Goal: Transaction & Acquisition: Purchase product/service

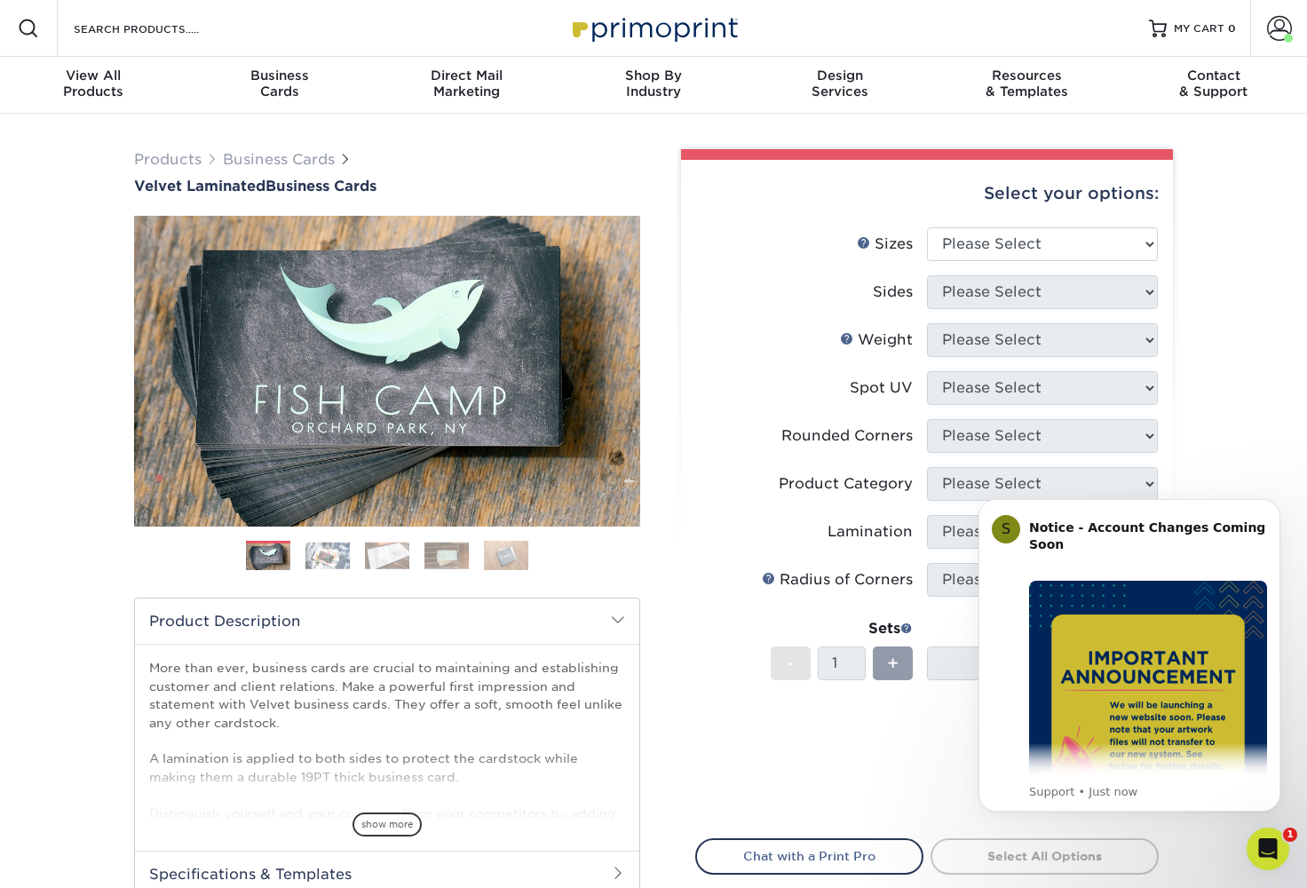
click at [639, 572] on ol at bounding box center [387, 562] width 506 height 43
drag, startPoint x: 952, startPoint y: 472, endPoint x: 1145, endPoint y: 630, distance: 248.7
click at [1145, 630] on img "Message content" at bounding box center [1148, 700] width 238 height 238
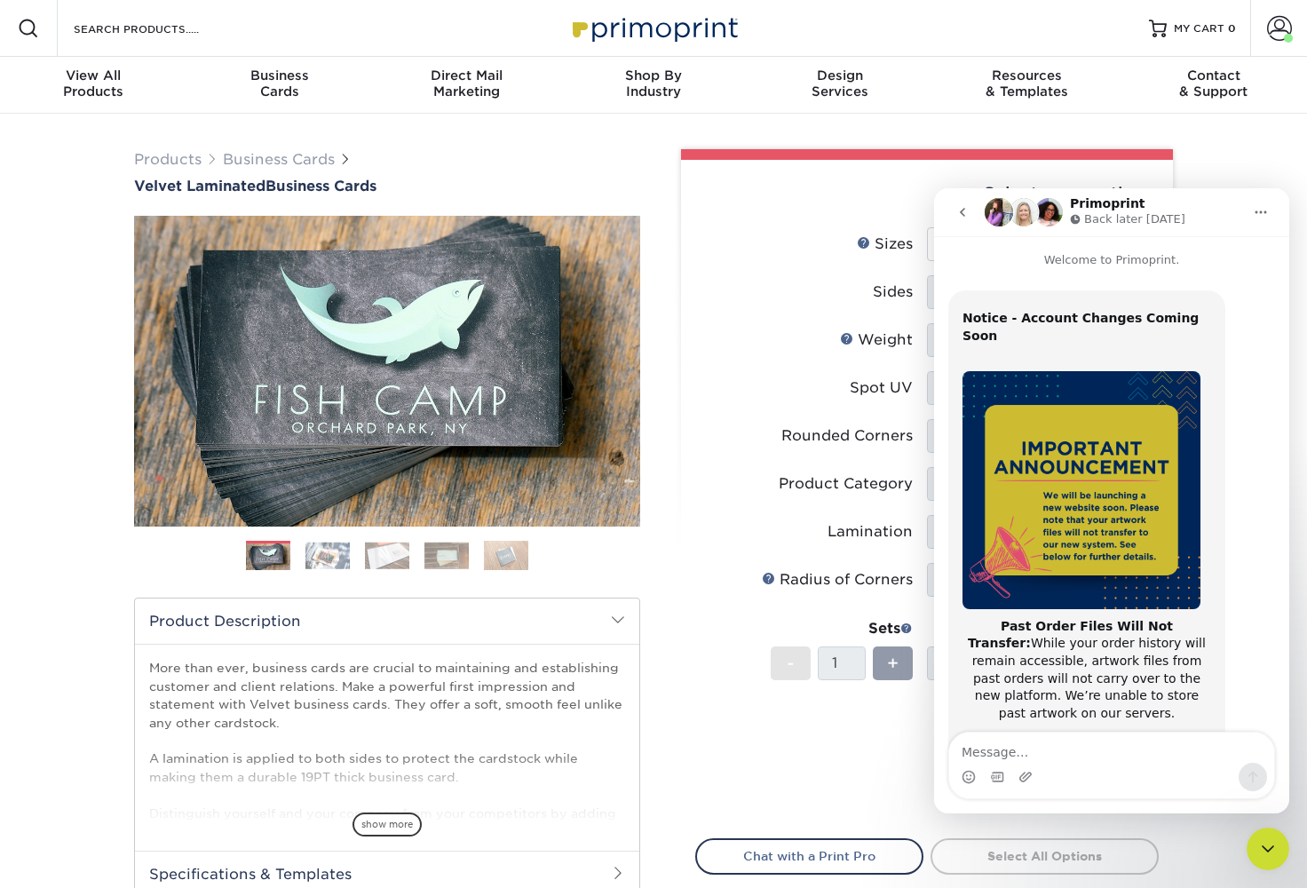
scroll to position [228, 0]
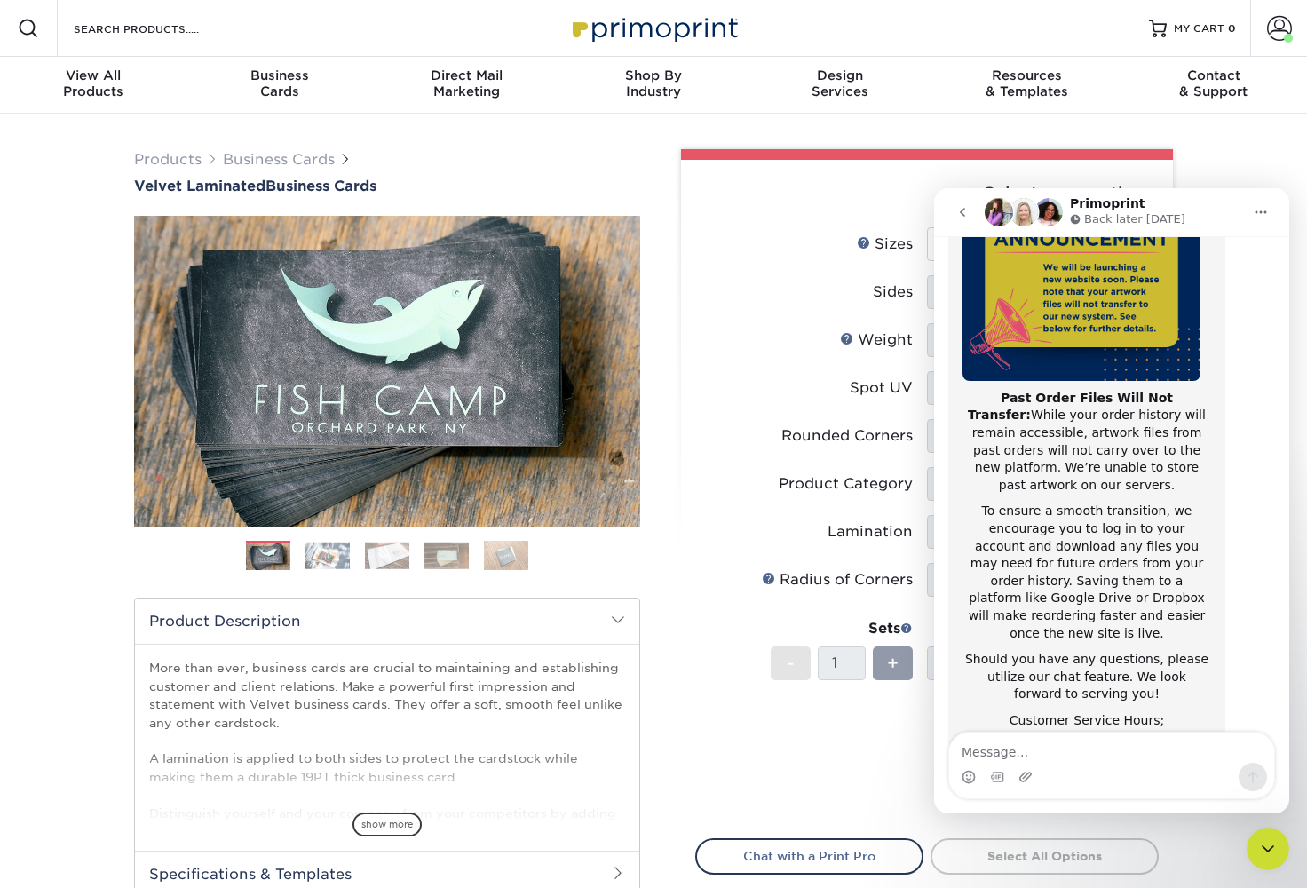
drag, startPoint x: 193, startPoint y: 157, endPoint x: 1245, endPoint y: 171, distance: 1052.5
click at [1245, 171] on div "Products Business Cards Velvet Laminated Business Cards Previous Next" at bounding box center [653, 588] width 1307 height 948
drag, startPoint x: 1245, startPoint y: 171, endPoint x: 1241, endPoint y: 187, distance: 16.6
click at [1241, 187] on div "Products Business Cards Velvet Laminated Business Cards Previous Next" at bounding box center [653, 588] width 1307 height 948
drag, startPoint x: 2175, startPoint y: 376, endPoint x: 1265, endPoint y: 215, distance: 924.4
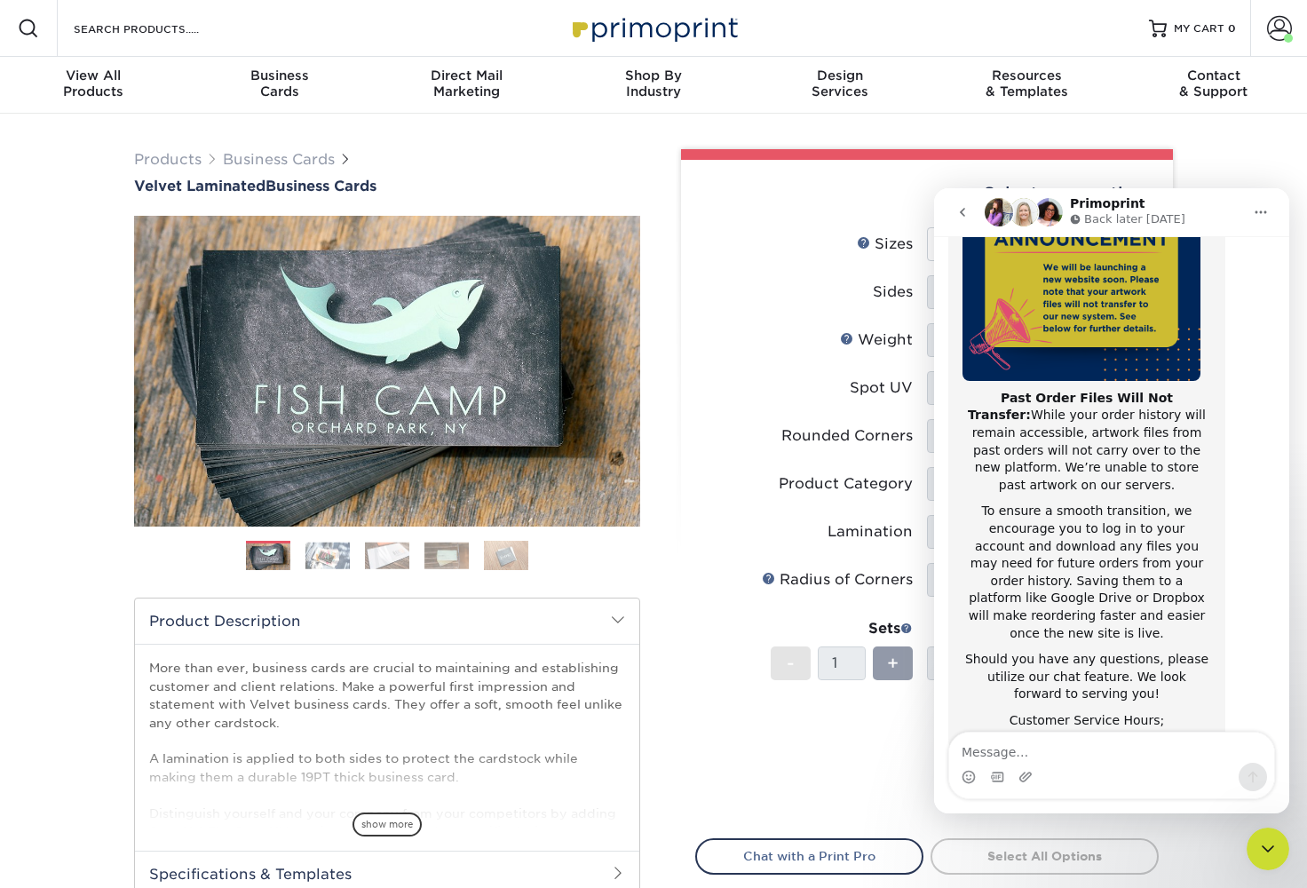
click at [1265, 215] on icon "Home" at bounding box center [1261, 212] width 14 height 14
drag, startPoint x: 330, startPoint y: 27, endPoint x: 1256, endPoint y: 147, distance: 933.1
click at [1256, 147] on div "Products Business Cards Velvet Laminated Business Cards Previous Next" at bounding box center [653, 588] width 1307 height 948
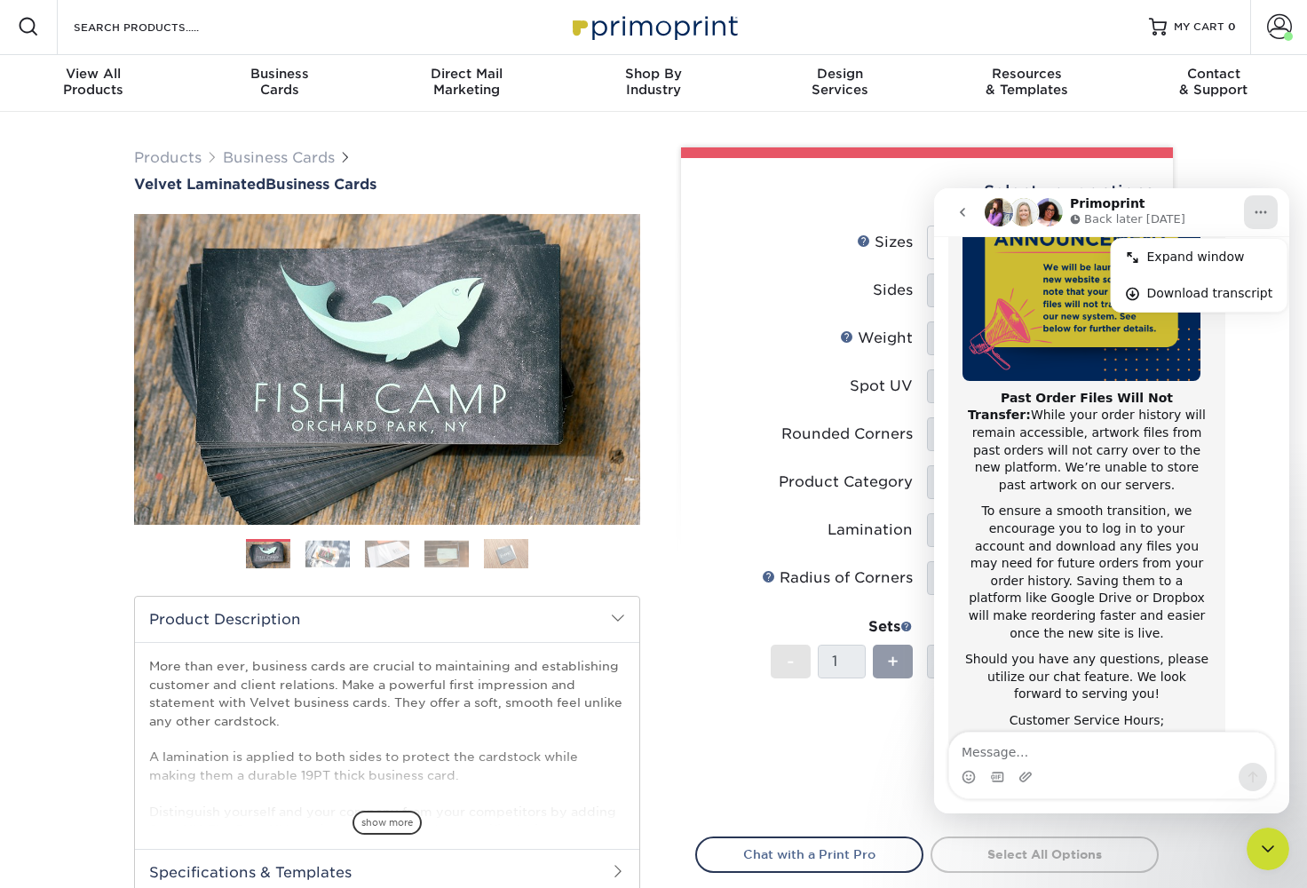
scroll to position [0, 0]
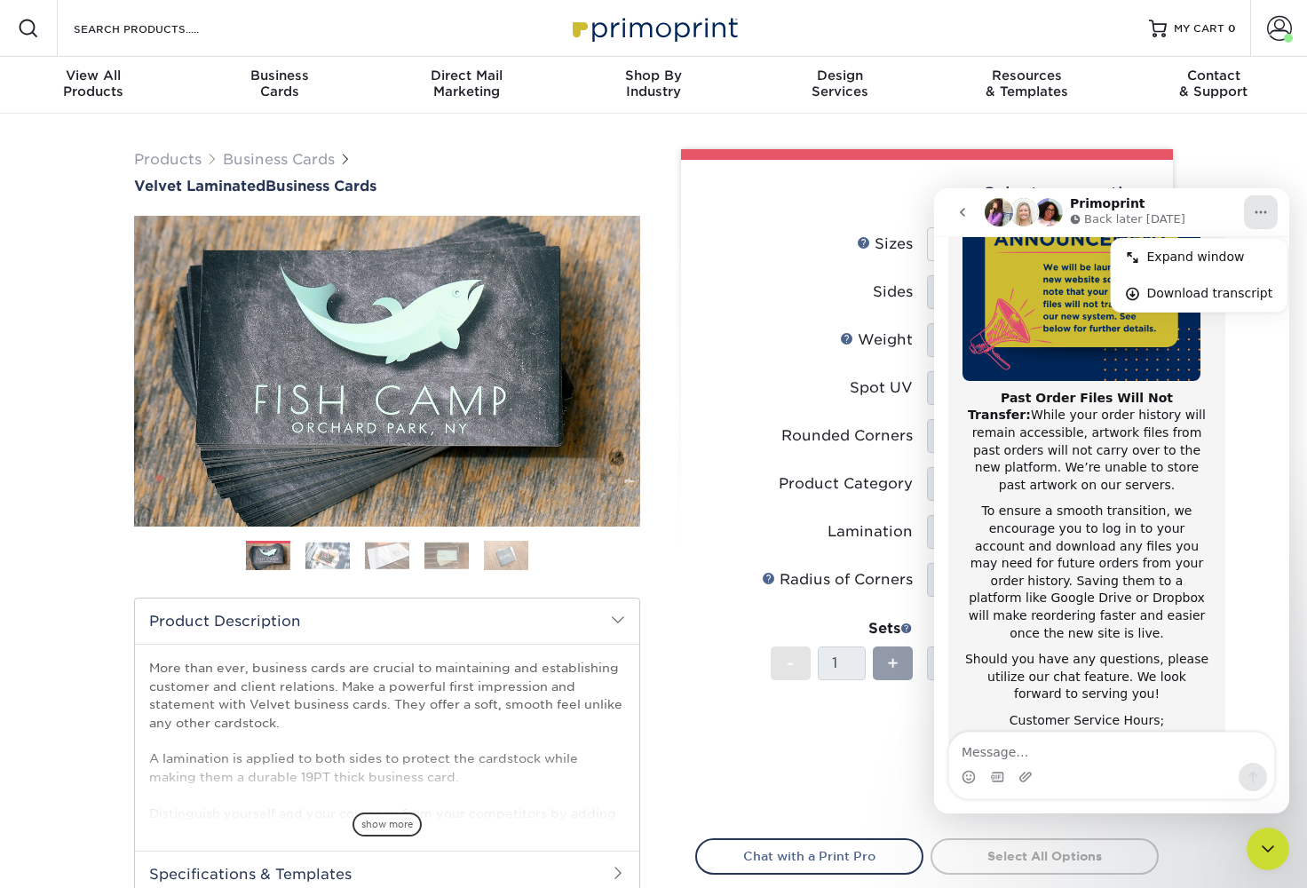
click at [964, 213] on icon "go back" at bounding box center [963, 212] width 14 height 14
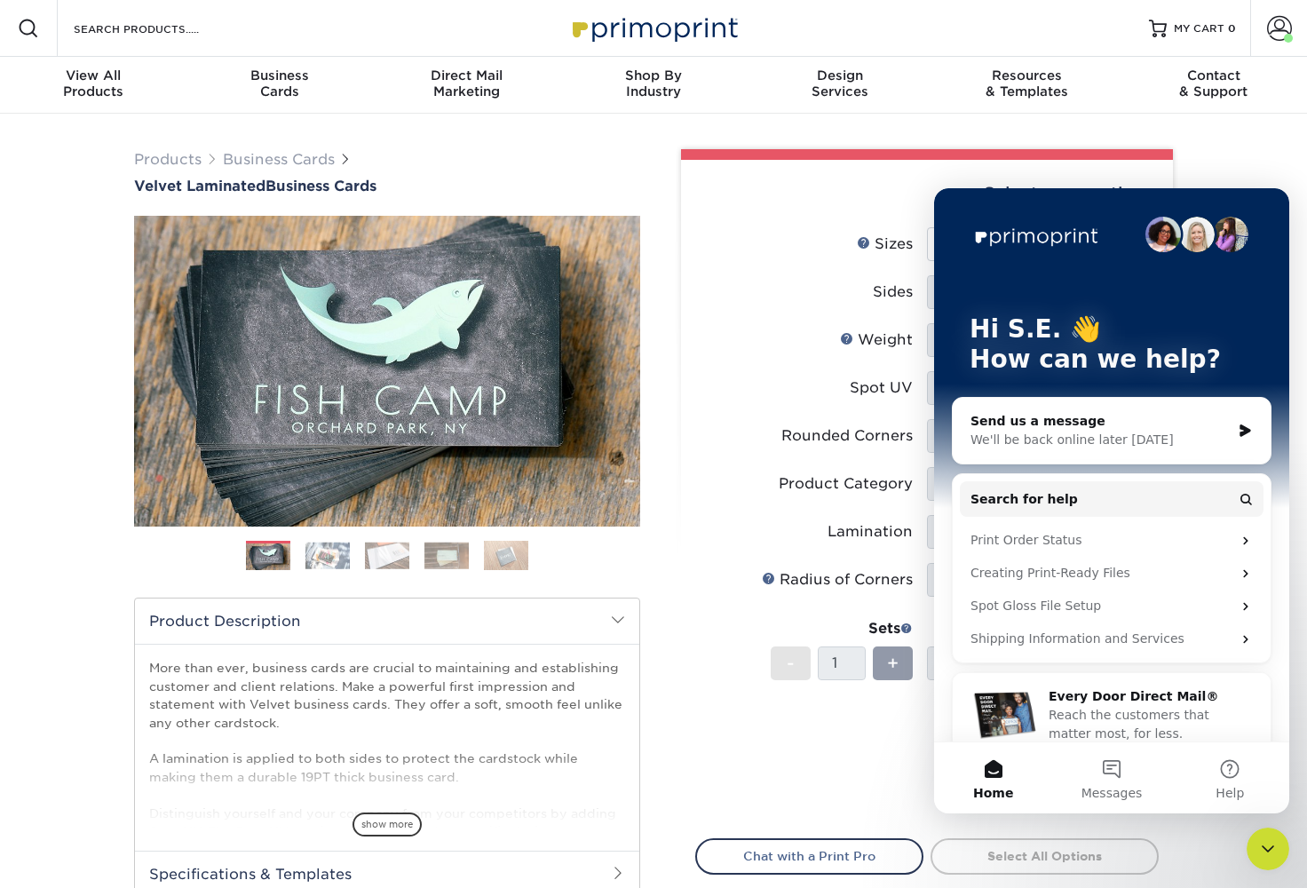
drag, startPoint x: 30, startPoint y: 25, endPoint x: 1190, endPoint y: 150, distance: 1166.6
click at [1190, 150] on div "Products Business Cards Velvet Laminated Business Cards Previous Next" at bounding box center [653, 588] width 1307 height 948
drag, startPoint x: 1190, startPoint y: 150, endPoint x: 583, endPoint y: 34, distance: 618.5
click at [583, 34] on img at bounding box center [654, 28] width 178 height 38
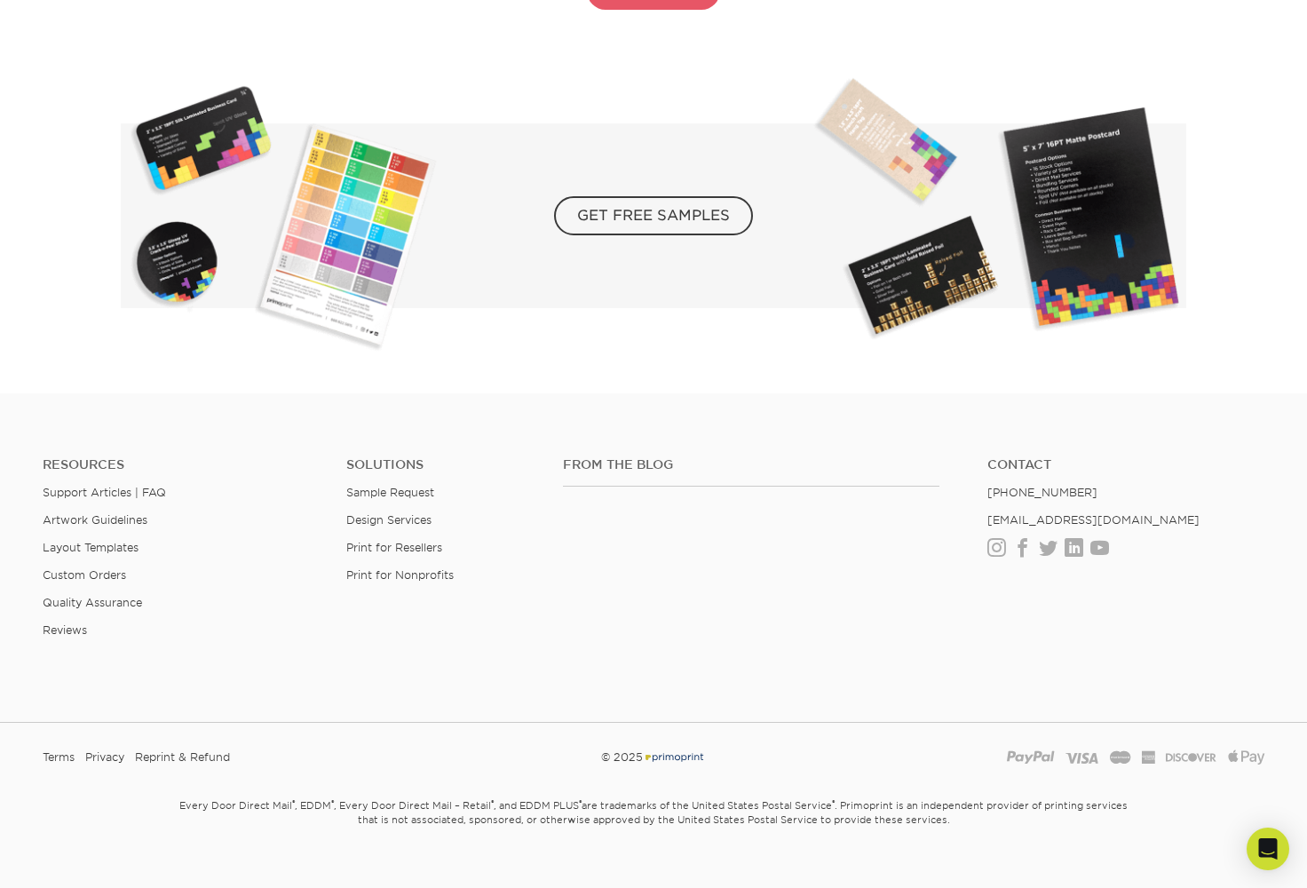
scroll to position [3079, 0]
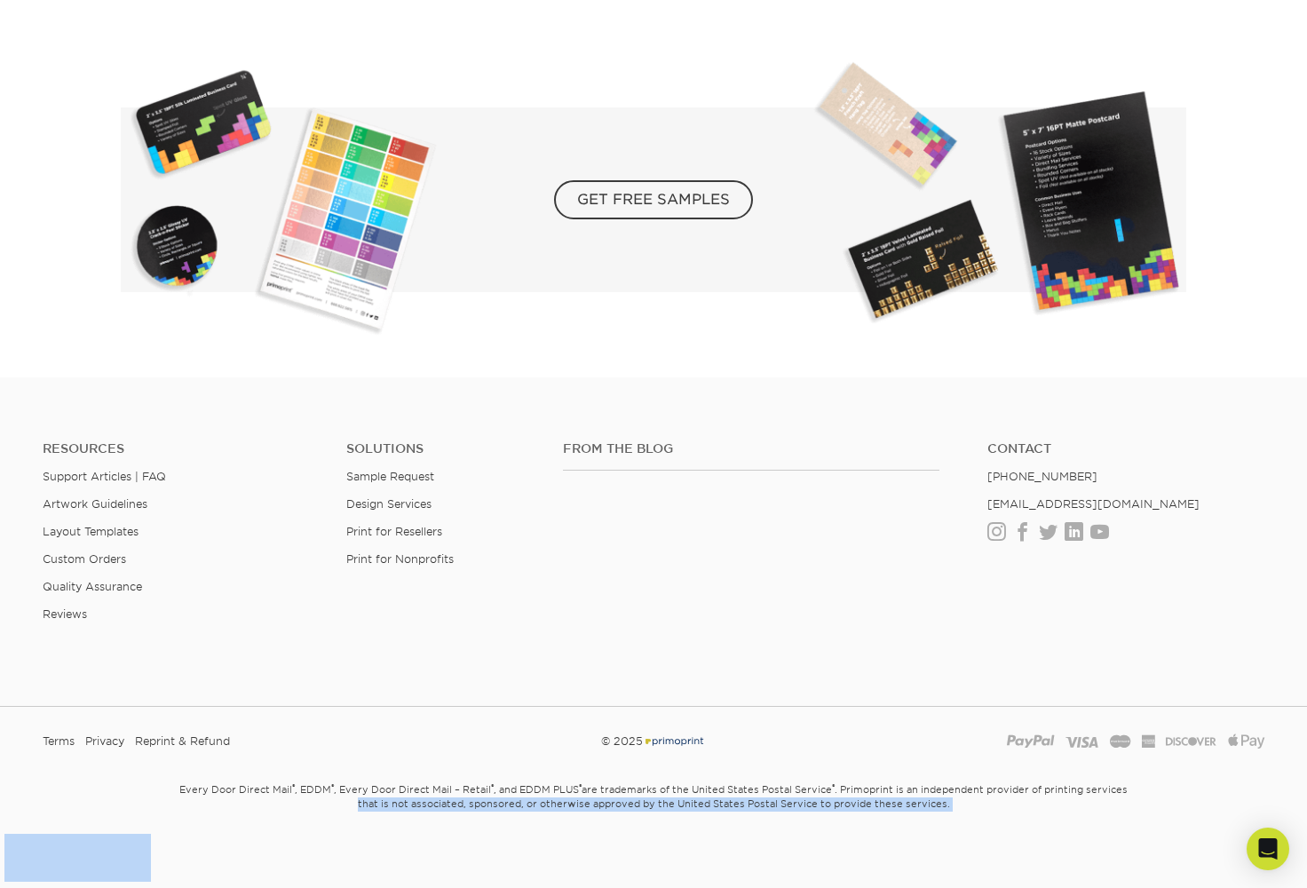
drag, startPoint x: 0, startPoint y: 0, endPoint x: 1296, endPoint y: 773, distance: 1508.6
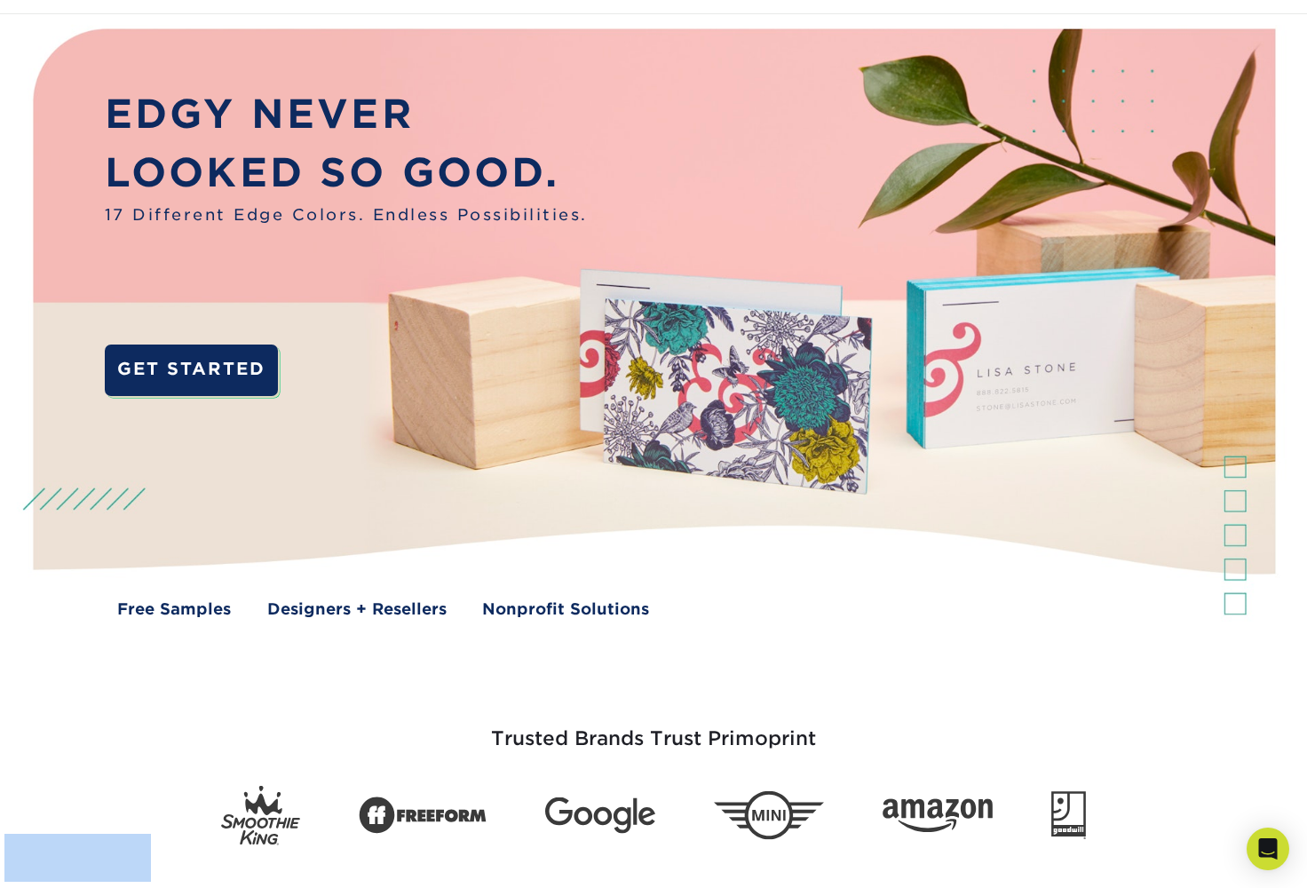
scroll to position [0, 0]
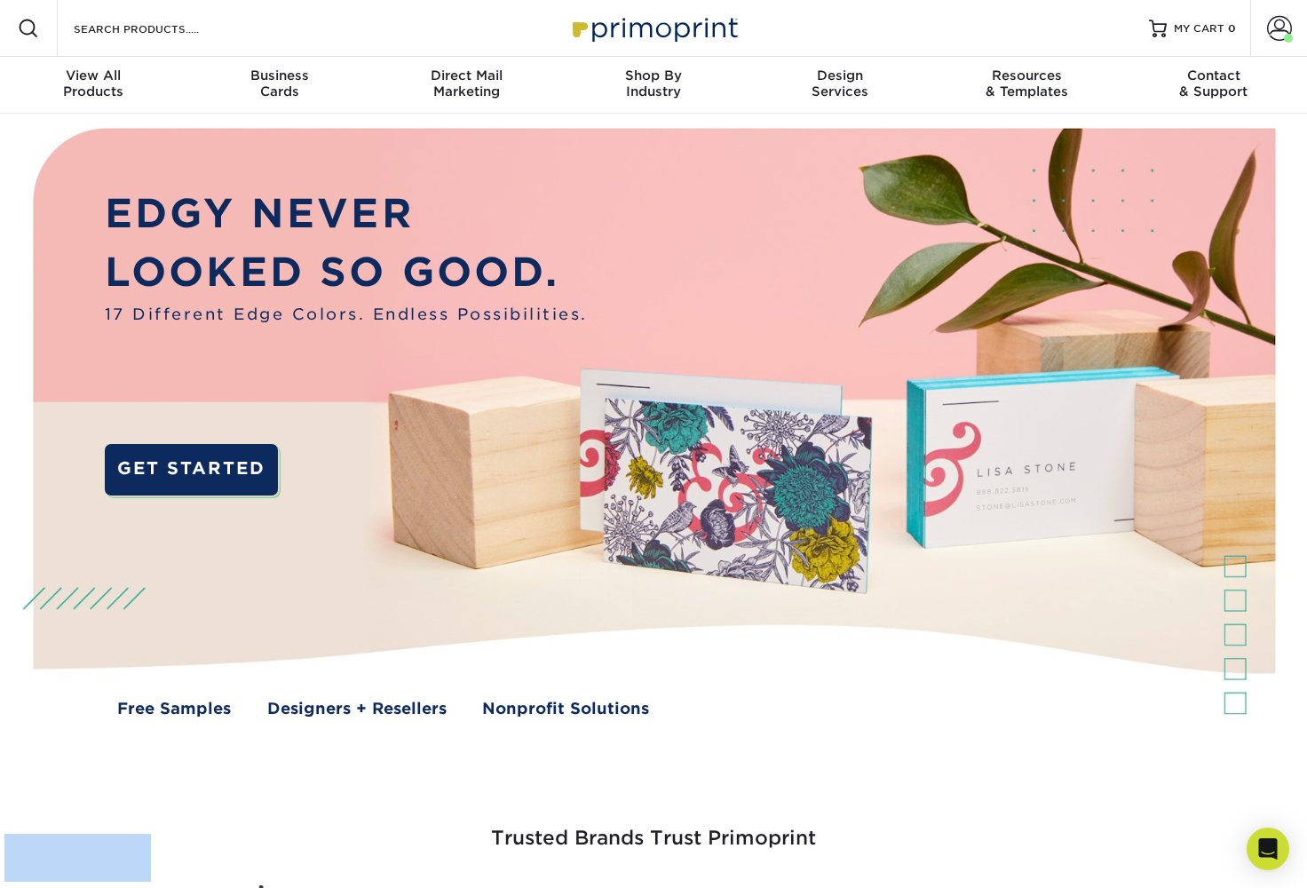
click at [1275, 28] on span at bounding box center [1279, 28] width 25 height 25
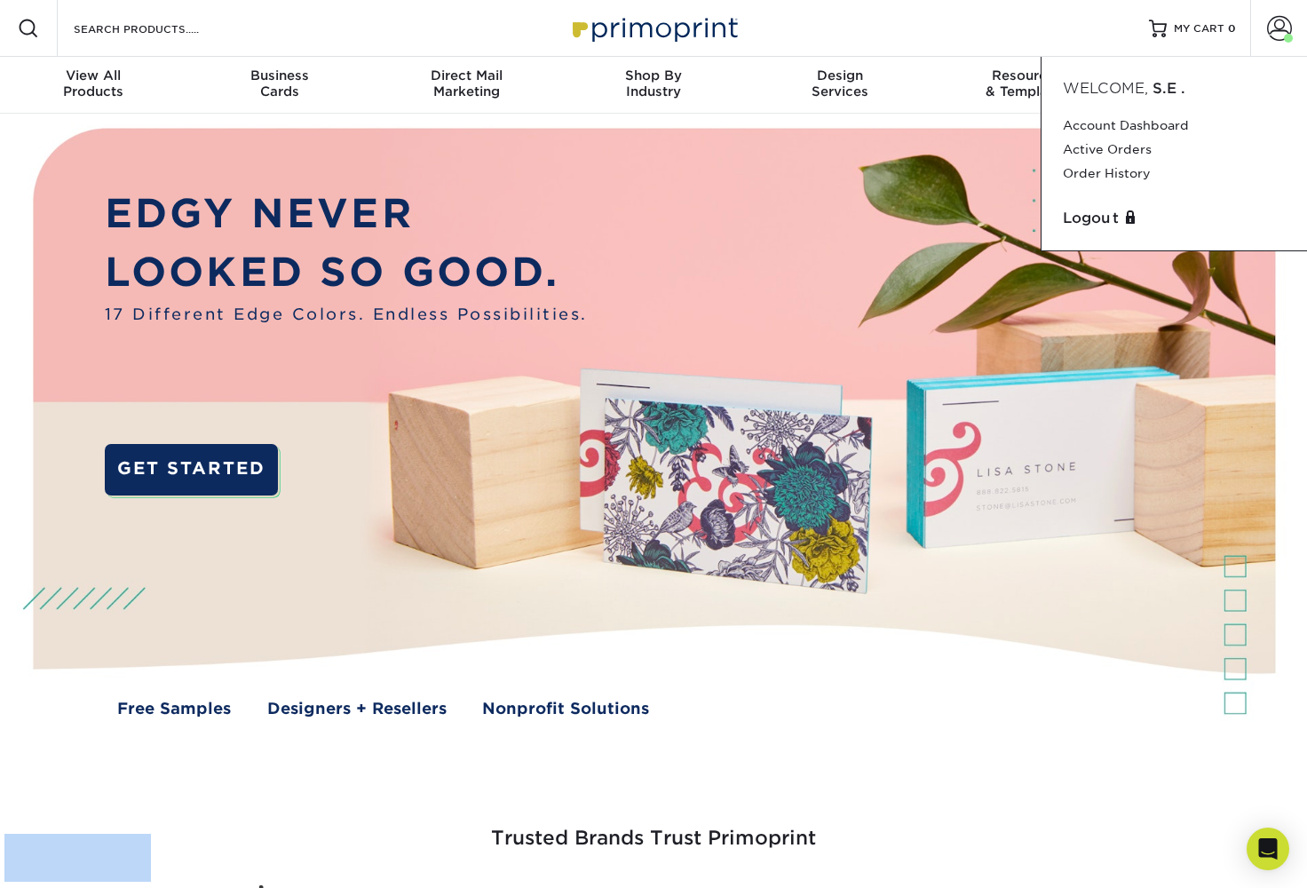
click at [1146, 124] on link "Account Dashboard" at bounding box center [1174, 126] width 223 height 24
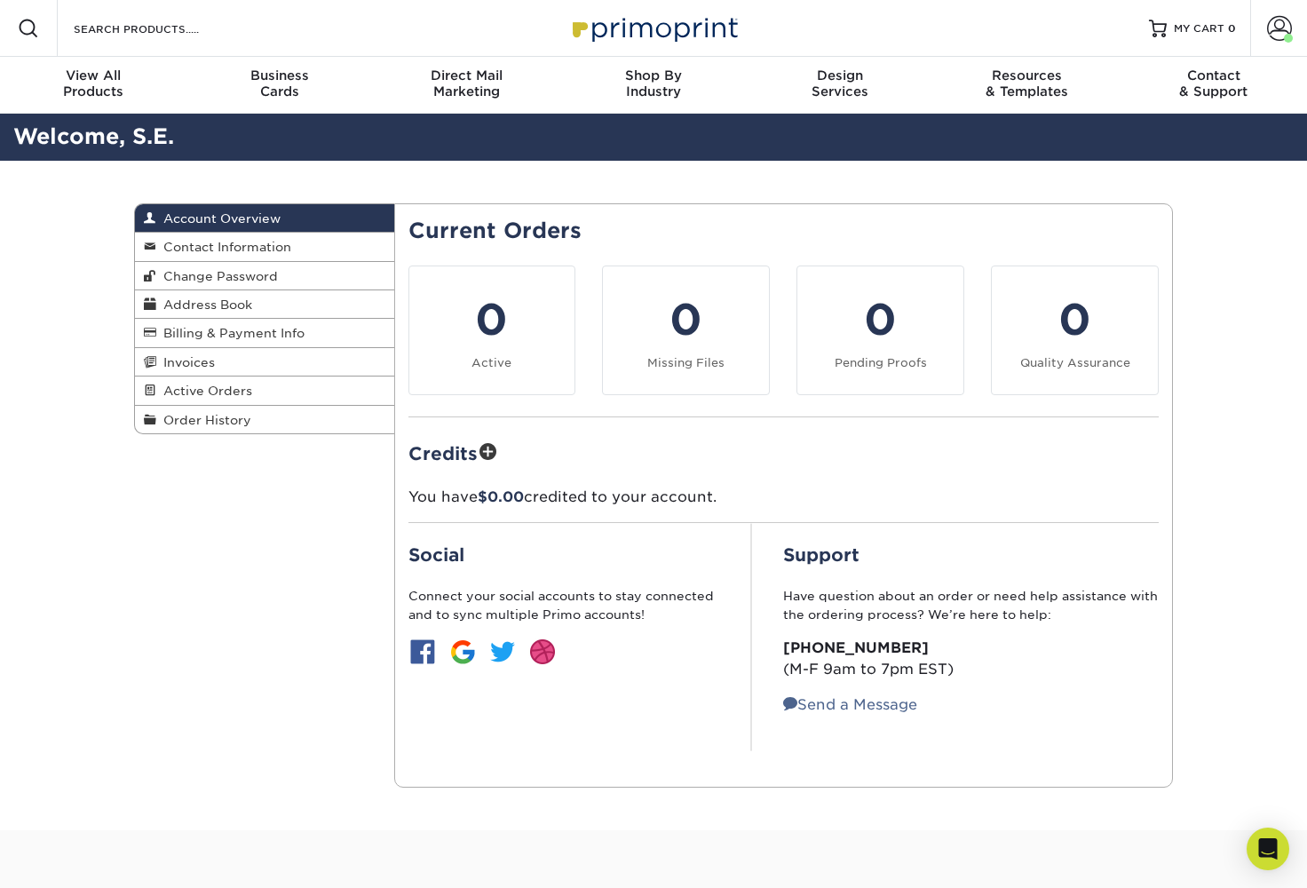
click at [274, 83] on span "Business" at bounding box center [280, 75] width 187 height 16
click at [274, 67] on span "Business" at bounding box center [280, 75] width 187 height 16
click at [274, 72] on span "Business" at bounding box center [280, 75] width 187 height 16
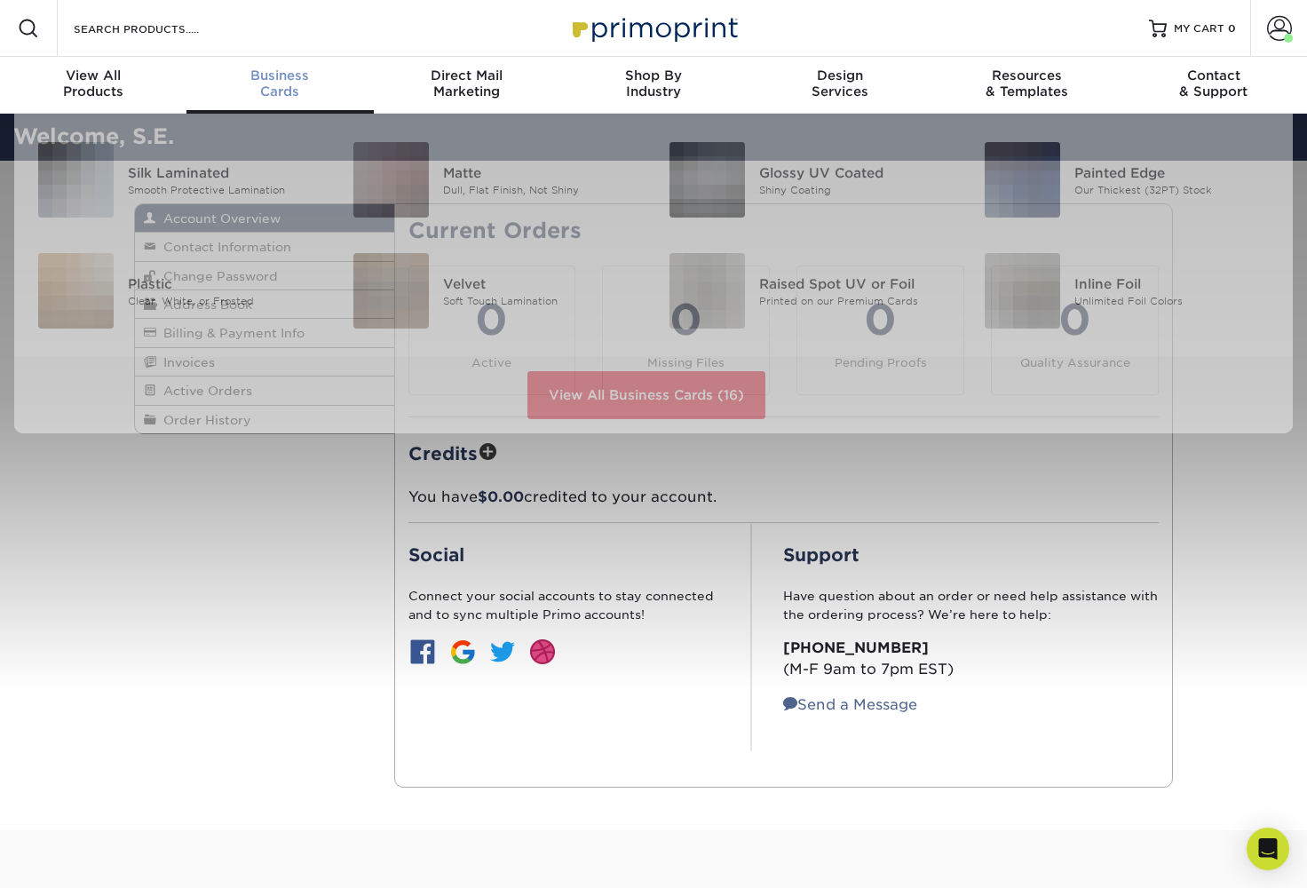
drag, startPoint x: 0, startPoint y: 0, endPoint x: 298, endPoint y: 88, distance: 310.2
click at [298, 88] on div "Business Cards" at bounding box center [280, 83] width 187 height 32
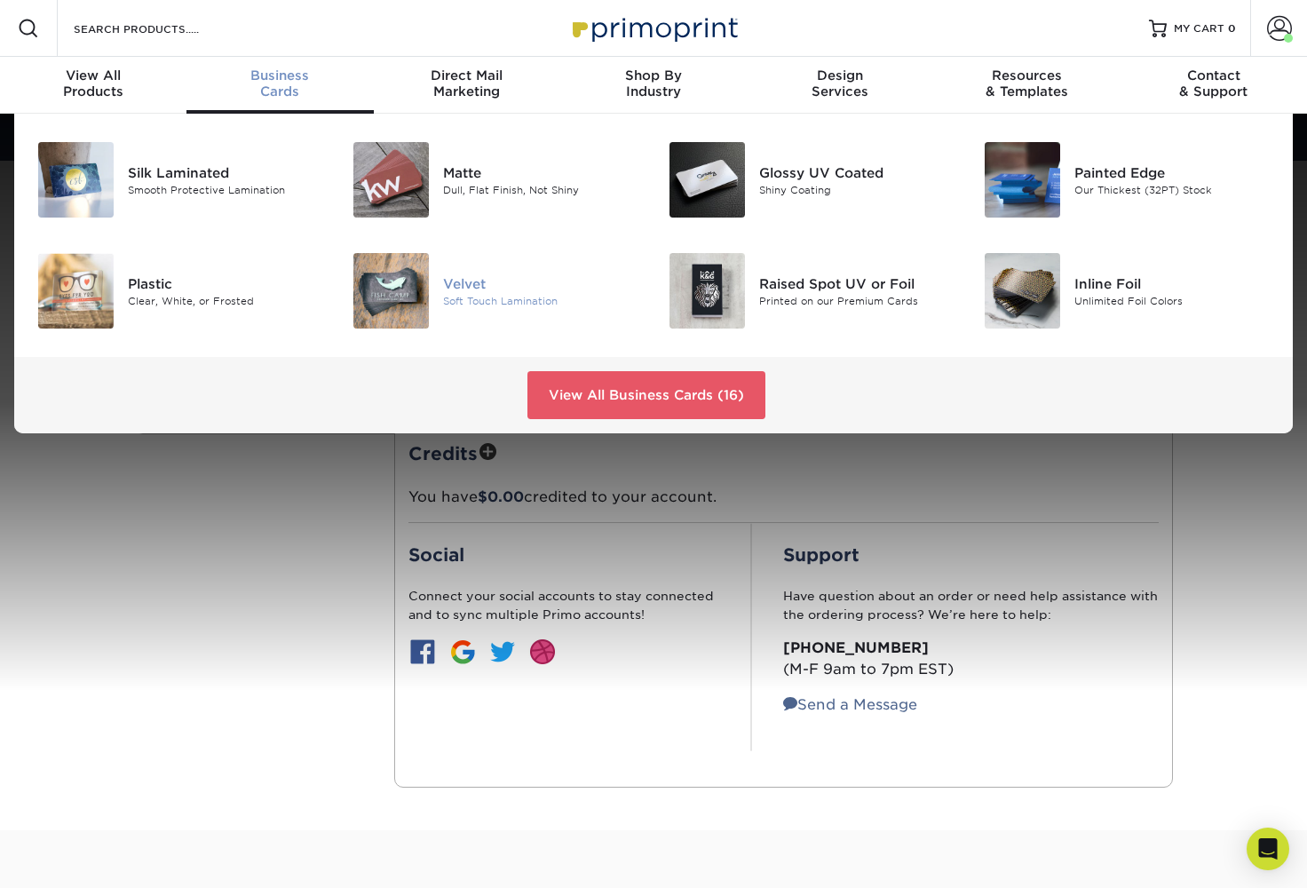
drag, startPoint x: 298, startPoint y: 88, endPoint x: 467, endPoint y: 285, distance: 260.1
click at [467, 285] on div "Velvet" at bounding box center [541, 284] width 197 height 20
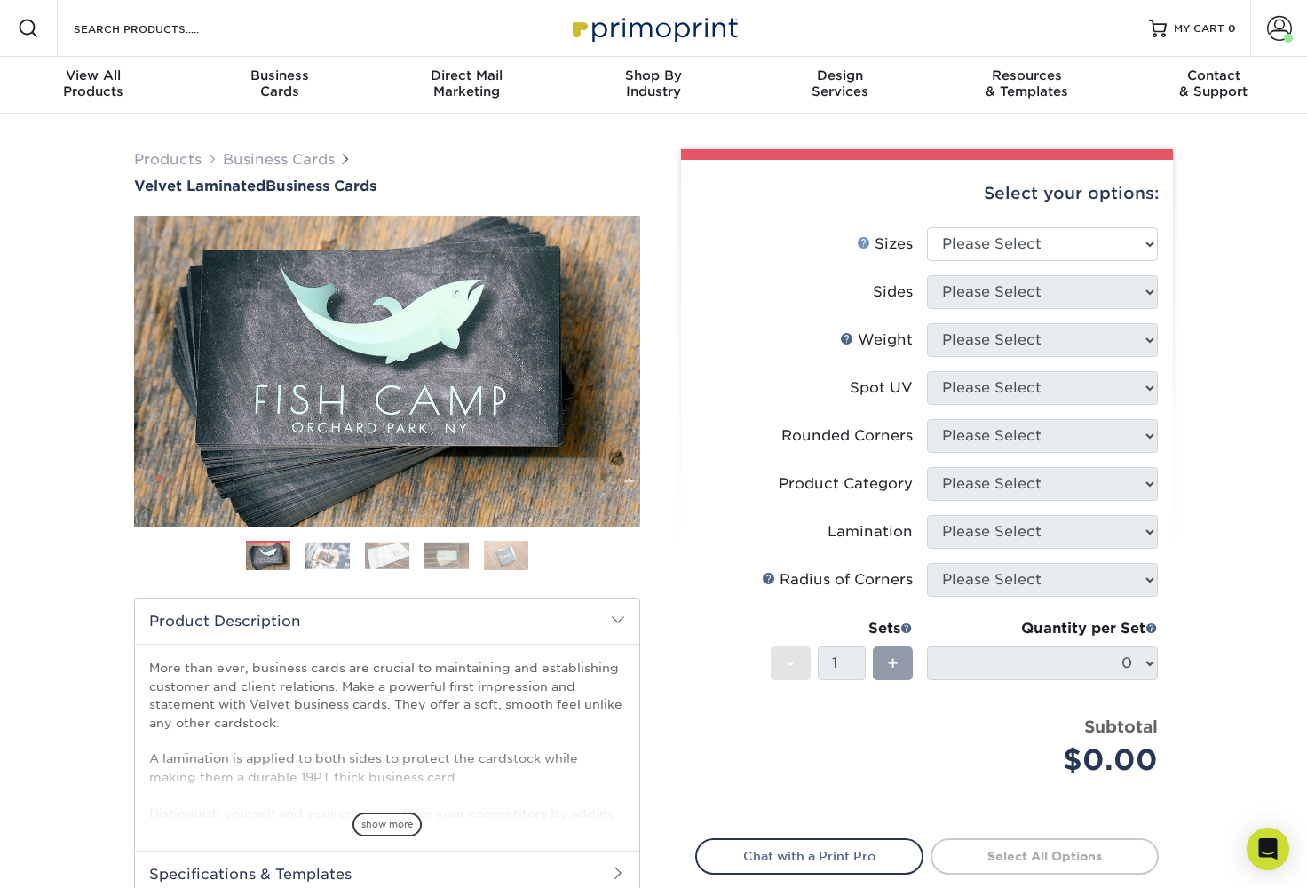
drag, startPoint x: 0, startPoint y: 0, endPoint x: 863, endPoint y: 242, distance: 896.4
click at [863, 242] on link "Sizes Help" at bounding box center [864, 242] width 14 height 14
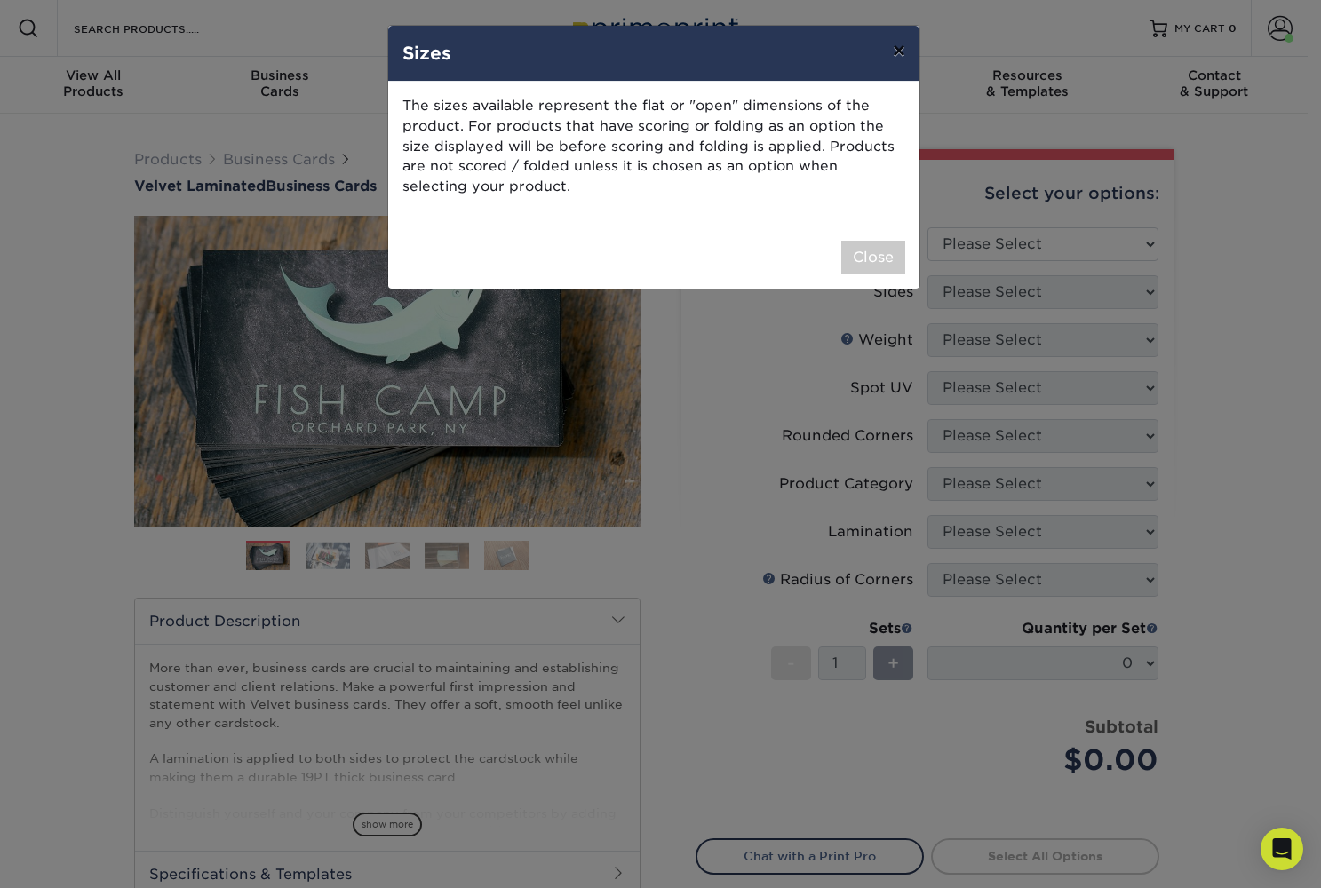
drag, startPoint x: 863, startPoint y: 242, endPoint x: 901, endPoint y: 44, distance: 201.7
click at [901, 44] on button "×" at bounding box center [898, 51] width 41 height 50
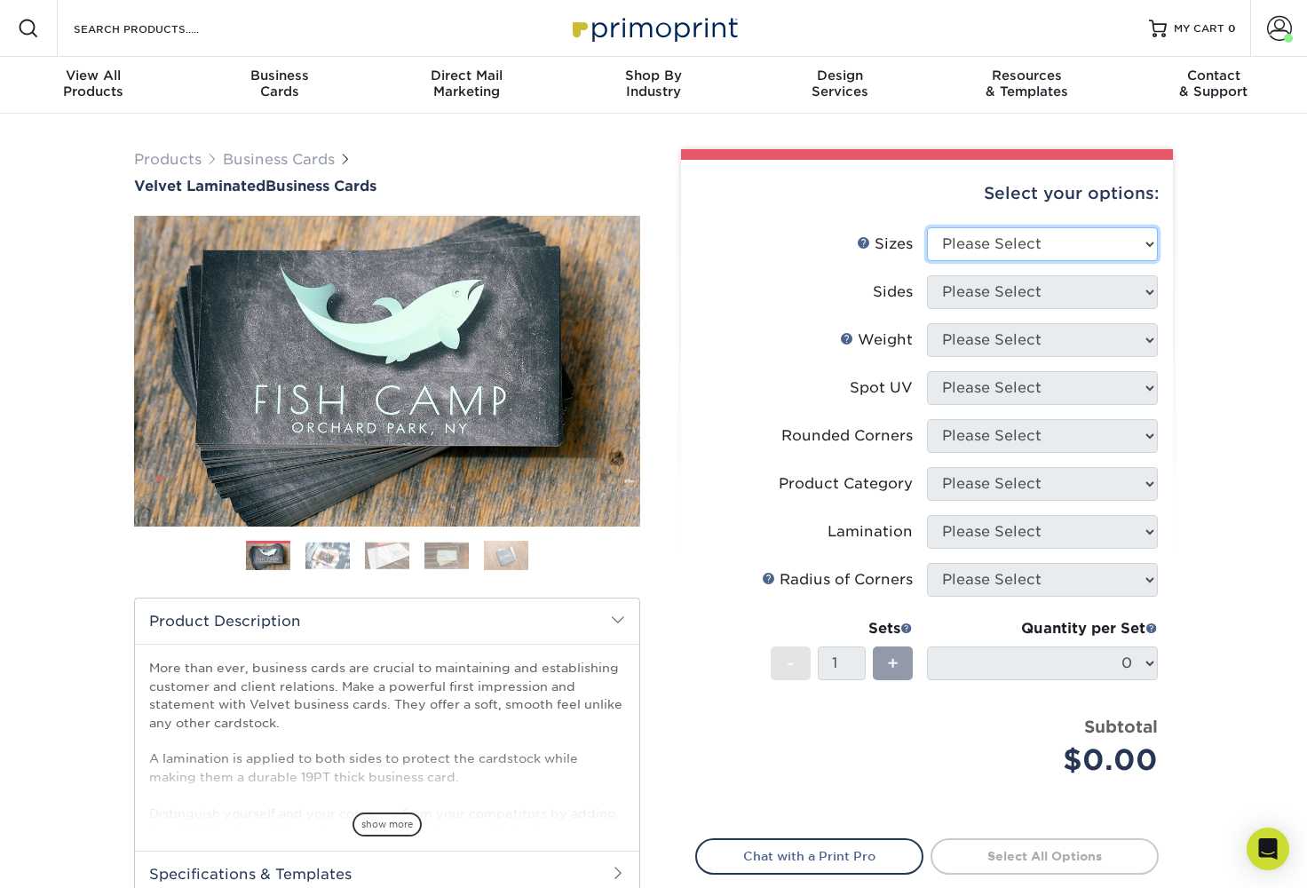
select select "2.00x3.50"
select select "13abbda7-1d64-4f25-8bb2-c179b224825d"
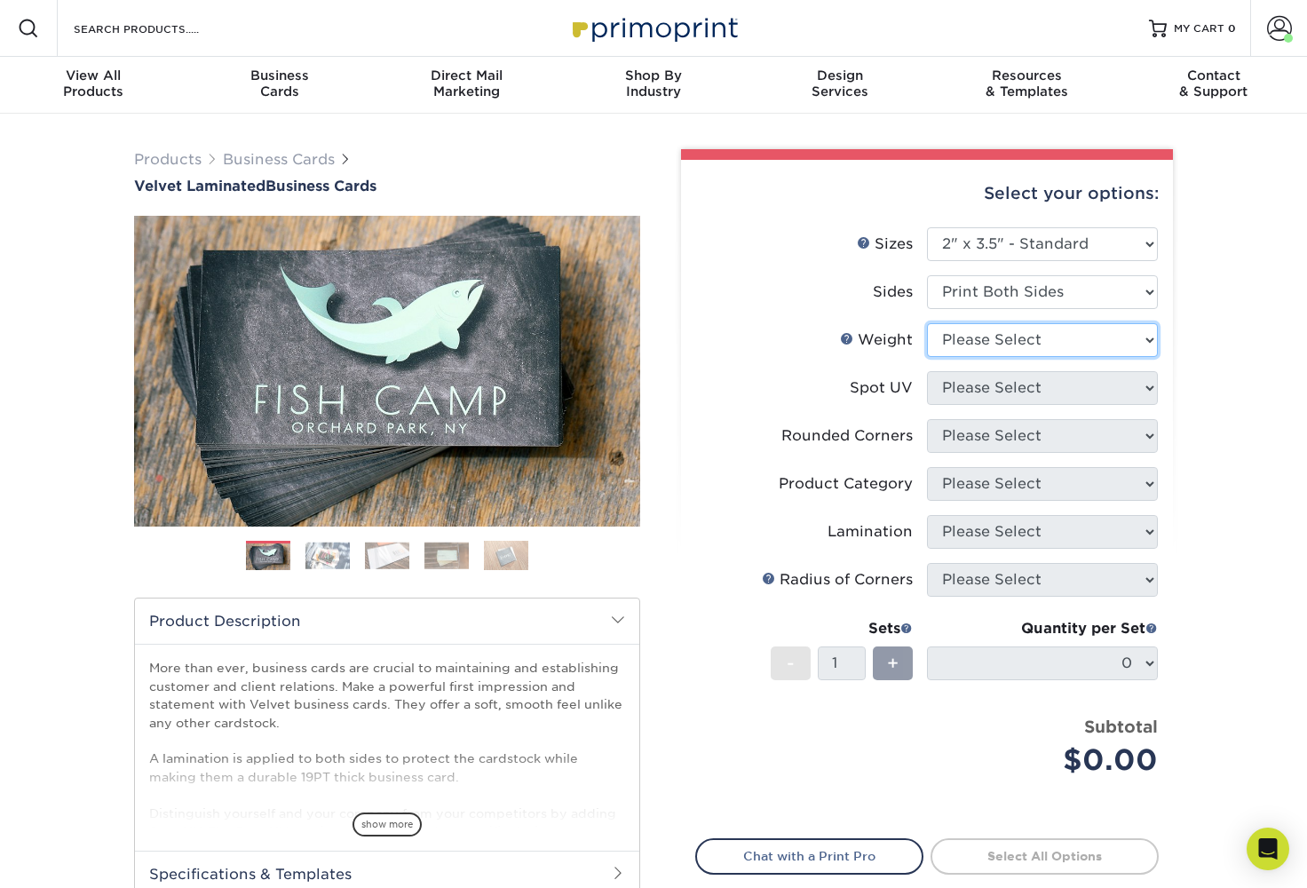
select select "16PT"
select select "3"
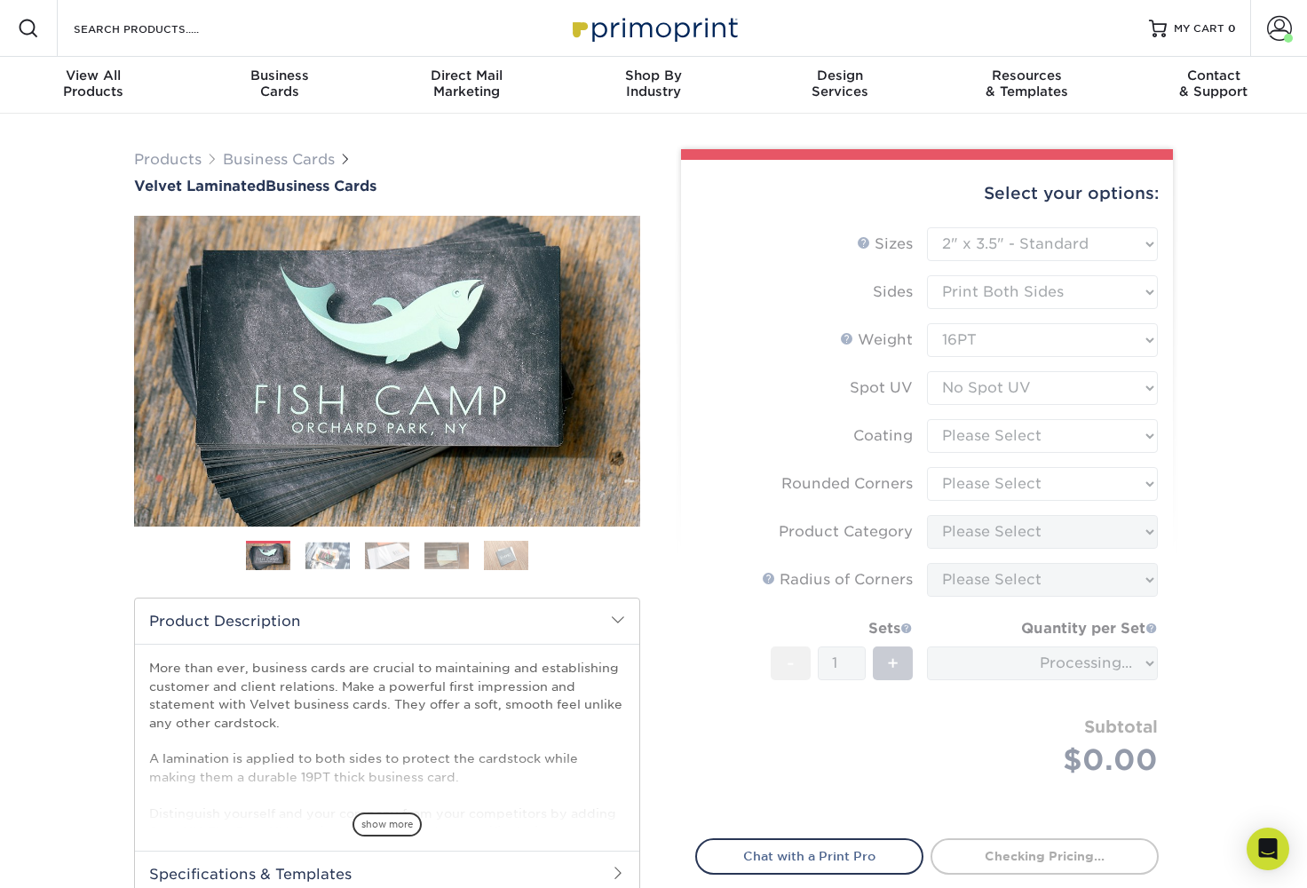
click at [397, 827] on span "show more" at bounding box center [387, 825] width 69 height 24
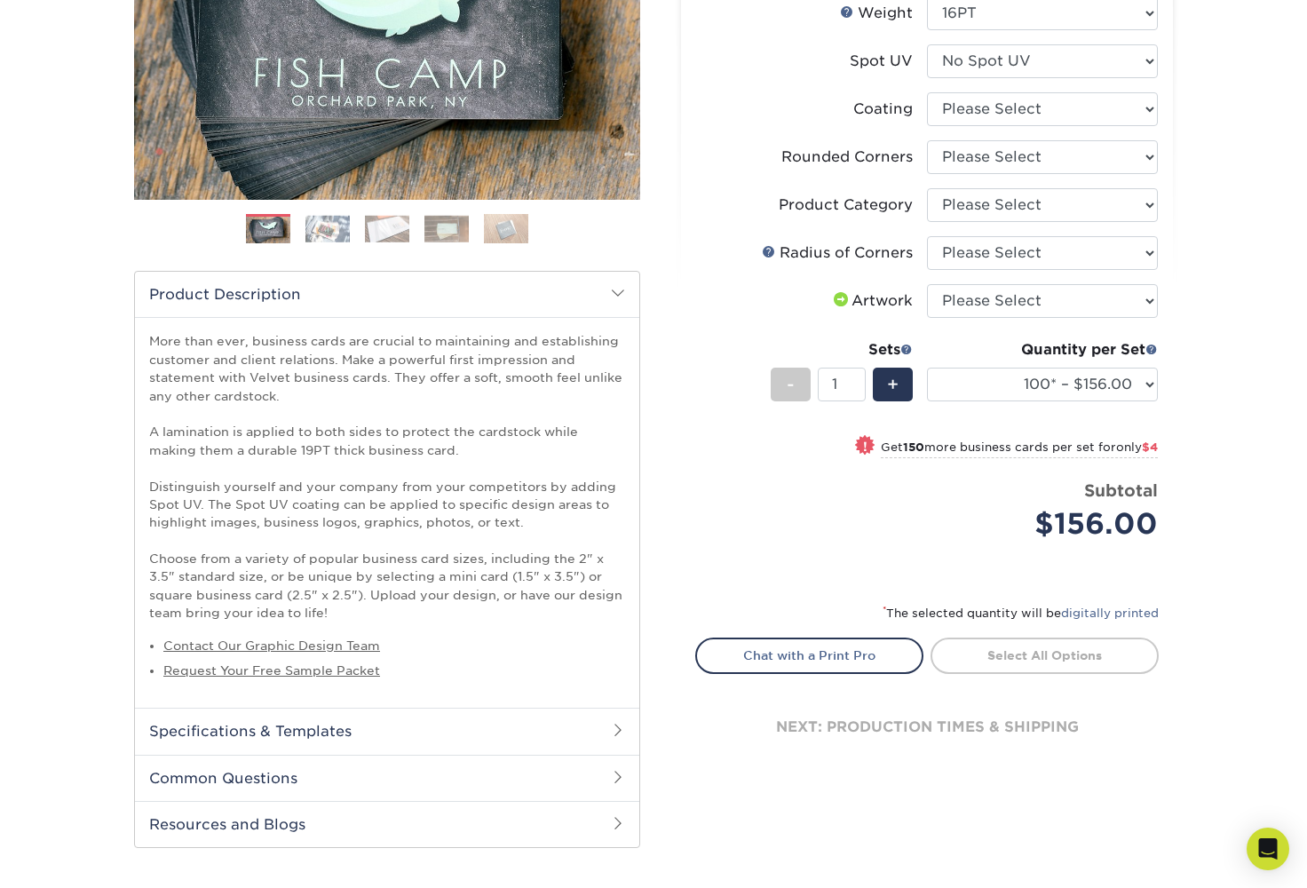
scroll to position [327, 0]
select select "3e7618de-abca-4bda-9f97-8b9129e913d8"
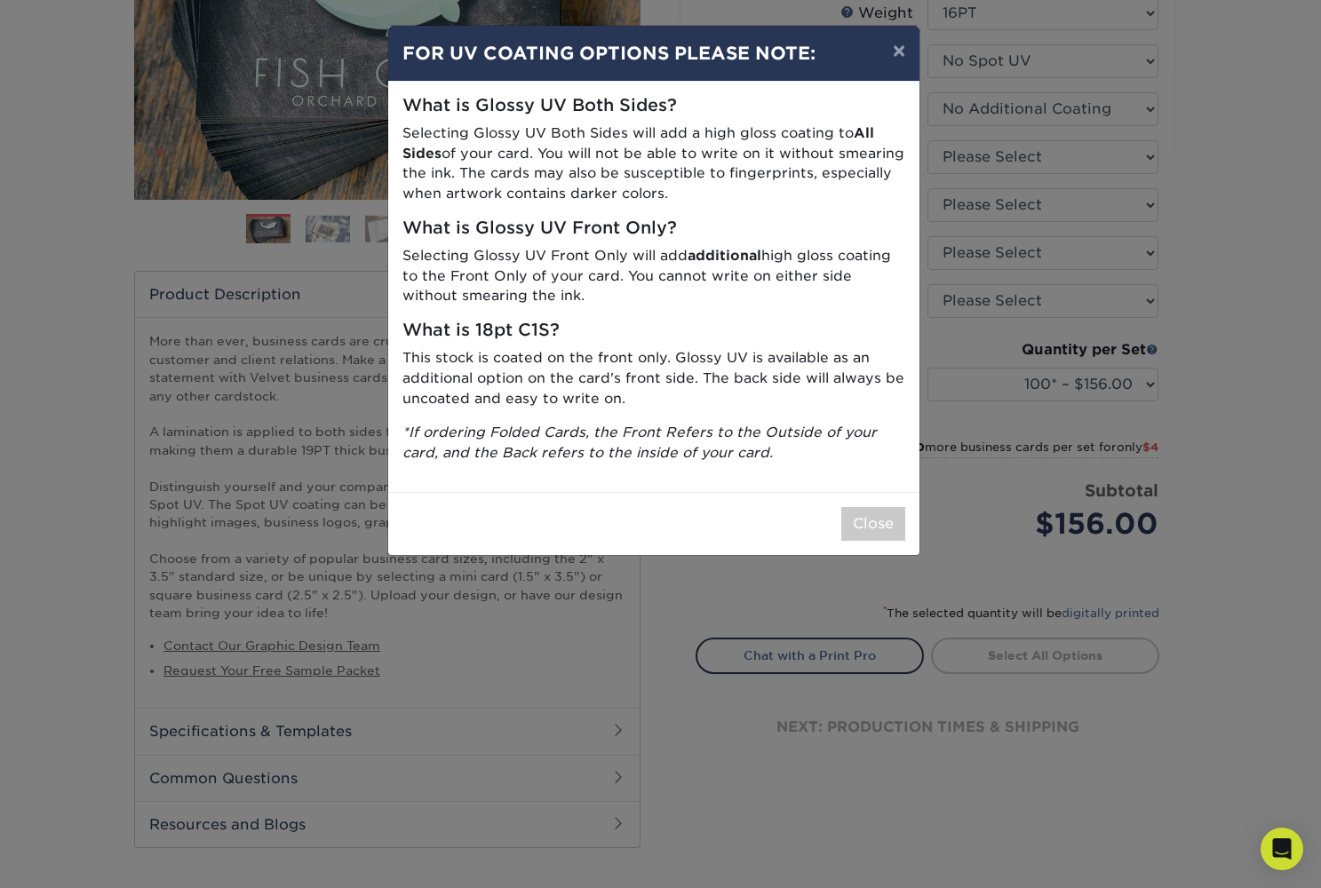
click at [898, 56] on button "×" at bounding box center [898, 51] width 41 height 50
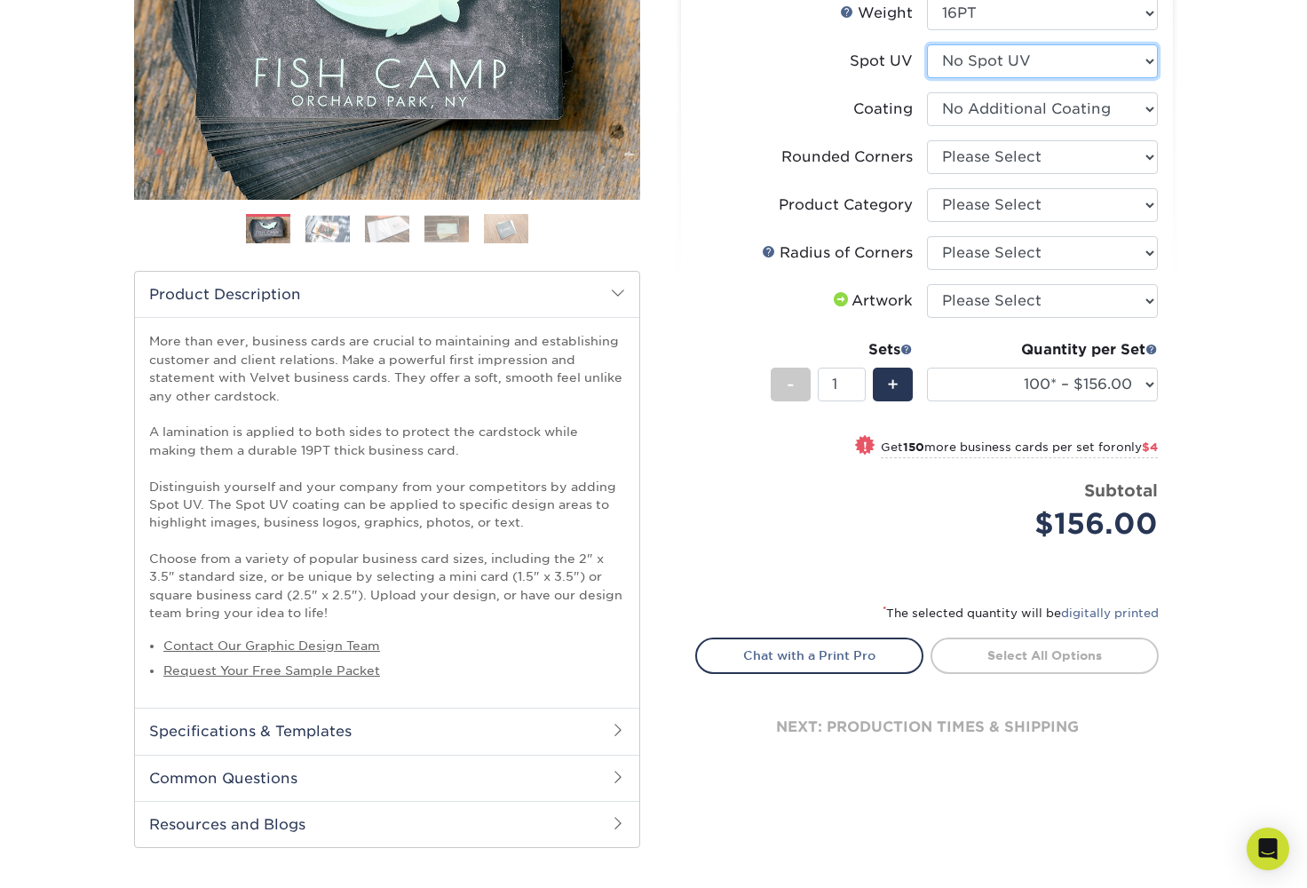
select select "0"
select select
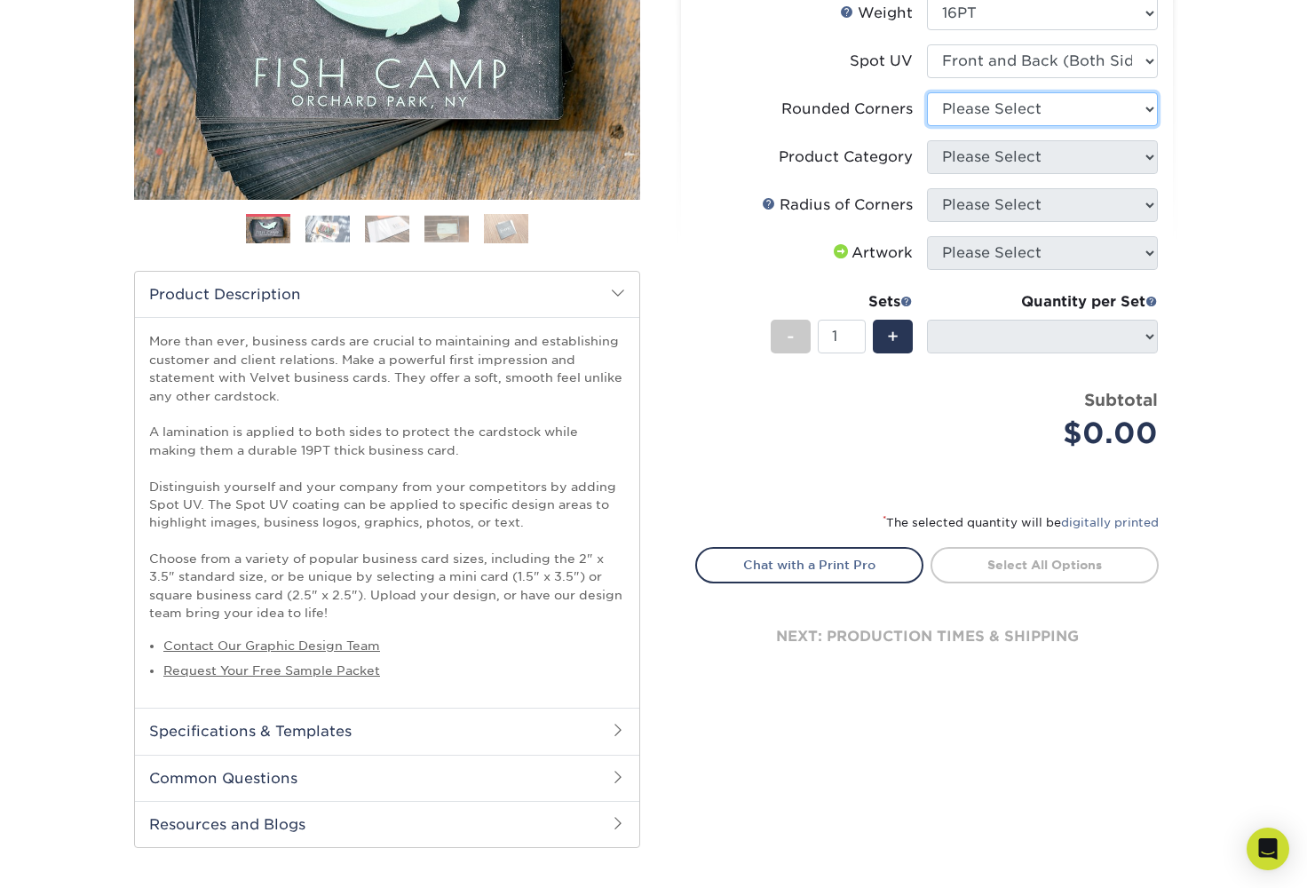
select select "0"
select select "-1"
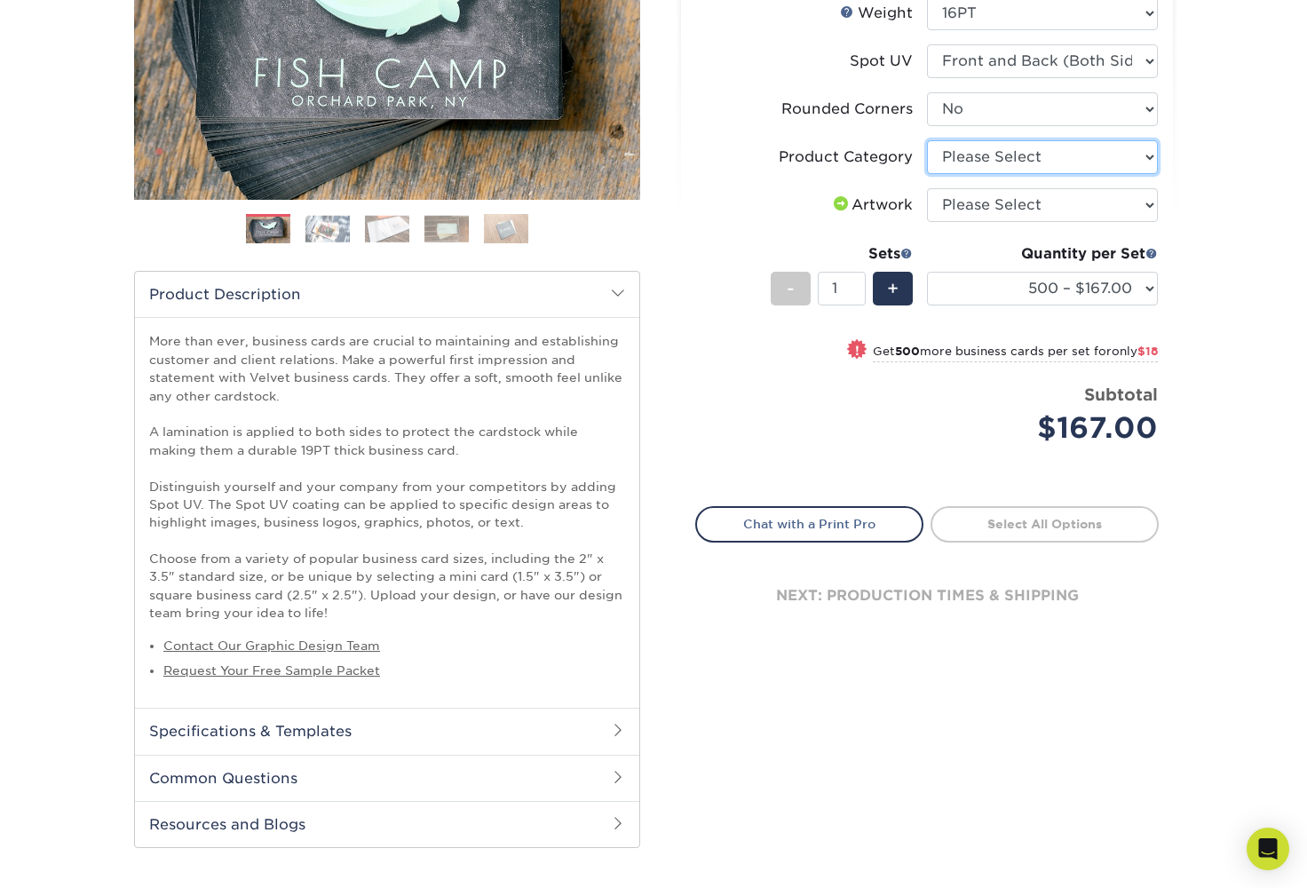
select select "3b5148f1-0588-4f88-a218-97bcfdce65c1"
select select "upload"
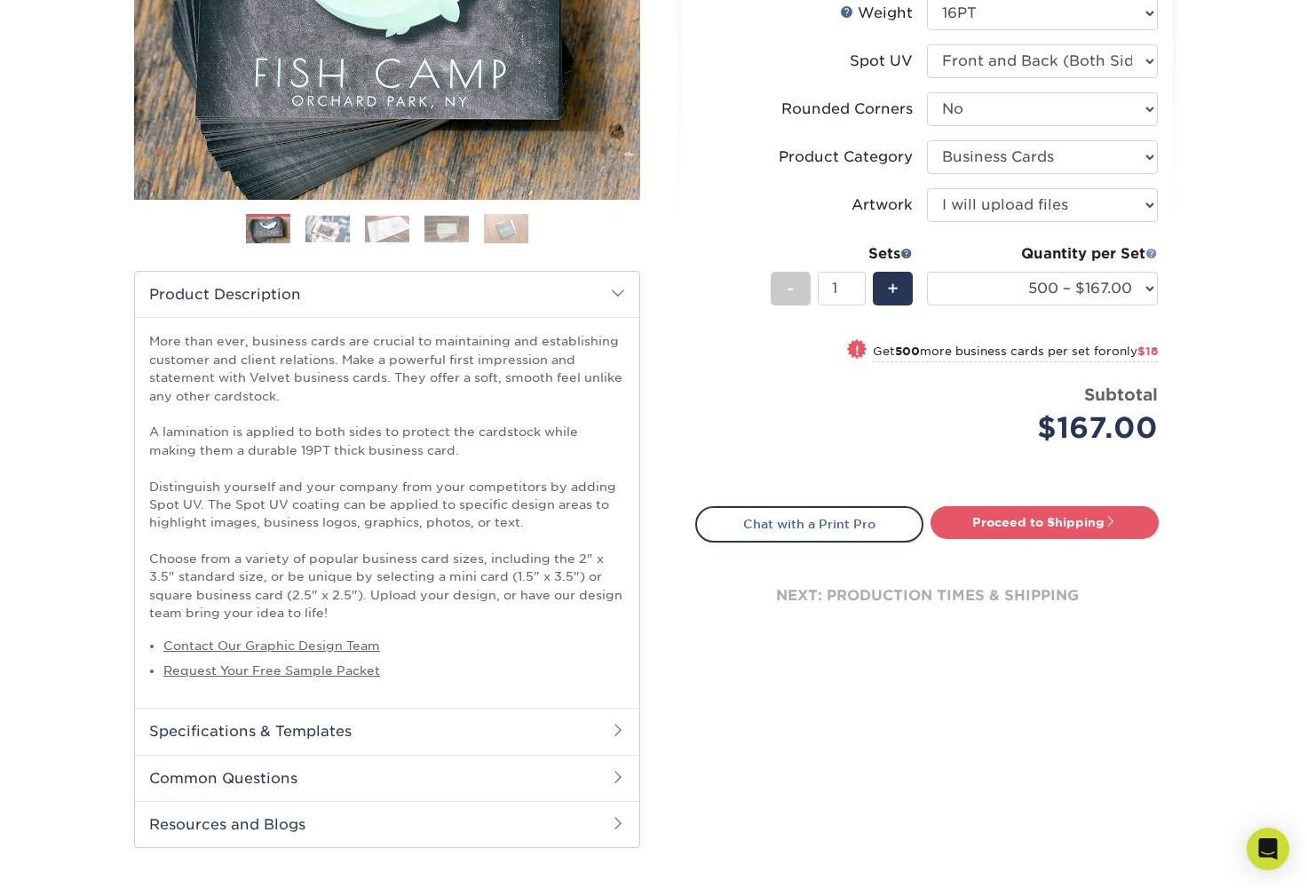
click at [1153, 252] on span at bounding box center [1152, 253] width 12 height 12
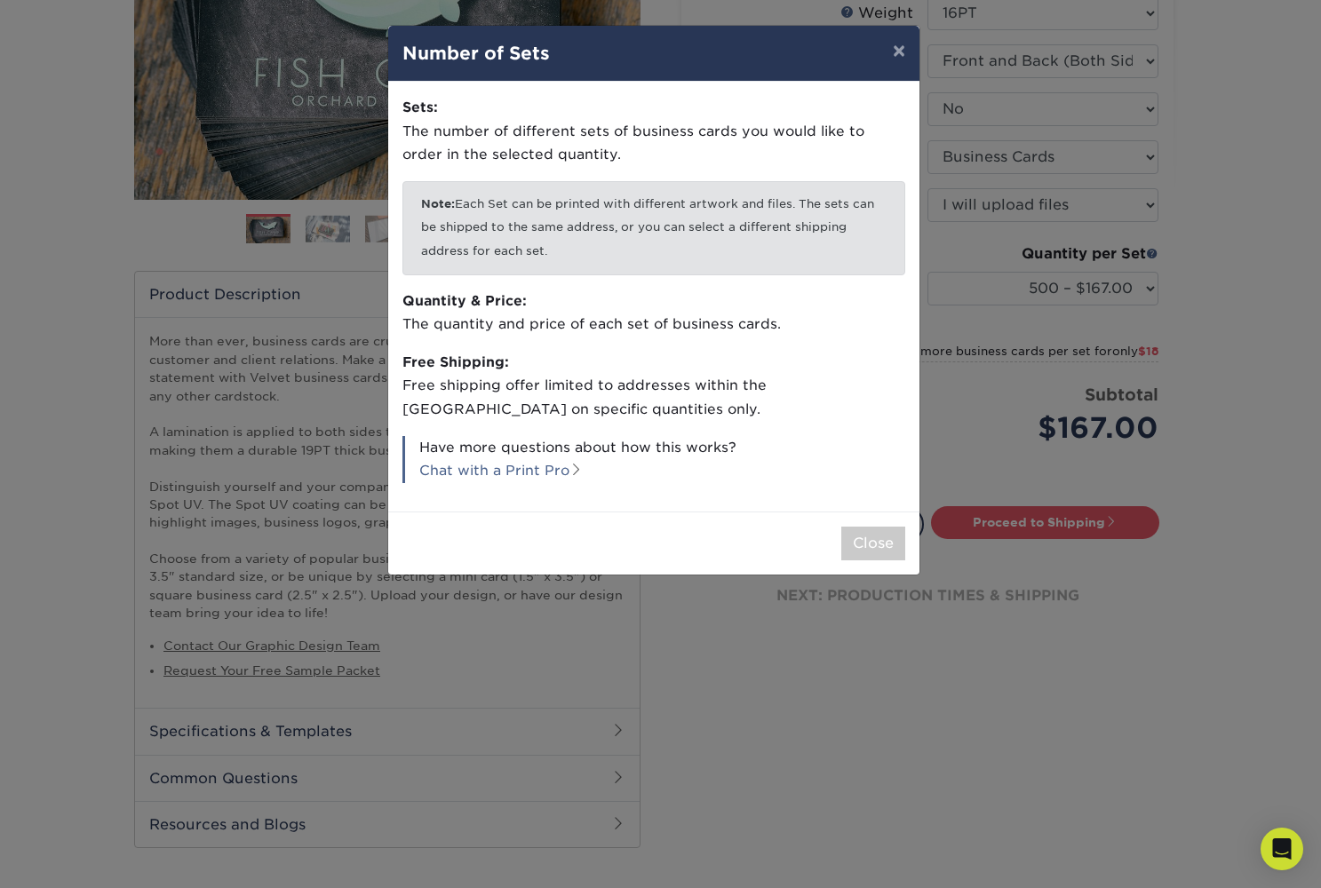
drag, startPoint x: 1155, startPoint y: 256, endPoint x: 1055, endPoint y: 337, distance: 128.9
click at [1055, 337] on div "× Number of Sets Sets: The number of different sets of business cards you would…" at bounding box center [660, 444] width 1321 height 888
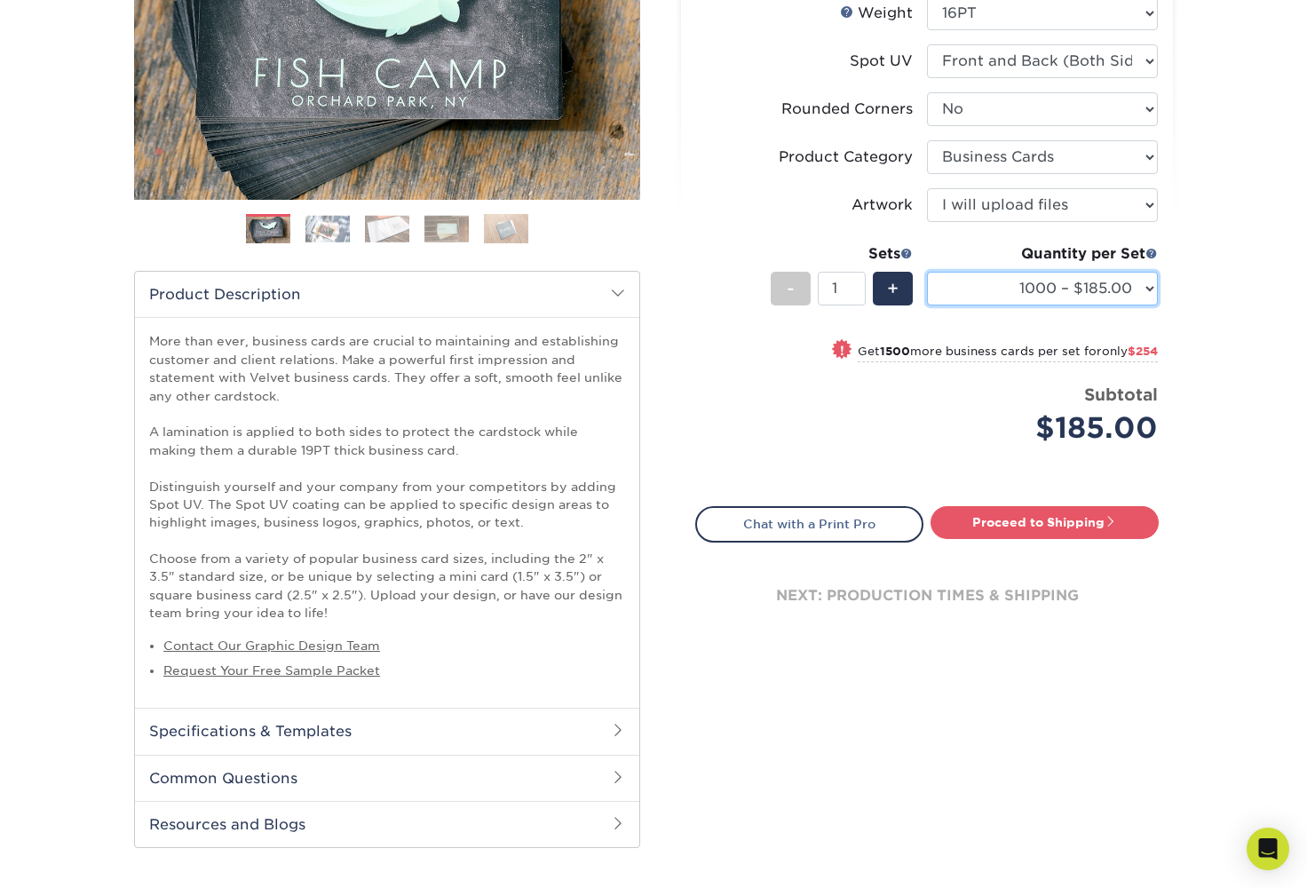
select select "500 – $167.00"
click at [612, 771] on span at bounding box center [618, 777] width 14 height 14
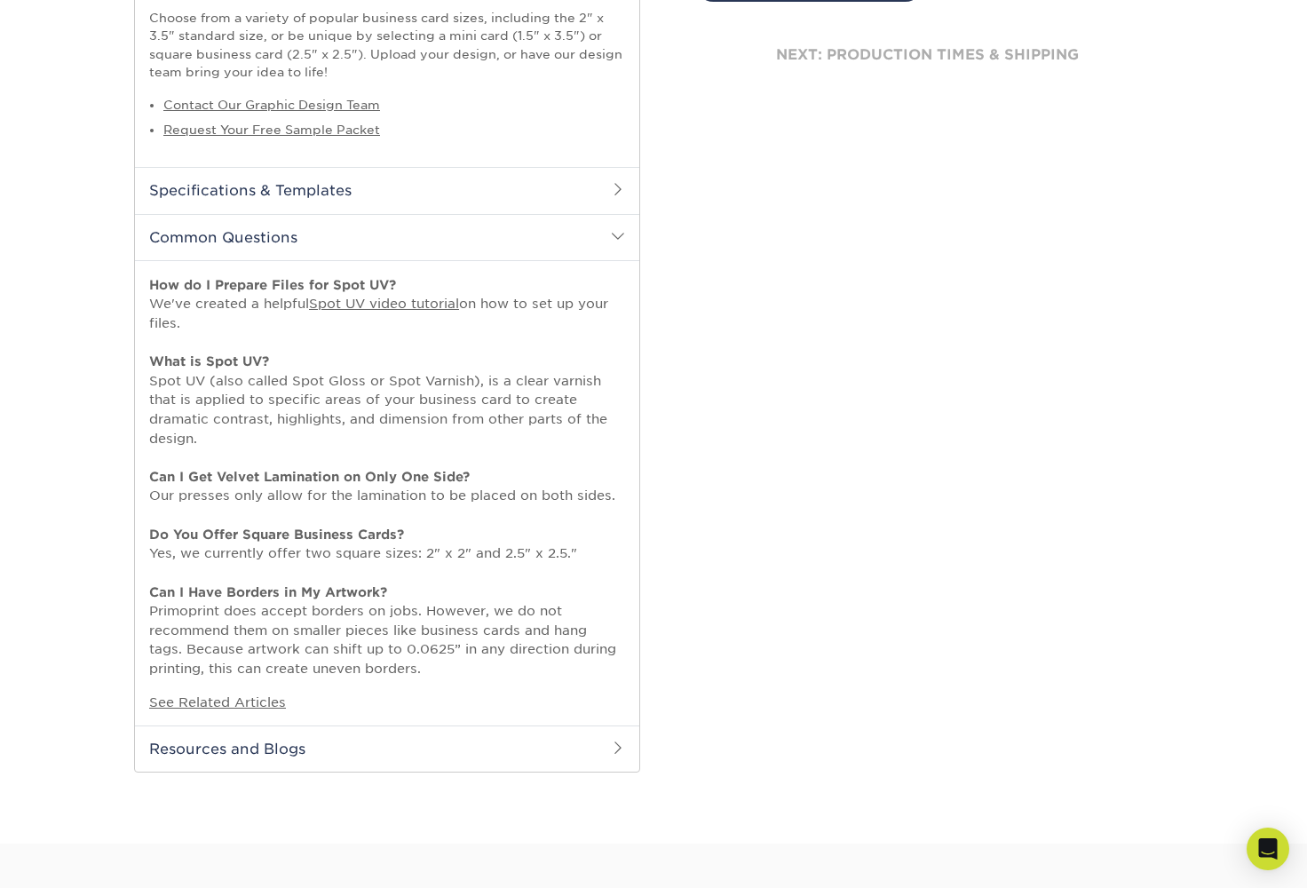
scroll to position [883, 0]
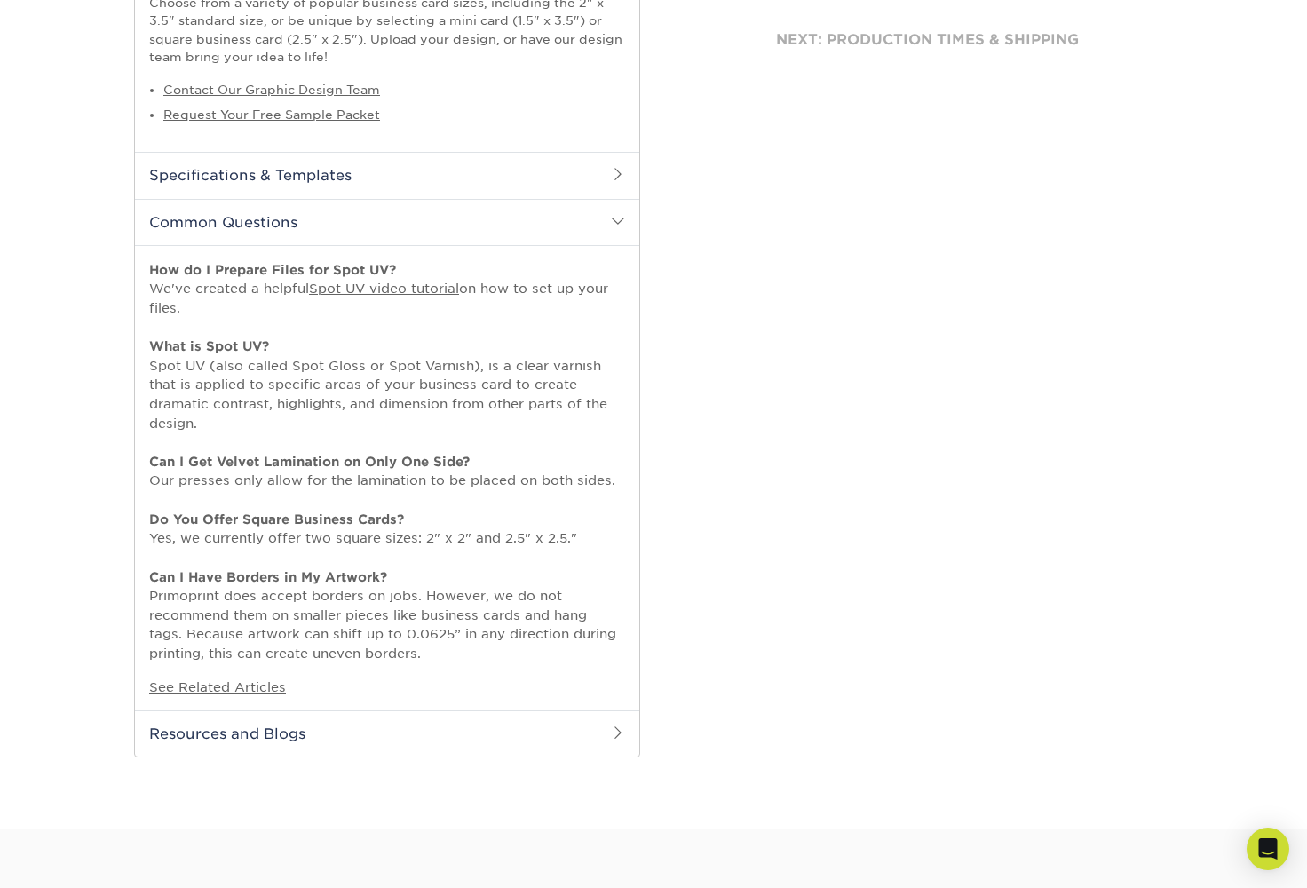
drag, startPoint x: 1055, startPoint y: 337, endPoint x: 616, endPoint y: 174, distance: 467.9
click at [616, 174] on span at bounding box center [618, 174] width 14 height 14
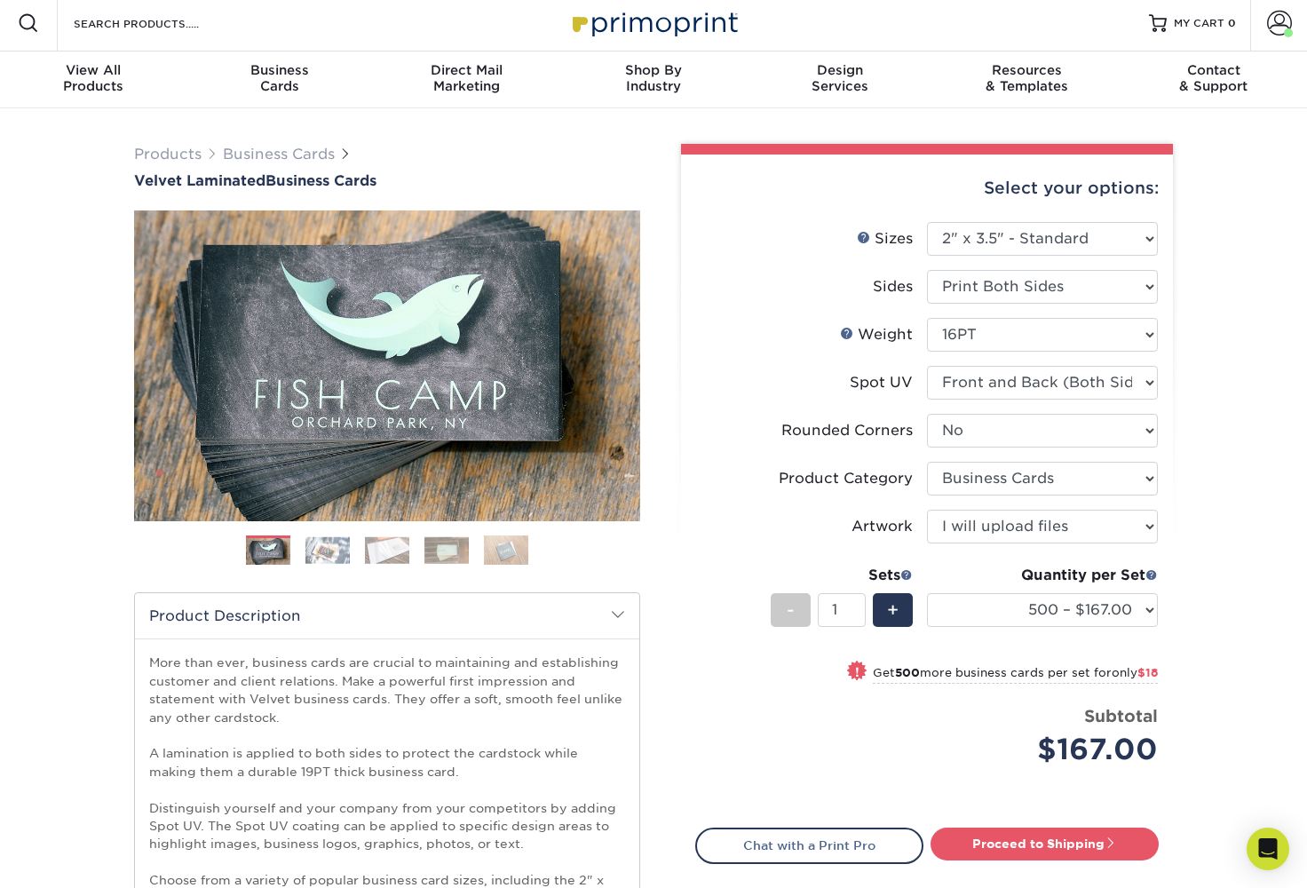
scroll to position [0, 0]
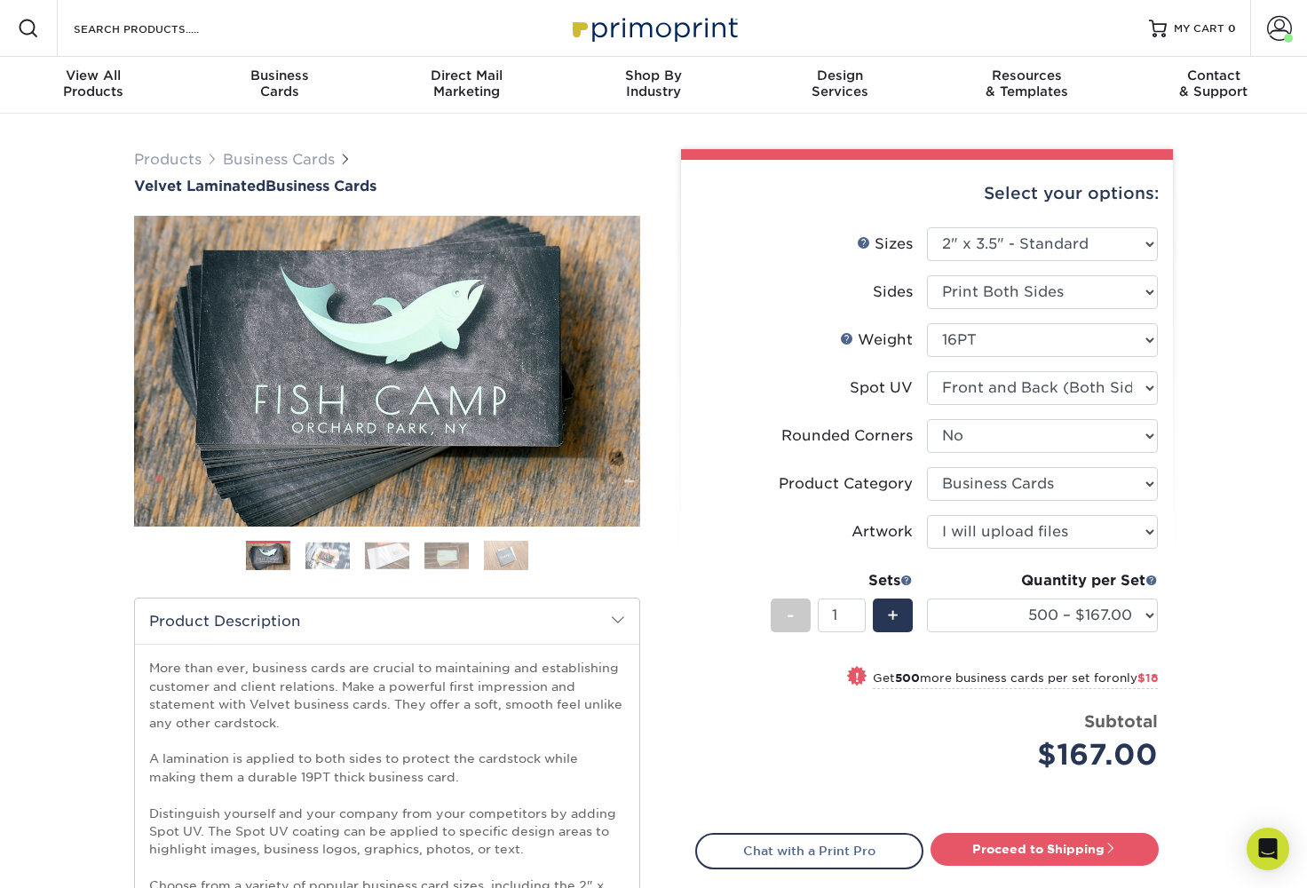
click at [329, 557] on img at bounding box center [328, 556] width 44 height 28
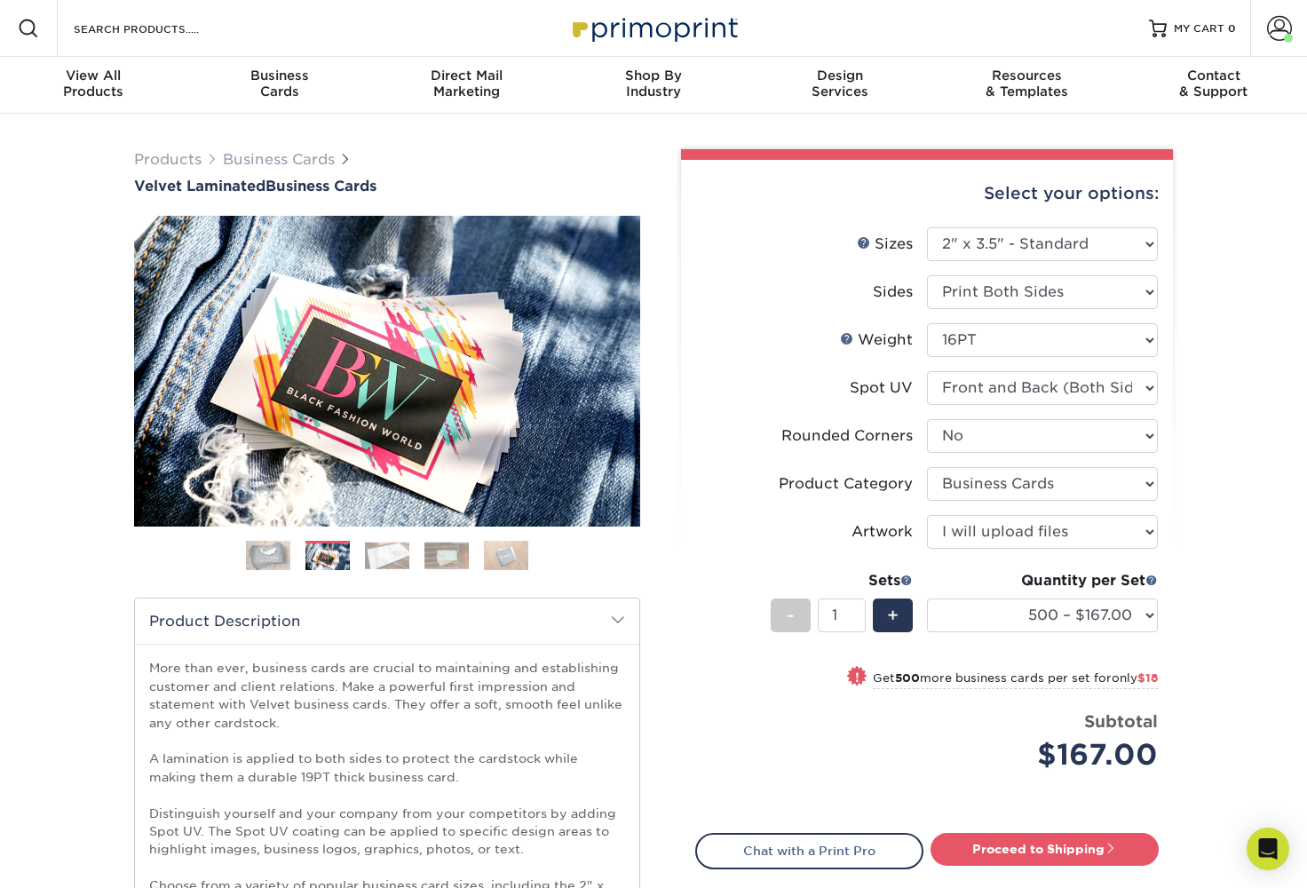
click at [380, 555] on img at bounding box center [387, 556] width 44 height 28
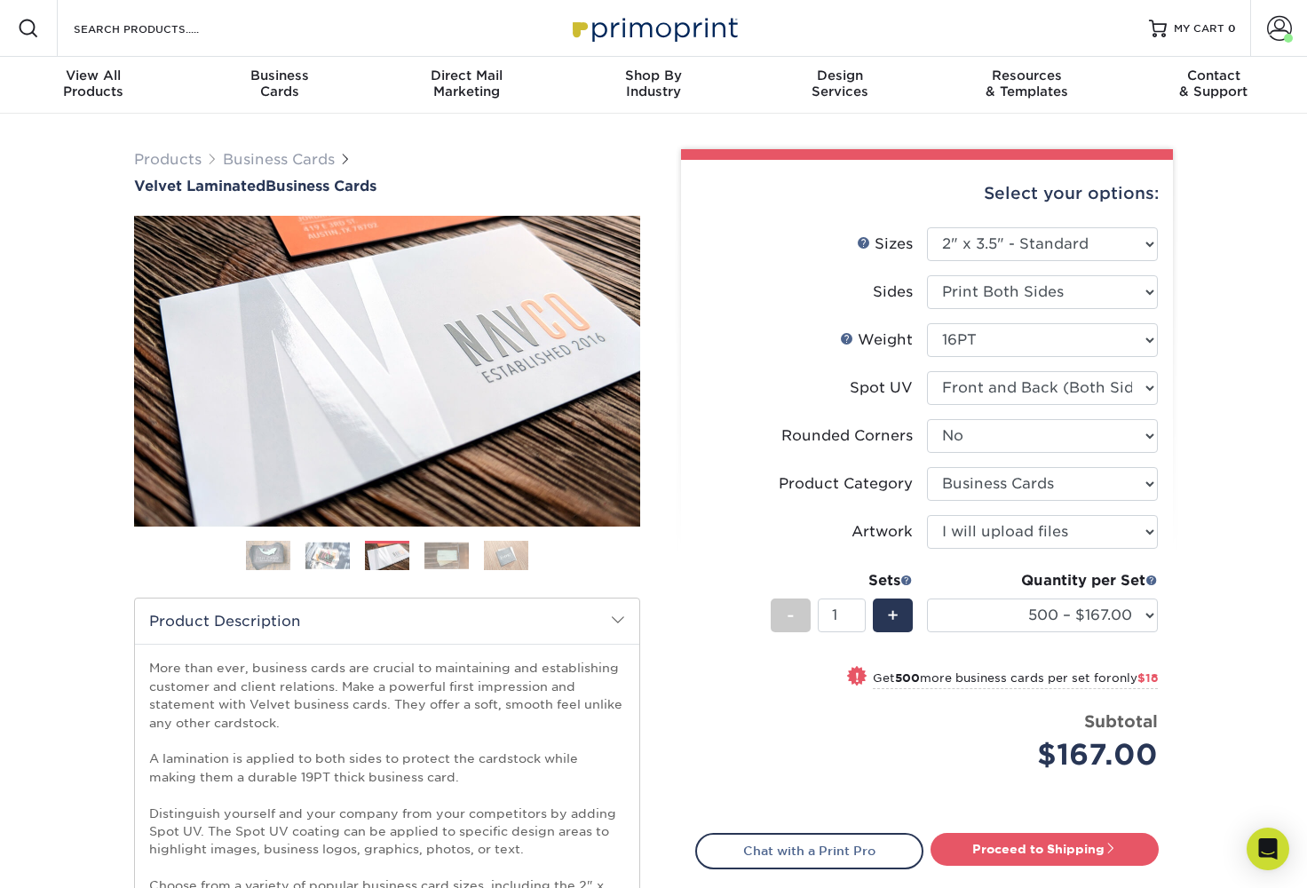
click at [445, 552] on img at bounding box center [447, 556] width 44 height 28
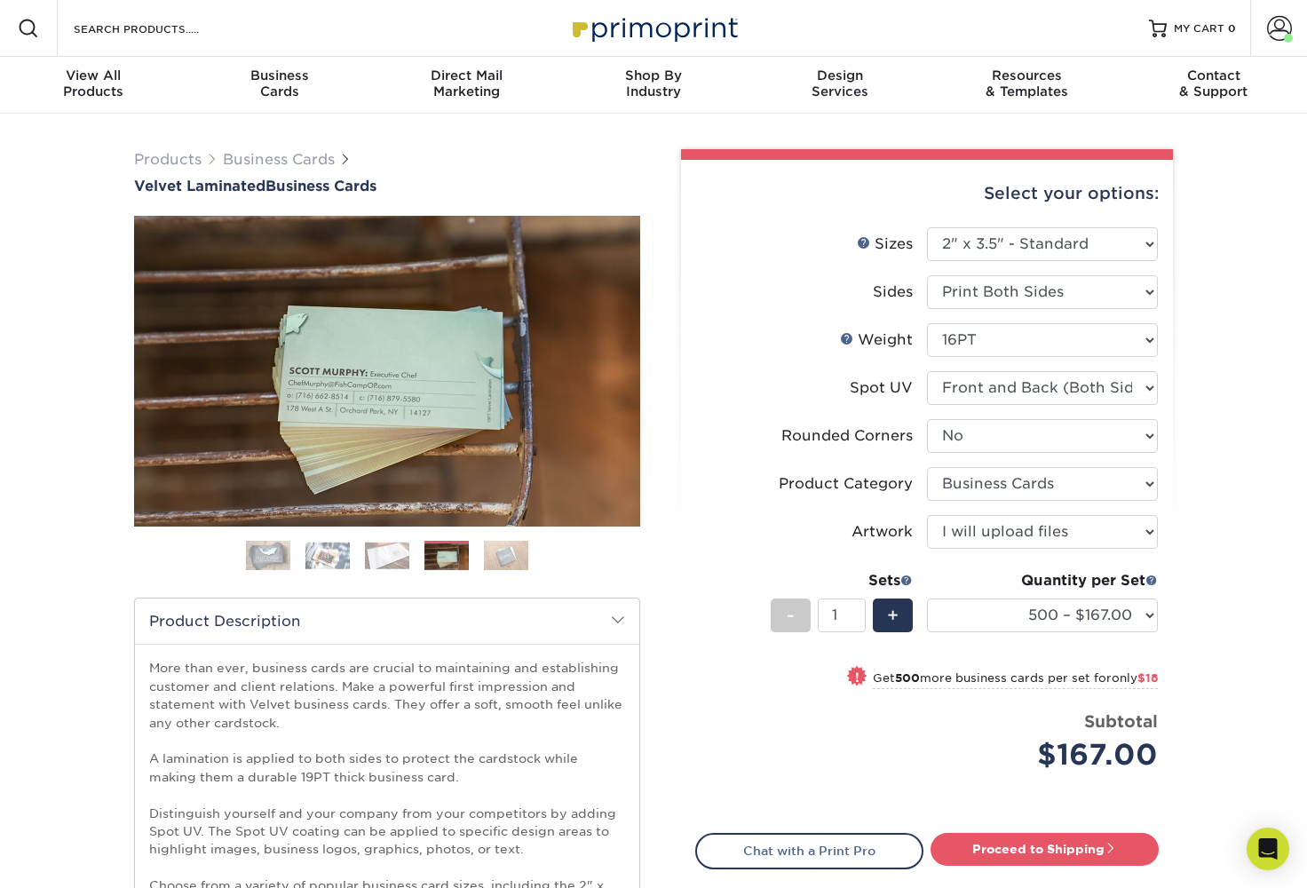
click at [499, 552] on img at bounding box center [506, 555] width 44 height 31
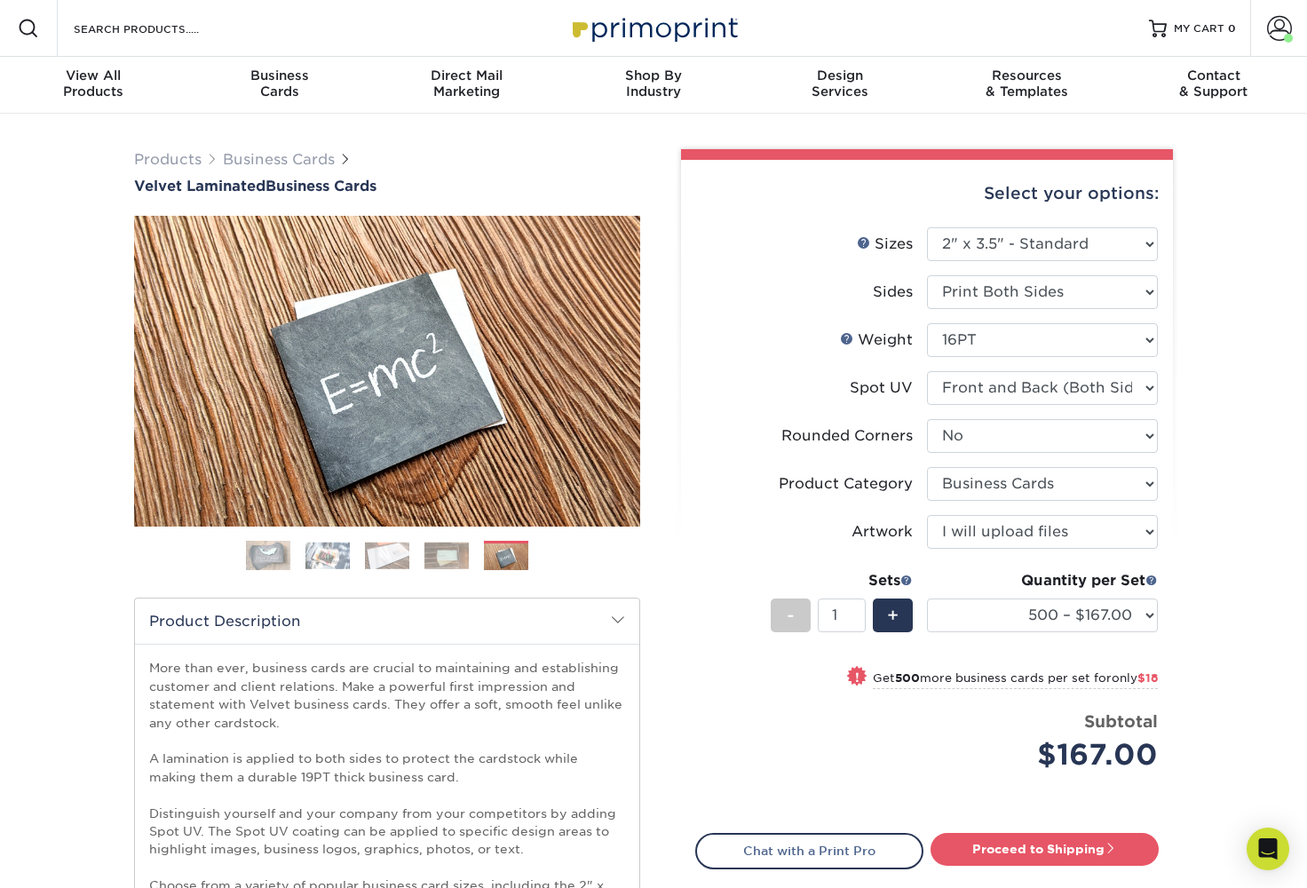
click at [1009, 854] on link "Proceed to Shipping" at bounding box center [1045, 849] width 228 height 32
type input "Set 1"
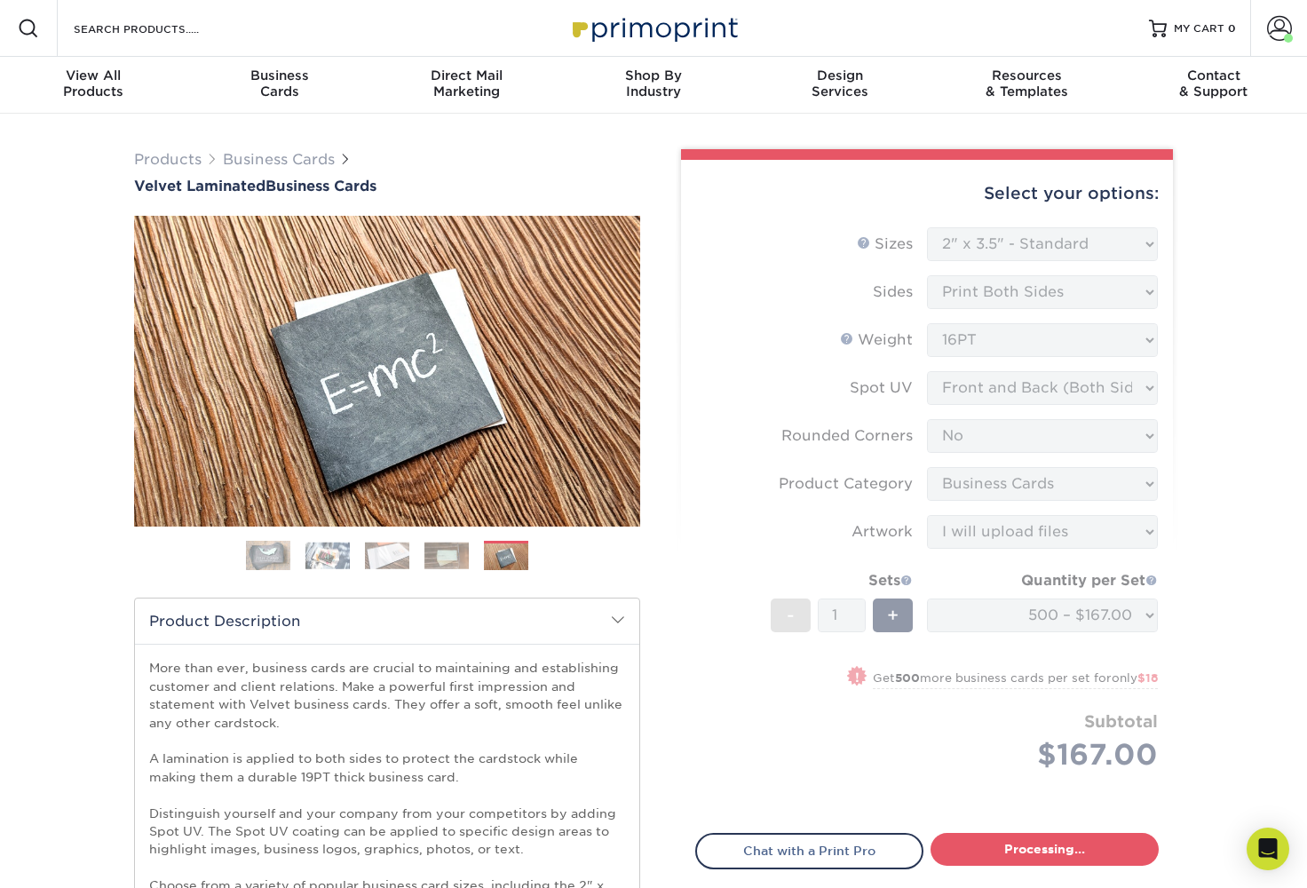
select select "4255bcc9-c807-49ed-9fda-38550f218dbc"
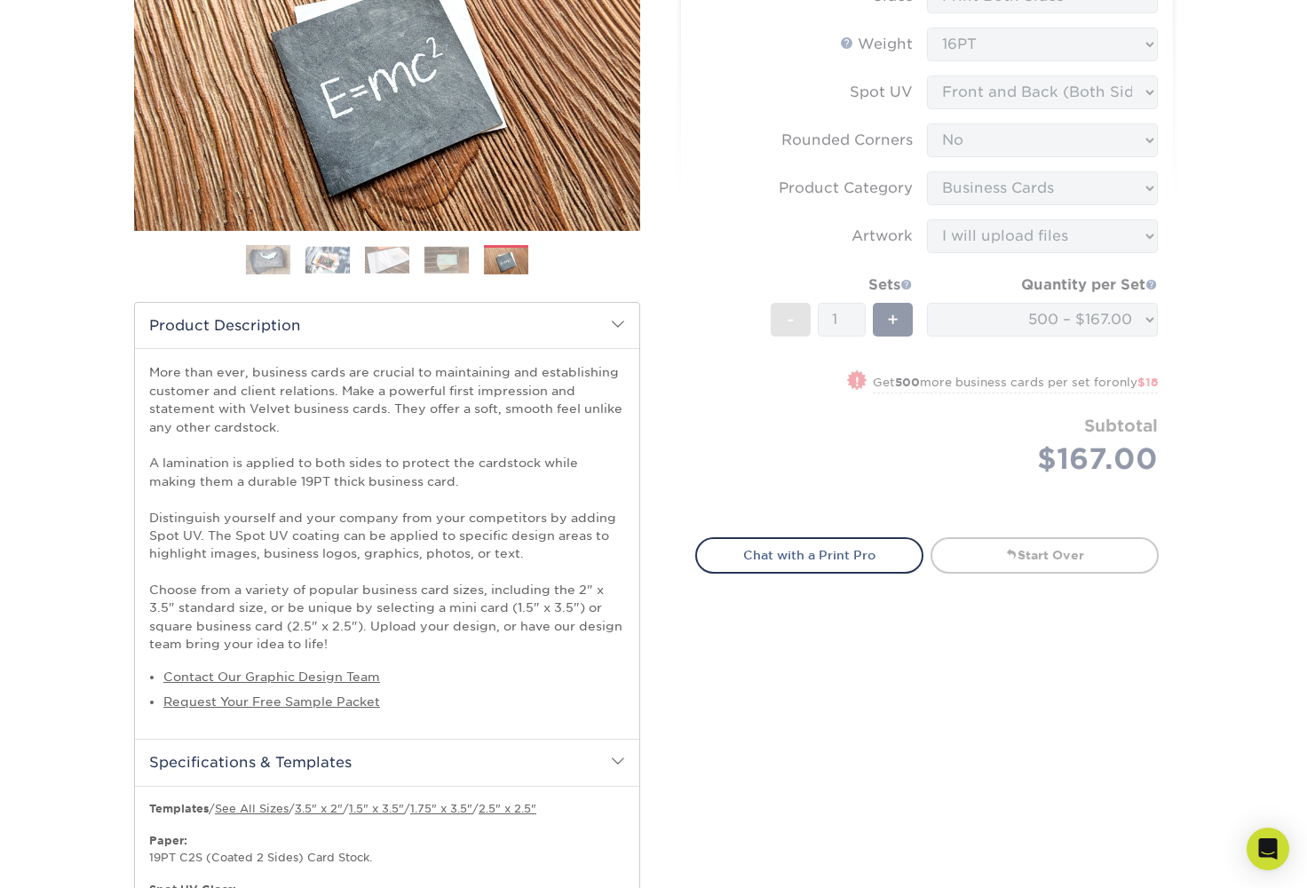
scroll to position [292, 0]
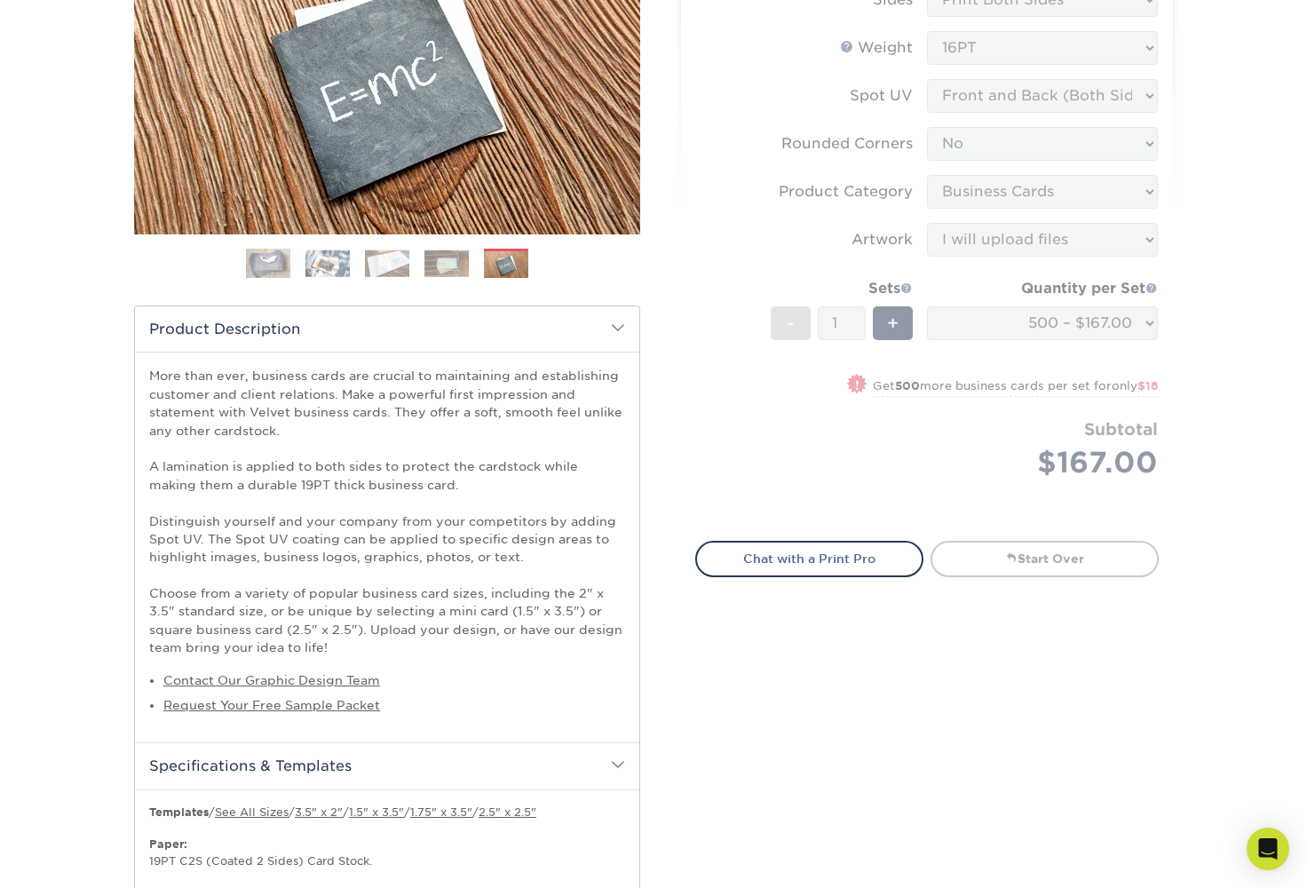
drag, startPoint x: 1009, startPoint y: 854, endPoint x: 620, endPoint y: 326, distance: 656.2
click at [620, 326] on span at bounding box center [618, 328] width 14 height 14
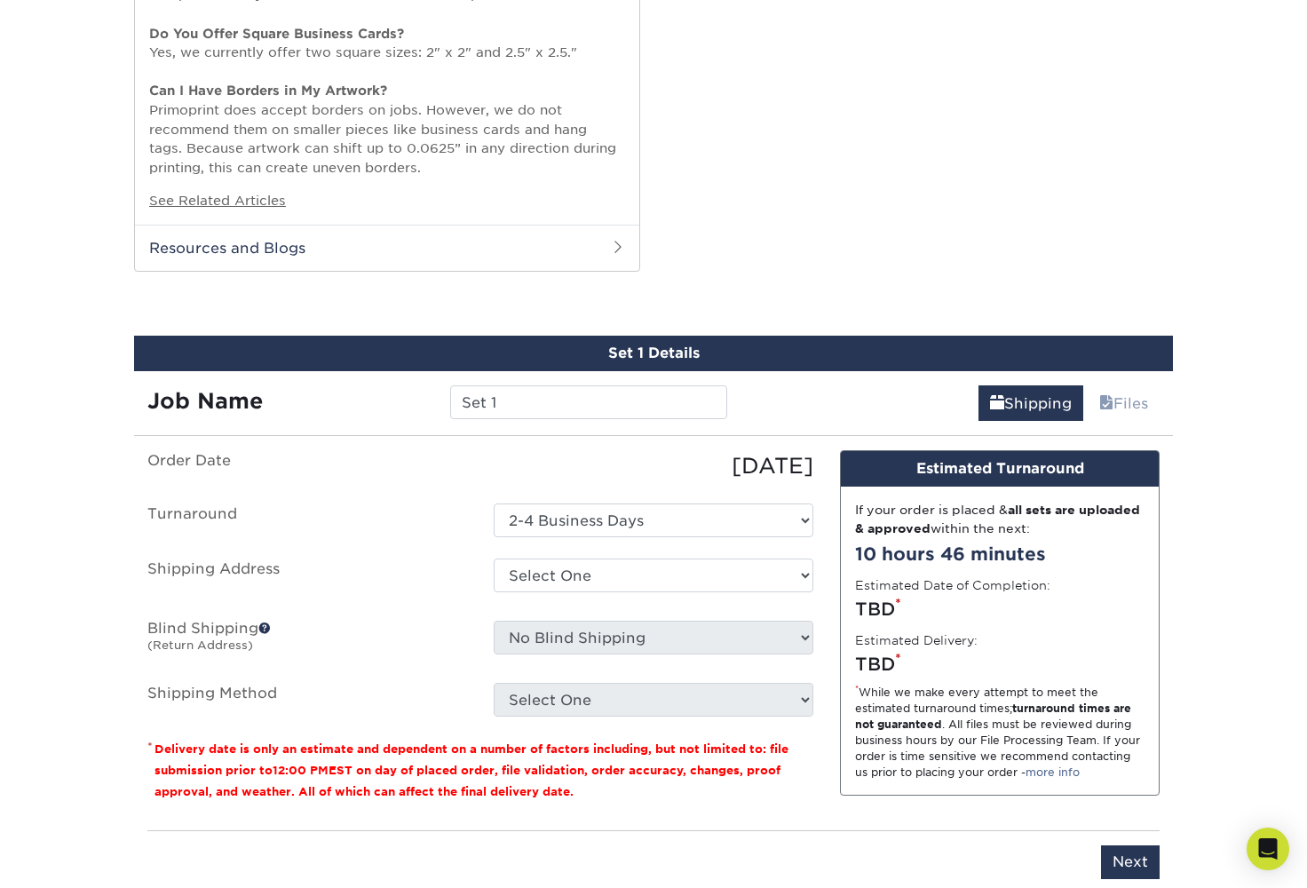
scroll to position [1307, 0]
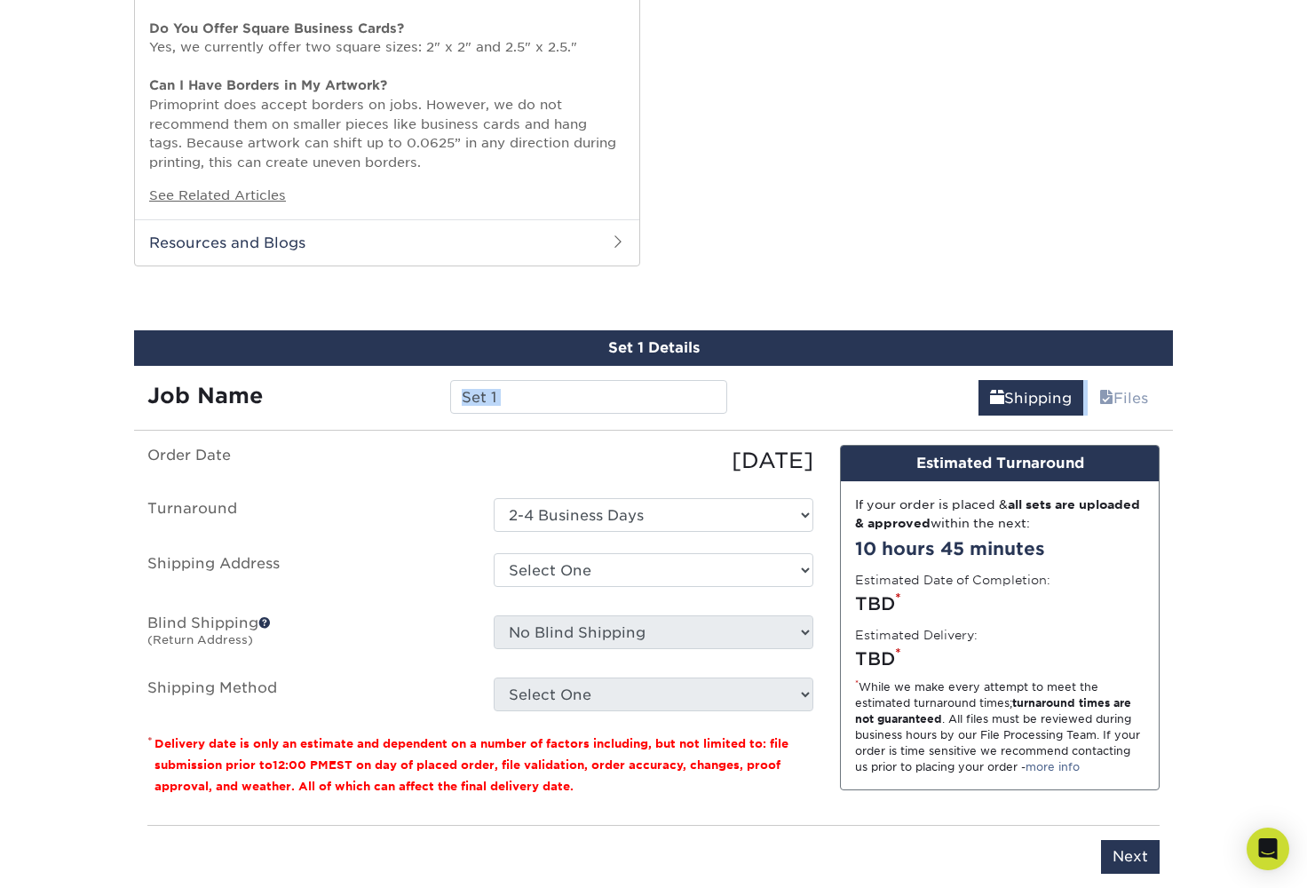
drag, startPoint x: 620, startPoint y: 326, endPoint x: 521, endPoint y: 397, distance: 121.5
click at [521, 397] on div "Set 1 Details Job Name Set 1 Shipping Files You've choosen mailing services! If…" at bounding box center [653, 612] width 1039 height 565
click at [524, 382] on input "Set 1" at bounding box center [588, 397] width 276 height 34
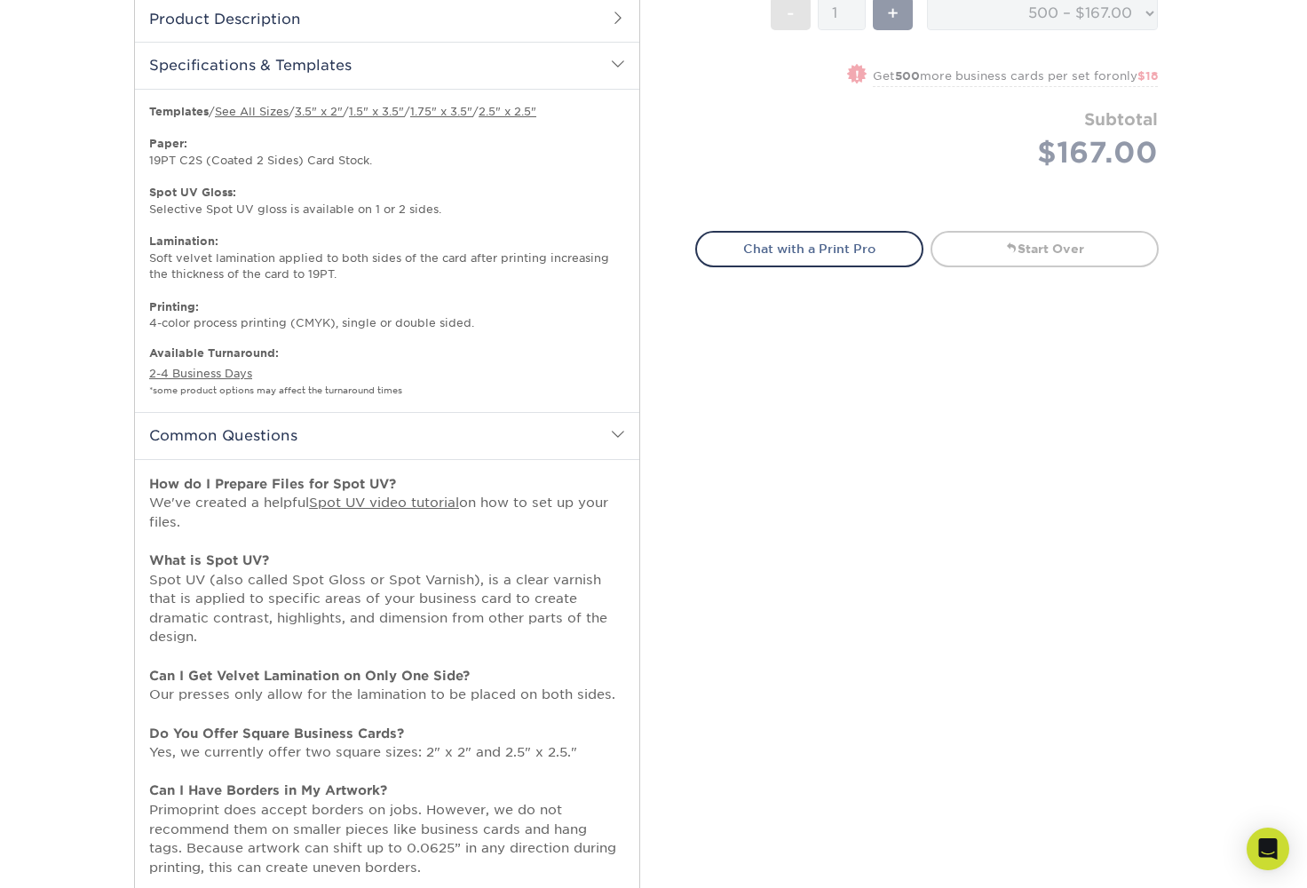
scroll to position [523, 0]
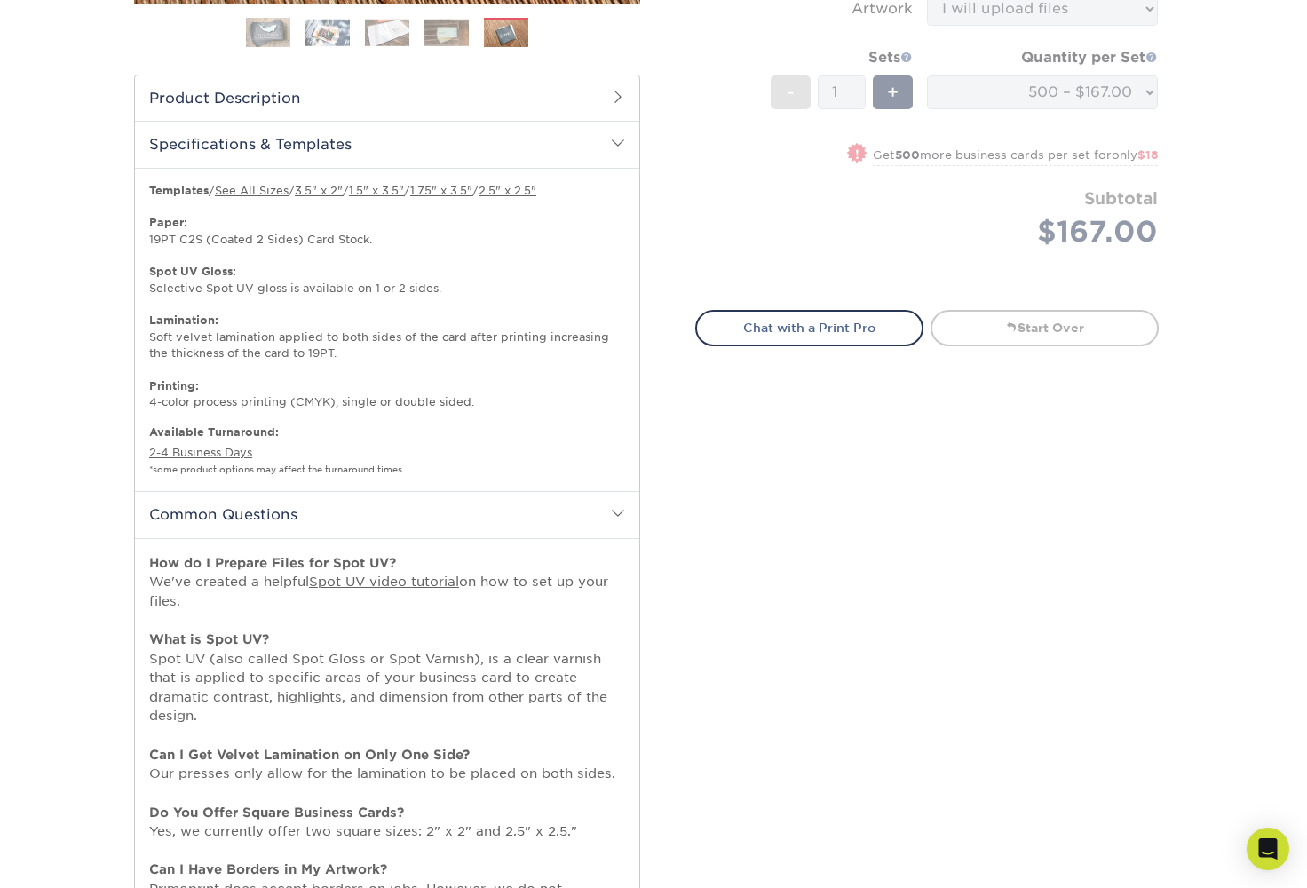
click at [841, 322] on link "Chat with a Print Pro" at bounding box center [809, 328] width 228 height 36
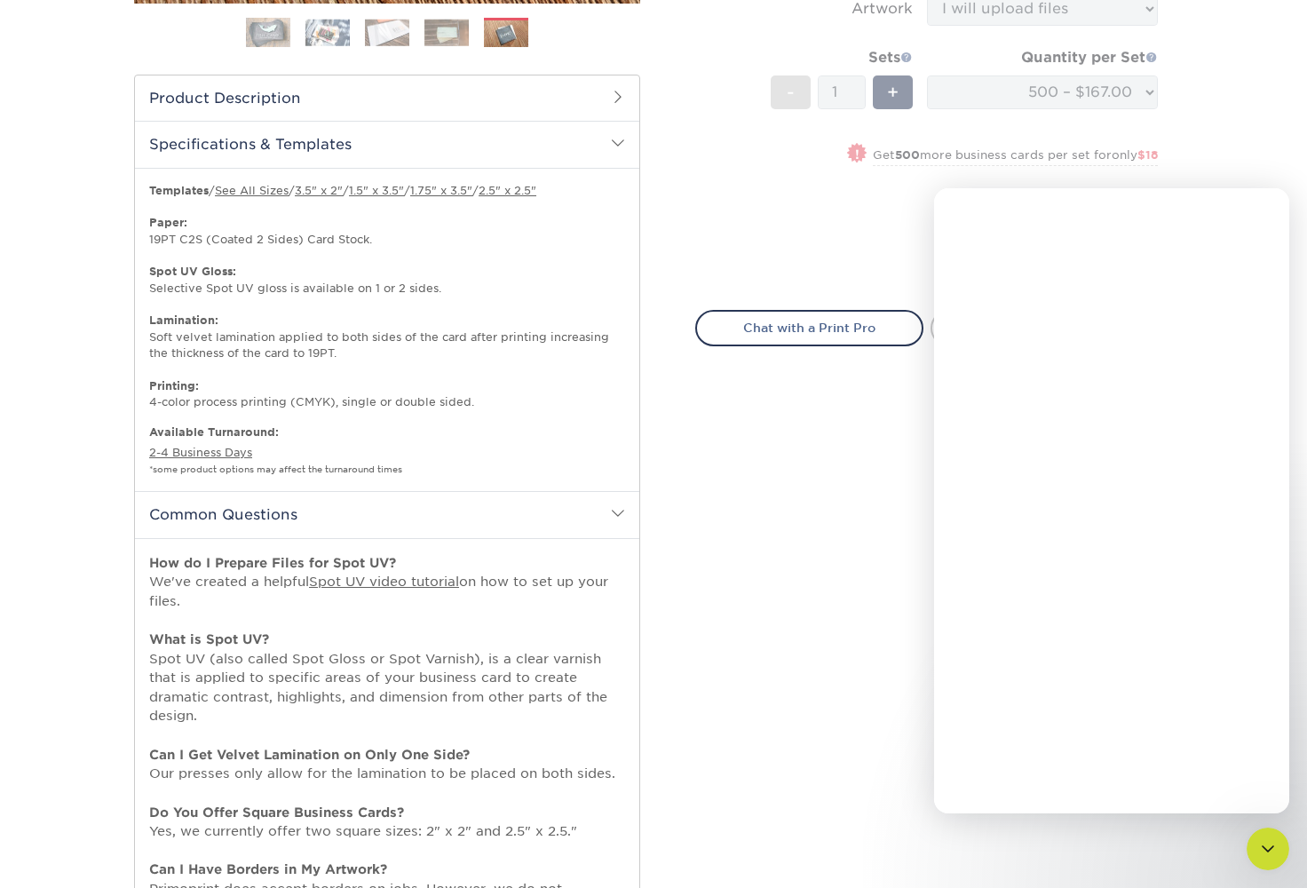
scroll to position [0, 0]
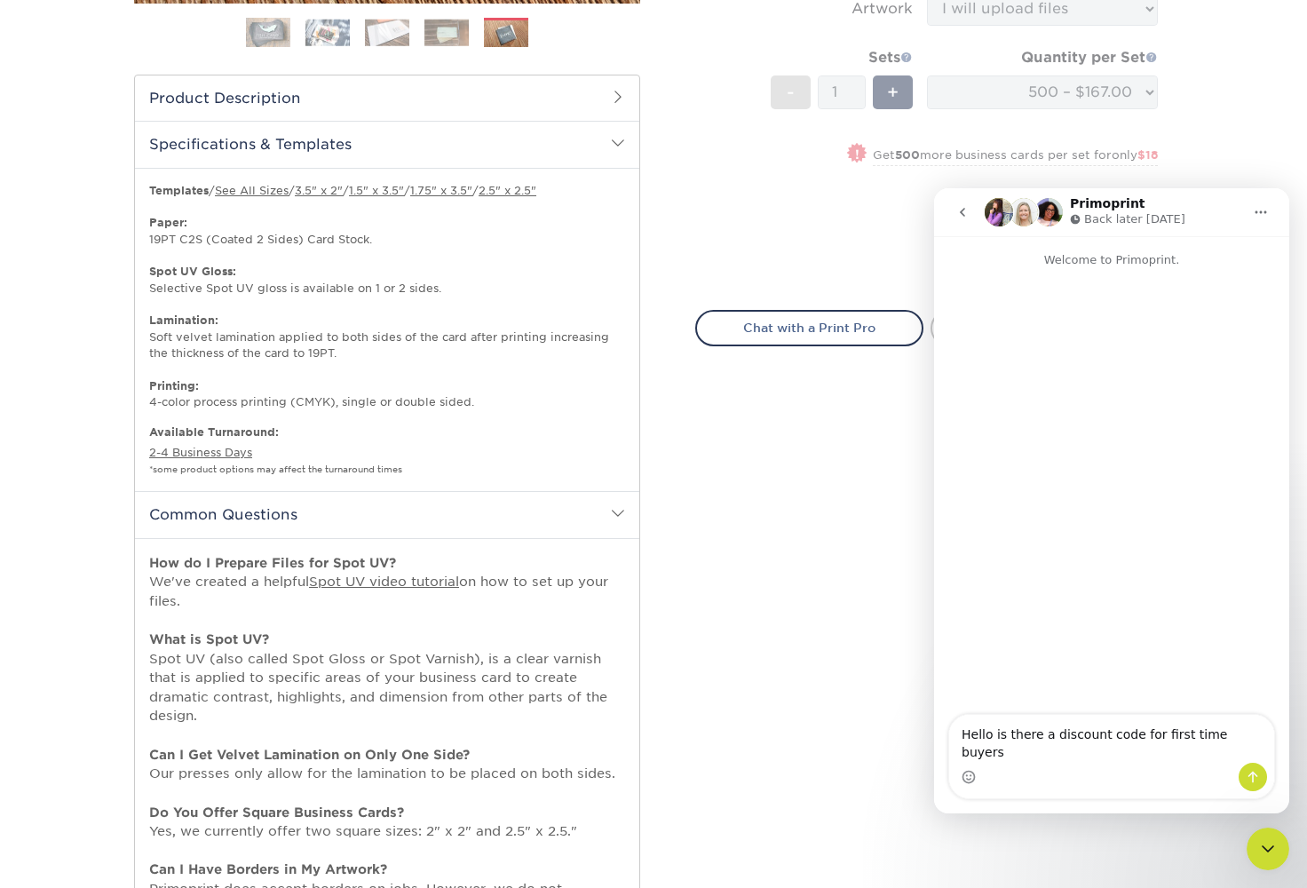
type textarea "Hello is there a discount code for first time buyers?"
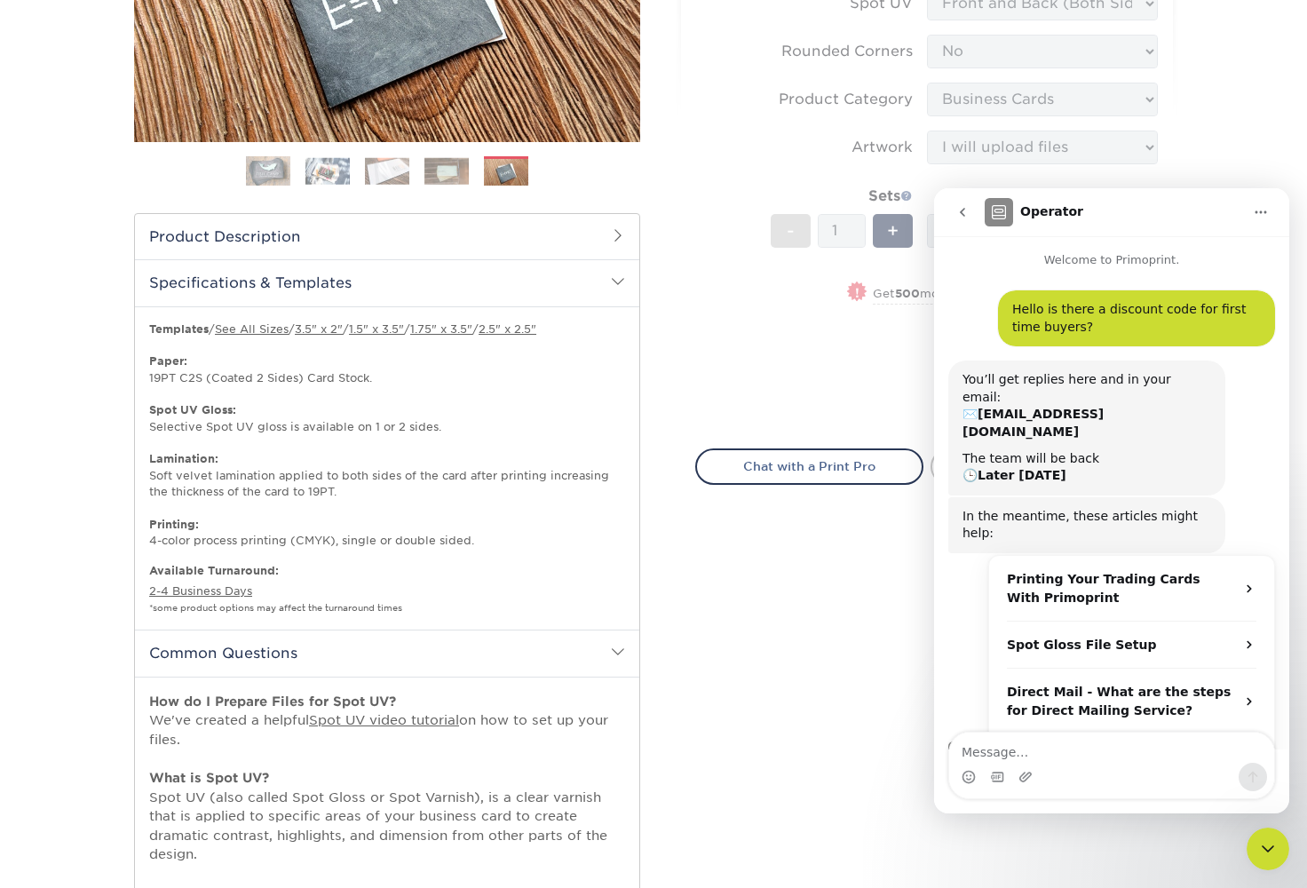
scroll to position [9, 0]
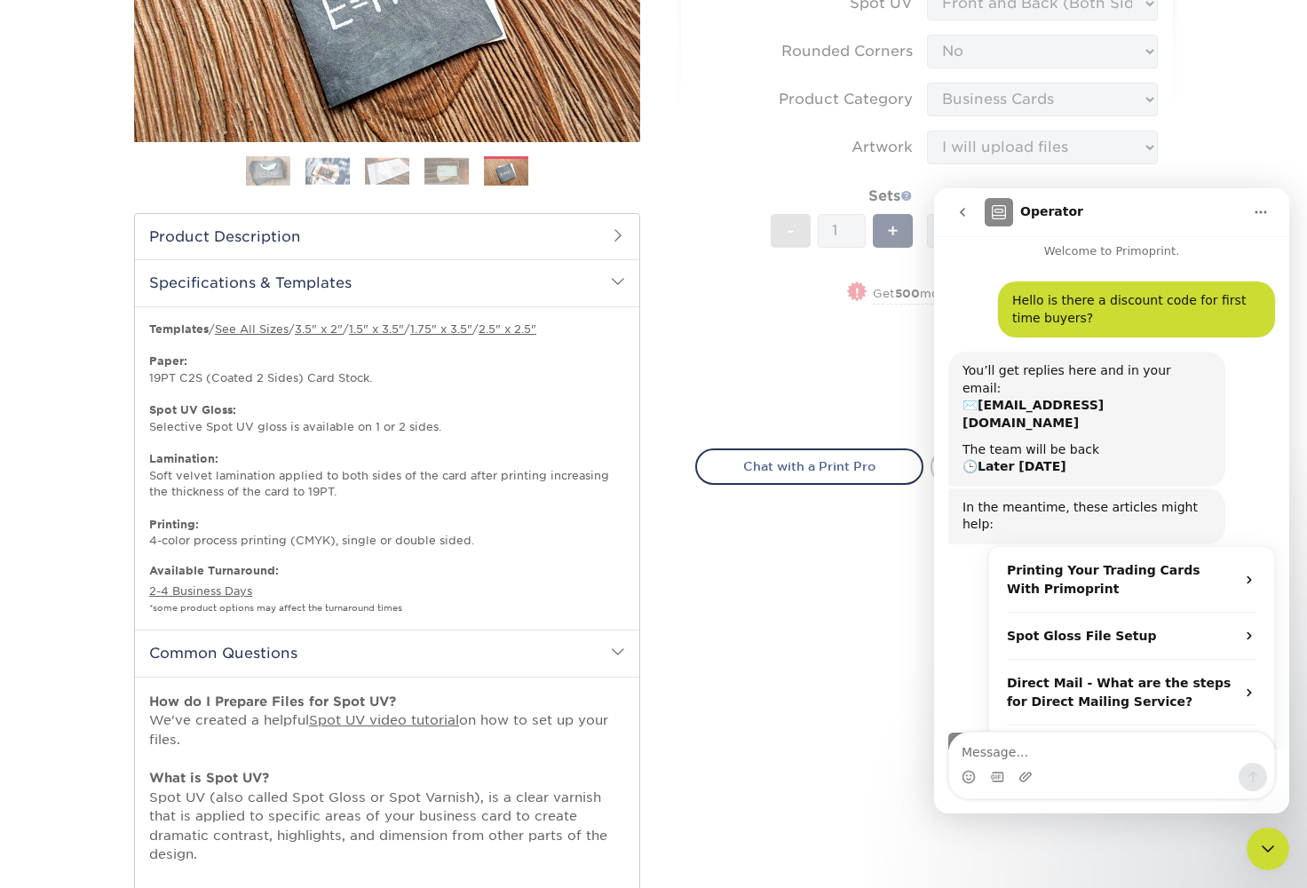
drag, startPoint x: 841, startPoint y: 322, endPoint x: 851, endPoint y: 731, distance: 408.6
click at [851, 731] on div "Select your options: Sizes Help Sizes Please Select 1.5" x 3.5" - Mini -" at bounding box center [920, 488] width 533 height 1446
click at [959, 208] on icon "go back" at bounding box center [963, 212] width 14 height 14
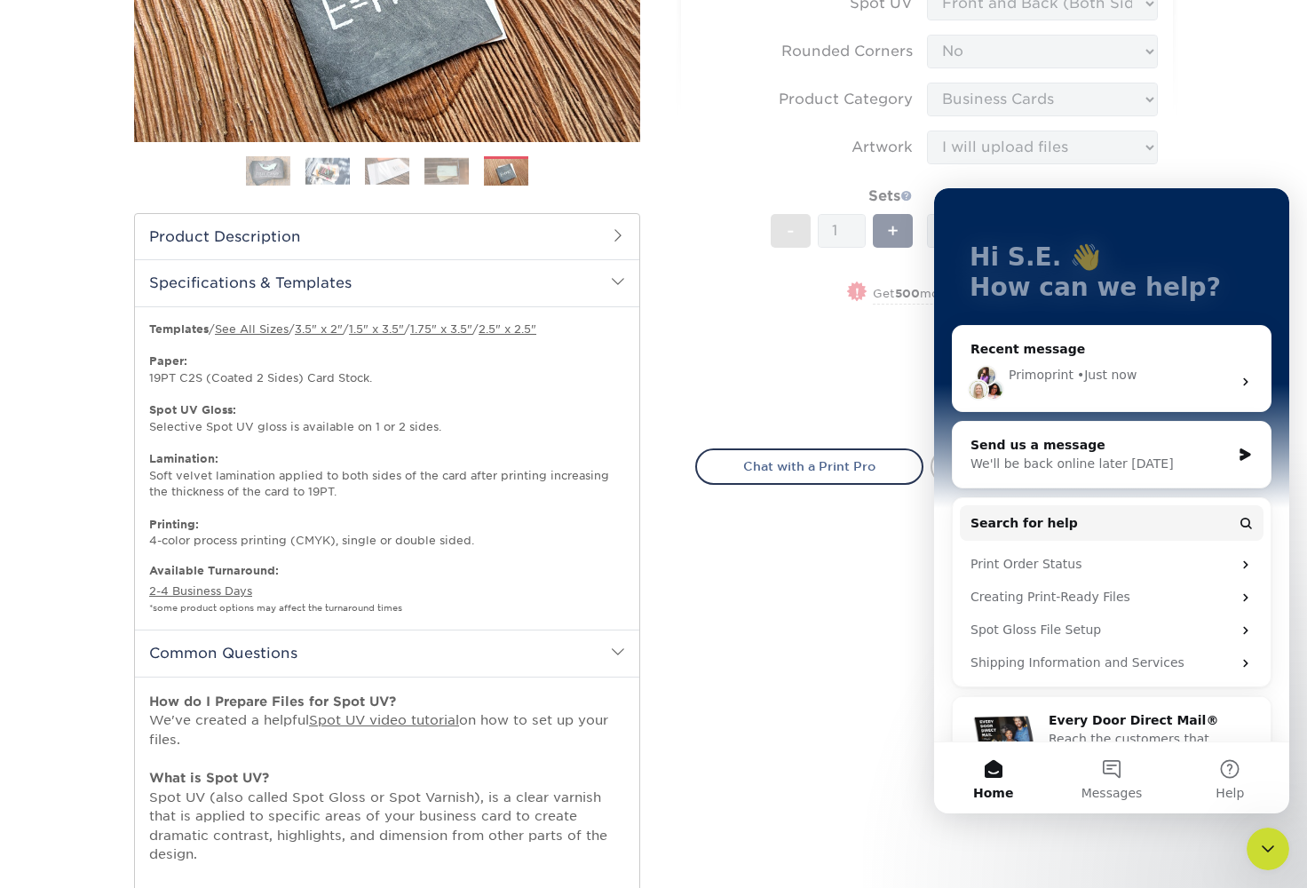
scroll to position [120, 0]
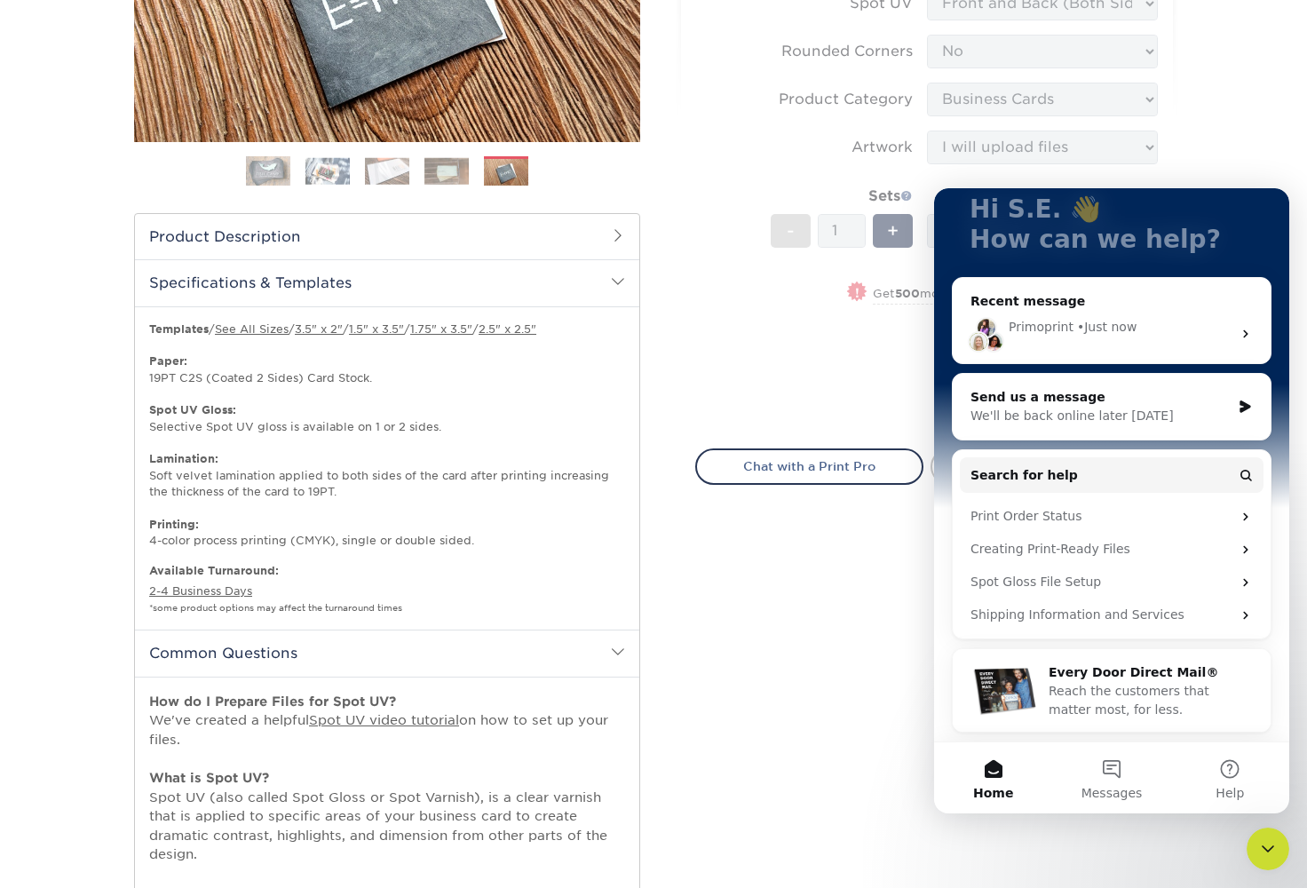
click at [1208, 337] on div "Primoprint • Just now" at bounding box center [1112, 334] width 318 height 60
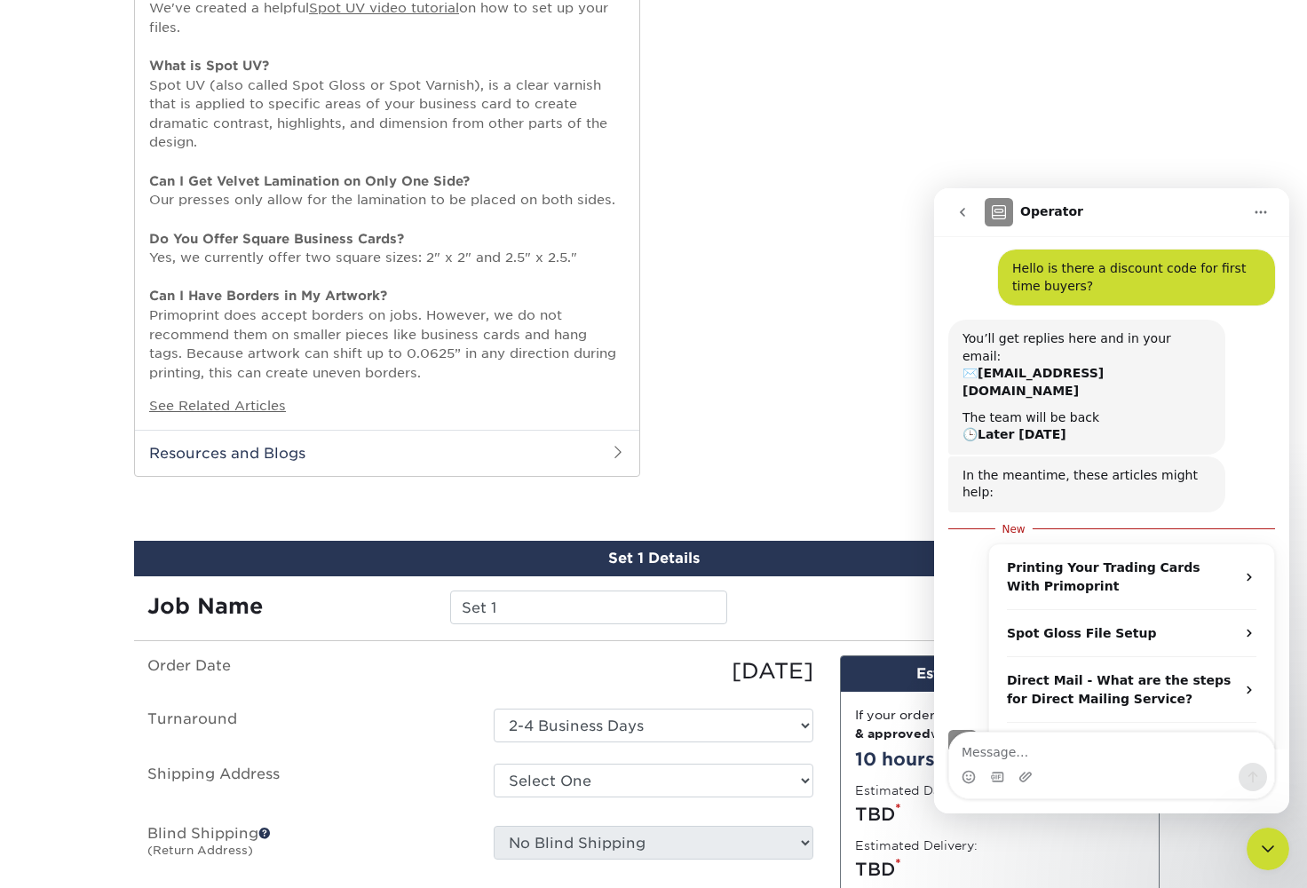
scroll to position [1159, 0]
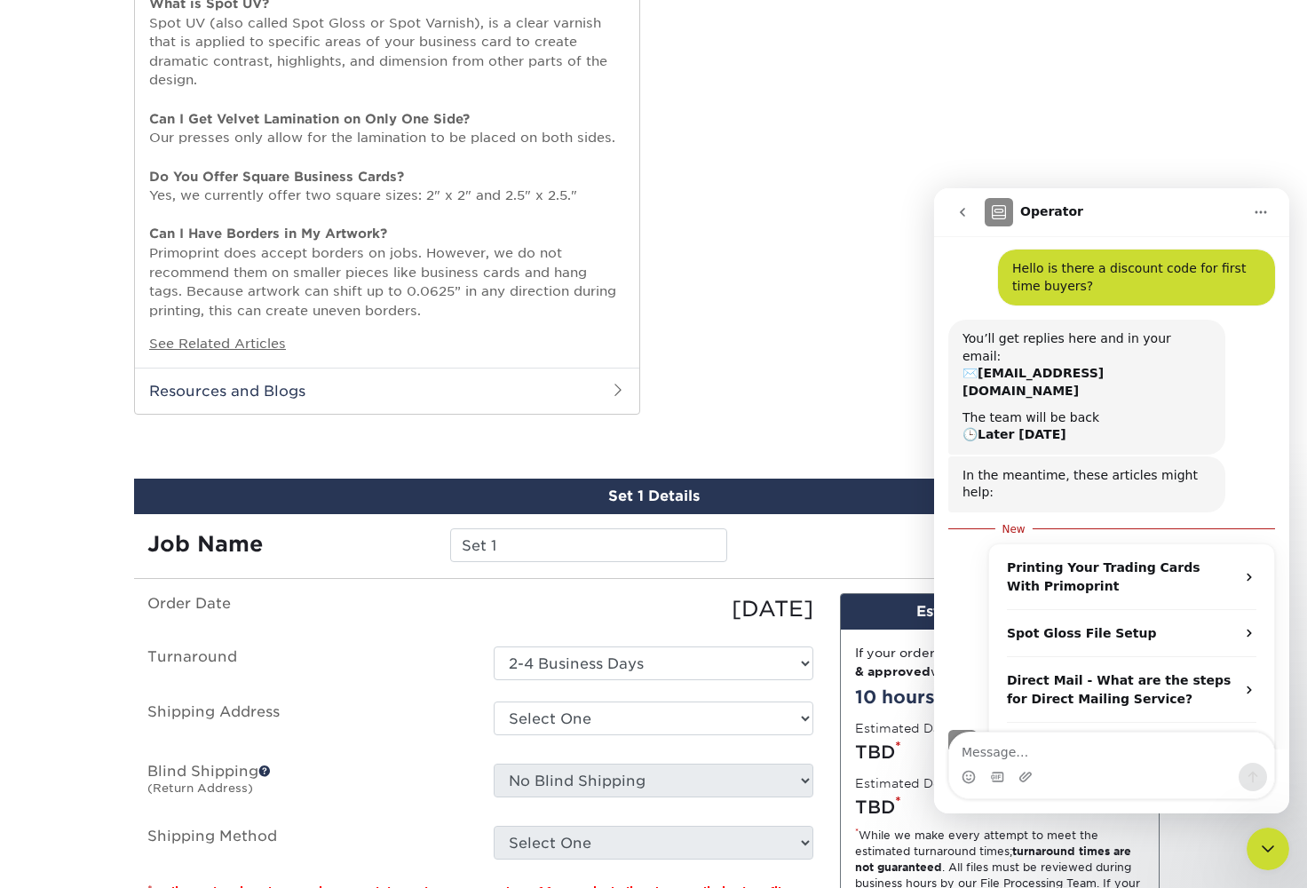
drag, startPoint x: 1208, startPoint y: 337, endPoint x: 963, endPoint y: 213, distance: 274.4
click at [963, 213] on icon "go back" at bounding box center [962, 212] width 5 height 9
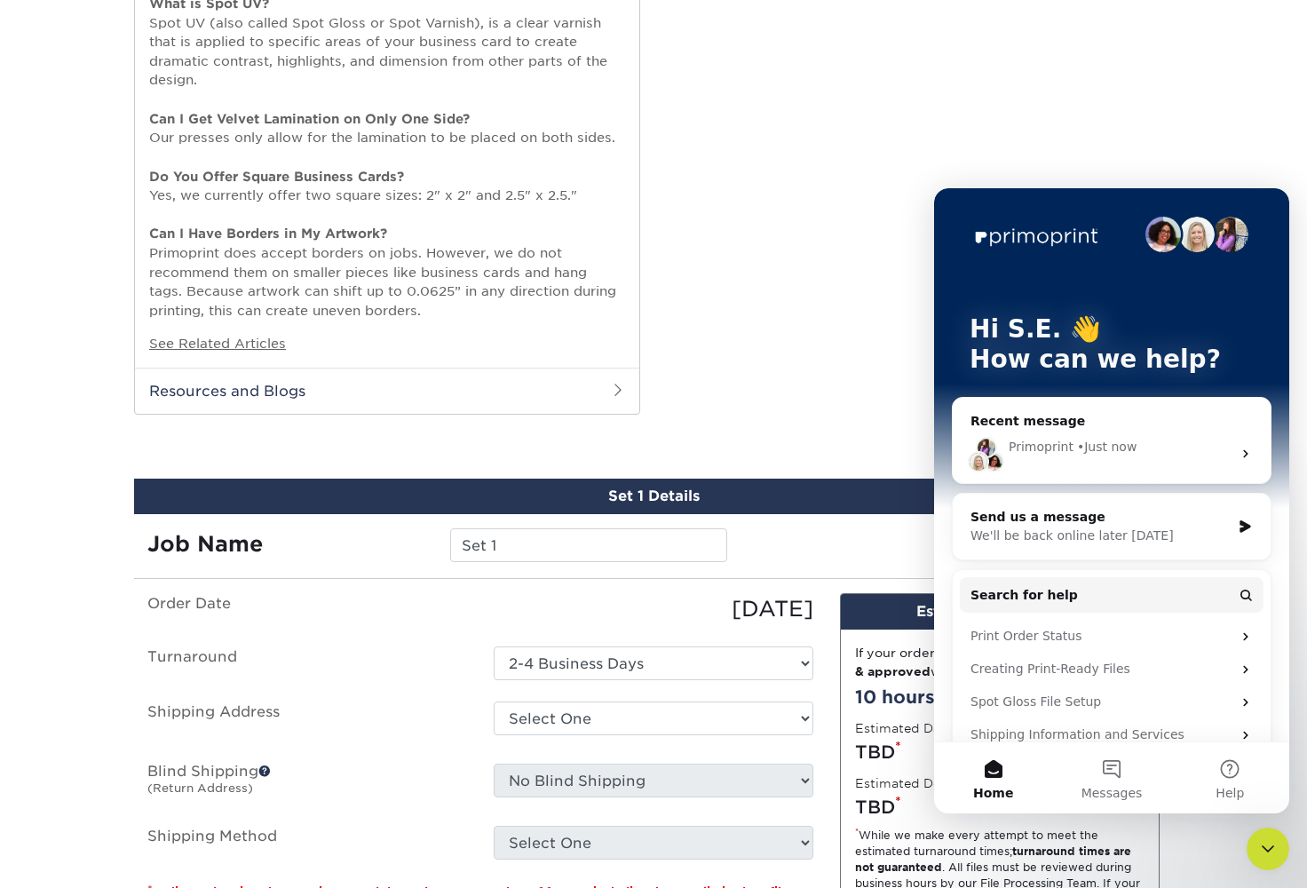
scroll to position [0, 0]
drag, startPoint x: 28, startPoint y: 25, endPoint x: 1266, endPoint y: 182, distance: 1247.1
click at [1266, 182] on div "Products Business Cards Velvet Laminated Business Cards Previous Next" at bounding box center [653, 10] width 1307 height 2110
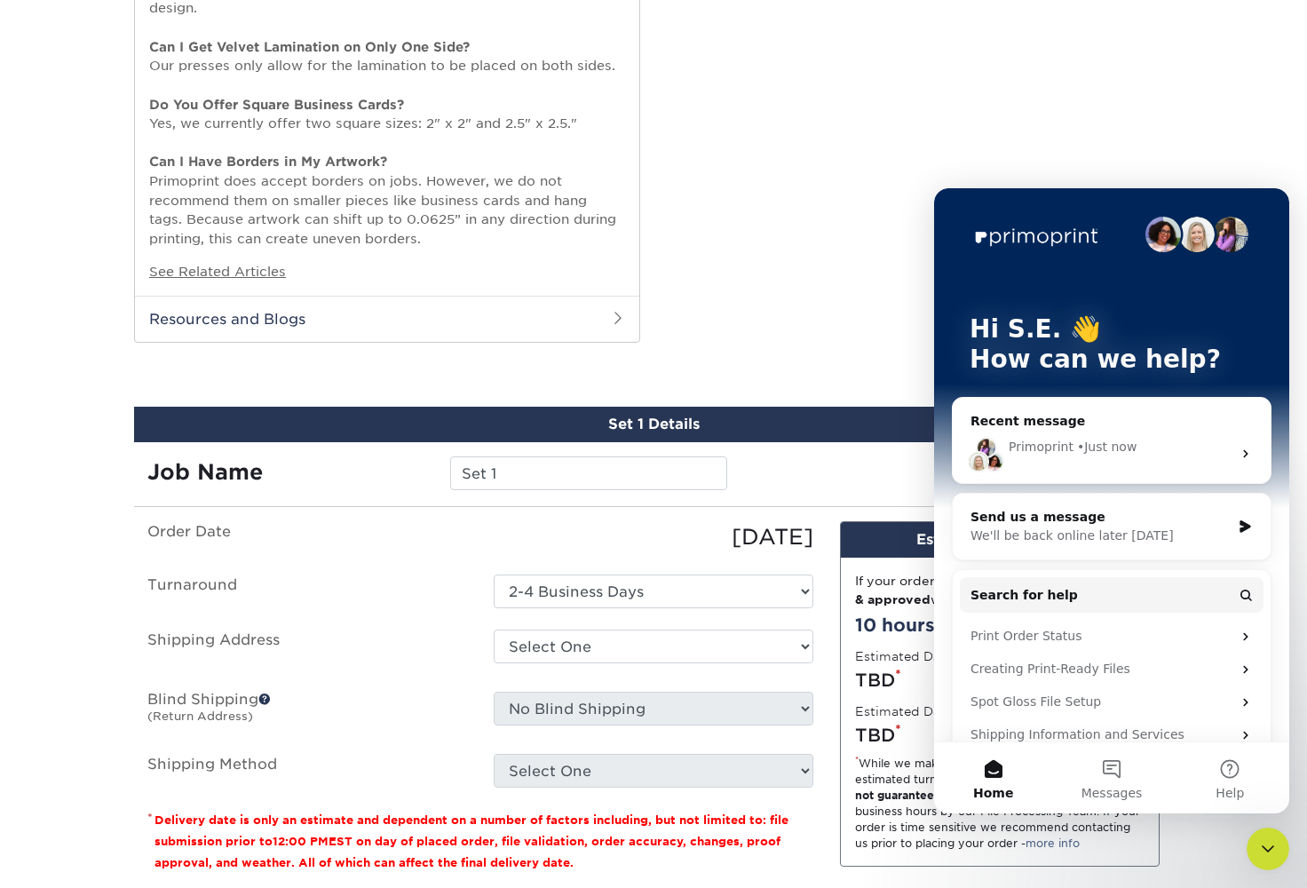
scroll to position [1226, 0]
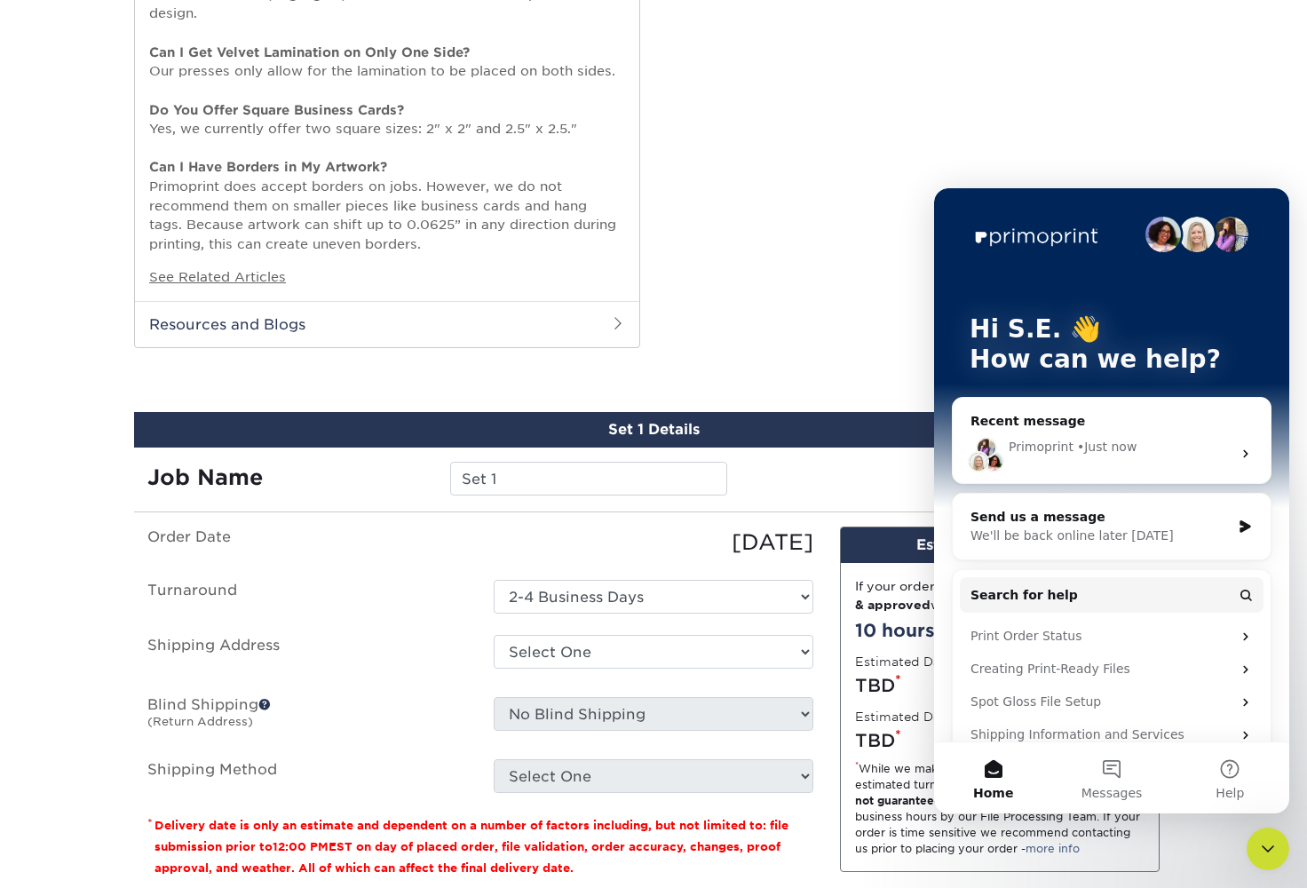
drag, startPoint x: 1149, startPoint y: 216, endPoint x: 1054, endPoint y: 202, distance: 96.0
drag, startPoint x: 1054, startPoint y: 202, endPoint x: 978, endPoint y: 230, distance: 81.2
click at [978, 230] on img "Intercom messenger" at bounding box center [1035, 236] width 131 height 28
click at [750, 821] on p "* Delivery date is only an estimate and dependent on a number of factors includ…" at bounding box center [480, 846] width 666 height 64
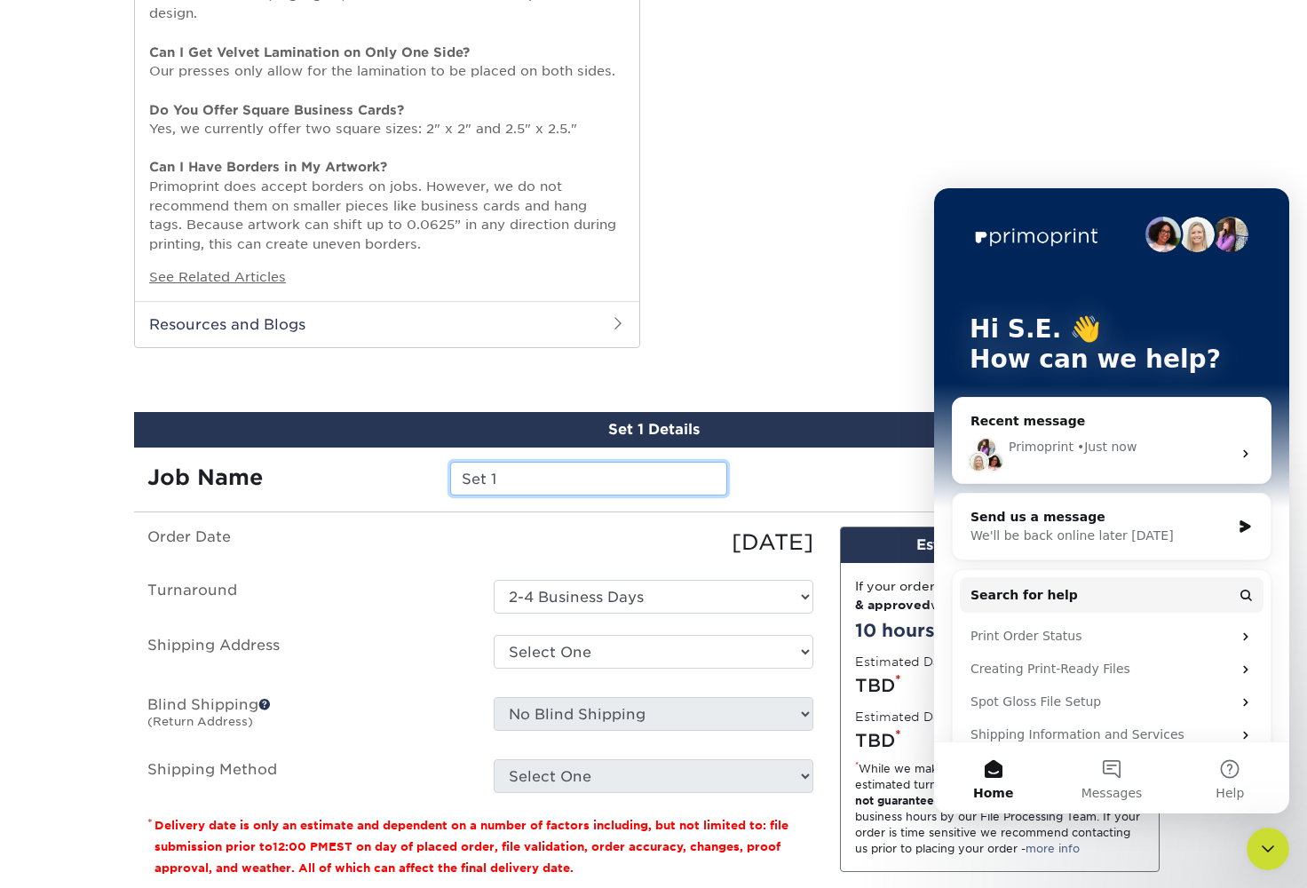
click at [587, 462] on input "Set 1" at bounding box center [588, 479] width 276 height 34
type input "S"
type input "[PERSON_NAME] Financial Group"
drag, startPoint x: 44, startPoint y: 42, endPoint x: 825, endPoint y: 393, distance: 856.6
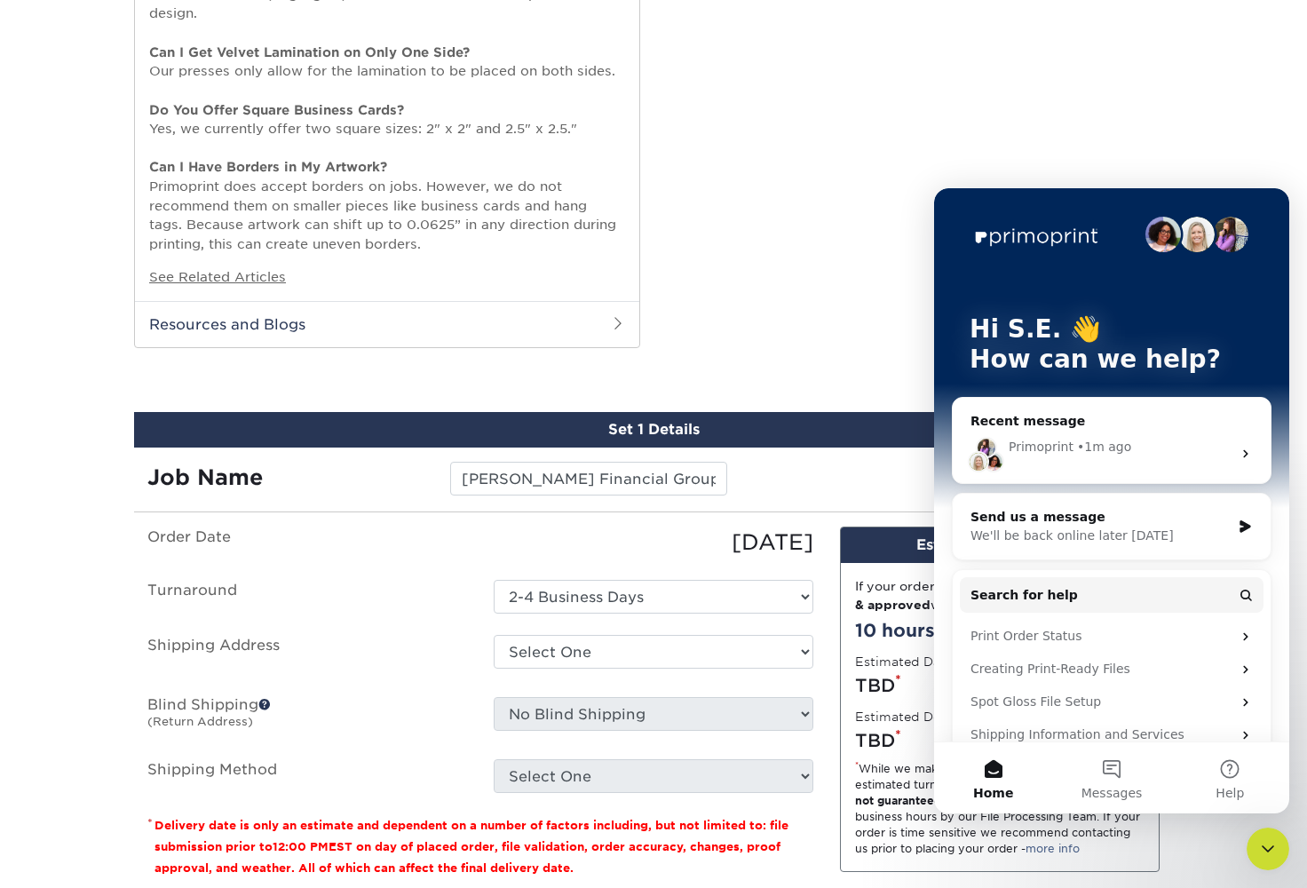
drag, startPoint x: 1759, startPoint y: 581, endPoint x: 1106, endPoint y: 227, distance: 743.1
drag, startPoint x: 1418, startPoint y: 867, endPoint x: 1267, endPoint y: 853, distance: 151.6
click at [1267, 853] on icon "Close Intercom Messenger" at bounding box center [1268, 848] width 21 height 21
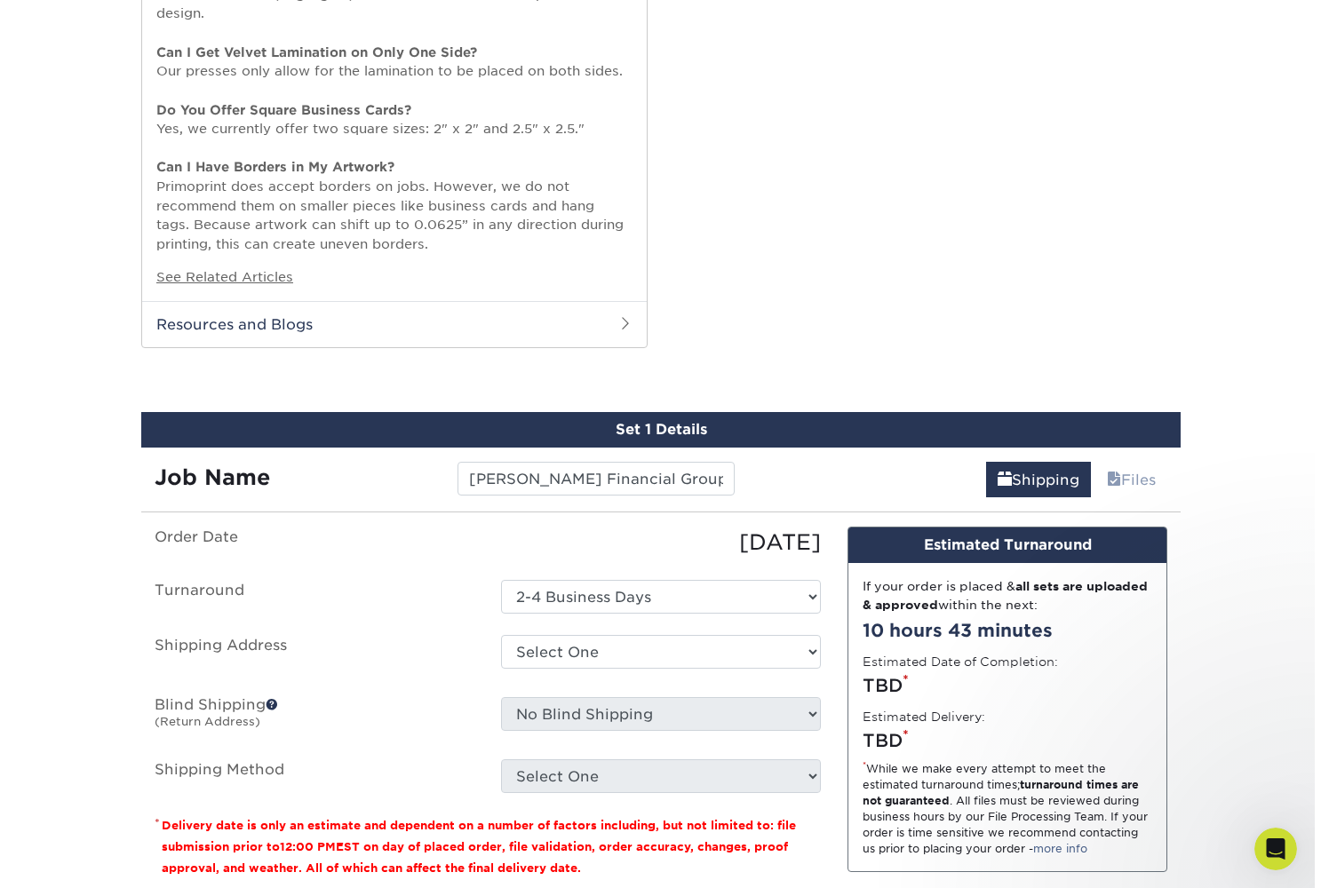
scroll to position [0, 0]
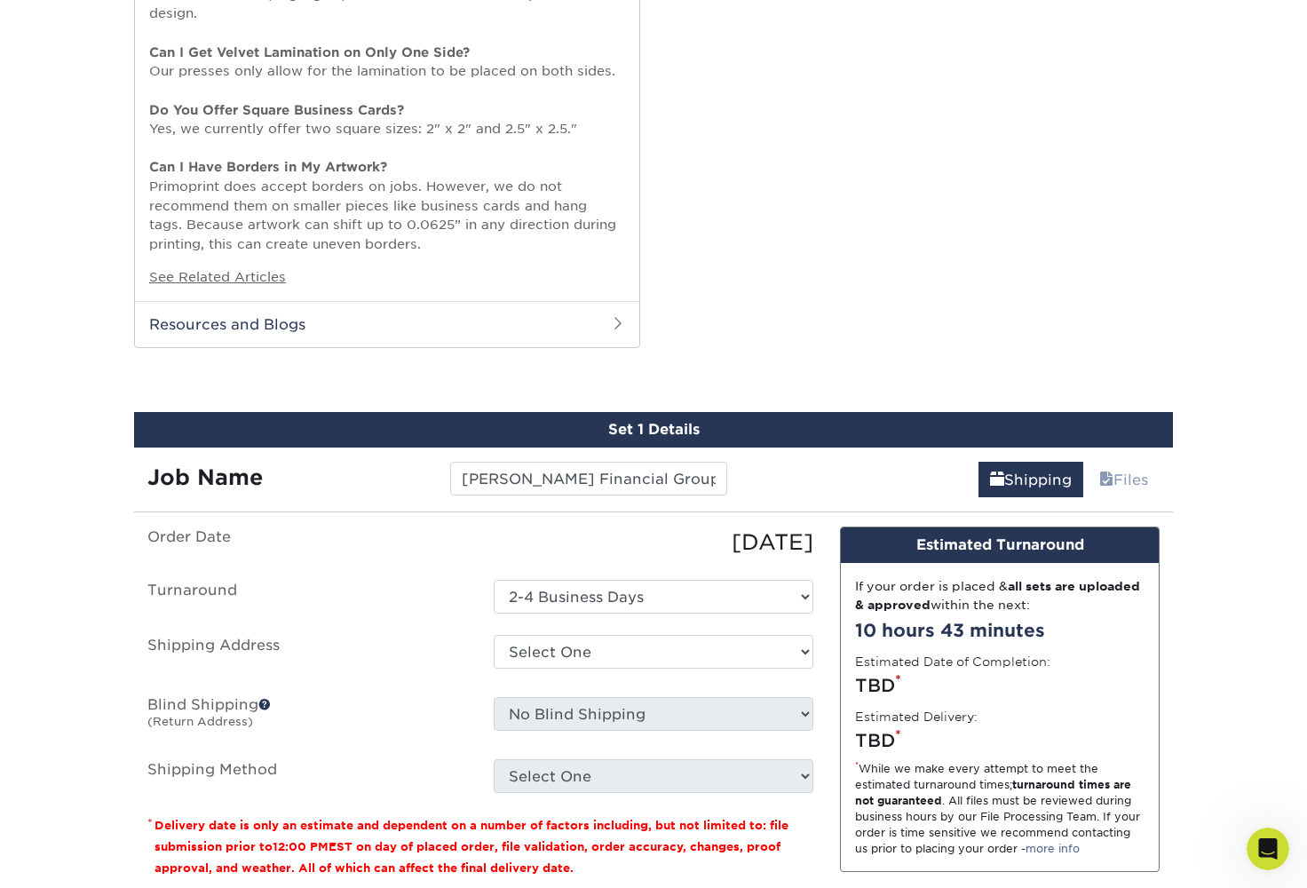
select select "newaddress"
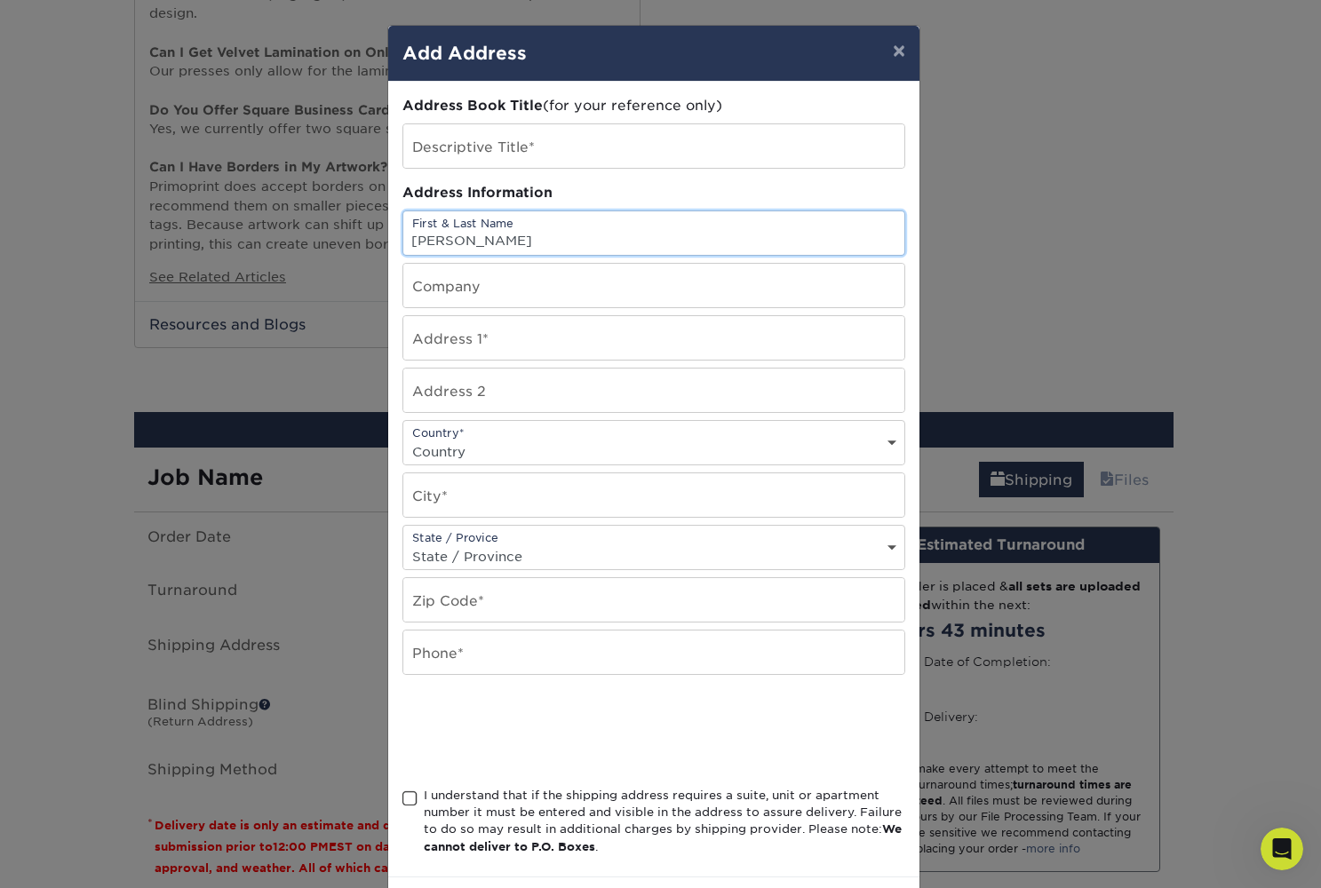
type input "S.E. McClure"
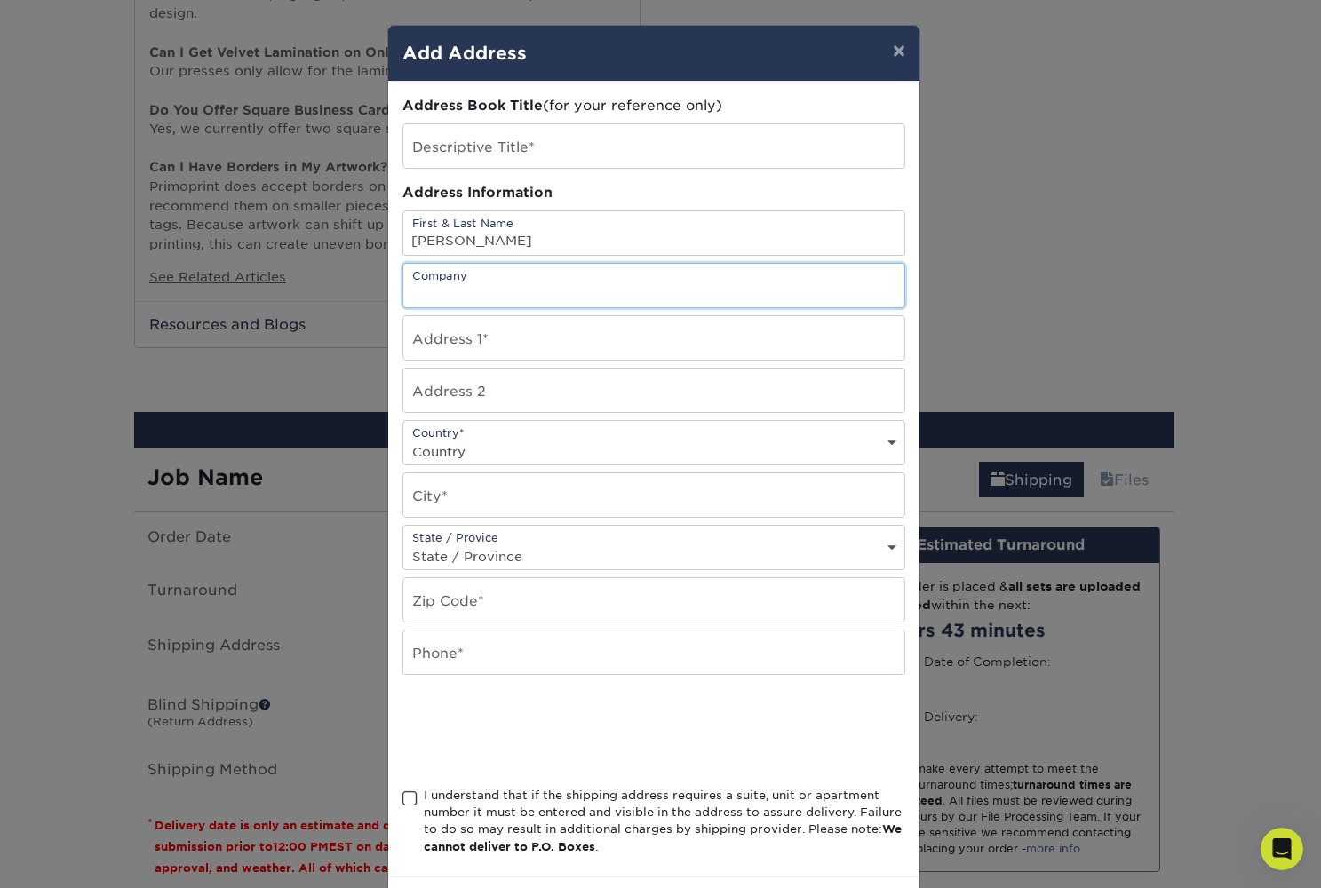
drag, startPoint x: 20, startPoint y: 25, endPoint x: 490, endPoint y: 281, distance: 534.9
type input "[PERSON_NAME] Financial Group"
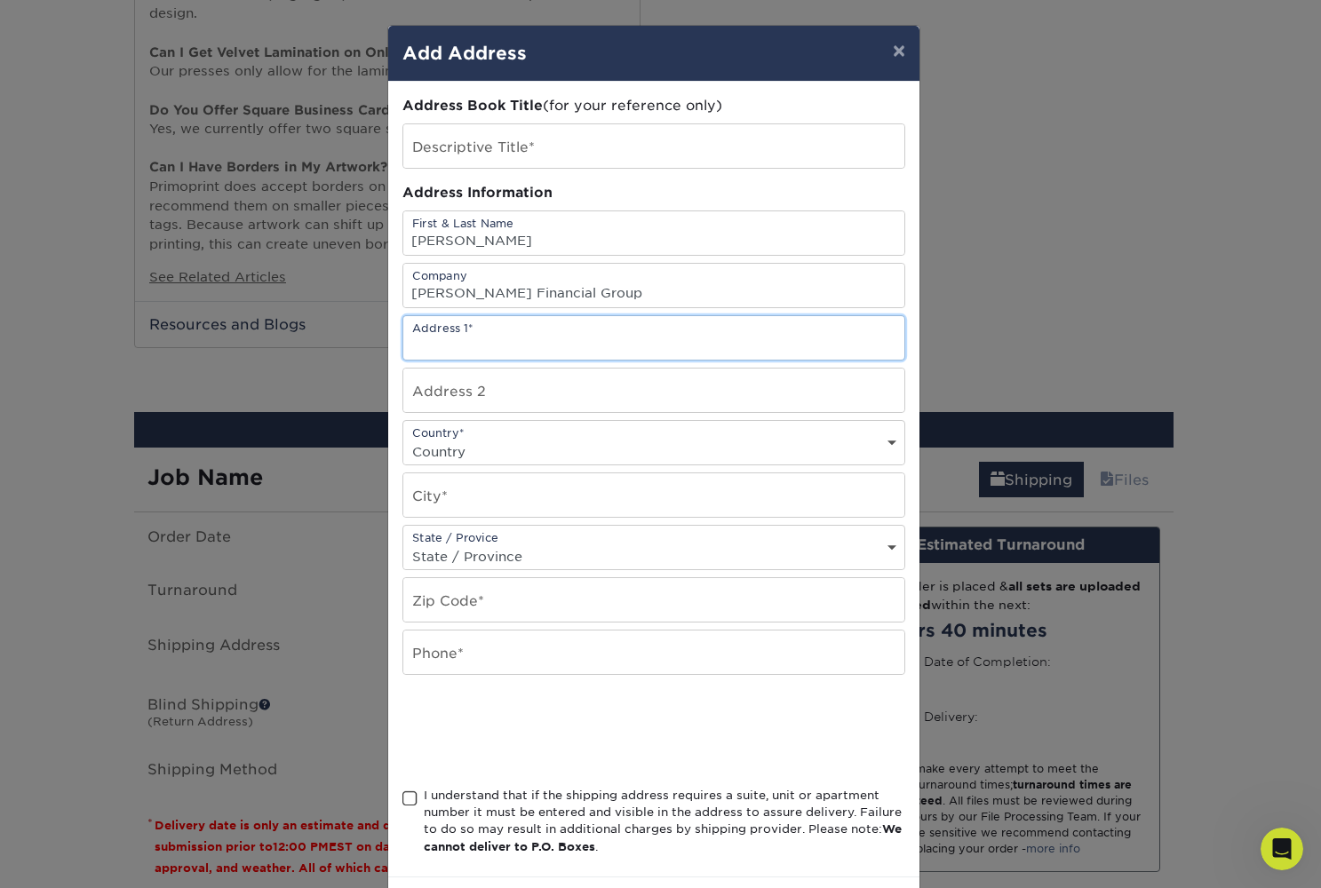
drag, startPoint x: 490, startPoint y: 281, endPoint x: 473, endPoint y: 327, distance: 49.2
type input "308"
type input "[STREET_ADDRESS]"
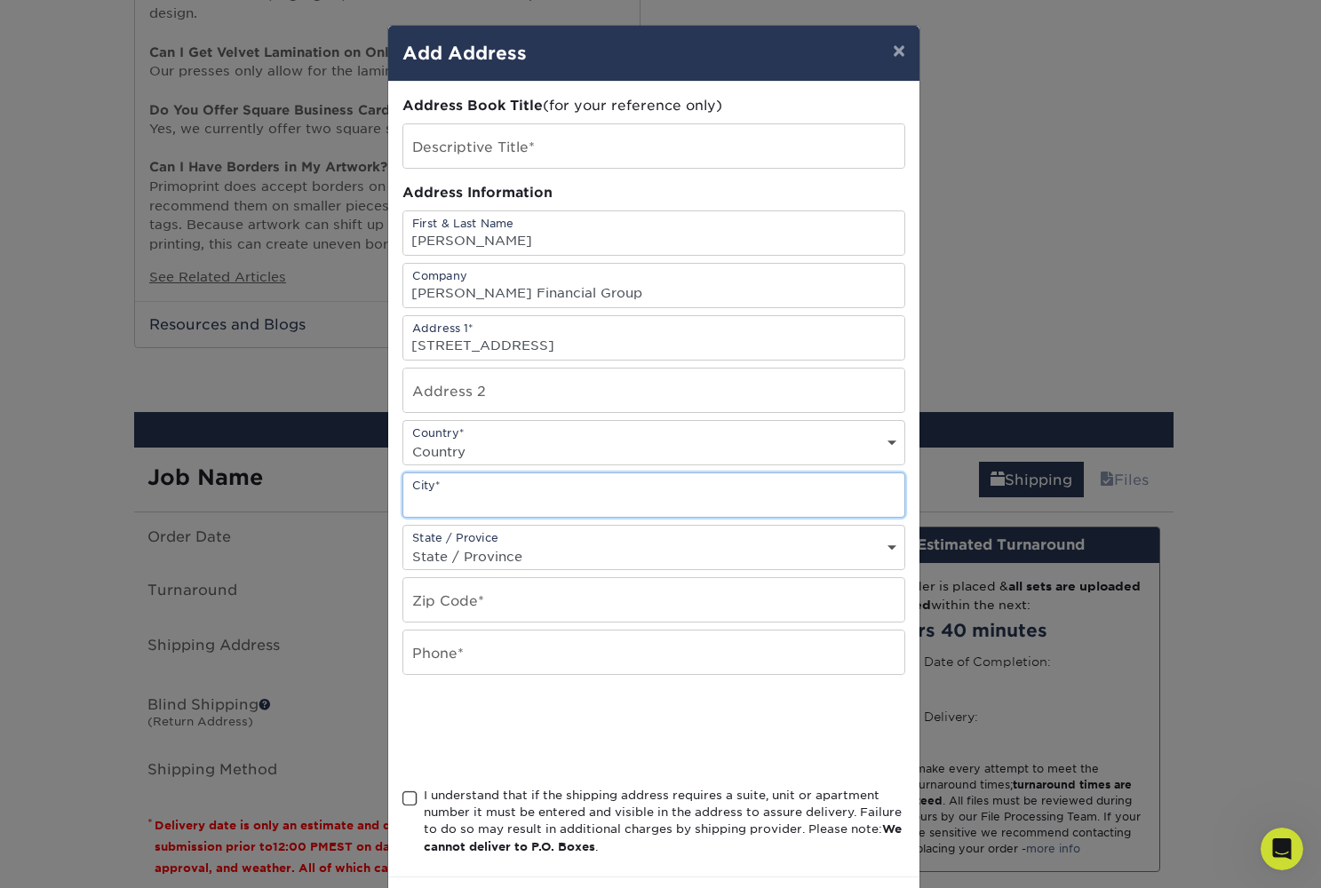
type input "Liberty Hill"
select select "TX"
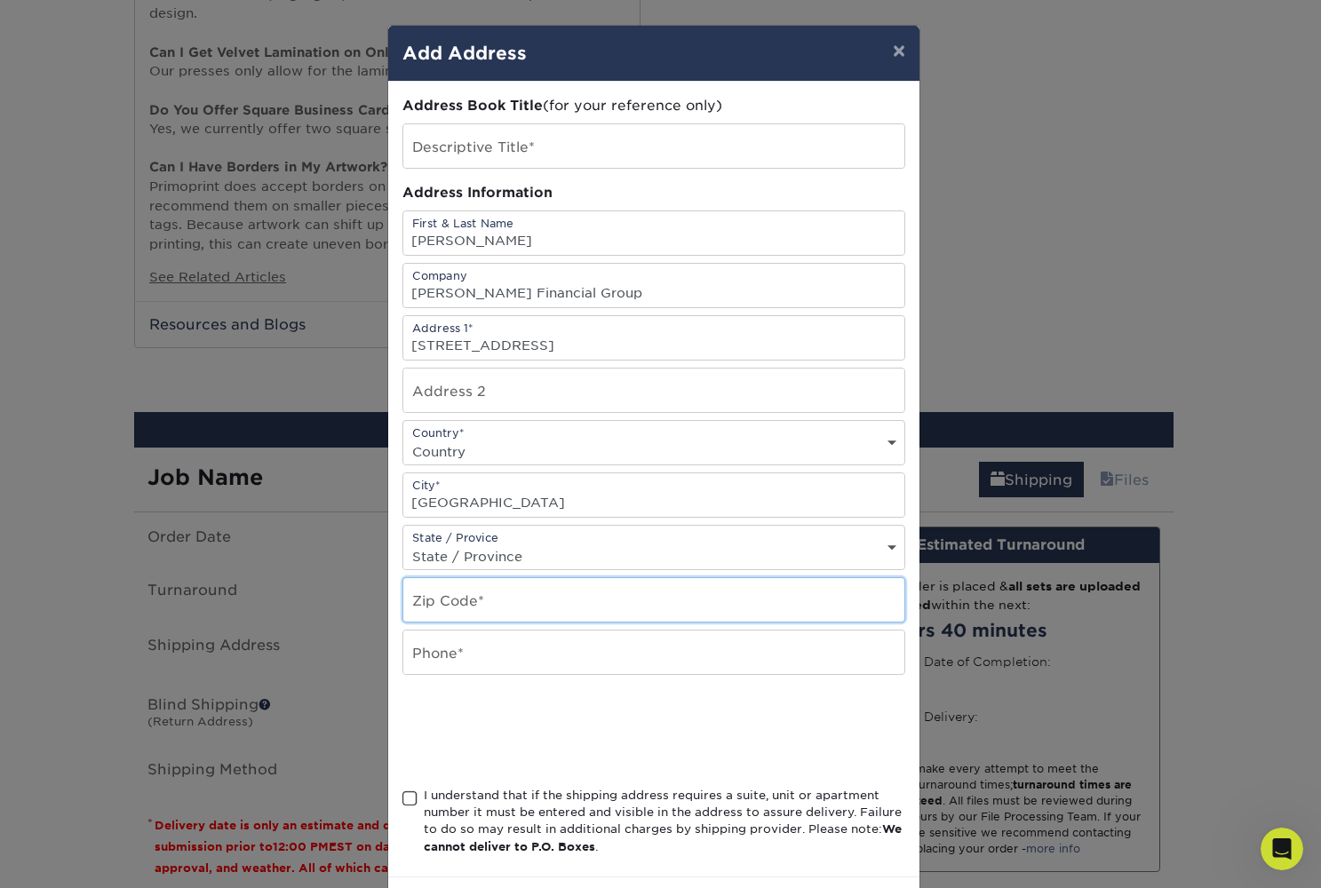
type input "78642"
type input "512"
type input "5124151576"
click at [402, 807] on span at bounding box center [409, 798] width 15 height 17
click at [0, 0] on input "I understand that if the shipping address requires a suite, unit or apartment n…" at bounding box center [0, 0] width 0 height 0
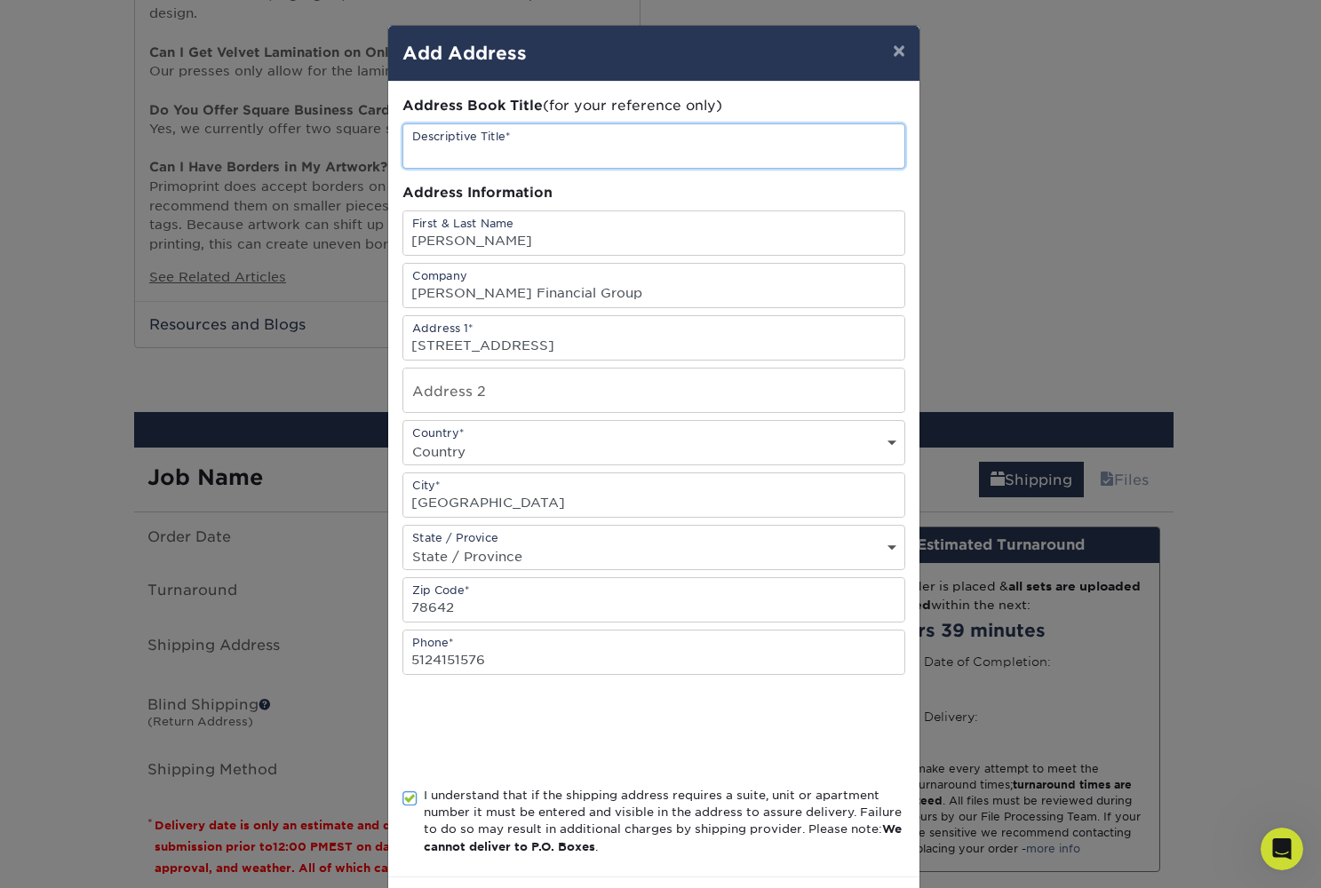
click at [481, 149] on input "text" at bounding box center [653, 146] width 501 height 44
type input "MLO Business Cards"
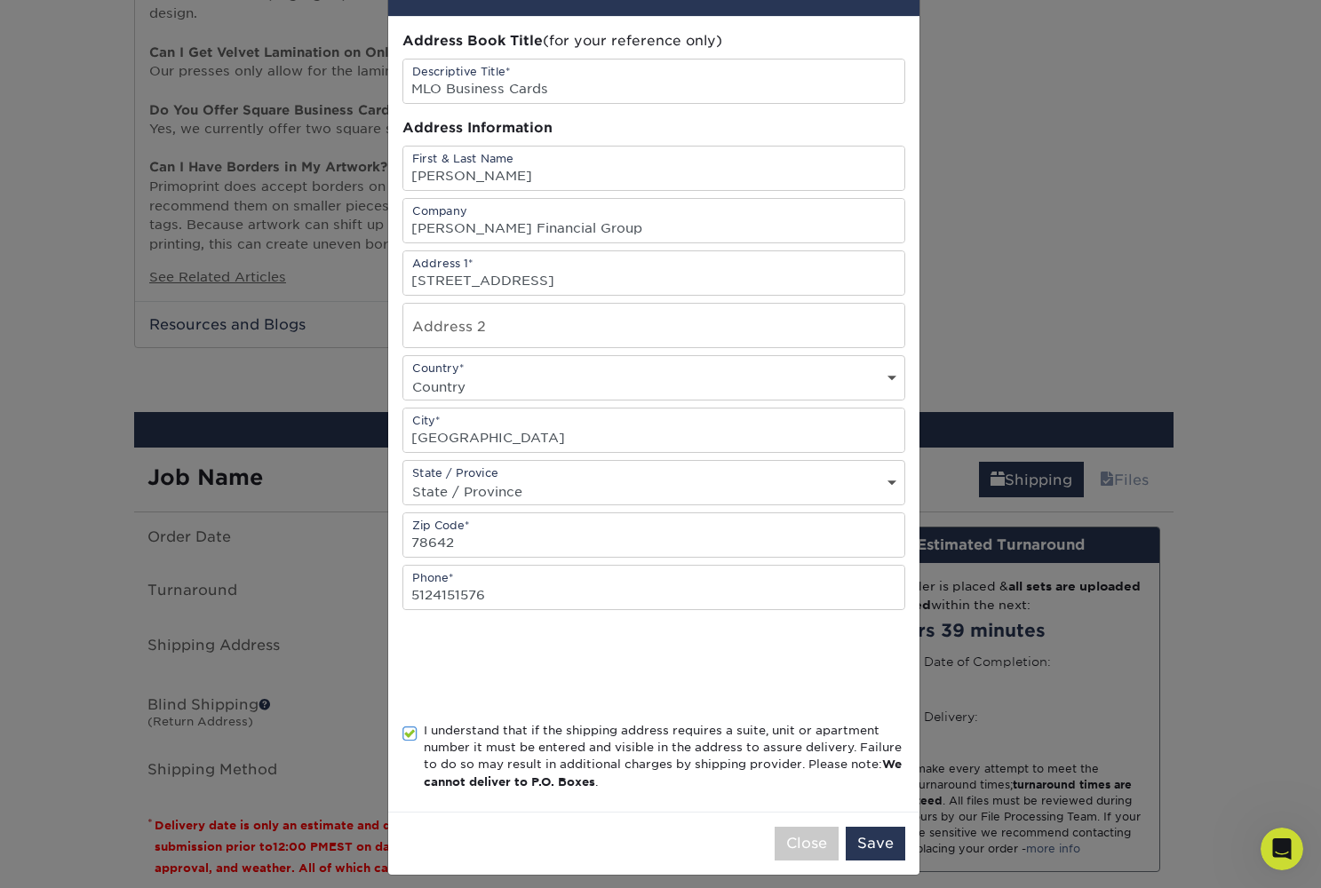
scroll to position [82, 0]
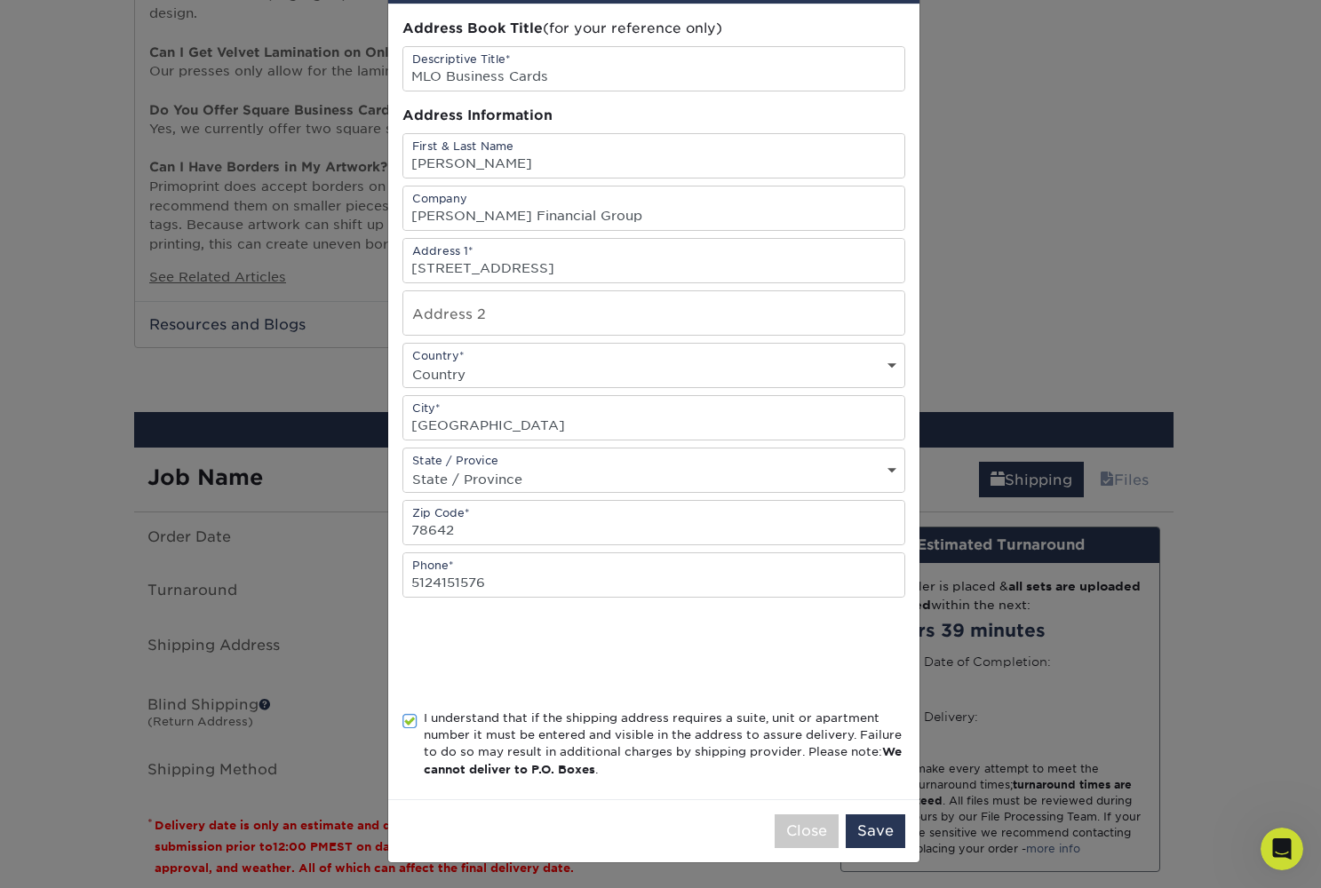
click at [888, 828] on button "Save" at bounding box center [875, 831] width 60 height 34
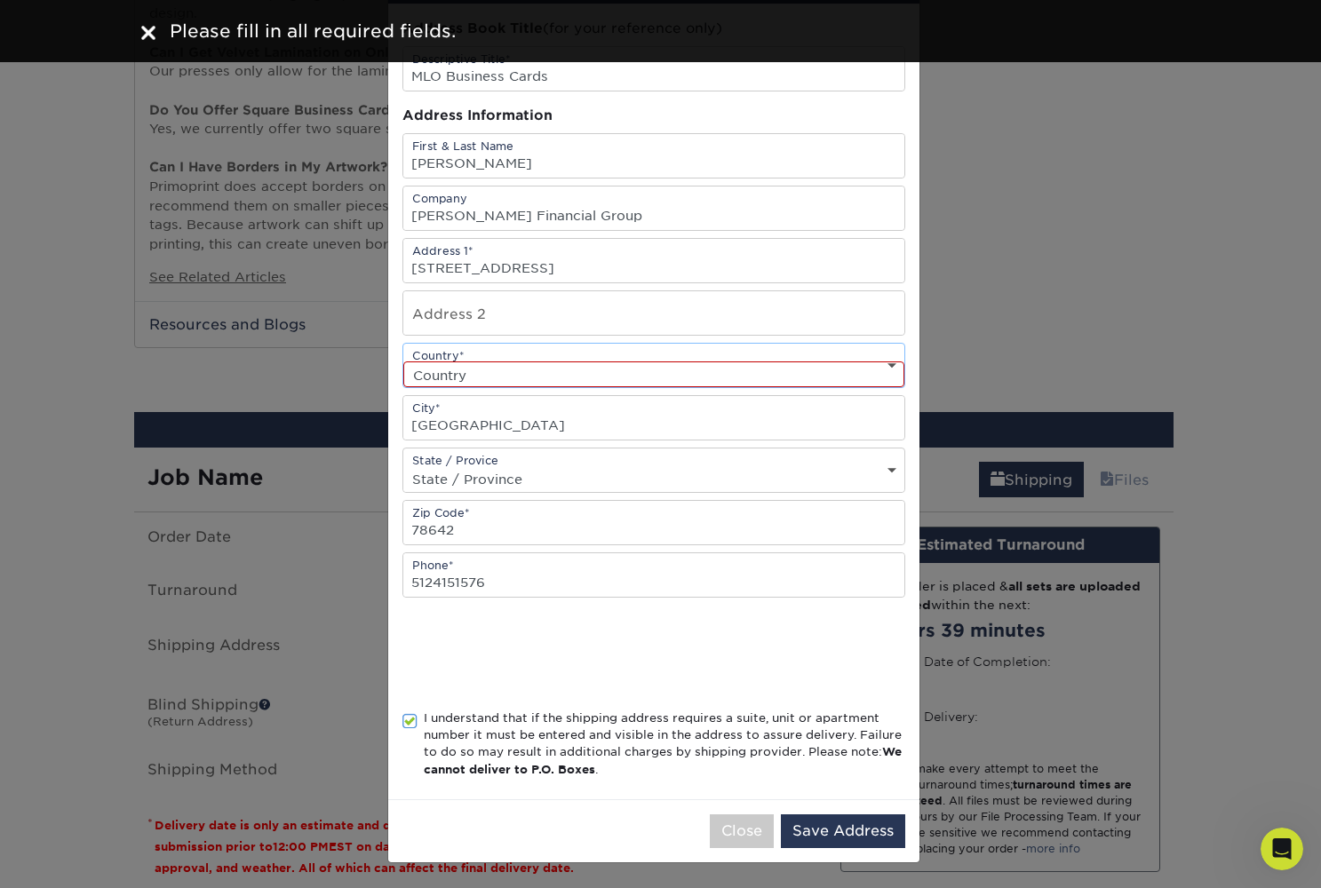
select select "US"
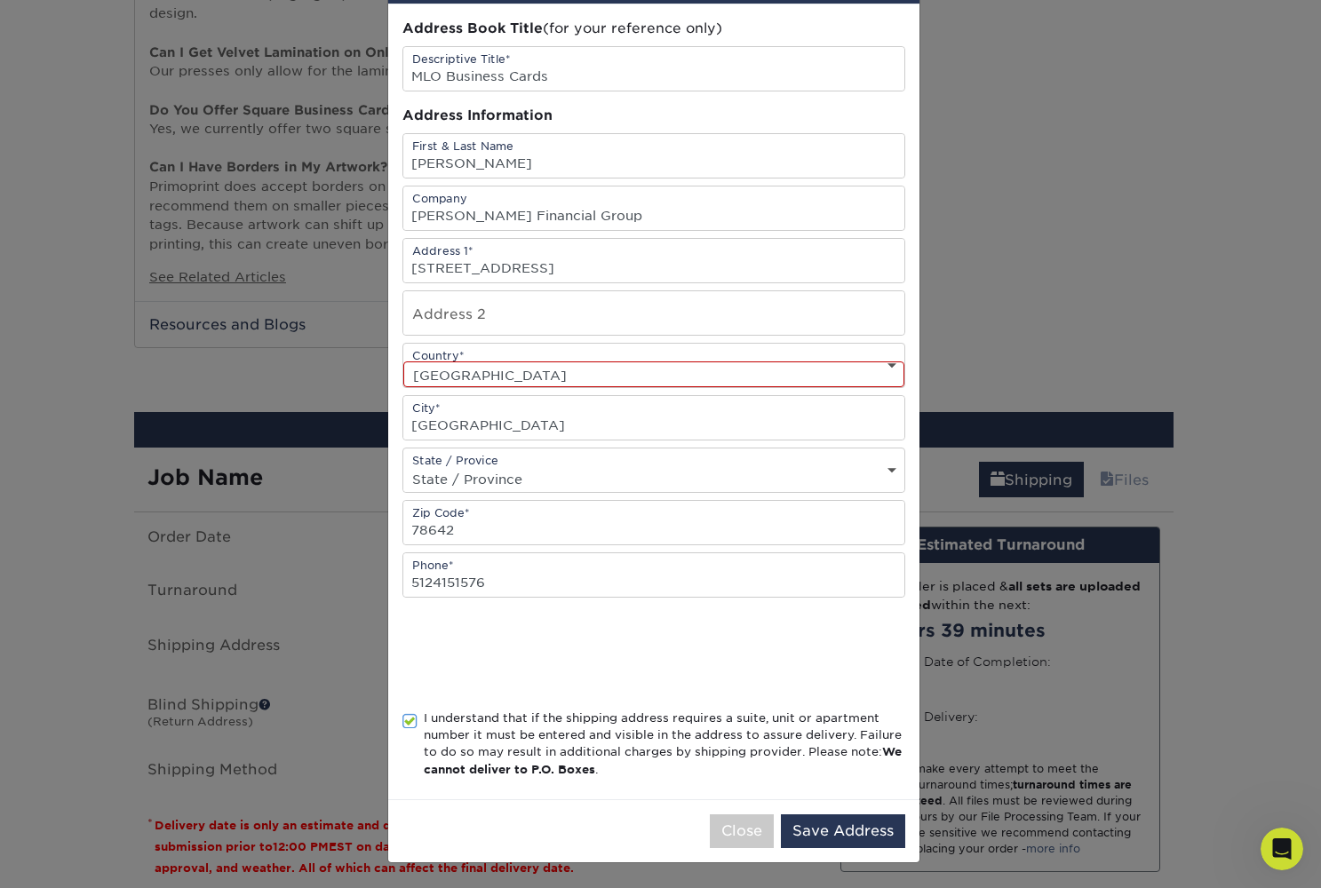
click at [867, 823] on button "Save Address" at bounding box center [843, 831] width 124 height 34
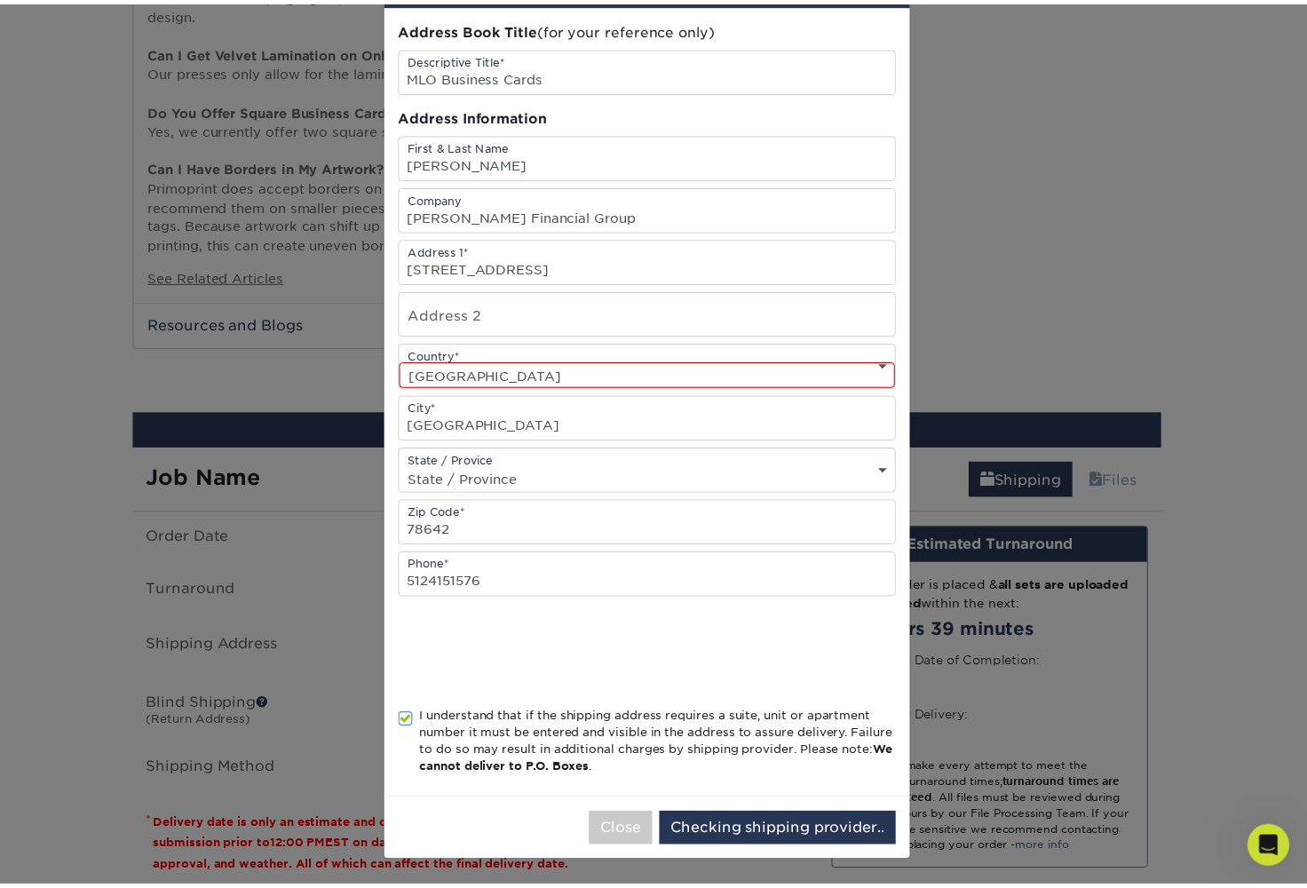
scroll to position [0, 0]
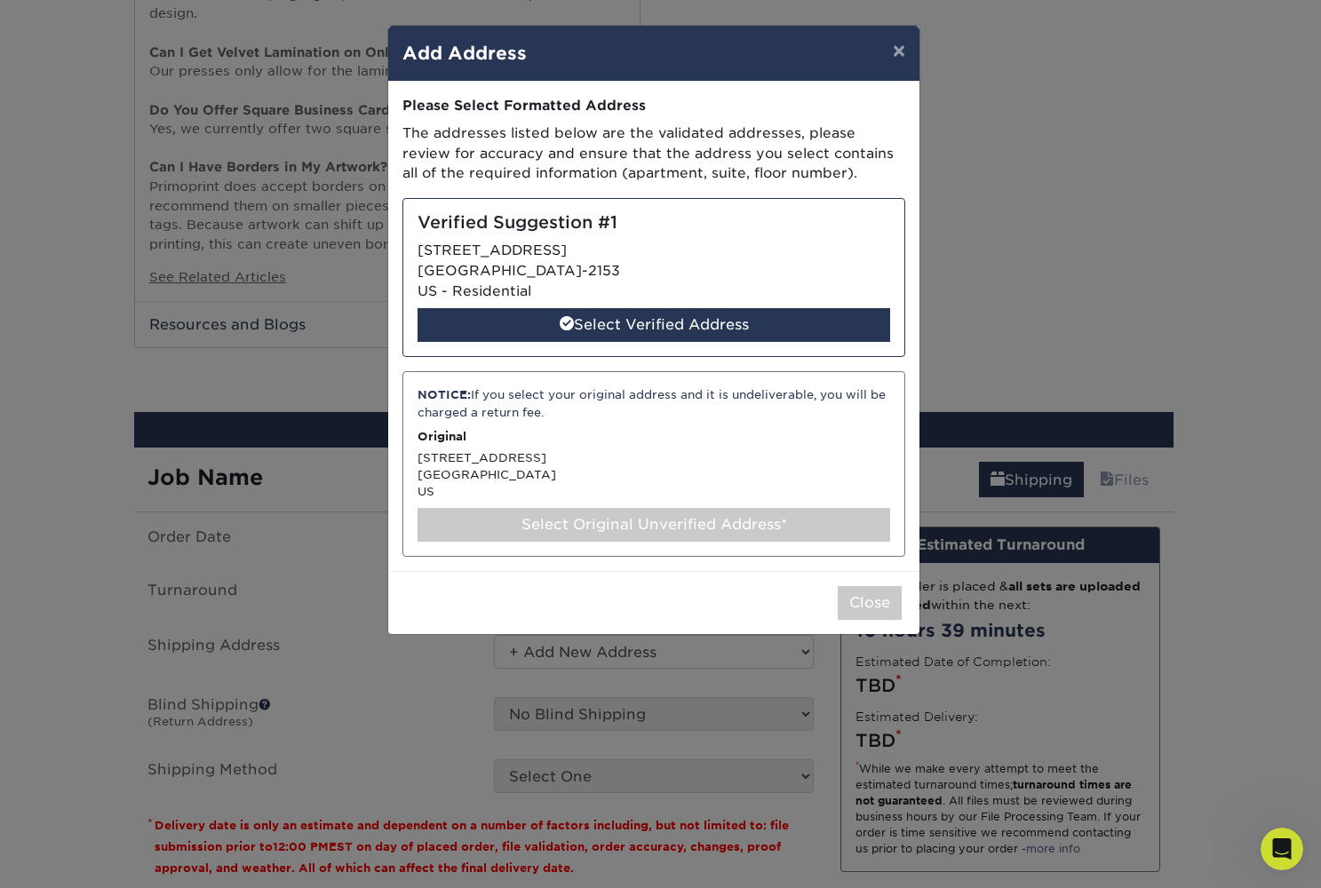
click at [529, 318] on div "Select Verified Address" at bounding box center [653, 325] width 472 height 34
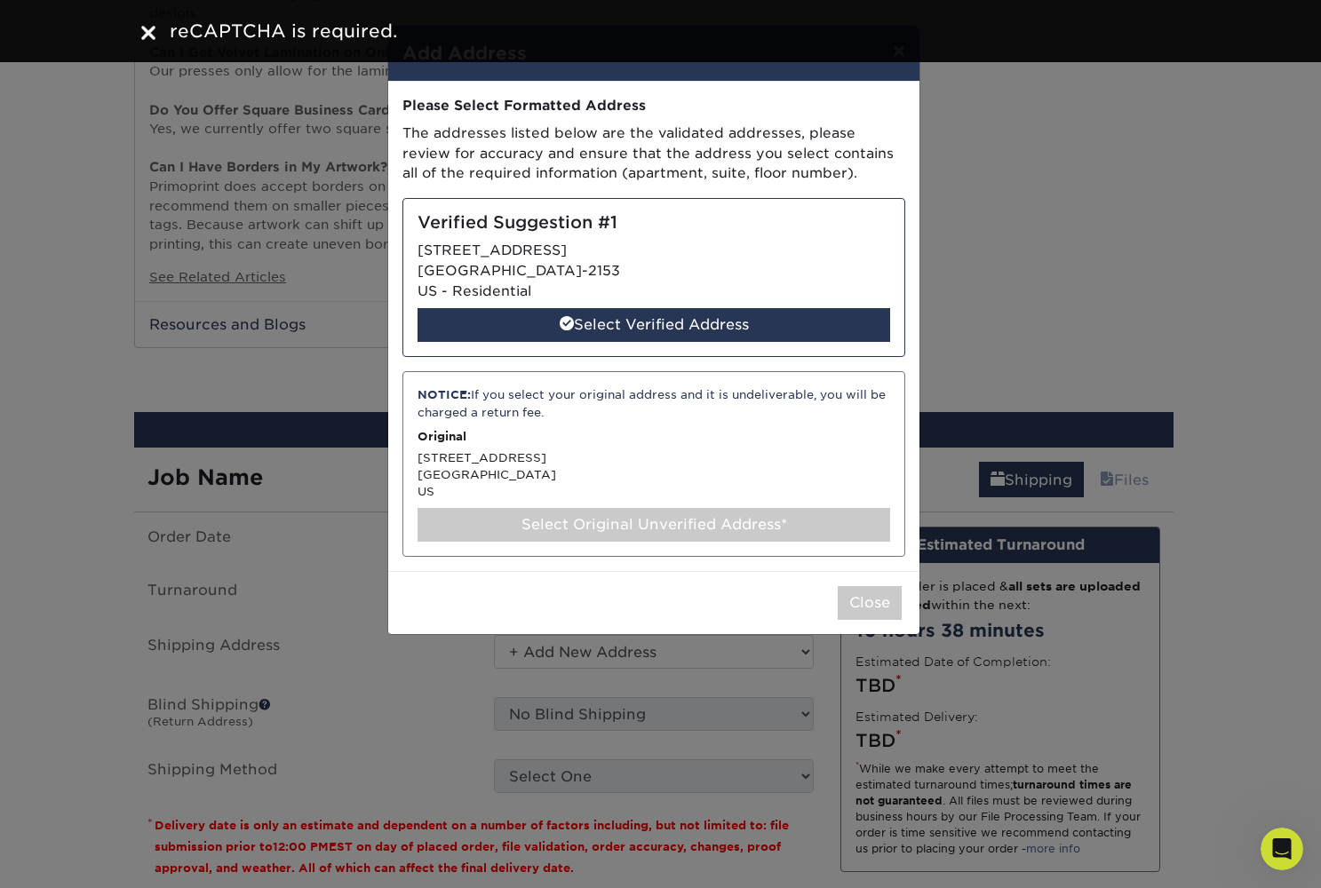
drag, startPoint x: 867, startPoint y: 823, endPoint x: 637, endPoint y: 282, distance: 588.5
click at [637, 282] on div "Verified Suggestion #1 308 TEXON DR LIBERTY HILL, TX 78642-2153 US - Residentia…" at bounding box center [653, 277] width 503 height 159
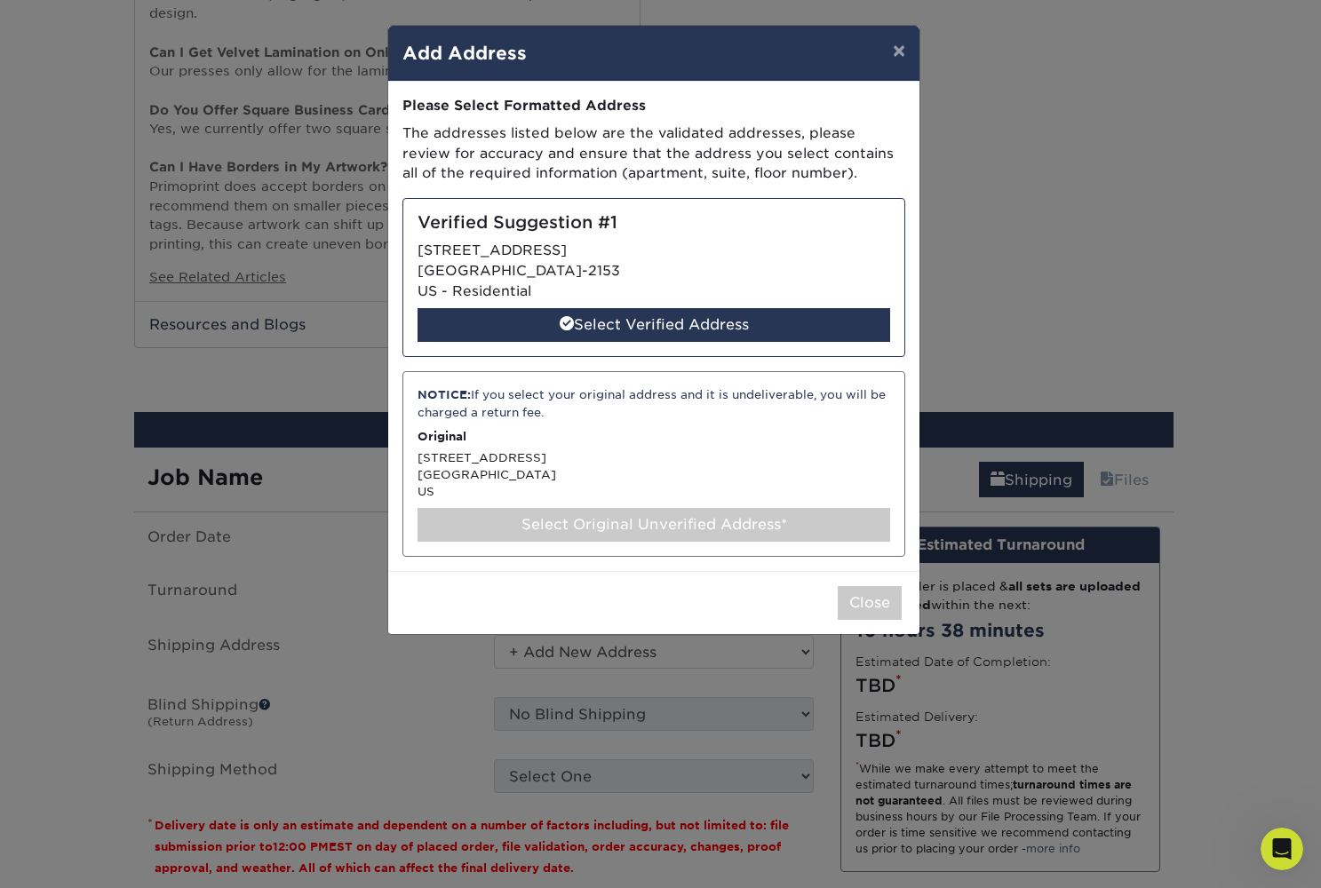
click at [870, 598] on button "Close" at bounding box center [869, 603] width 64 height 34
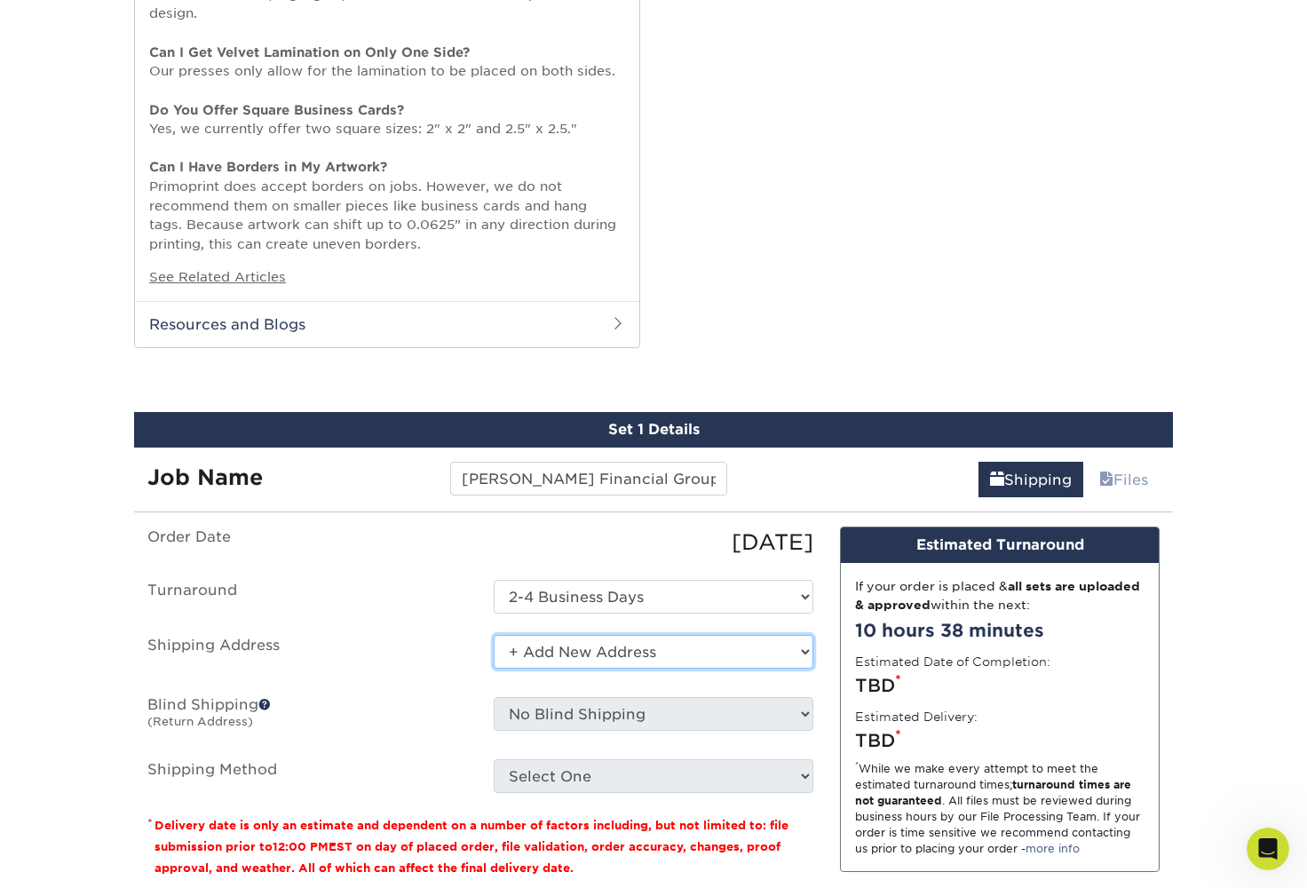
drag, startPoint x: 870, startPoint y: 598, endPoint x: 681, endPoint y: 643, distance: 194.5
click at [267, 687] on ul "Order Date 08/14/2025 Turnaround Select One 2-4 Business Days Shipping Address …" at bounding box center [480, 660] width 666 height 266
click at [267, 698] on span at bounding box center [264, 704] width 12 height 12
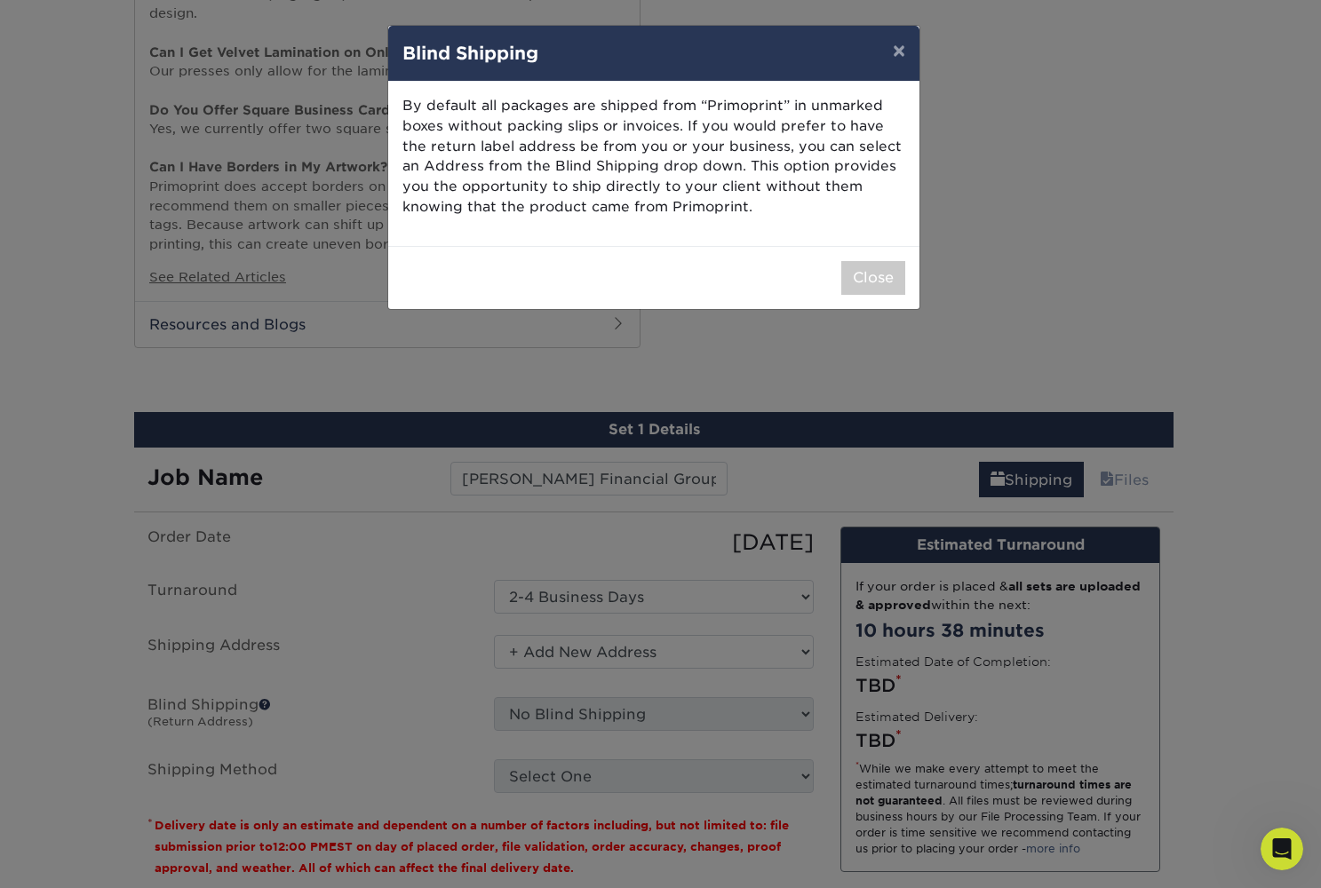
click at [885, 266] on button "Close" at bounding box center [873, 278] width 64 height 34
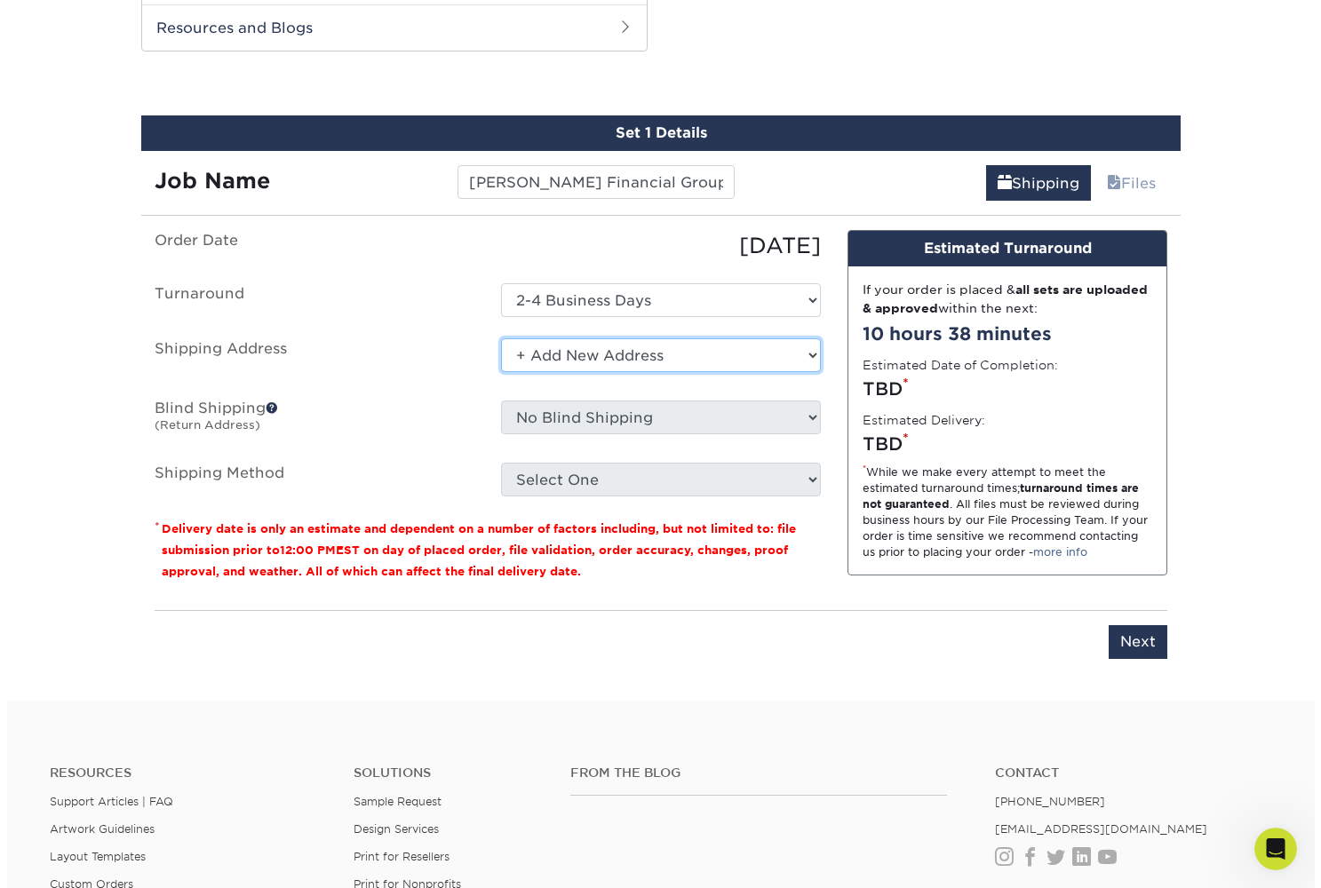
scroll to position [1501, 0]
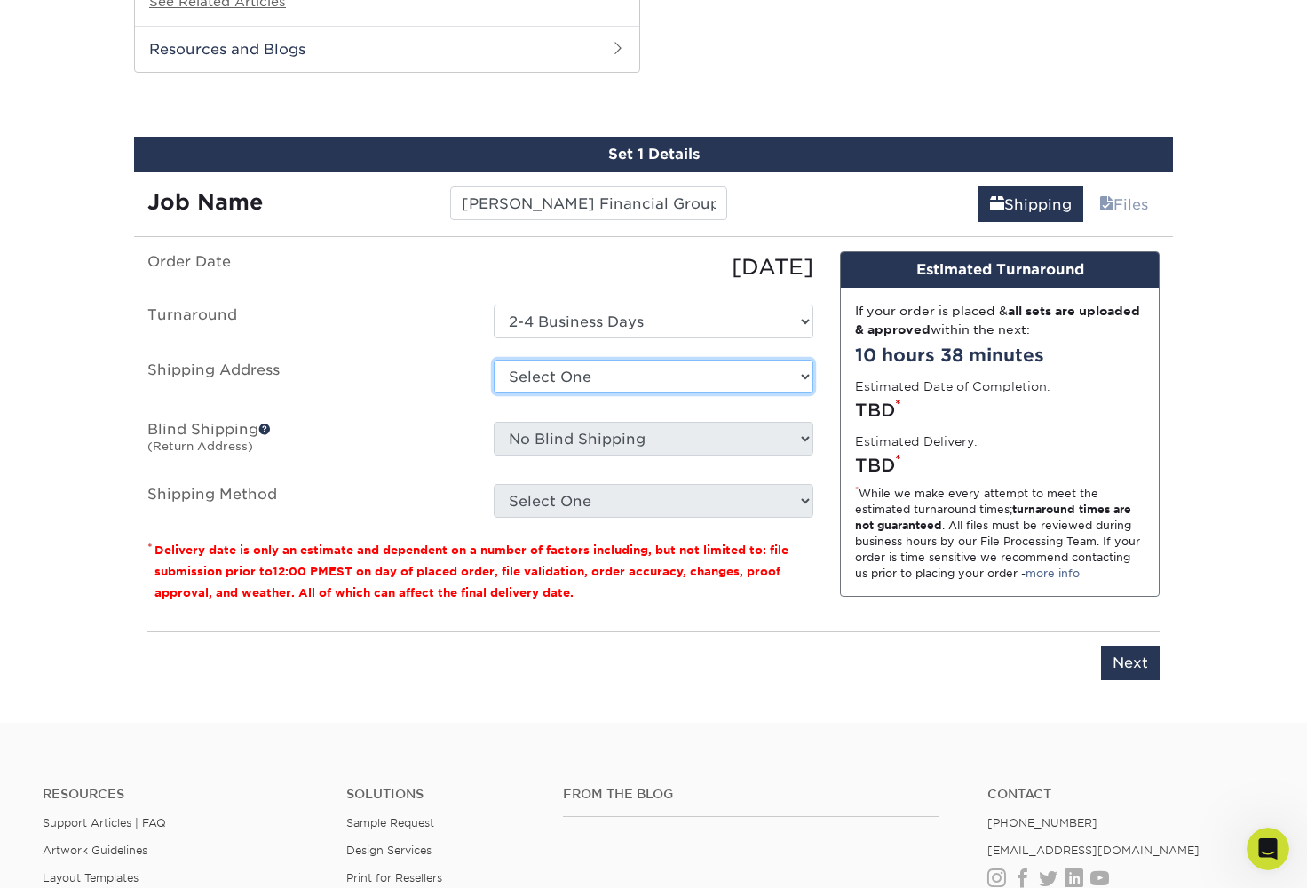
select select "newaddress"
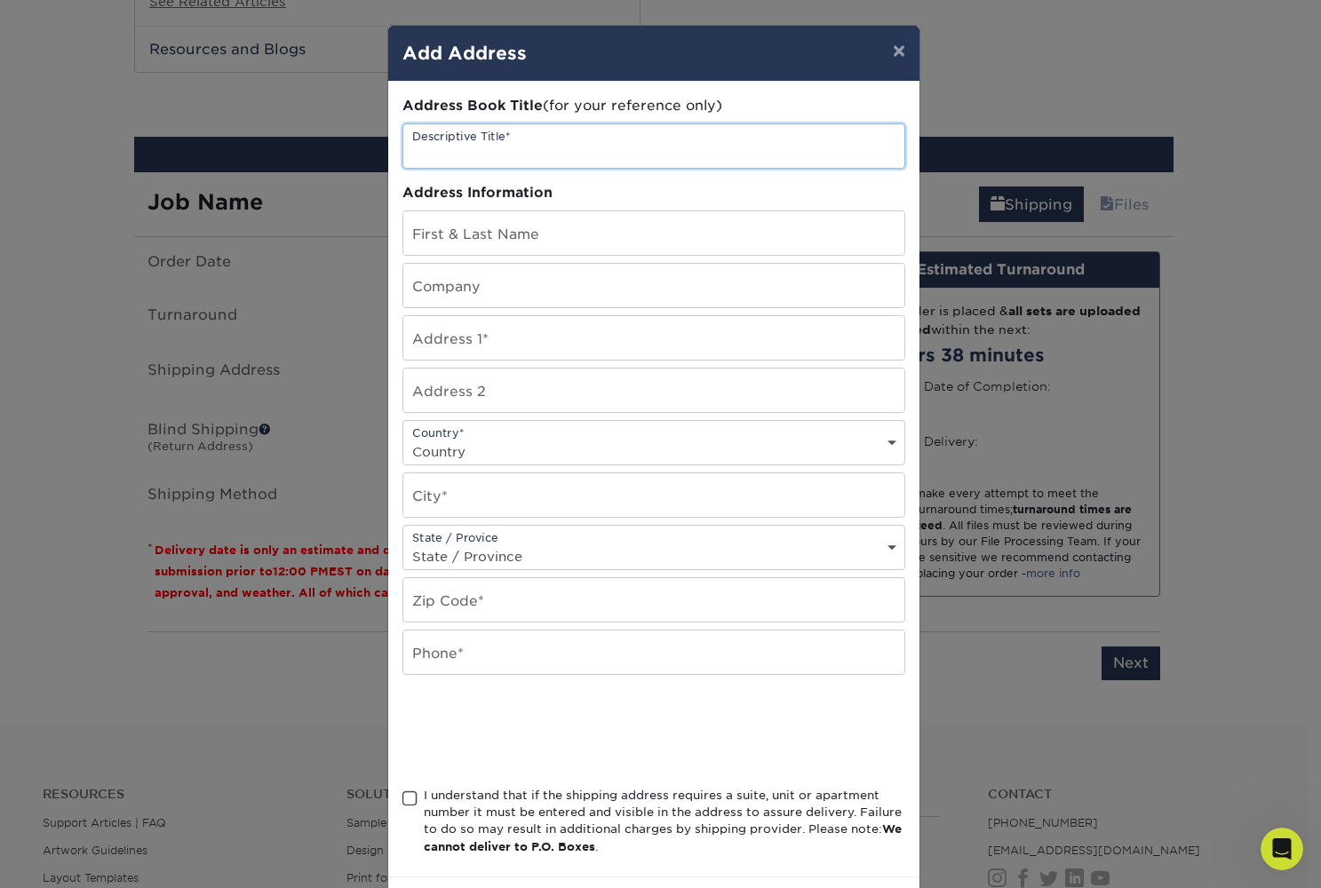
drag, startPoint x: 766, startPoint y: 633, endPoint x: 550, endPoint y: 150, distance: 529.1
click at [550, 150] on input "text" at bounding box center [653, 146] width 501 height 44
type input "MLO Business Cards"
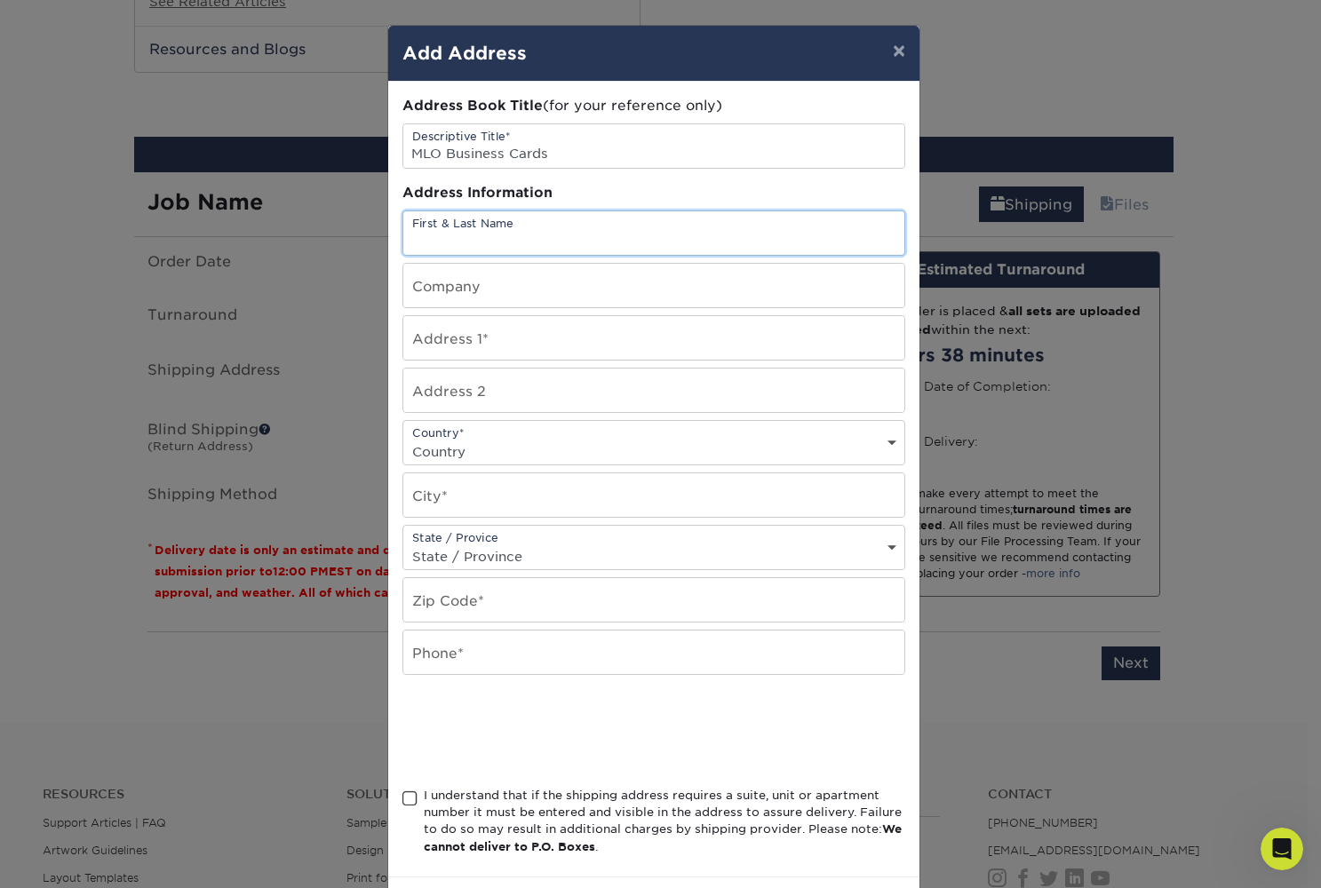
drag, startPoint x: 550, startPoint y: 150, endPoint x: 524, endPoint y: 222, distance: 76.4
type input "S.E. McClure"
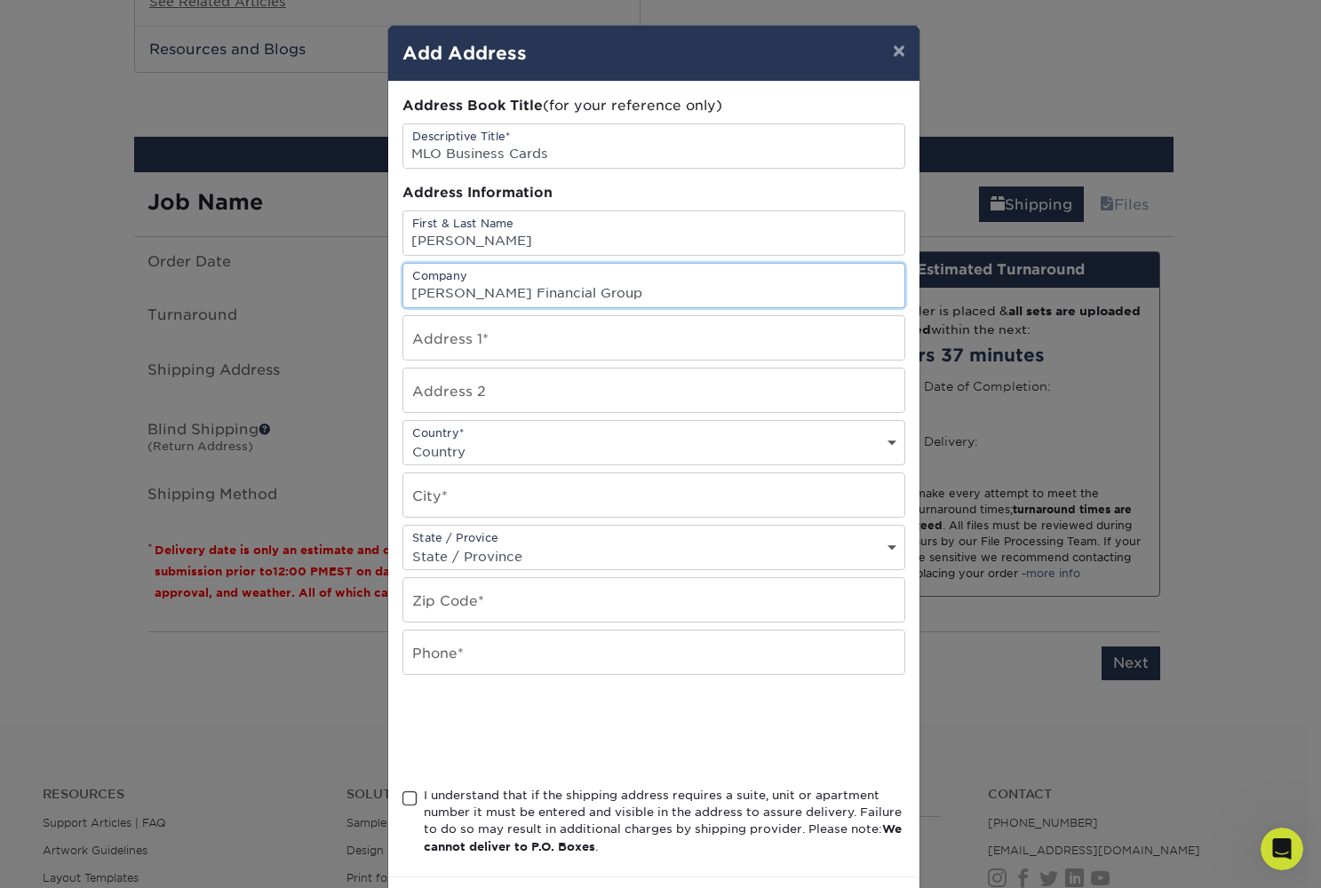
type input "[PERSON_NAME] Financial Group"
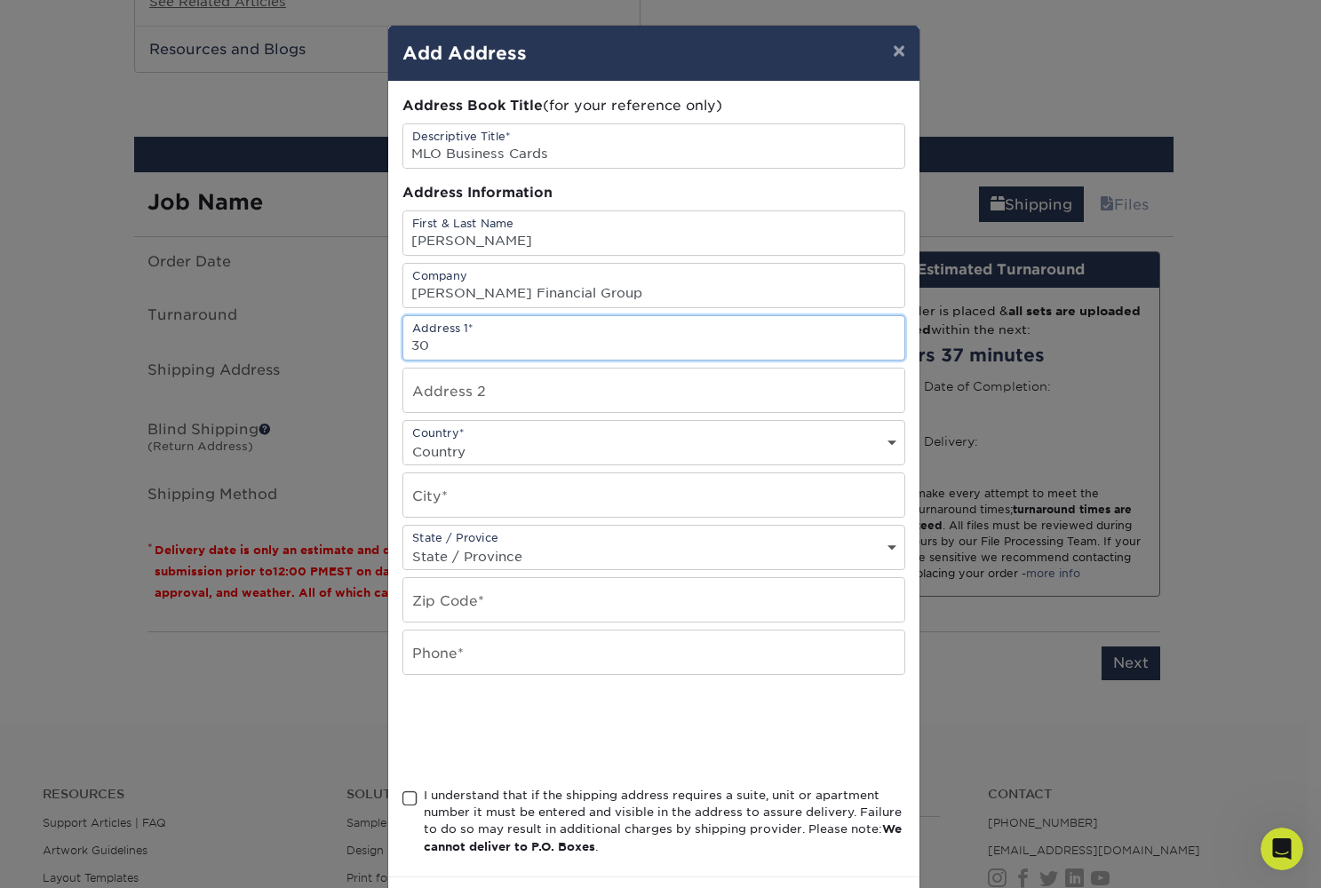
type input "308"
type input "[STREET_ADDRESS]"
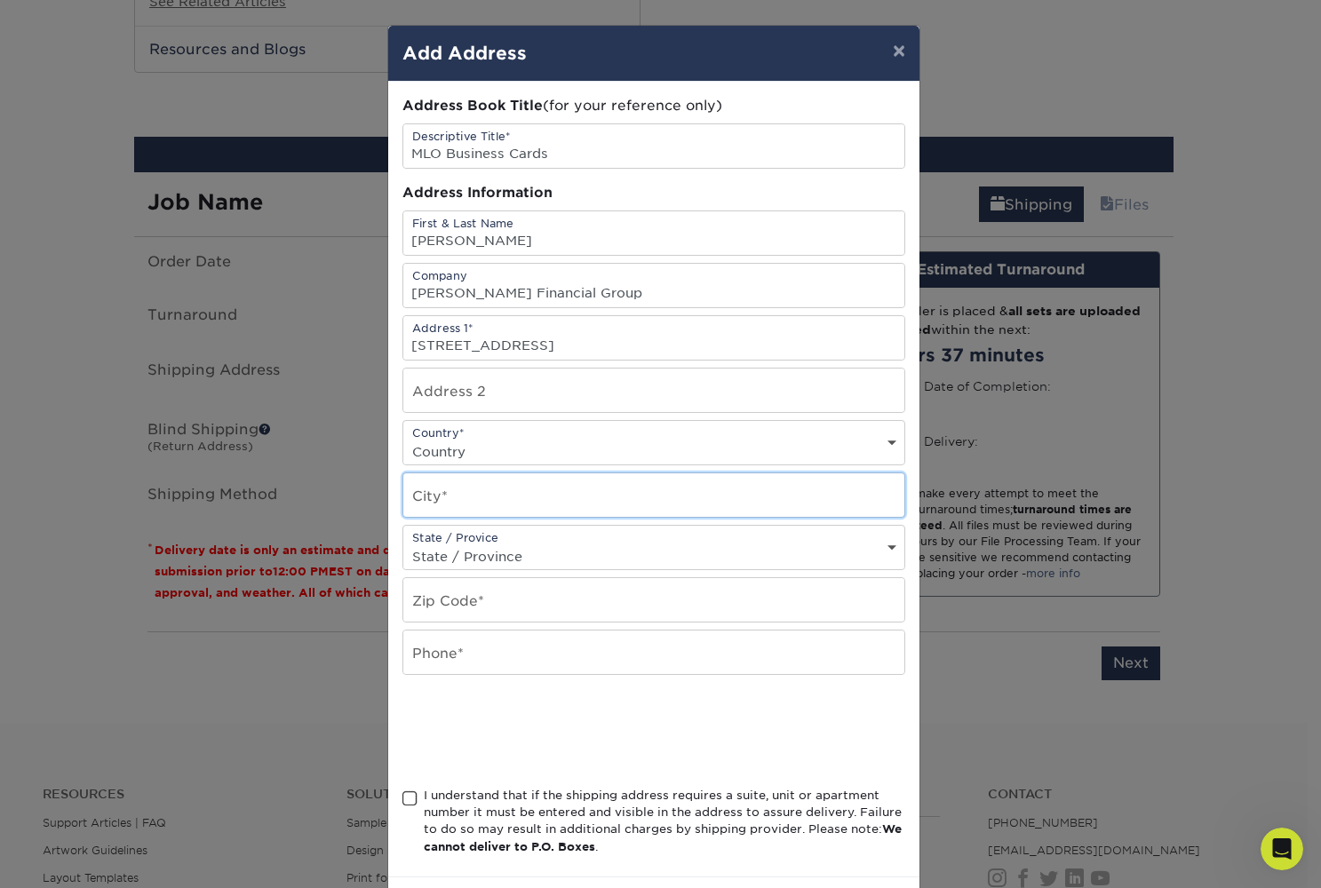
type input "Liberty Hill"
select select "TX"
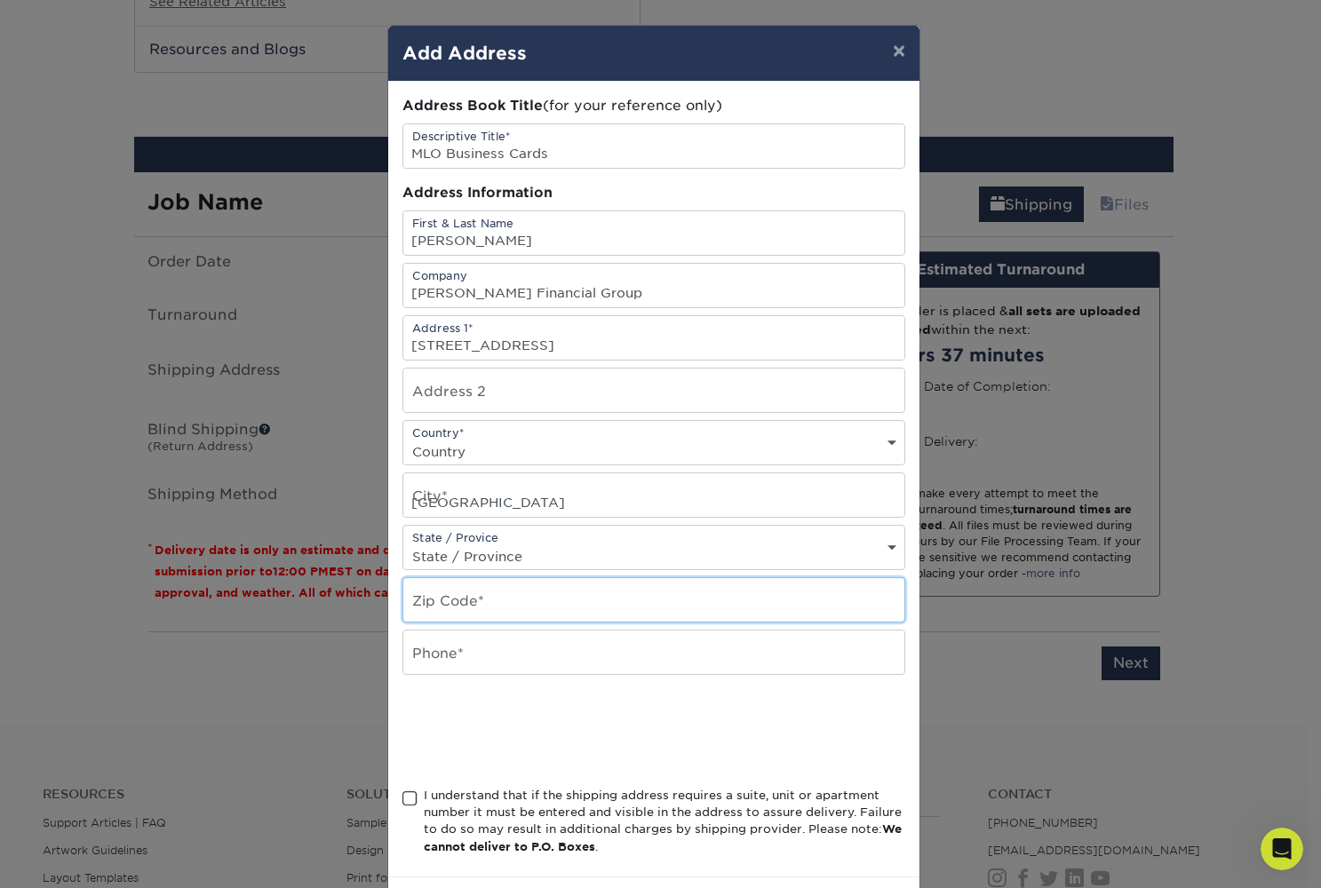
type input "78642"
drag, startPoint x: 524, startPoint y: 222, endPoint x: 550, endPoint y: 373, distance: 153.2
click at [550, 373] on div "Address 2" at bounding box center [653, 390] width 503 height 45
select select "US"
type input "5124"
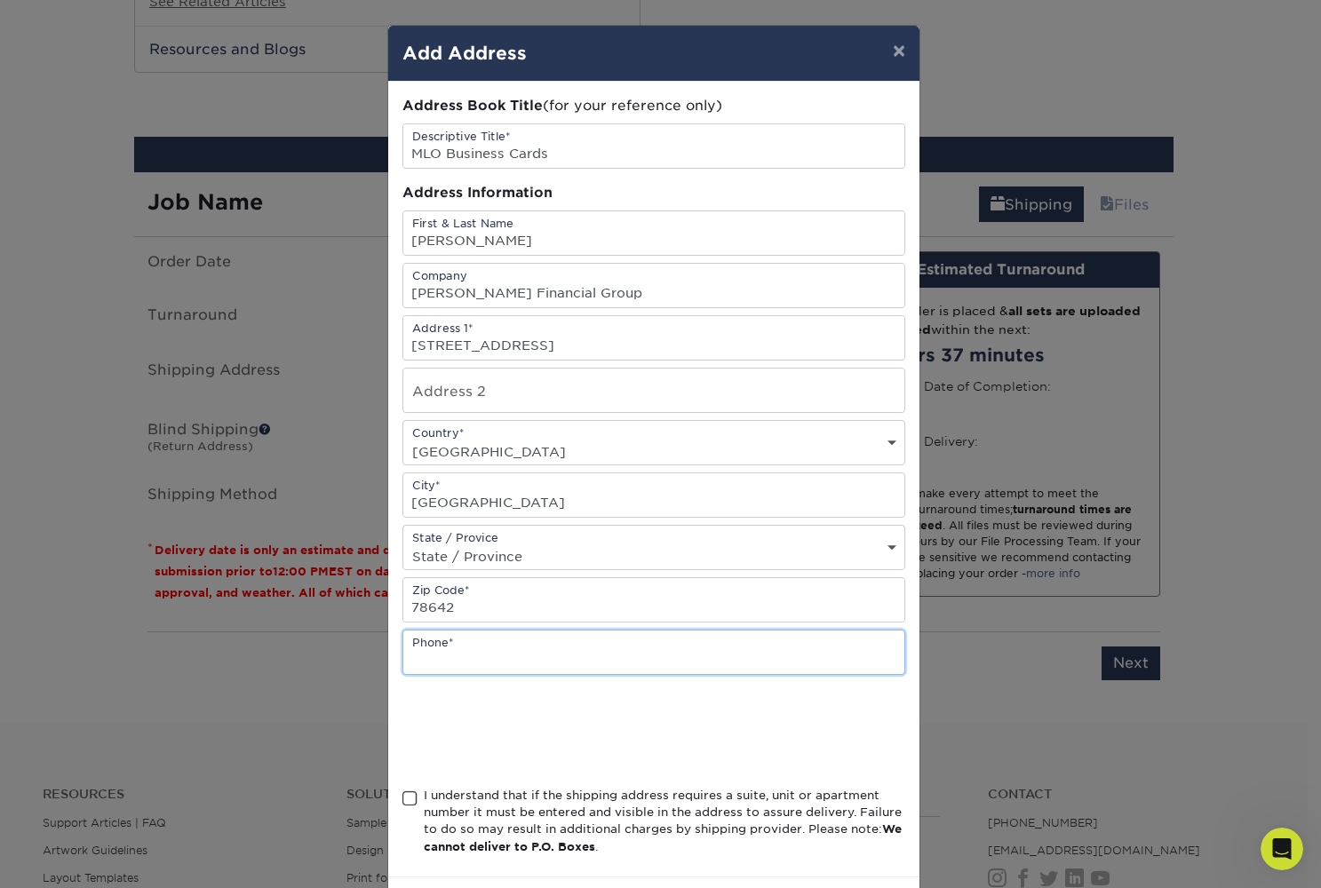
type input "5124151576"
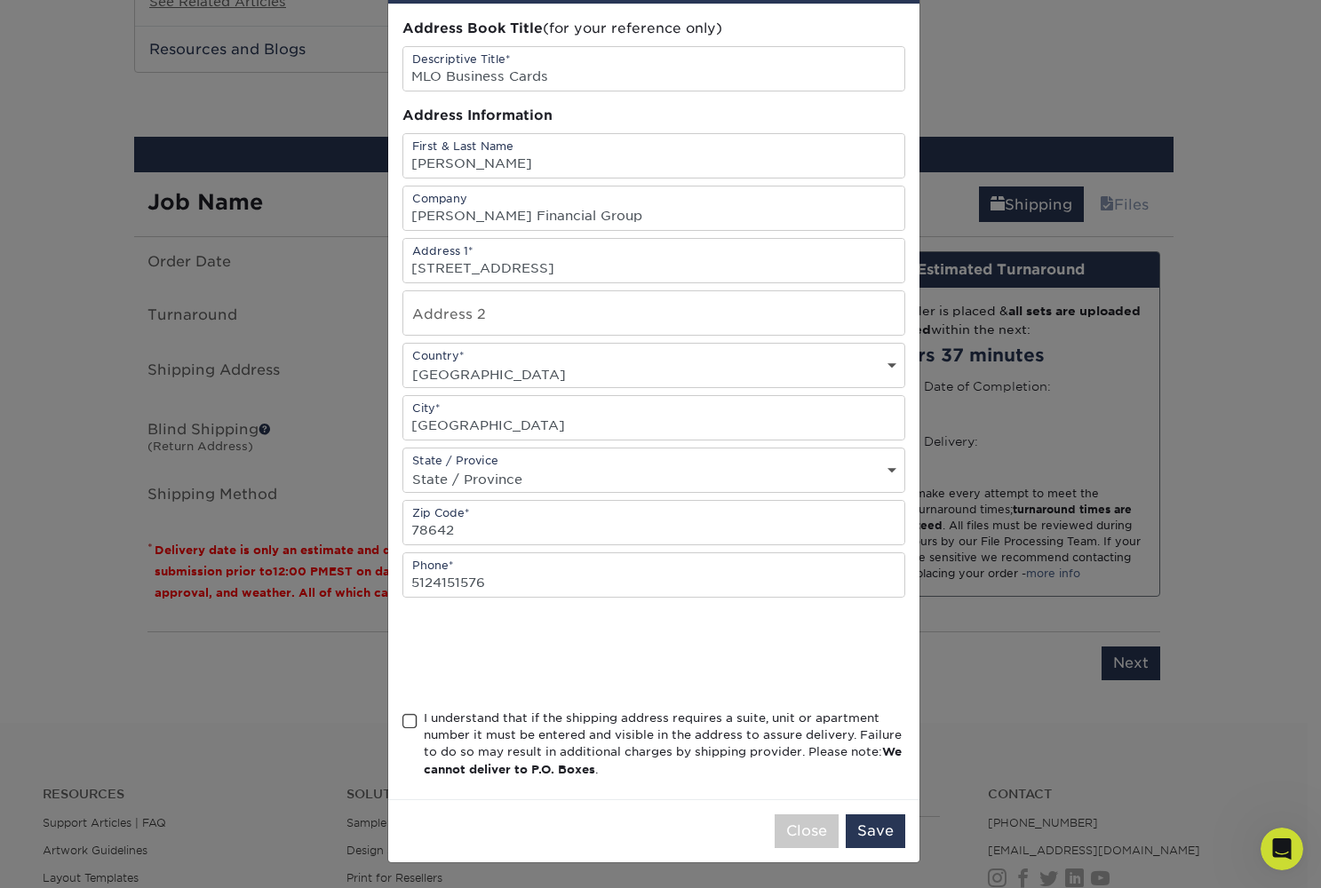
click at [402, 725] on span at bounding box center [409, 721] width 15 height 17
click at [0, 0] on input "I understand that if the shipping address requires a suite, unit or apartment n…" at bounding box center [0, 0] width 0 height 0
drag, startPoint x: 550, startPoint y: 373, endPoint x: 866, endPoint y: 829, distance: 554.5
click at [866, 829] on button "Save" at bounding box center [875, 831] width 60 height 34
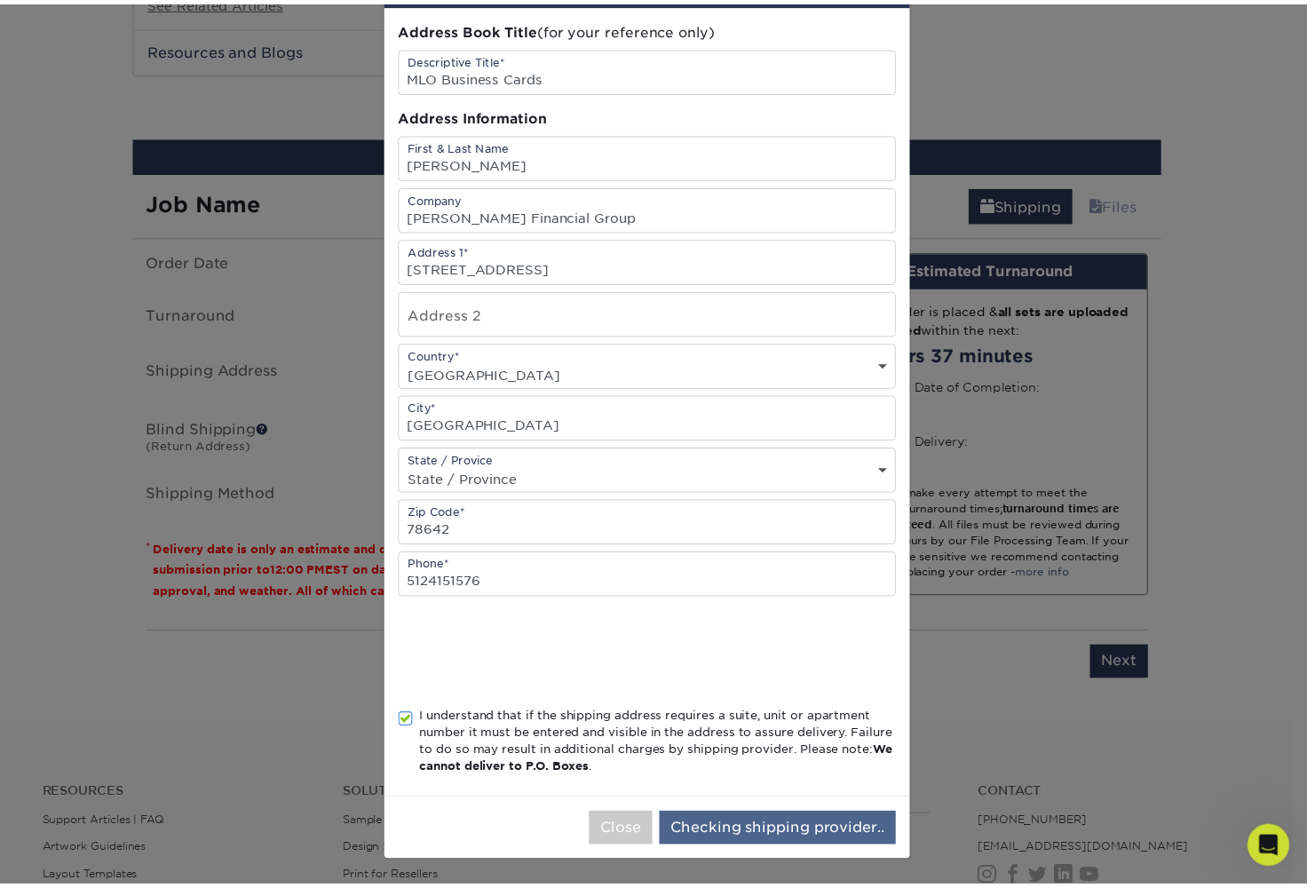
scroll to position [0, 0]
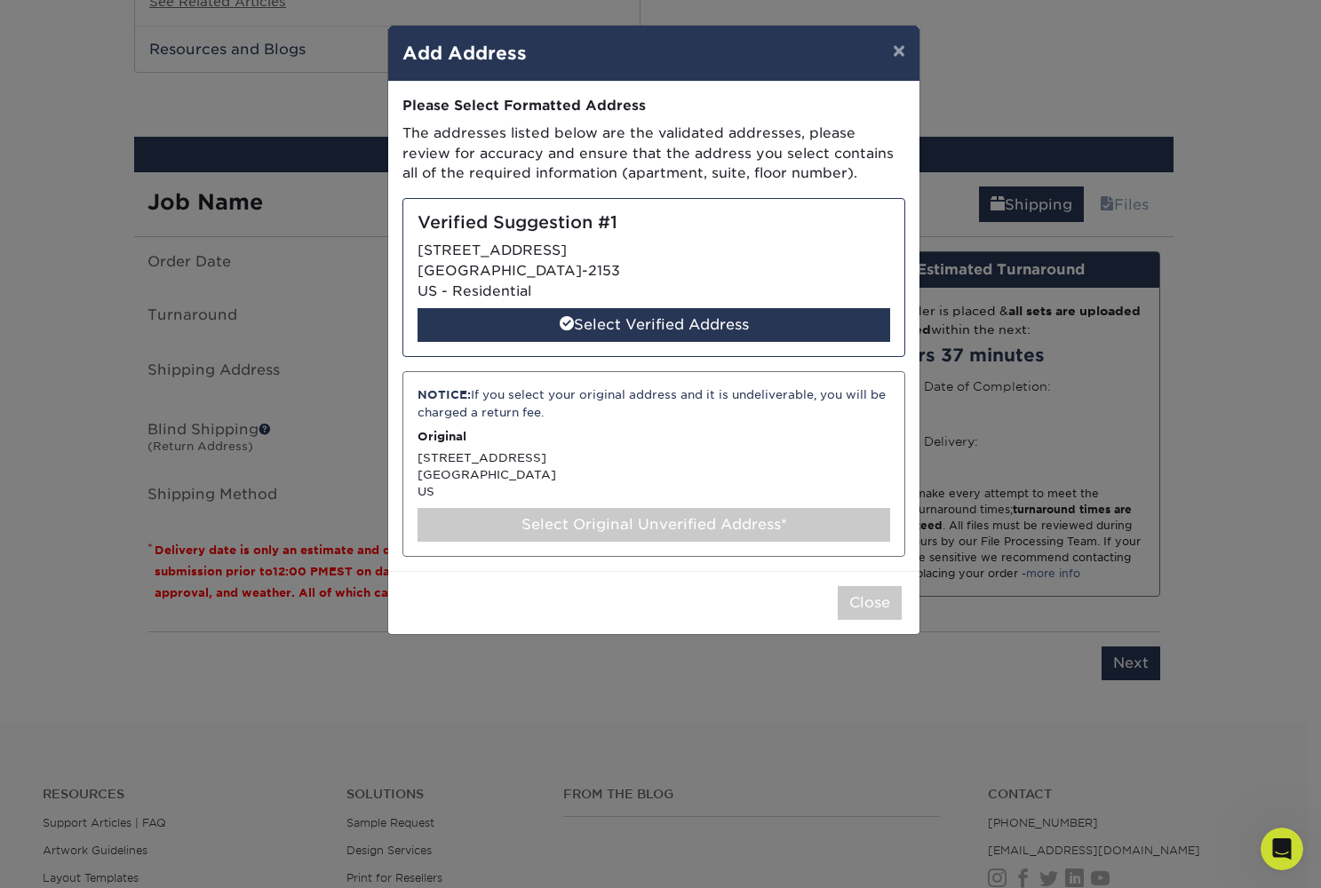
click at [725, 319] on div "Select Verified Address" at bounding box center [653, 325] width 472 height 34
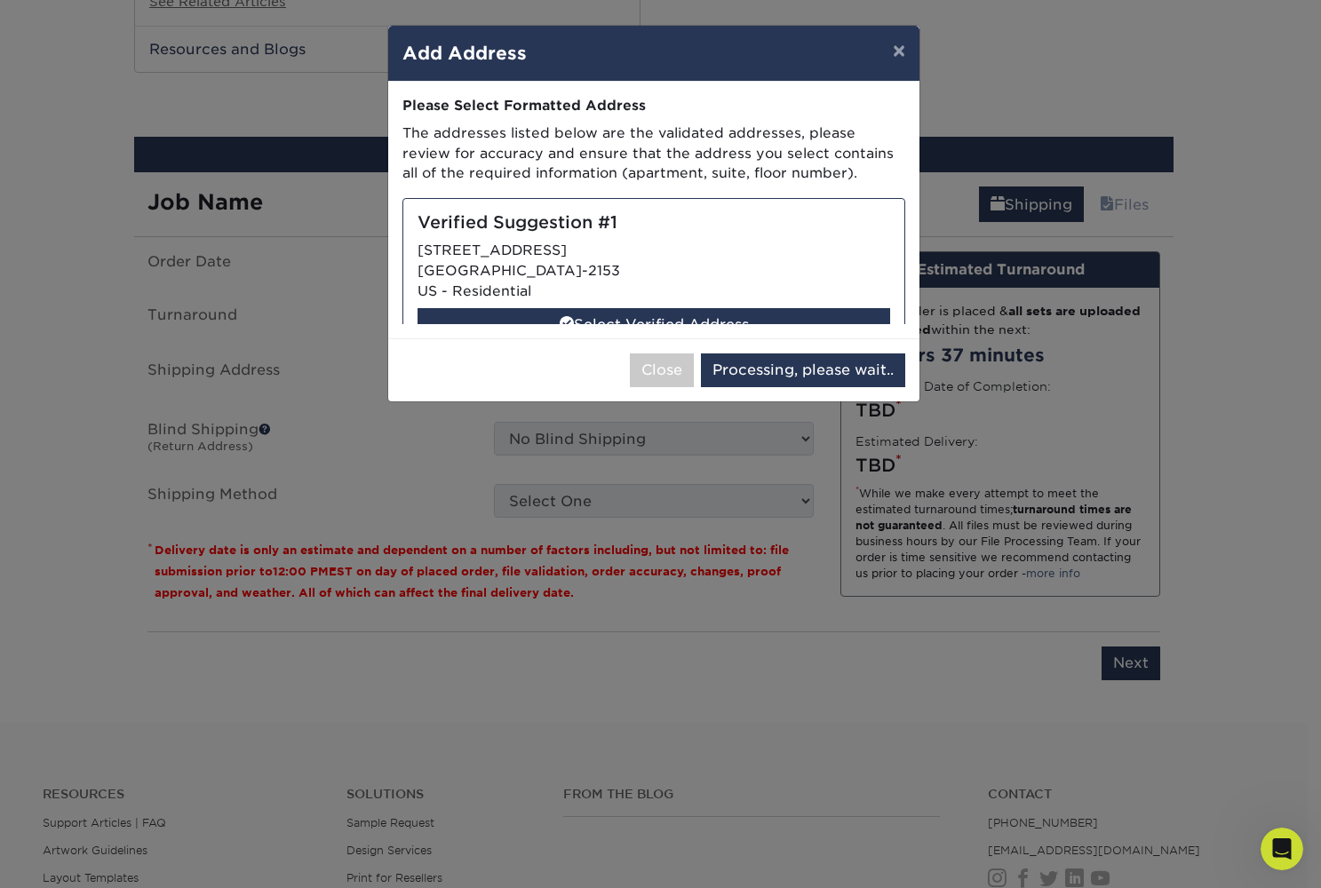
select select "285060"
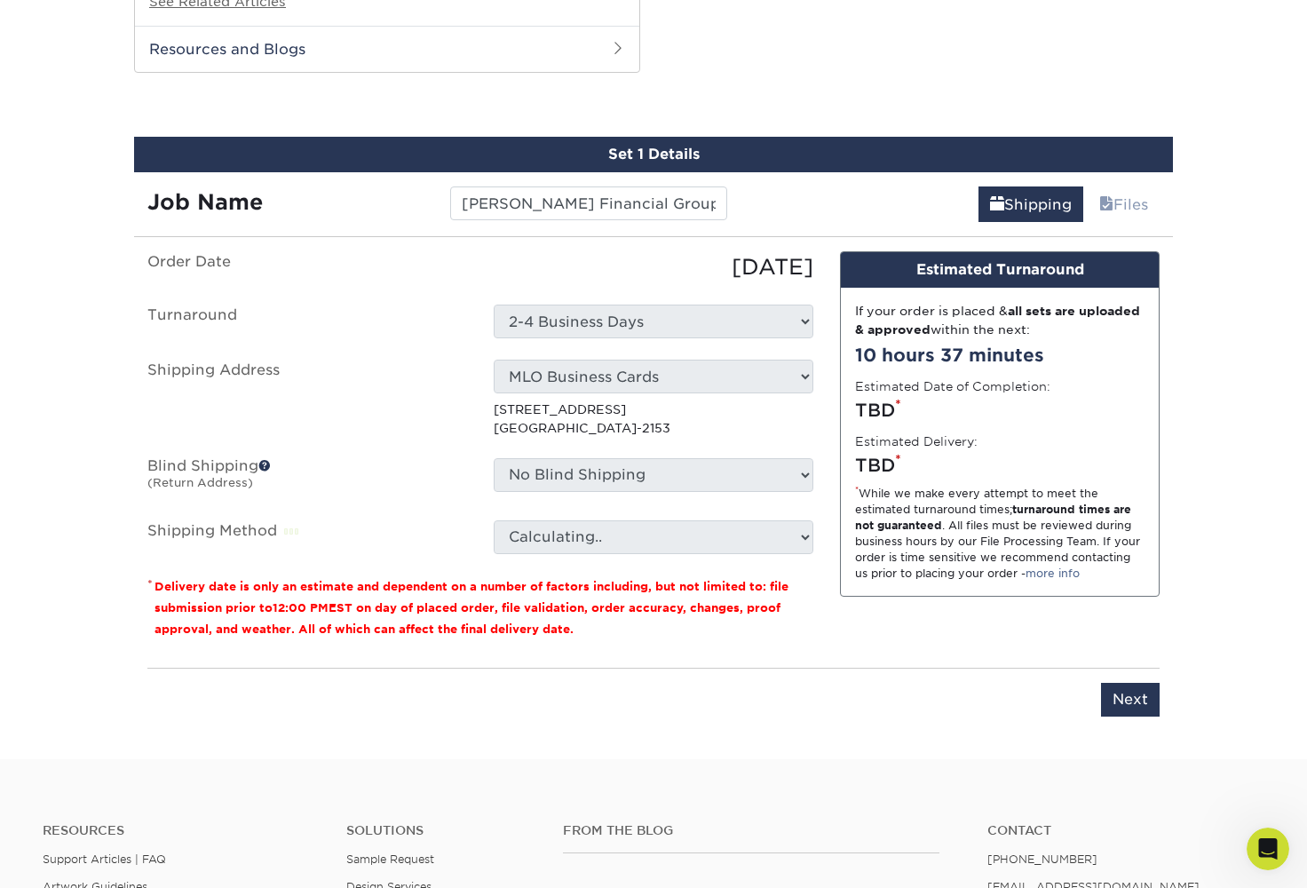
click at [265, 459] on span at bounding box center [264, 465] width 12 height 12
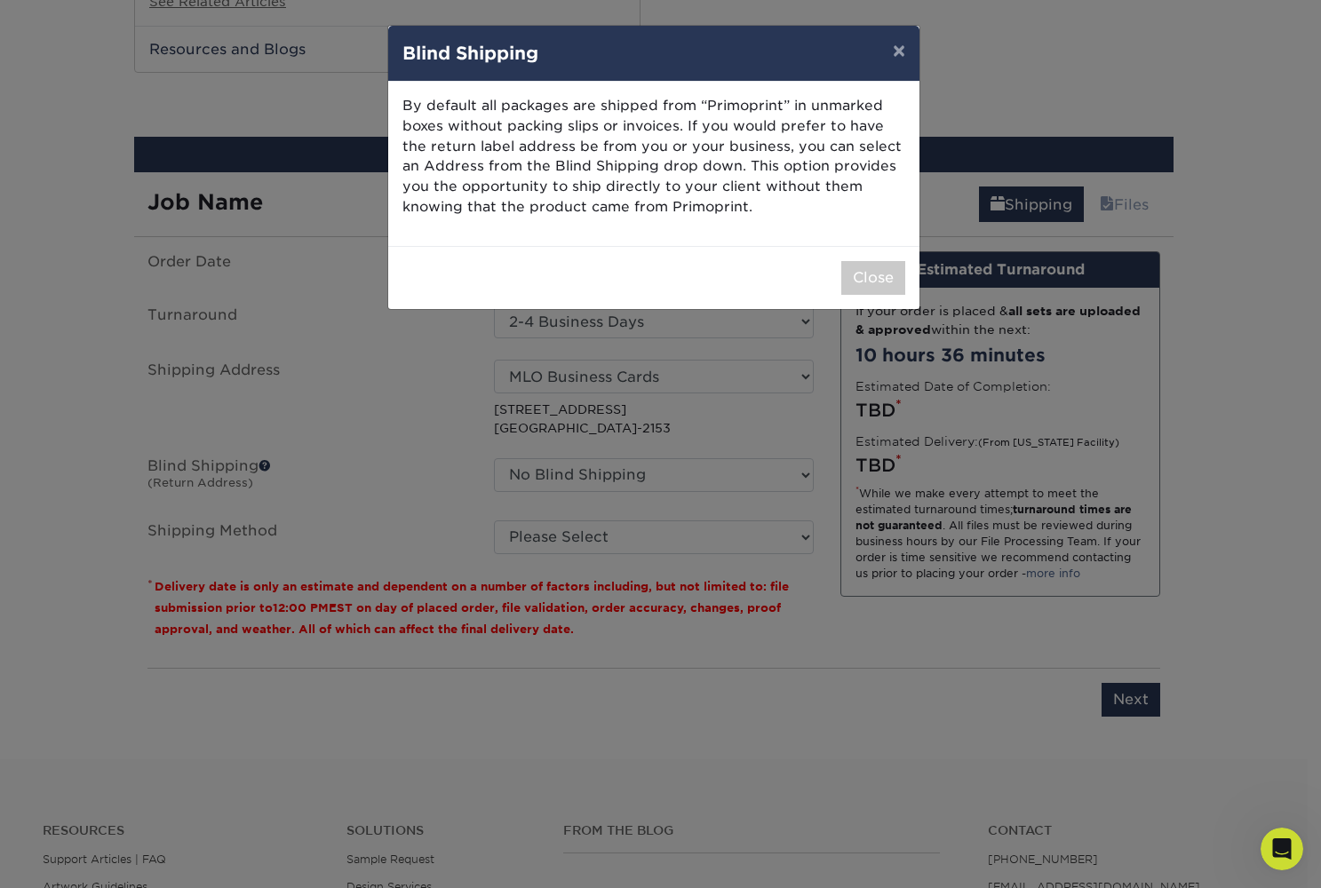
drag, startPoint x: 725, startPoint y: 319, endPoint x: 313, endPoint y: 453, distance: 433.3
click at [313, 453] on div "× Blind Shipping By default all packages are shipped from “Primoprint” in unmar…" at bounding box center [660, 444] width 1321 height 888
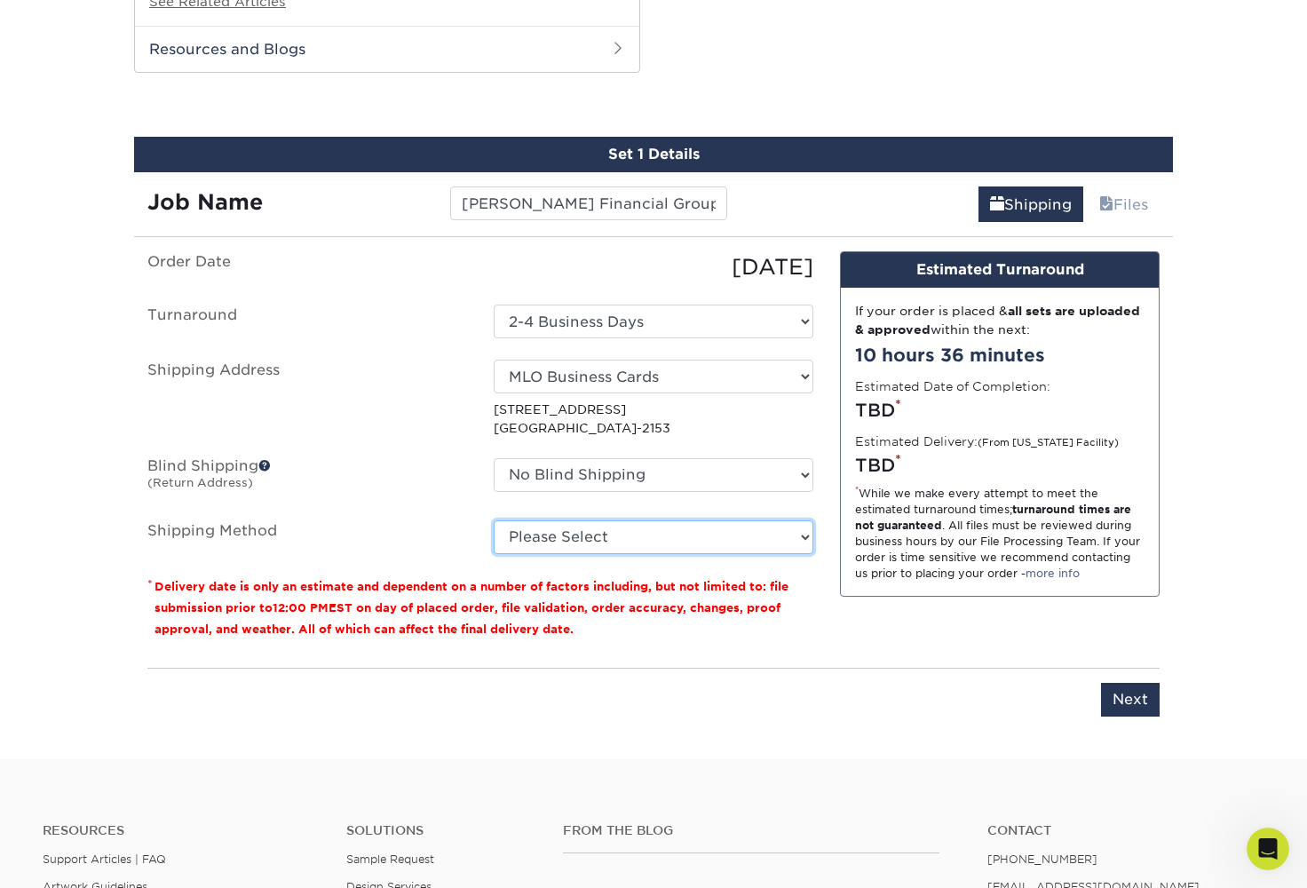
select select "03"
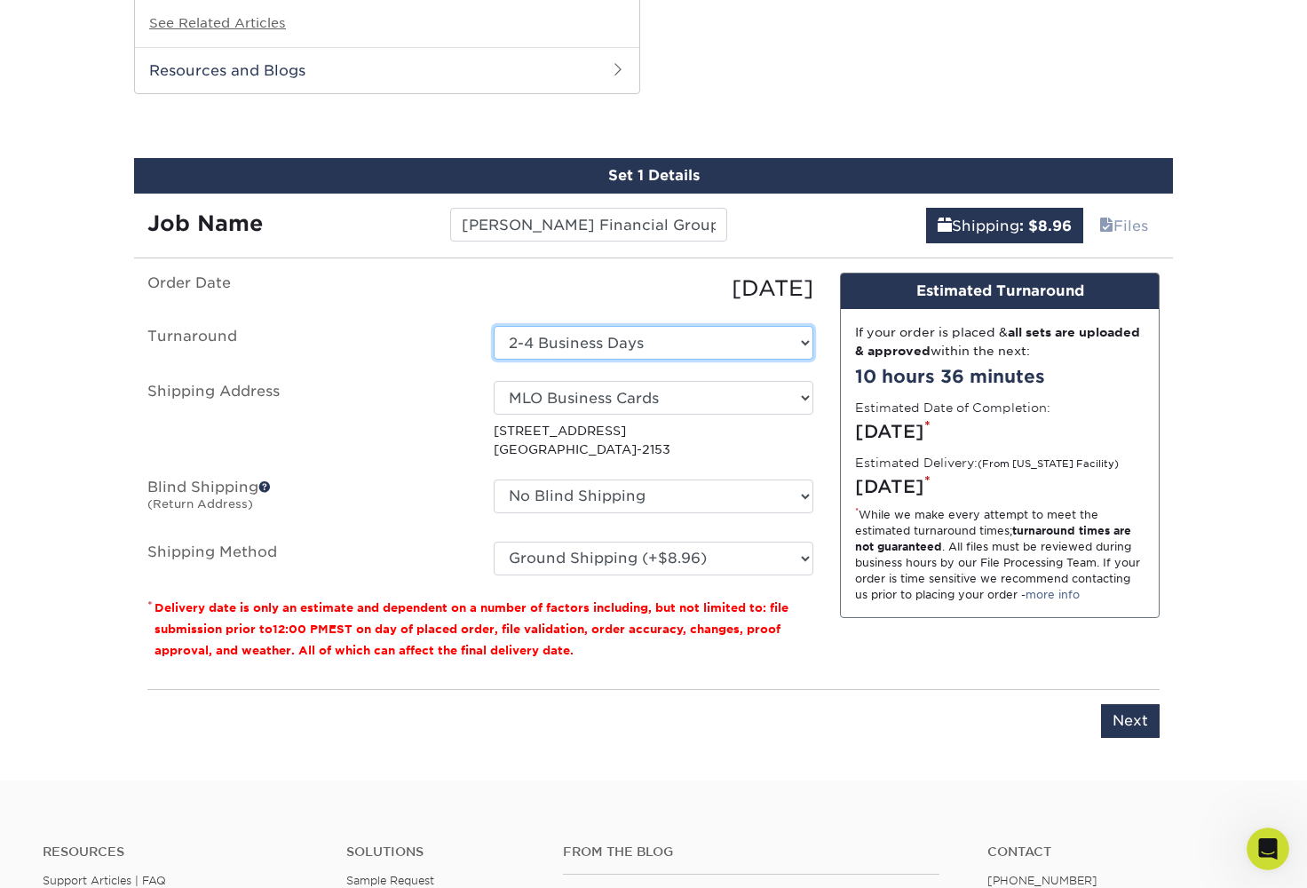
scroll to position [1504, 0]
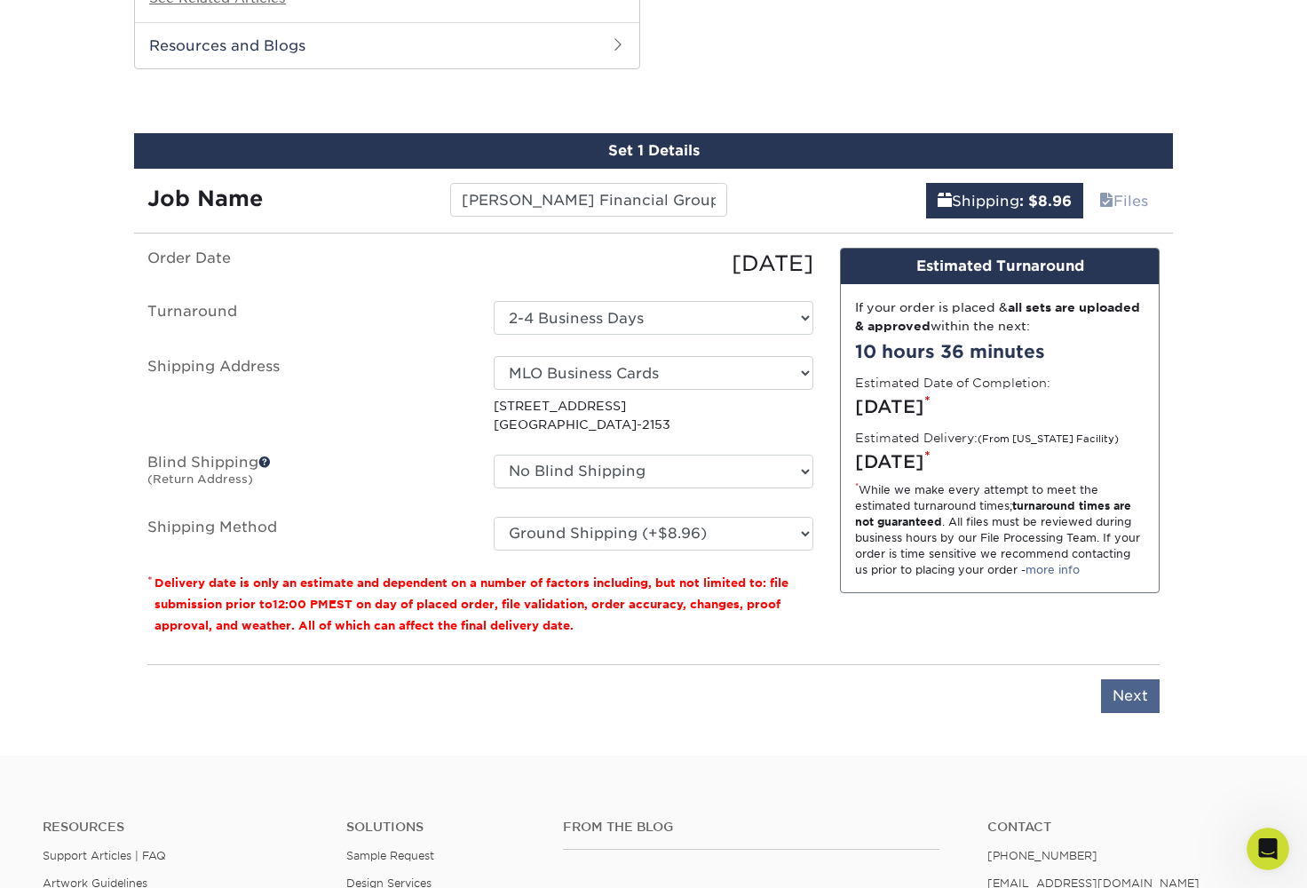
drag, startPoint x: 313, startPoint y: 453, endPoint x: 1141, endPoint y: 673, distance: 857.4
click at [1141, 679] on input "Next" at bounding box center [1130, 696] width 59 height 34
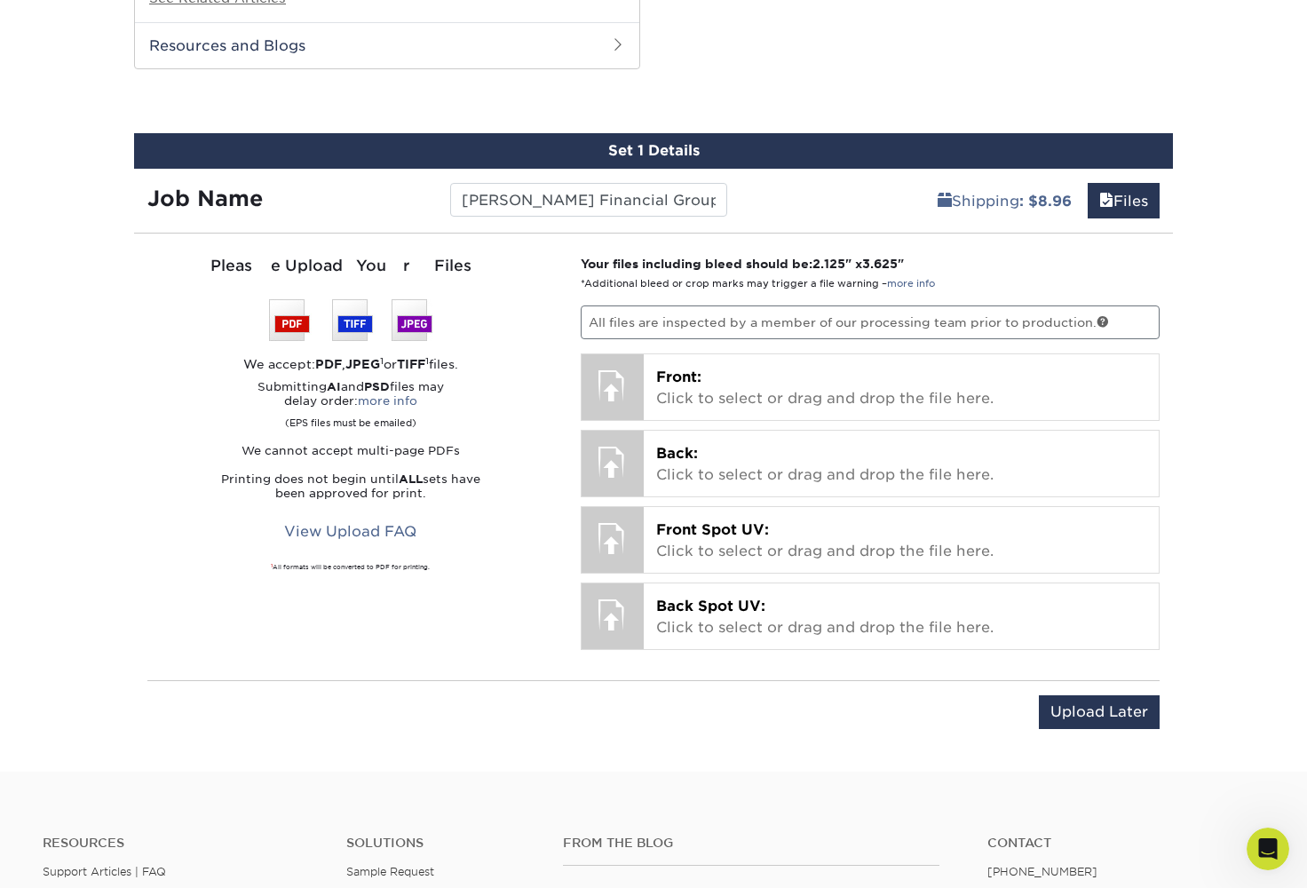
click at [702, 367] on p "Front: Click to select or drag and drop the file here." at bounding box center [901, 388] width 491 height 43
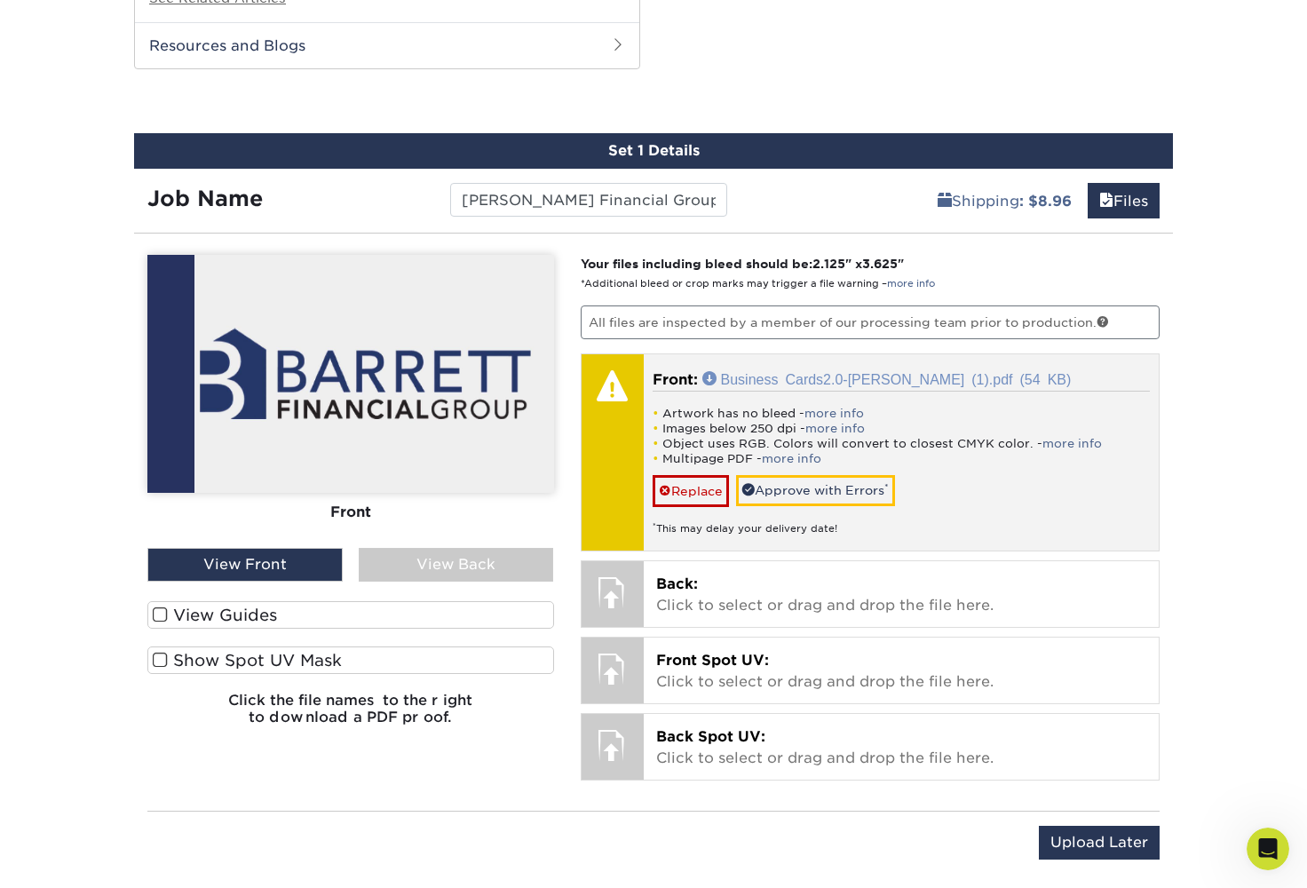
click at [323, 548] on div "View Front" at bounding box center [244, 565] width 195 height 34
click at [684, 575] on span "Back:" at bounding box center [677, 583] width 42 height 17
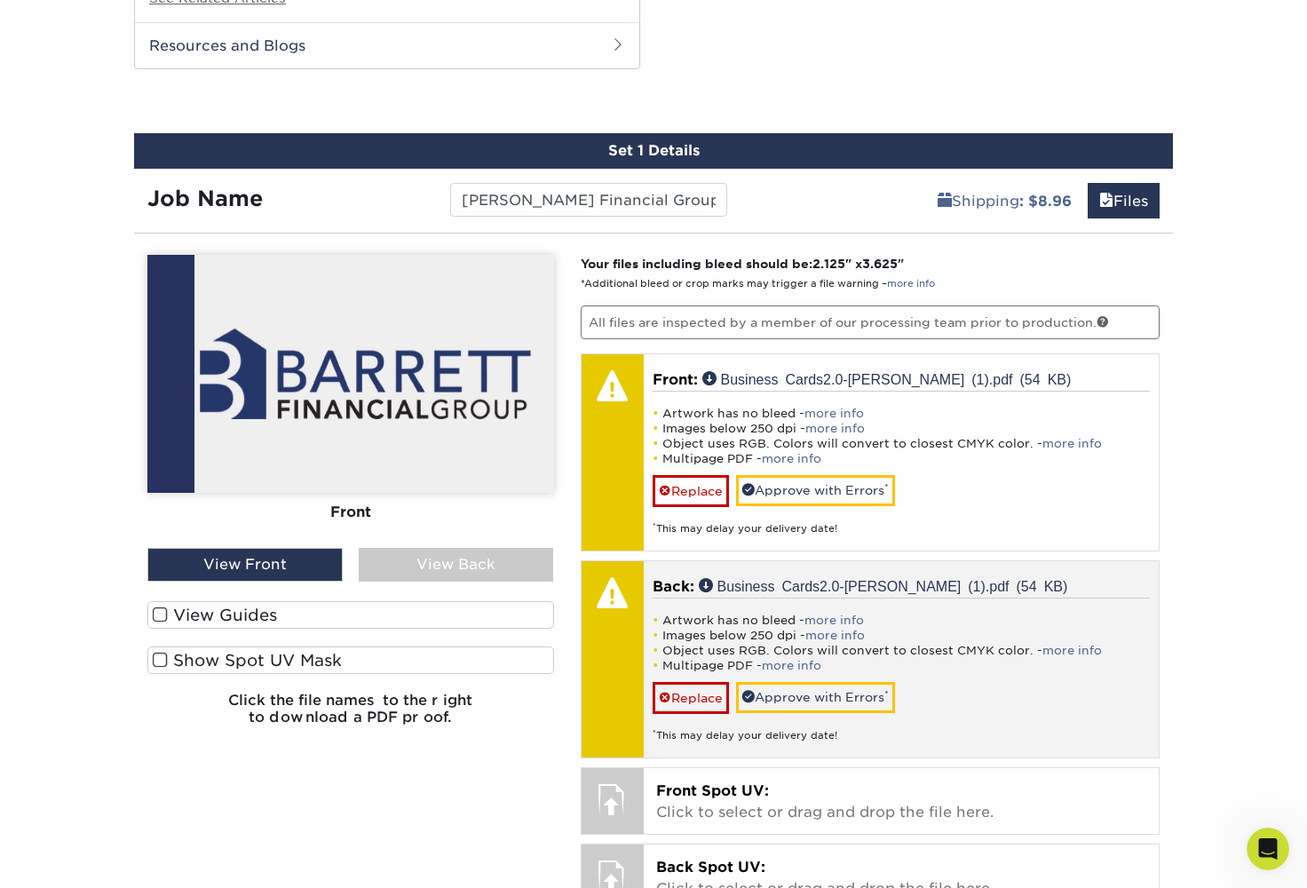
click at [470, 548] on div "View Back" at bounding box center [456, 565] width 195 height 34
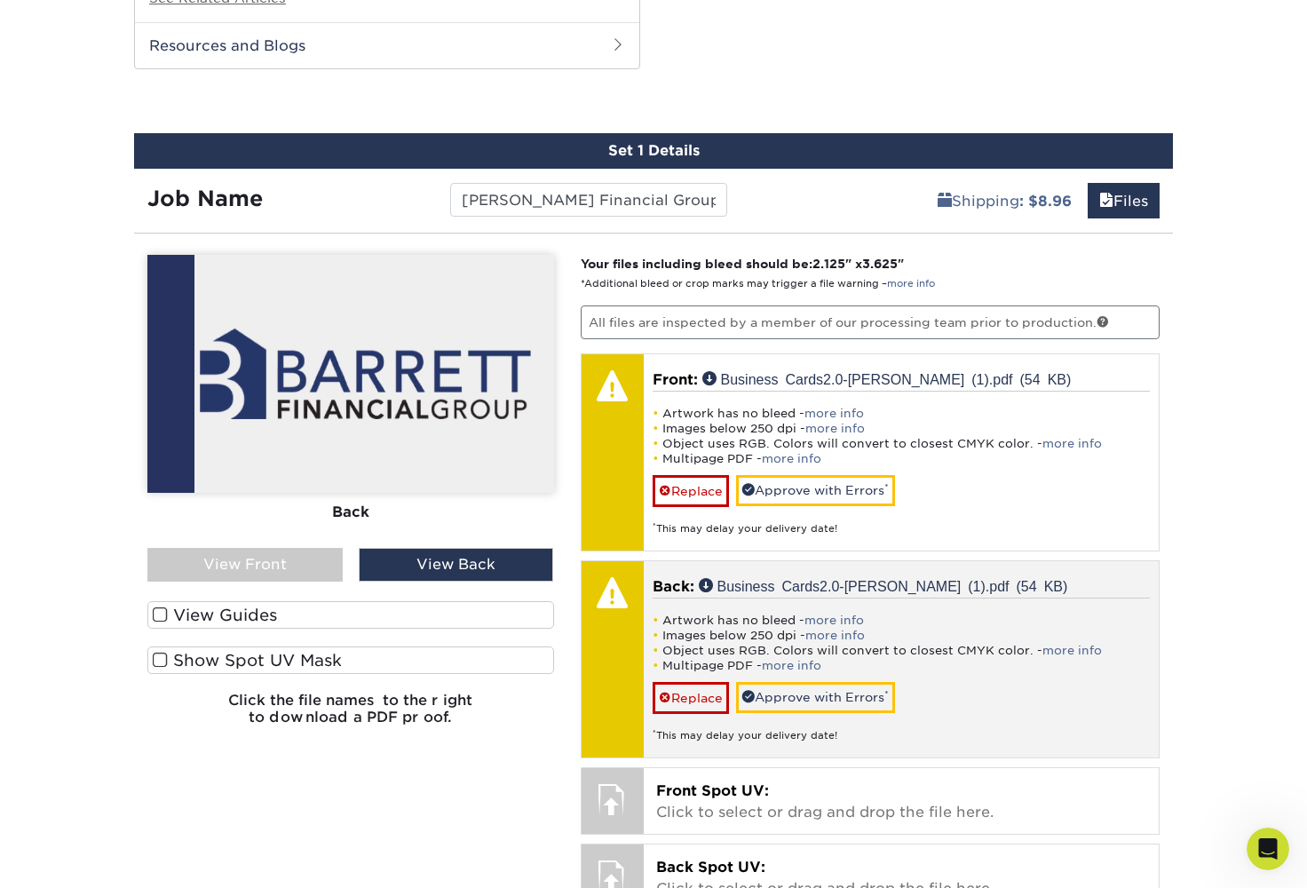
click at [470, 548] on div "View Back" at bounding box center [456, 565] width 195 height 34
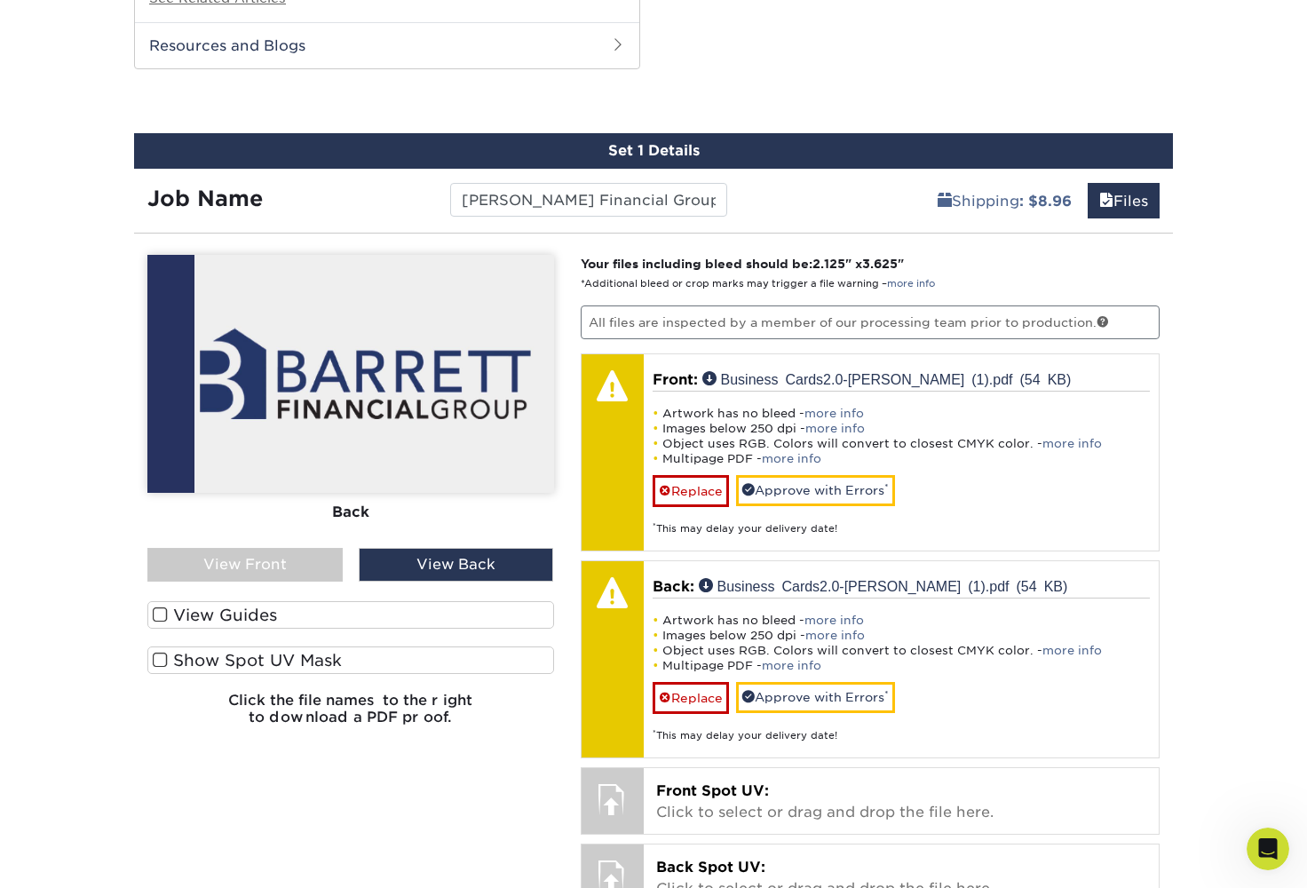
drag, startPoint x: 684, startPoint y: 570, endPoint x: 318, endPoint y: 541, distance: 367.1
click at [318, 548] on div "View Front" at bounding box center [244, 565] width 195 height 34
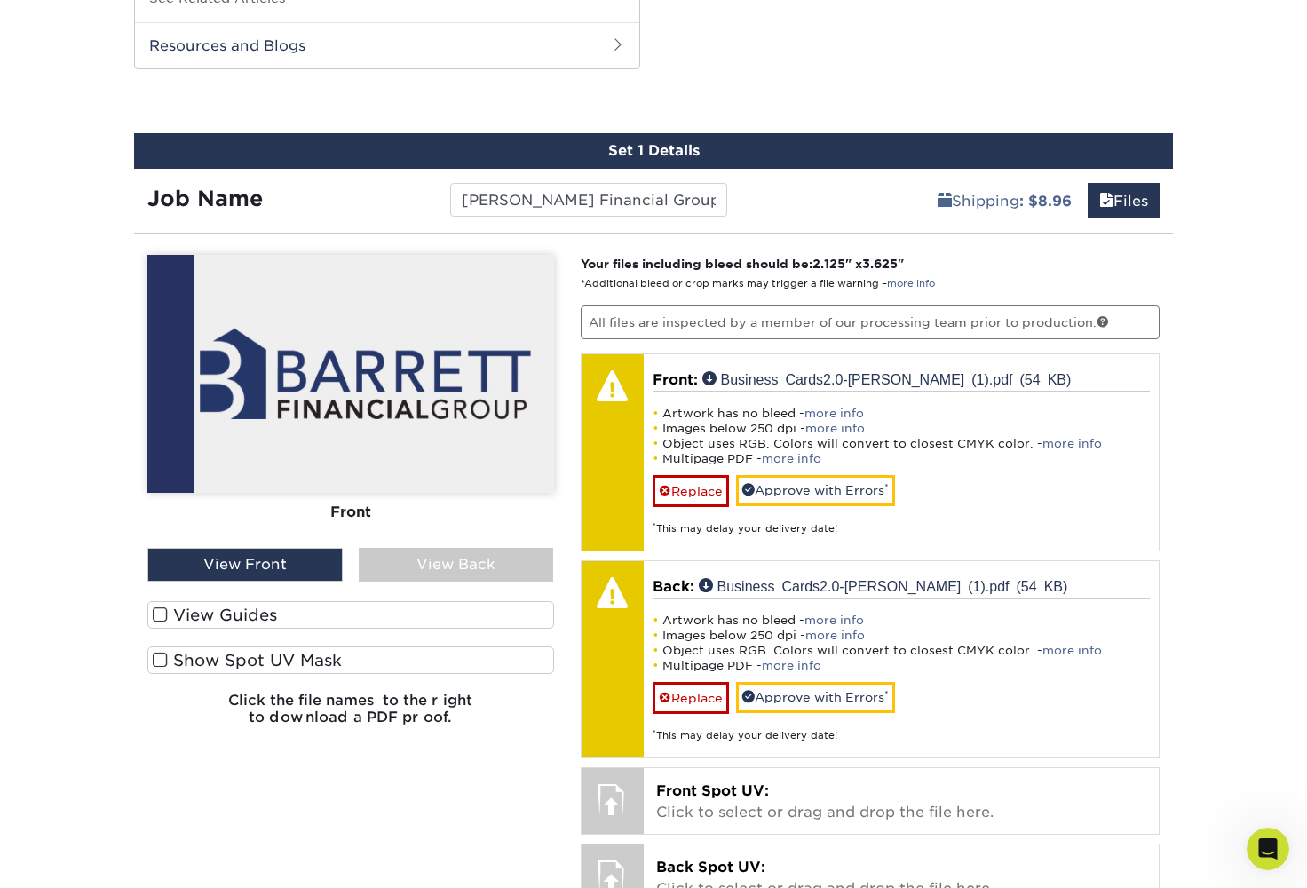
drag, startPoint x: 318, startPoint y: 541, endPoint x: 393, endPoint y: 538, distance: 75.5
click at [393, 548] on div "View Back" at bounding box center [456, 565] width 195 height 34
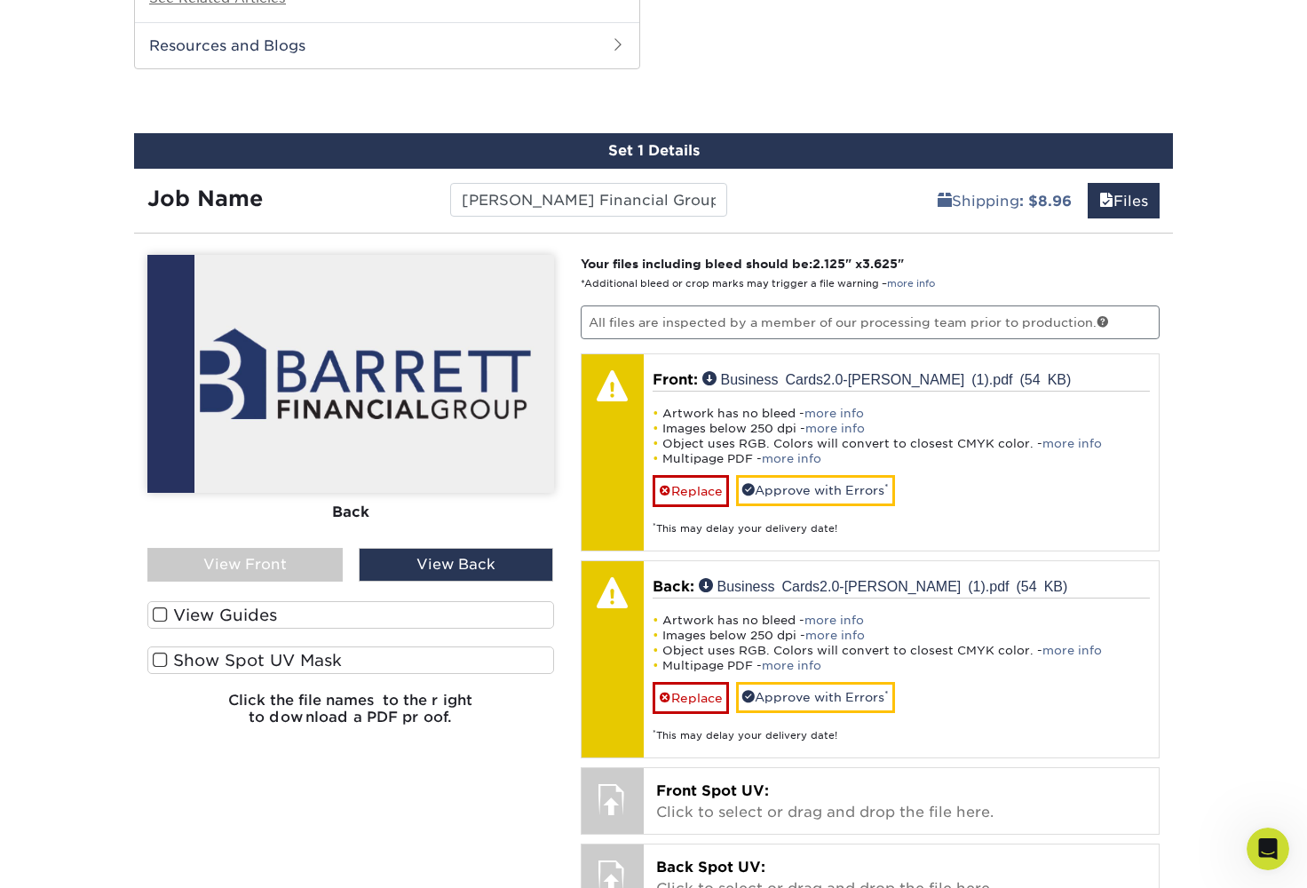
click at [704, 682] on link "Replace" at bounding box center [691, 697] width 76 height 31
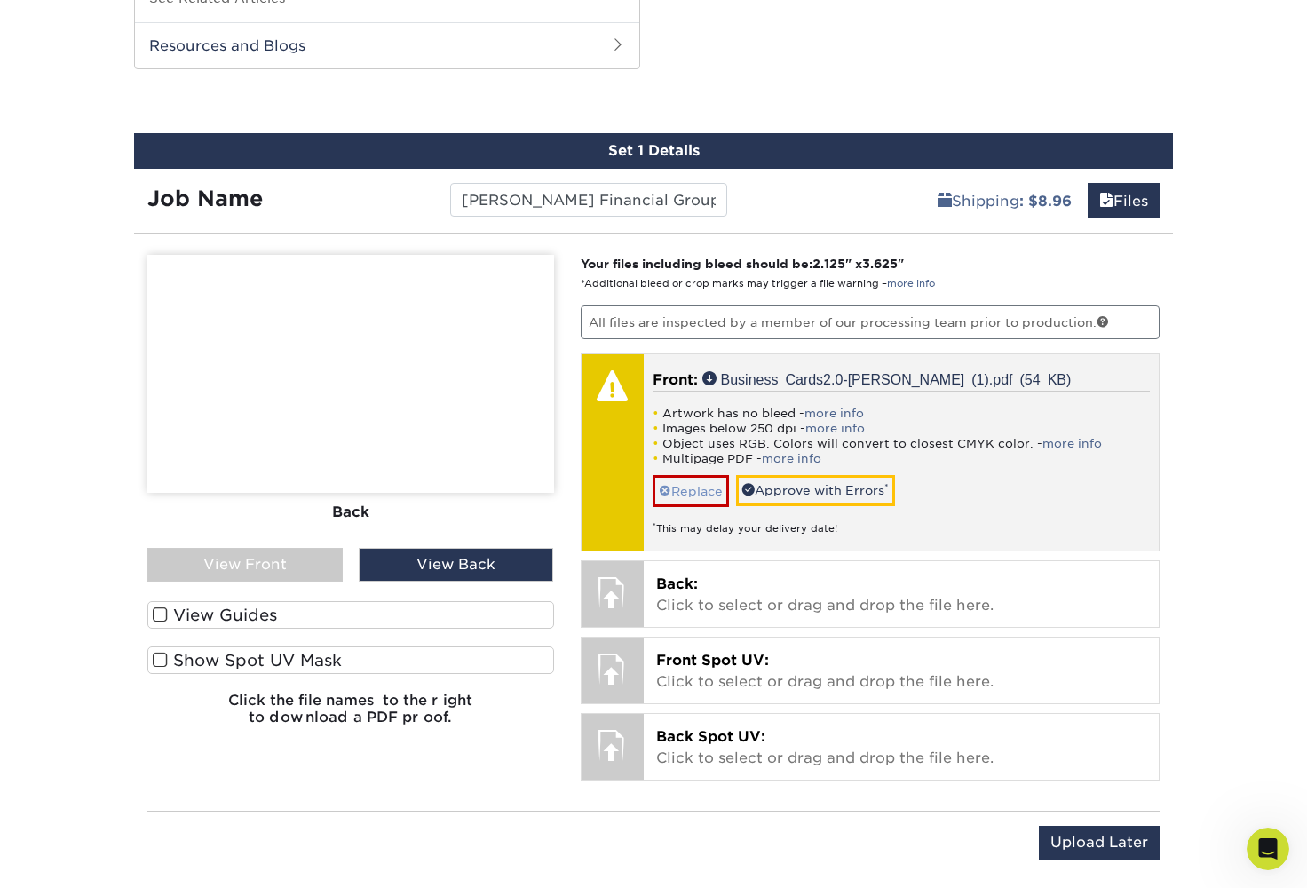
drag, startPoint x: 704, startPoint y: 671, endPoint x: 704, endPoint y: 478, distance: 193.6
click at [704, 478] on link "Replace" at bounding box center [691, 490] width 76 height 31
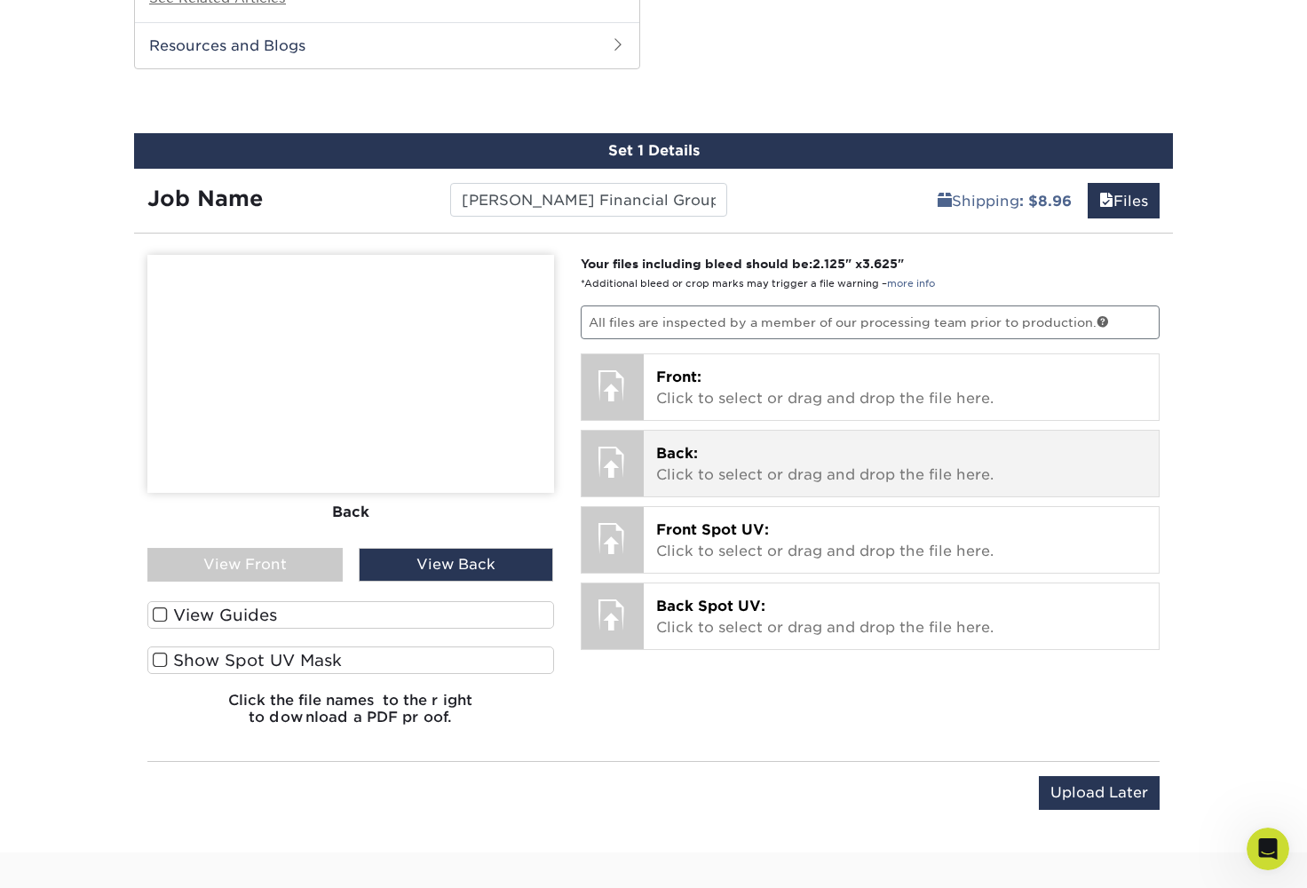
click at [645, 385] on div "Front: Click to select or drag and drop the file here. Choose file Business Car…" at bounding box center [902, 387] width 516 height 66
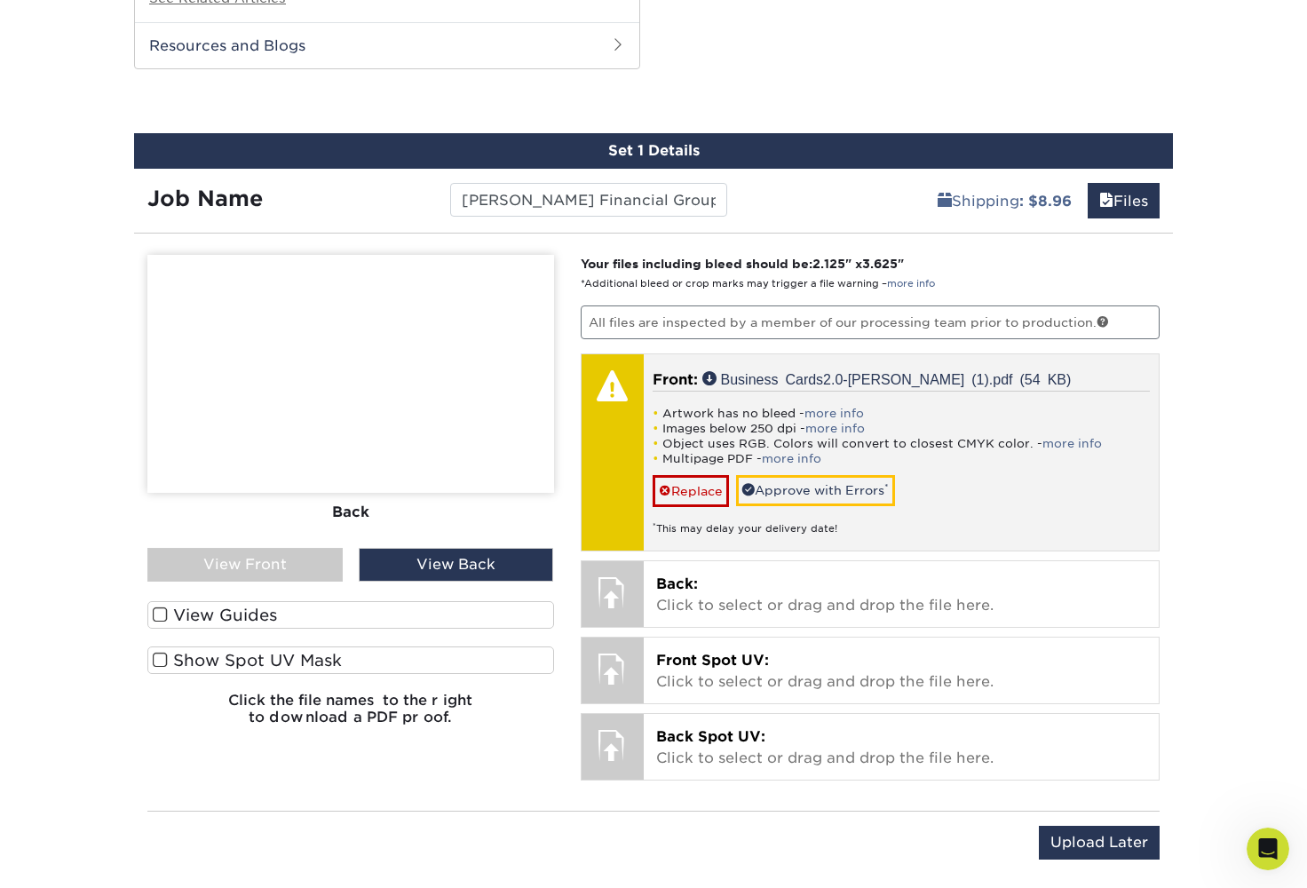
click at [826, 407] on link "more info" at bounding box center [835, 413] width 60 height 13
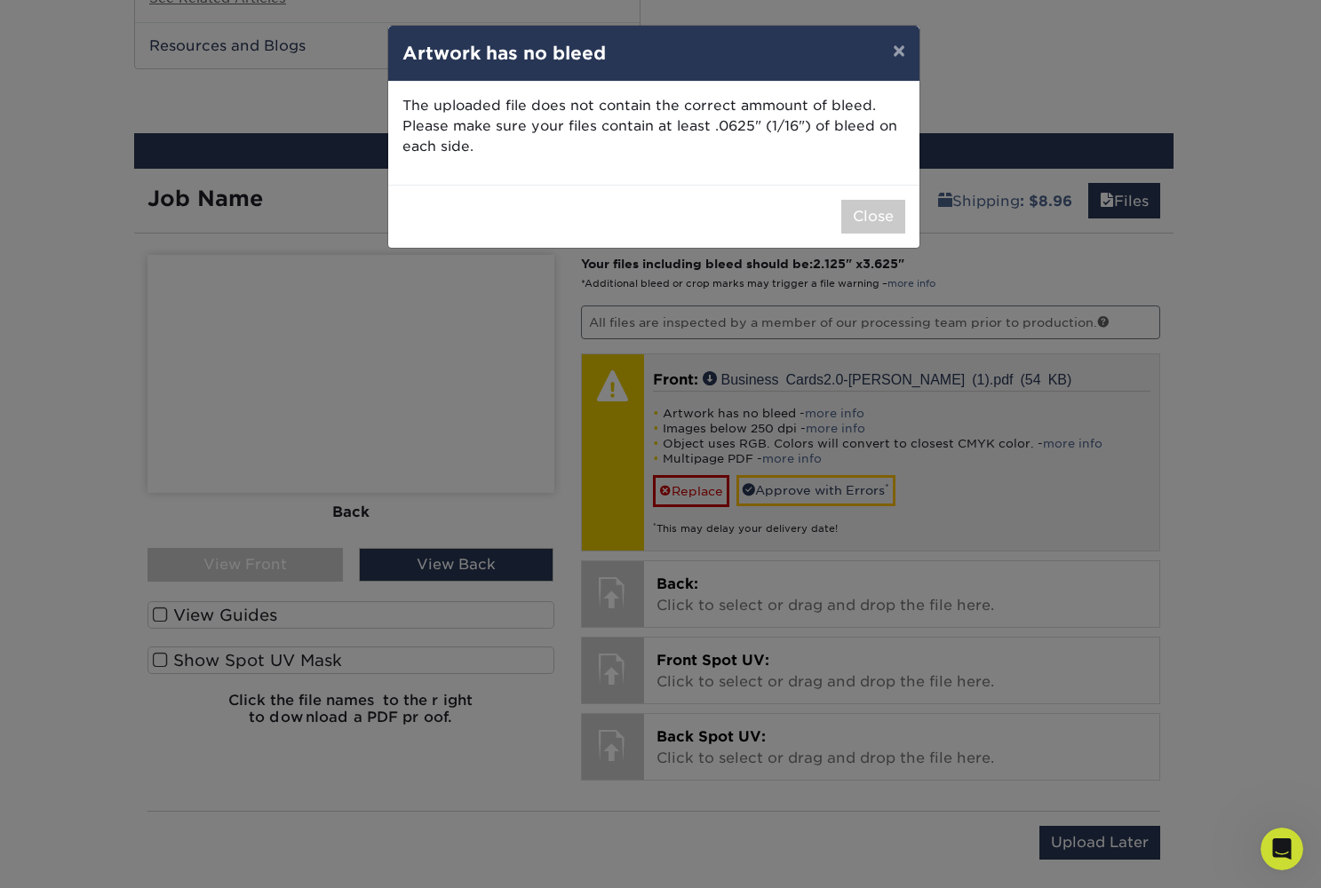
click at [871, 226] on button "Close" at bounding box center [873, 217] width 64 height 34
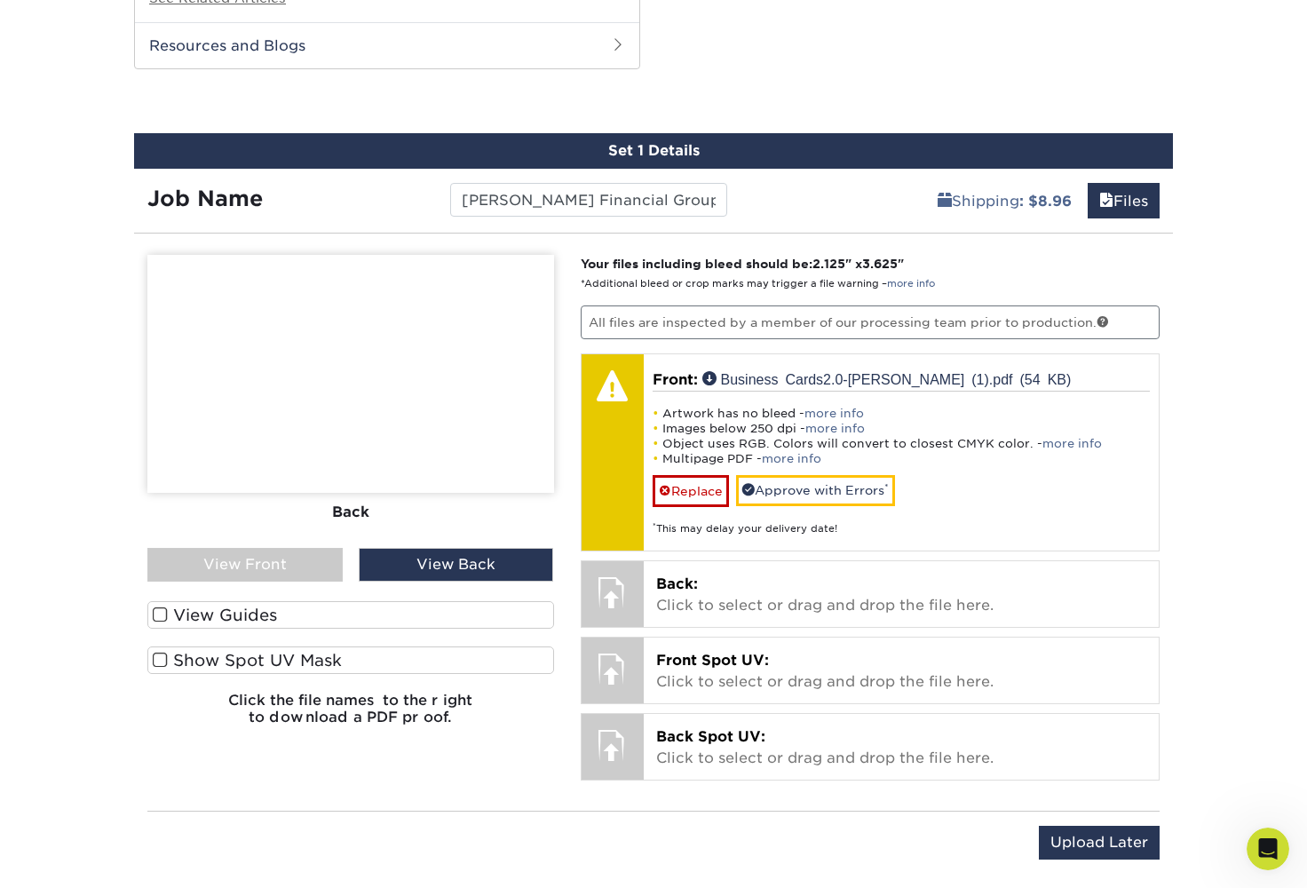
drag, startPoint x: 871, startPoint y: 226, endPoint x: 389, endPoint y: 447, distance: 530.2
click at [389, 447] on img at bounding box center [350, 374] width 407 height 238
drag, startPoint x: 389, startPoint y: 447, endPoint x: 420, endPoint y: 540, distance: 98.3
click at [420, 548] on div "View Back" at bounding box center [456, 565] width 195 height 34
drag, startPoint x: 420, startPoint y: 540, endPoint x: 298, endPoint y: 543, distance: 121.7
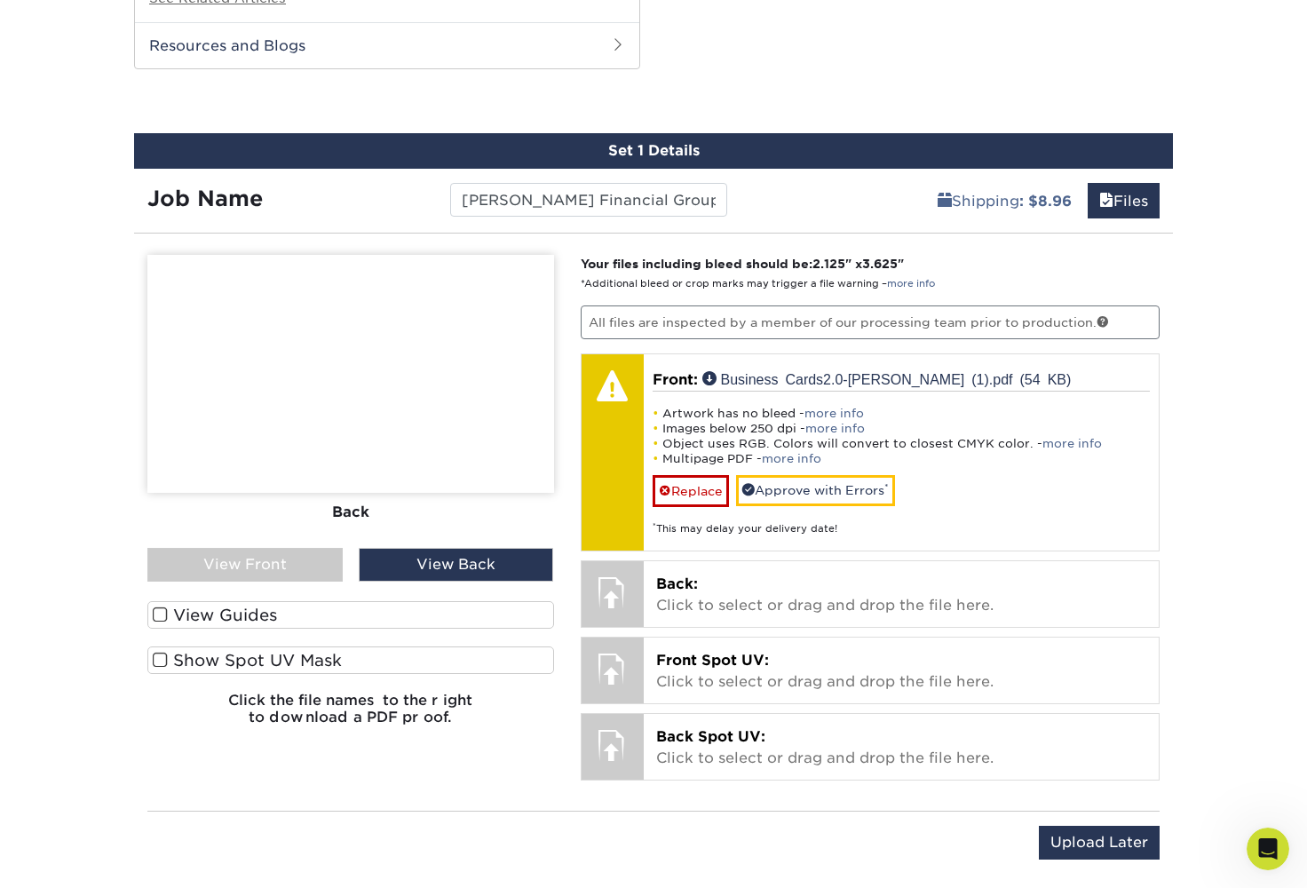
click at [298, 548] on div "View Front" at bounding box center [244, 565] width 195 height 34
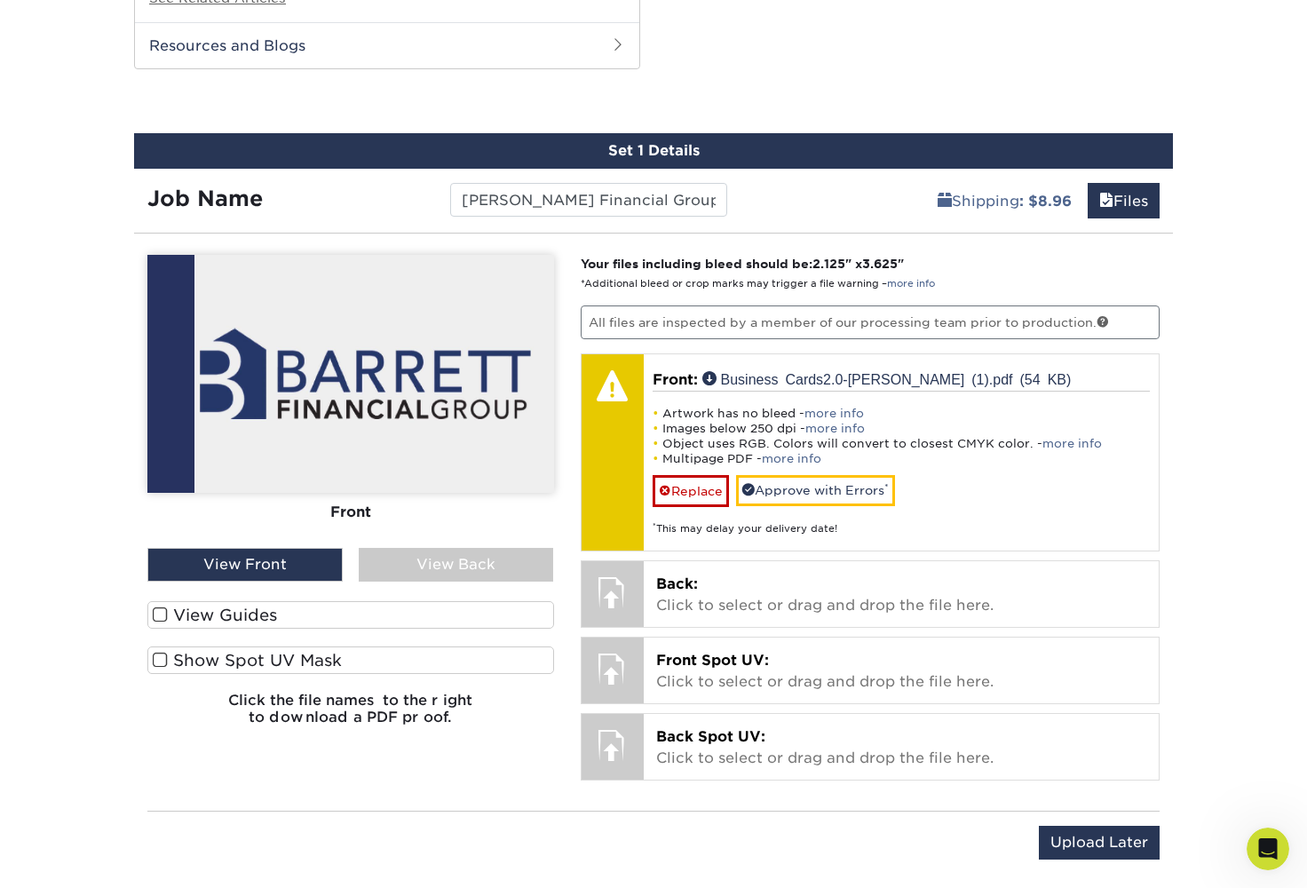
drag, startPoint x: 298, startPoint y: 543, endPoint x: 314, endPoint y: 553, distance: 19.2
click at [314, 553] on div "View Front" at bounding box center [244, 565] width 195 height 34
click at [821, 422] on link "more info" at bounding box center [836, 428] width 60 height 13
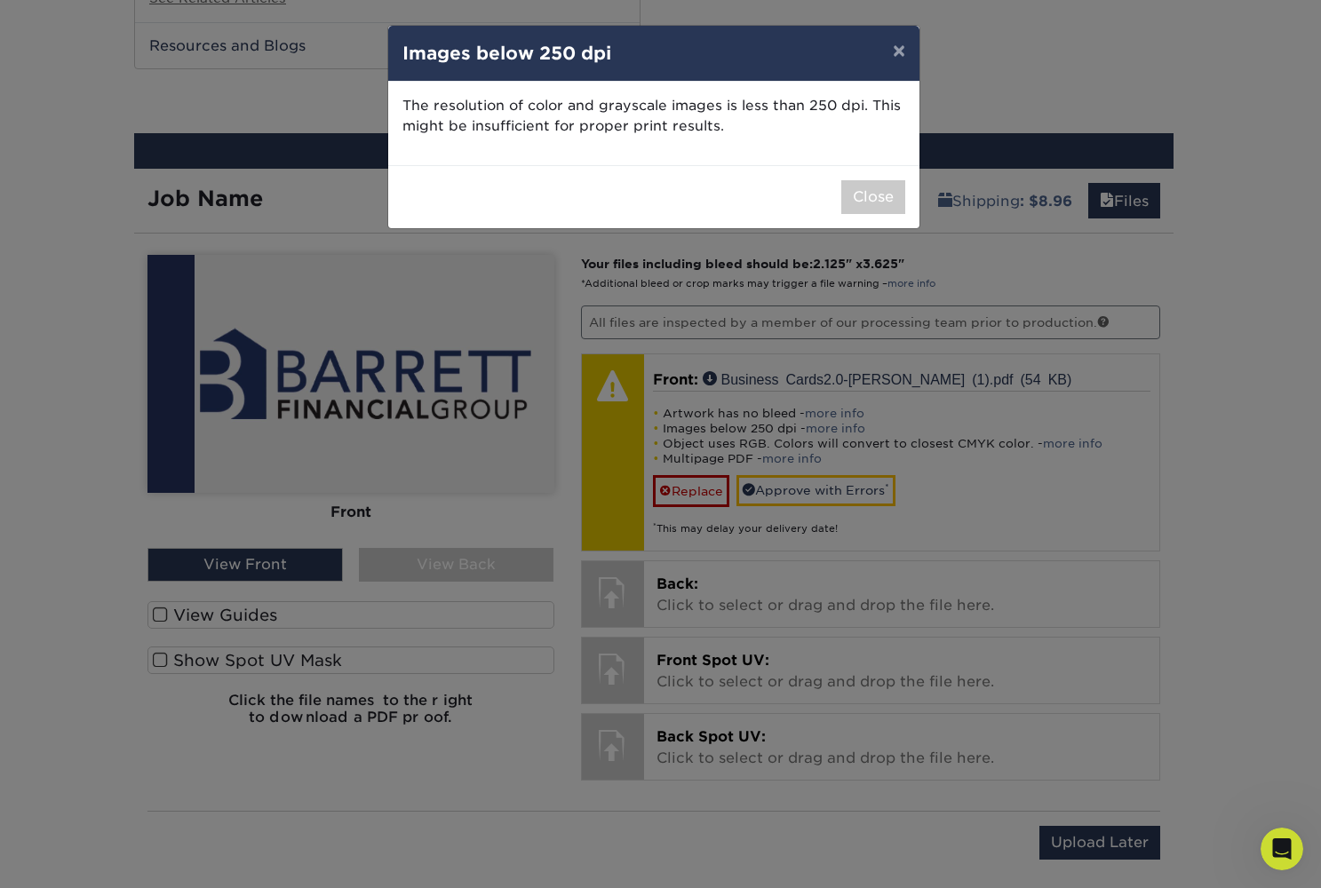
click at [878, 194] on button "Close" at bounding box center [873, 197] width 64 height 34
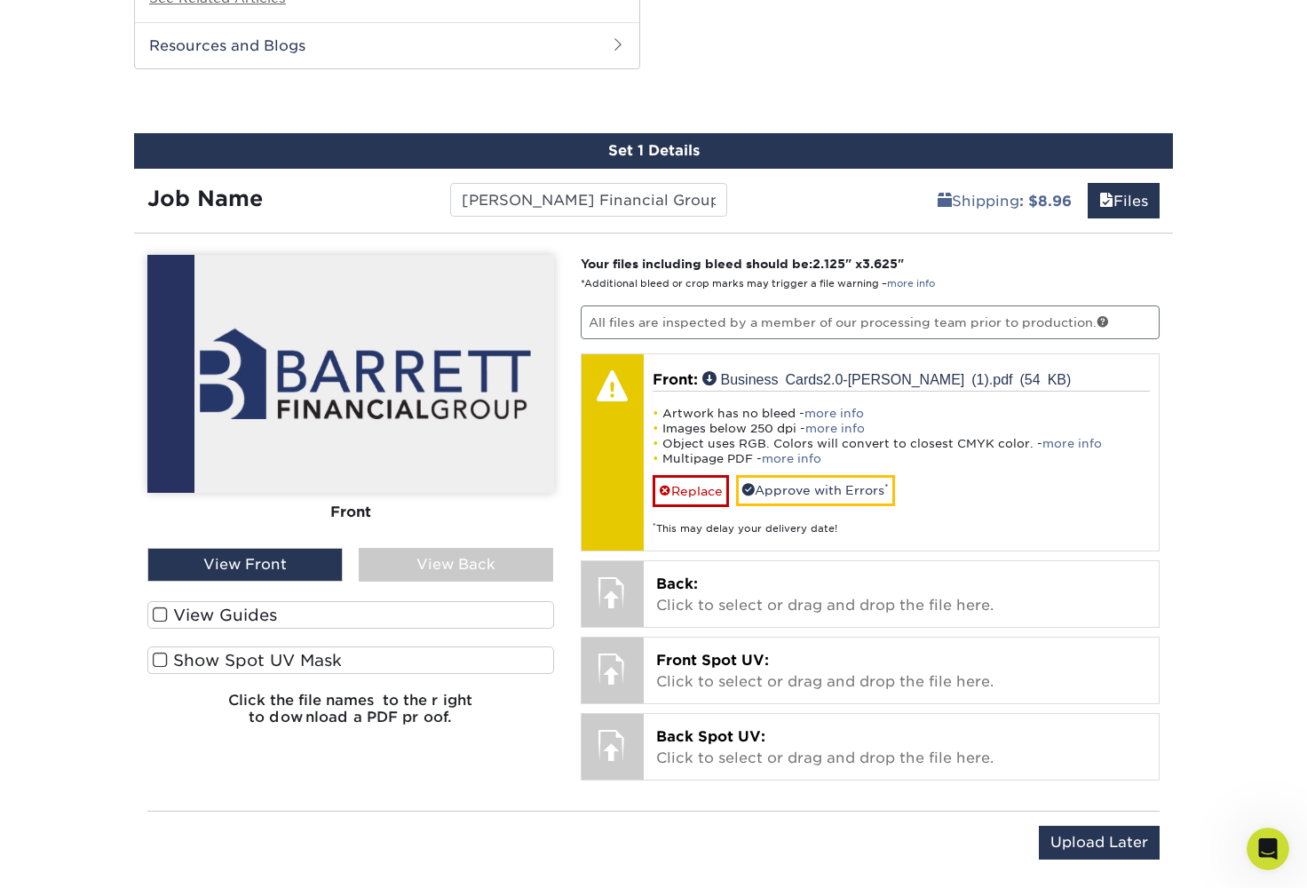
click at [1060, 437] on link "more info" at bounding box center [1073, 443] width 60 height 13
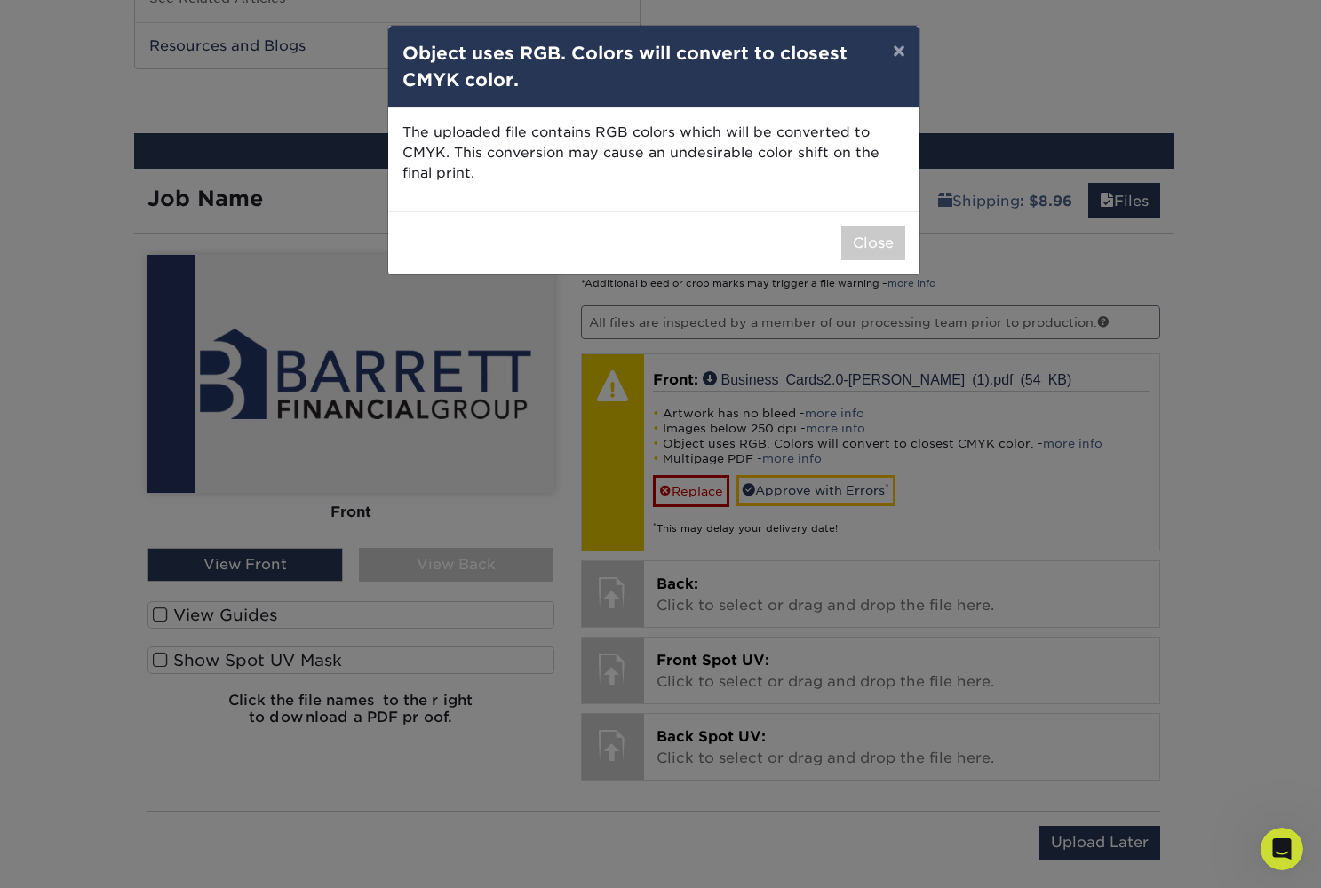
click at [864, 244] on button "Close" at bounding box center [873, 243] width 64 height 34
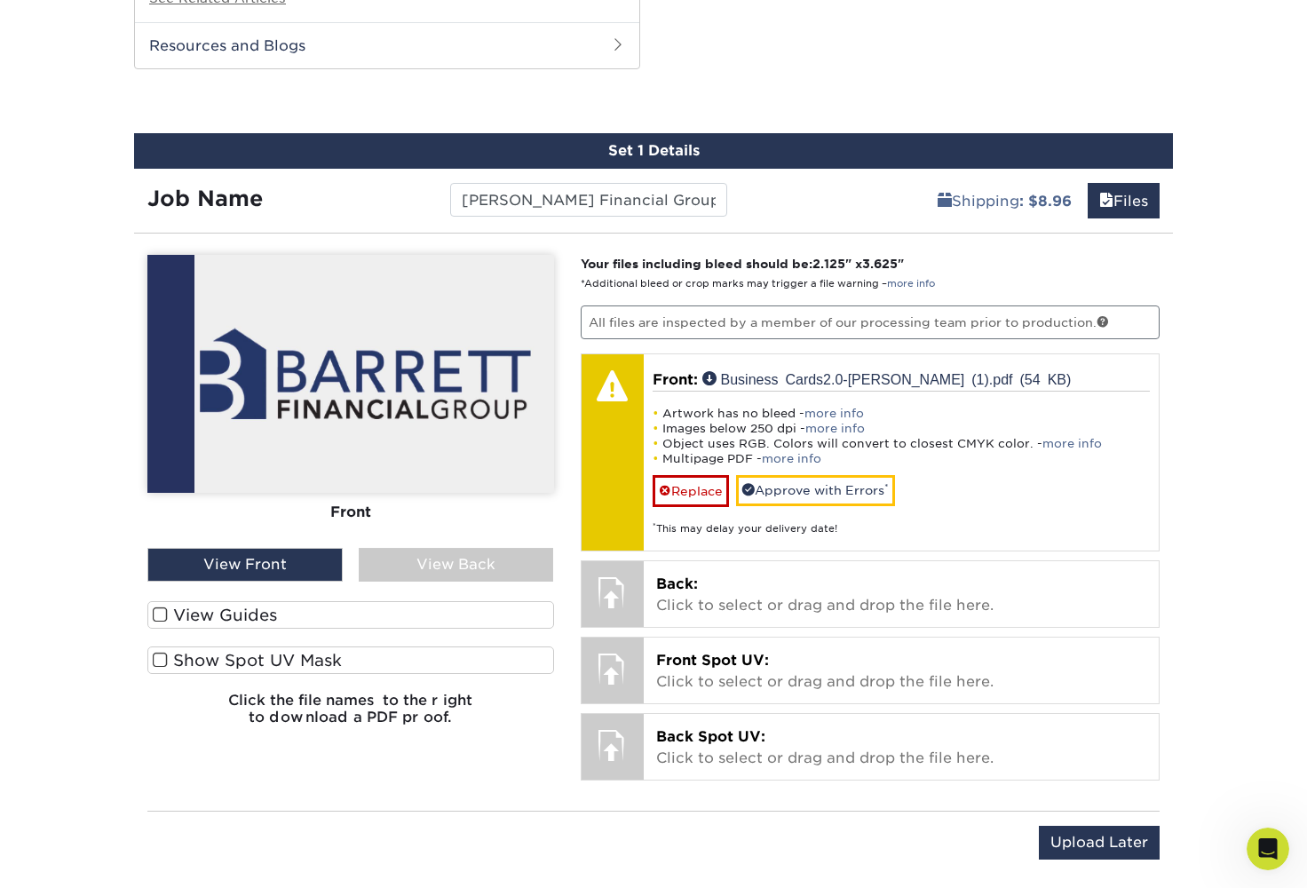
click at [781, 452] on link "more info" at bounding box center [792, 458] width 60 height 13
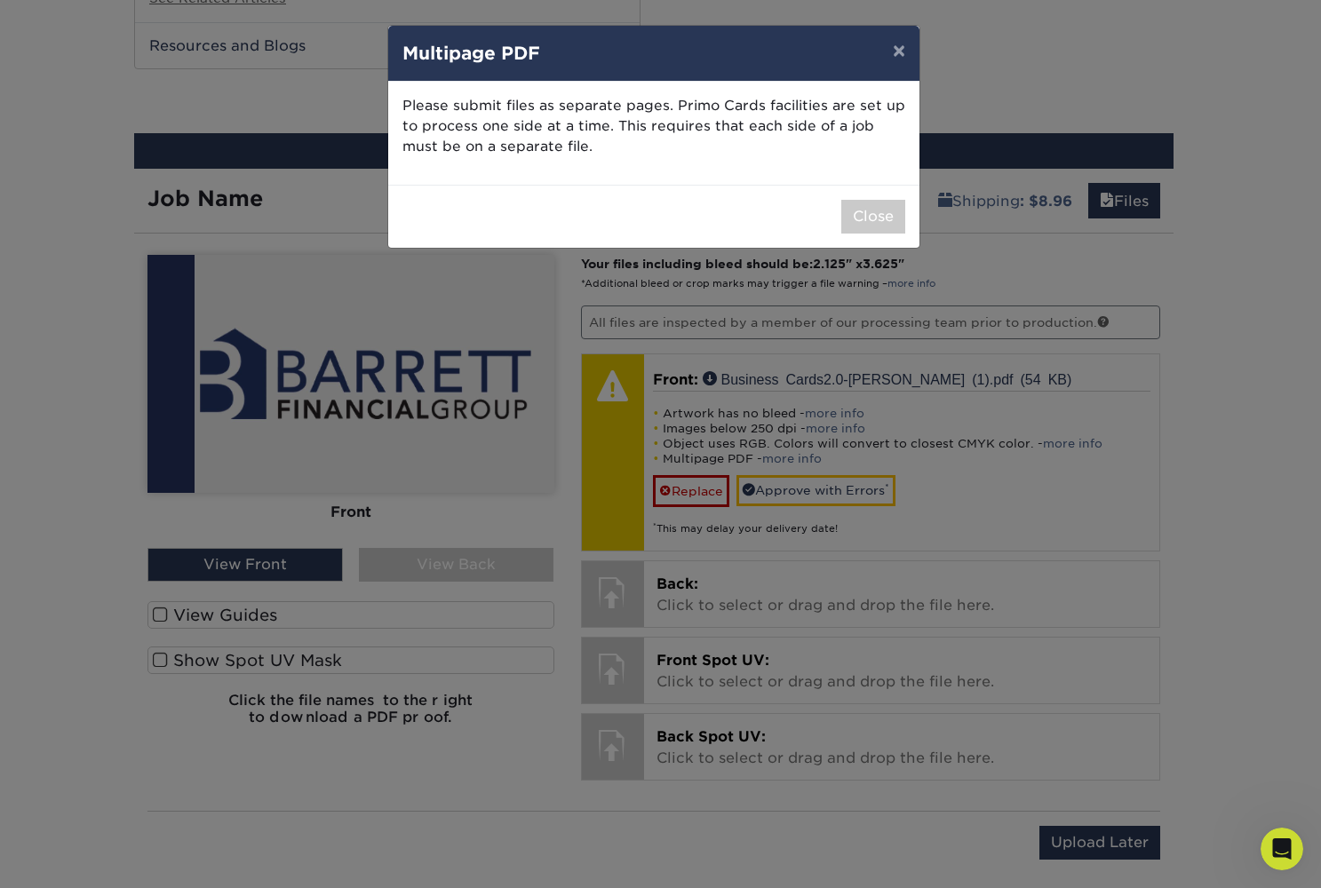
click at [857, 222] on button "Close" at bounding box center [873, 217] width 64 height 34
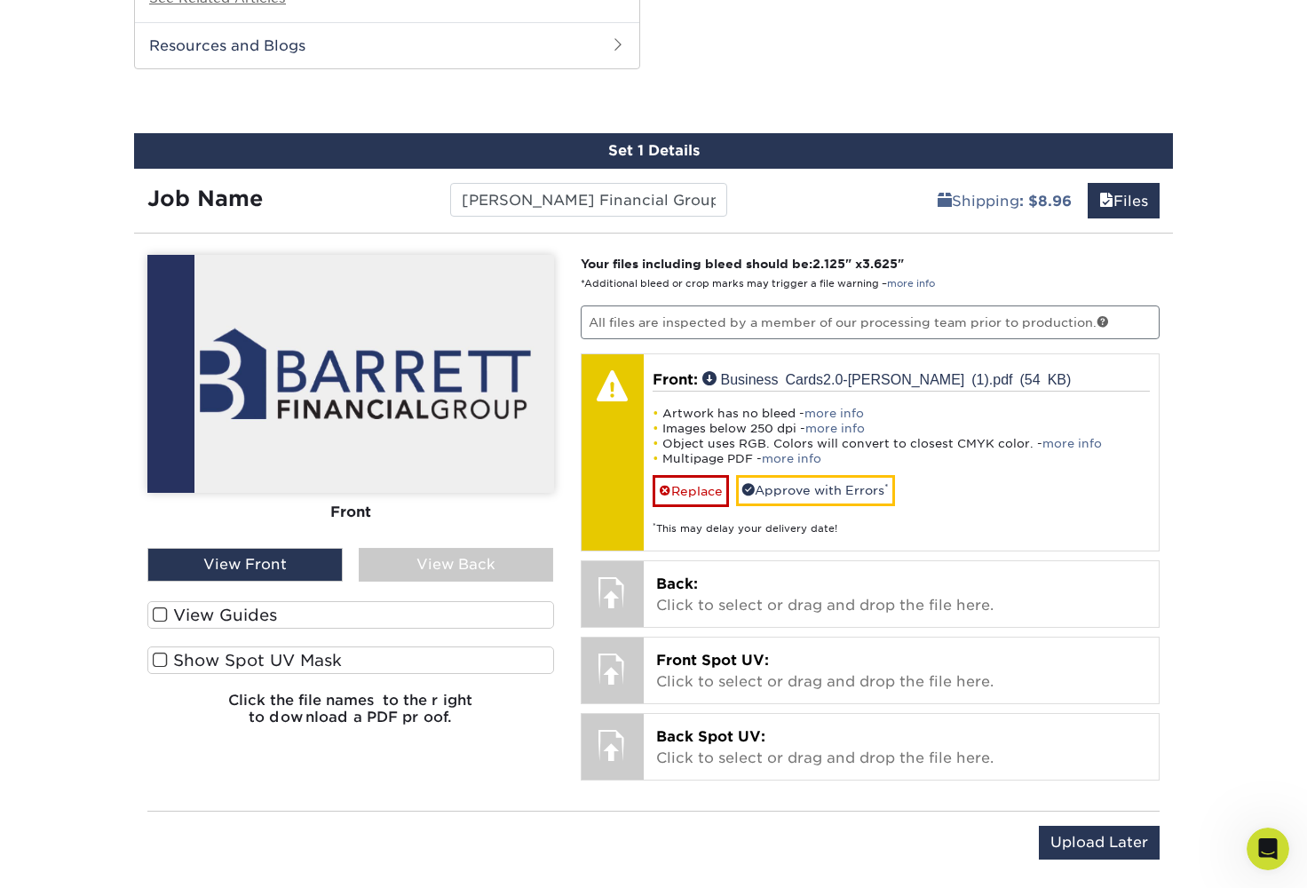
click at [700, 475] on link "Replace" at bounding box center [691, 490] width 76 height 31
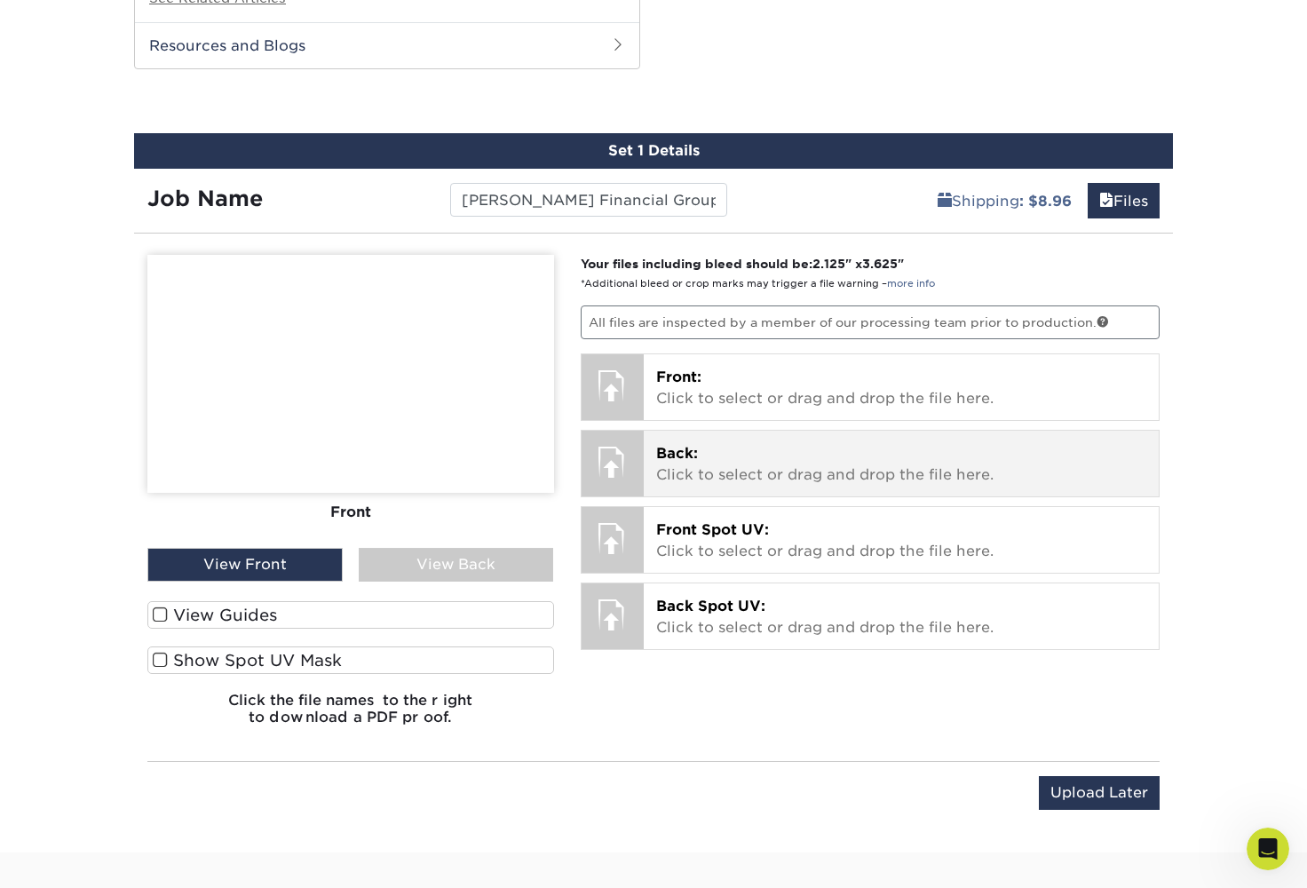
click at [631, 361] on div at bounding box center [613, 385] width 62 height 62
click at [681, 369] on span "Front:" at bounding box center [678, 377] width 45 height 17
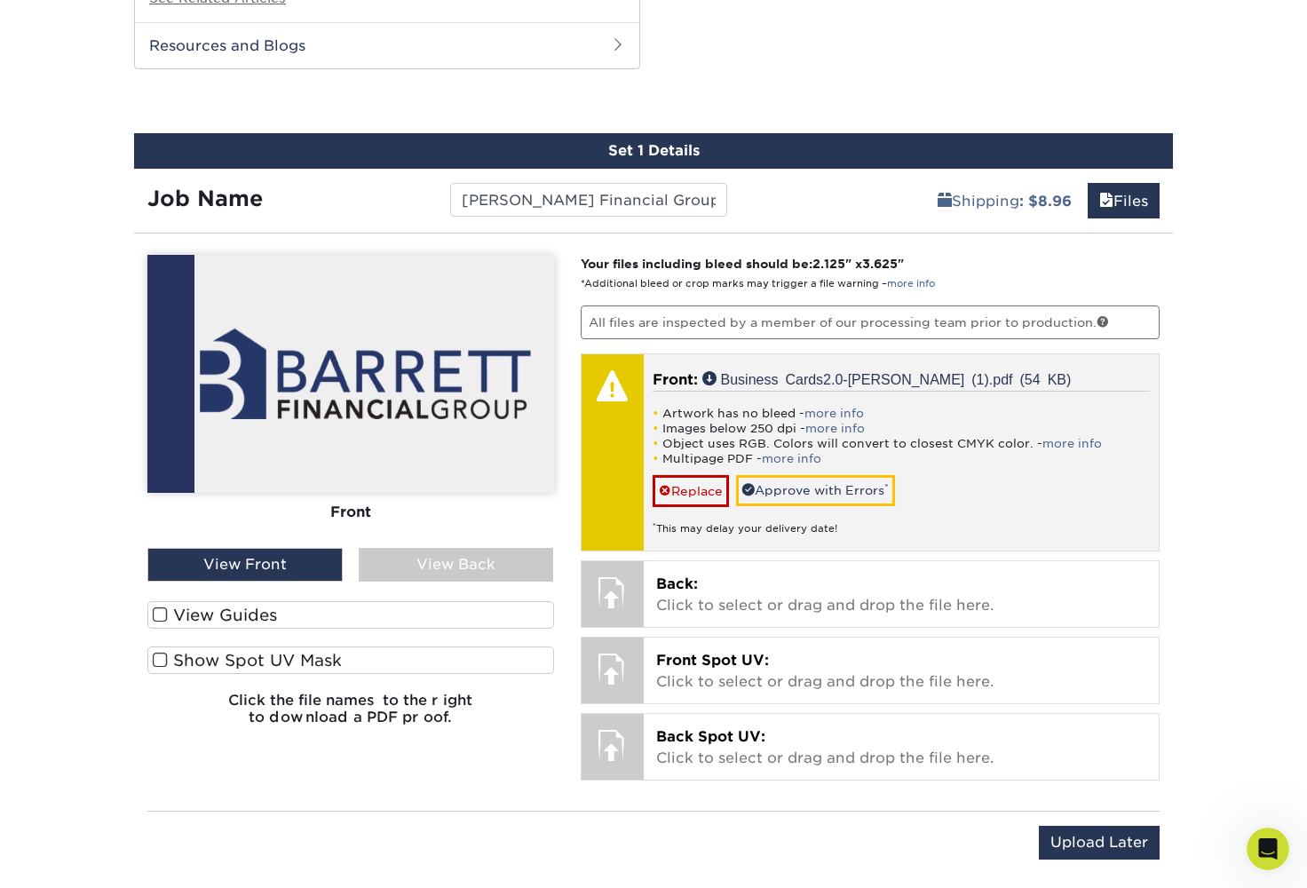
click at [164, 607] on span at bounding box center [160, 615] width 15 height 17
click at [0, 0] on input "View Guides" at bounding box center [0, 0] width 0 height 0
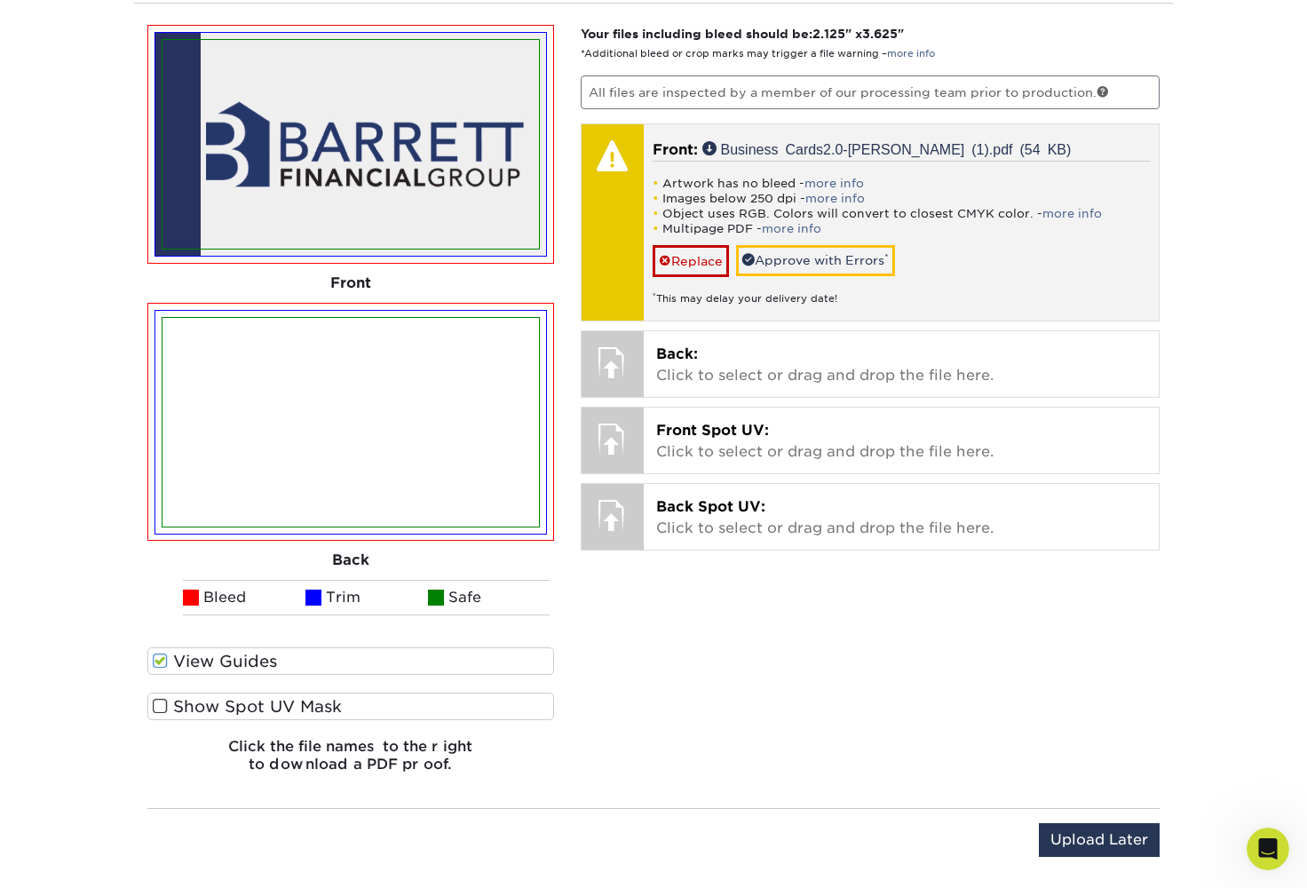
scroll to position [1738, 0]
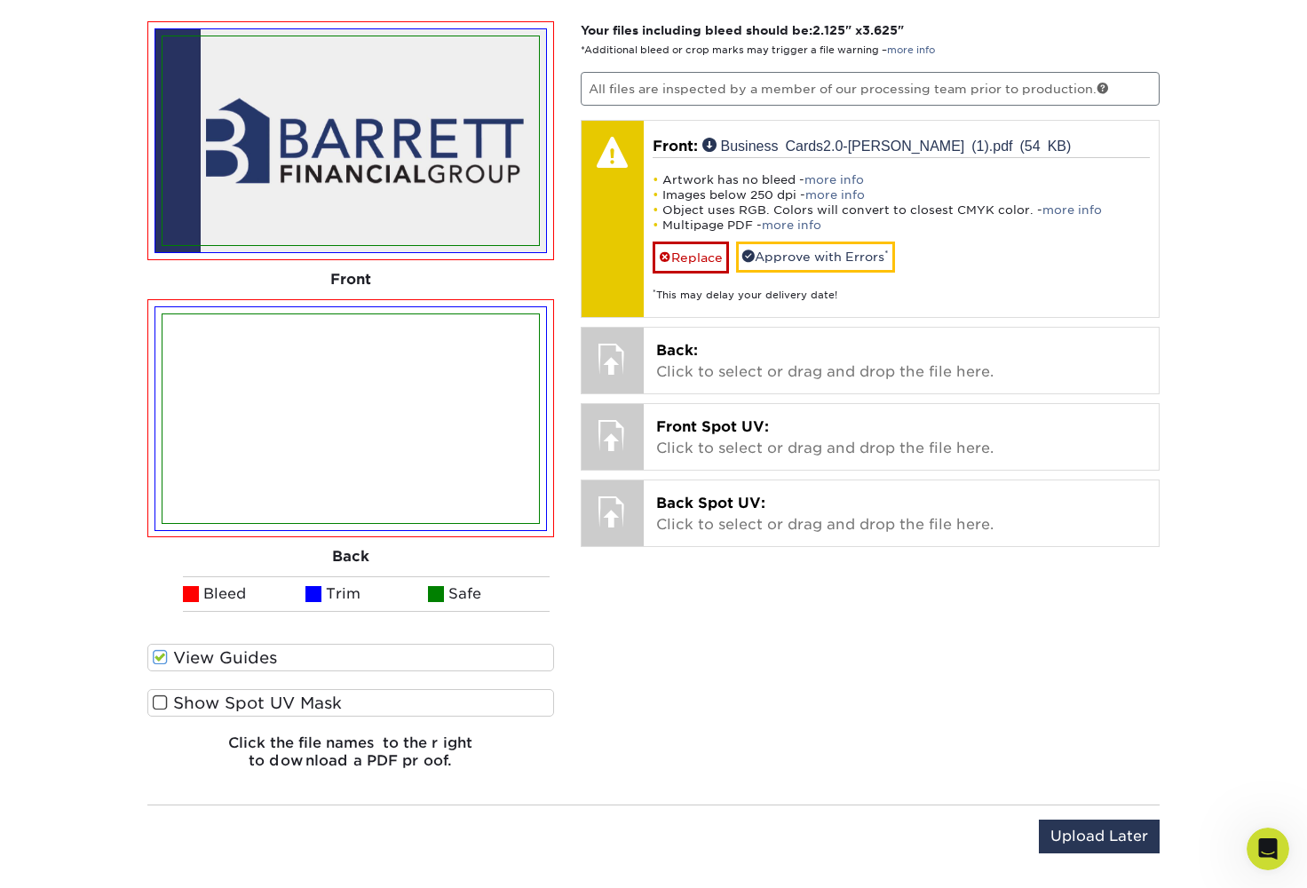
drag, startPoint x: 681, startPoint y: 364, endPoint x: 165, endPoint y: 684, distance: 607.0
click at [165, 694] on span at bounding box center [160, 702] width 15 height 17
click at [0, 0] on input "Show Spot UV Mask" at bounding box center [0, 0] width 0 height 0
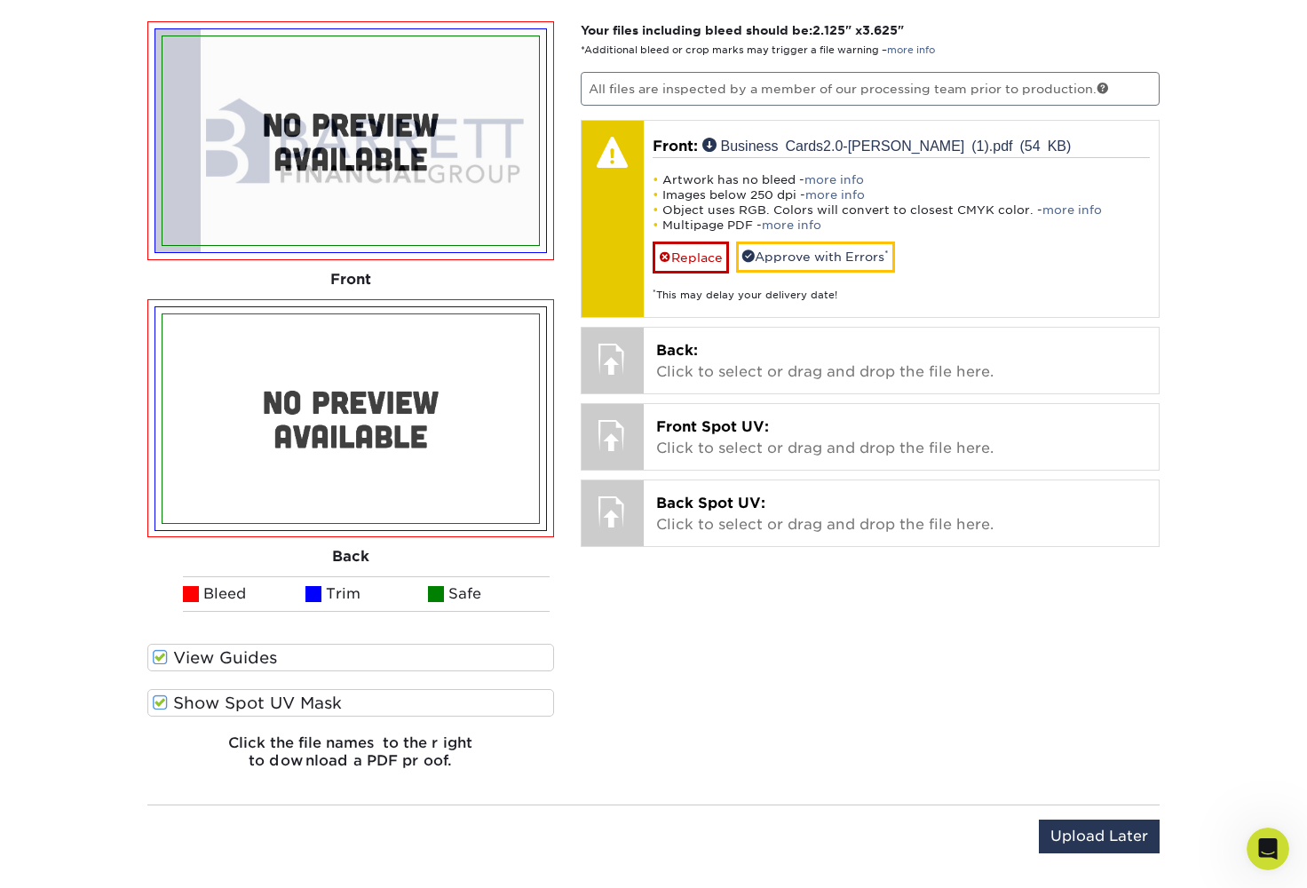
click at [165, 694] on span at bounding box center [160, 702] width 15 height 17
click at [0, 0] on input "Show Spot UV Mask" at bounding box center [0, 0] width 0 height 0
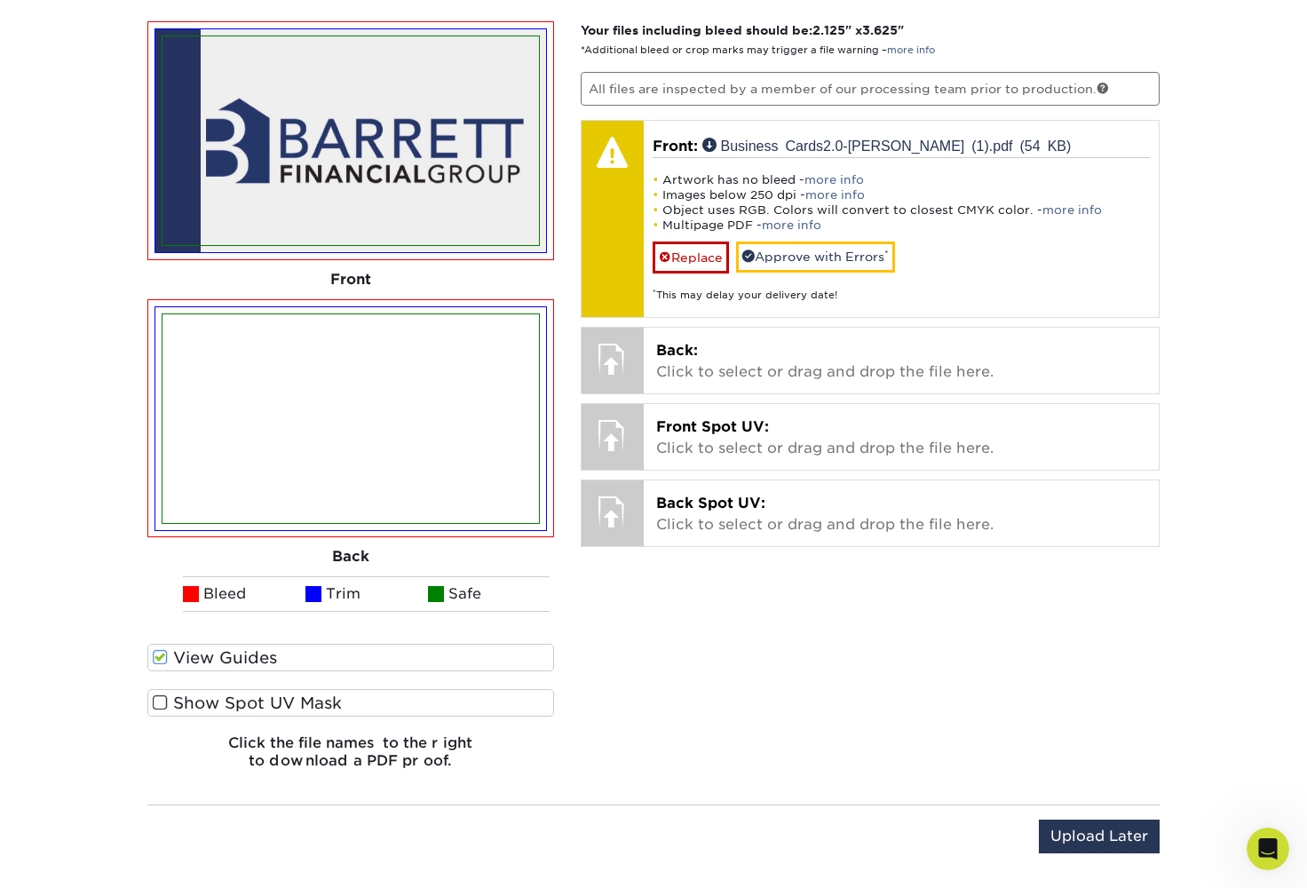
click at [692, 342] on span "Back:" at bounding box center [677, 350] width 42 height 17
click at [686, 421] on p "Front Spot UV: Click to select or drag and drop the file here." at bounding box center [901, 438] width 491 height 43
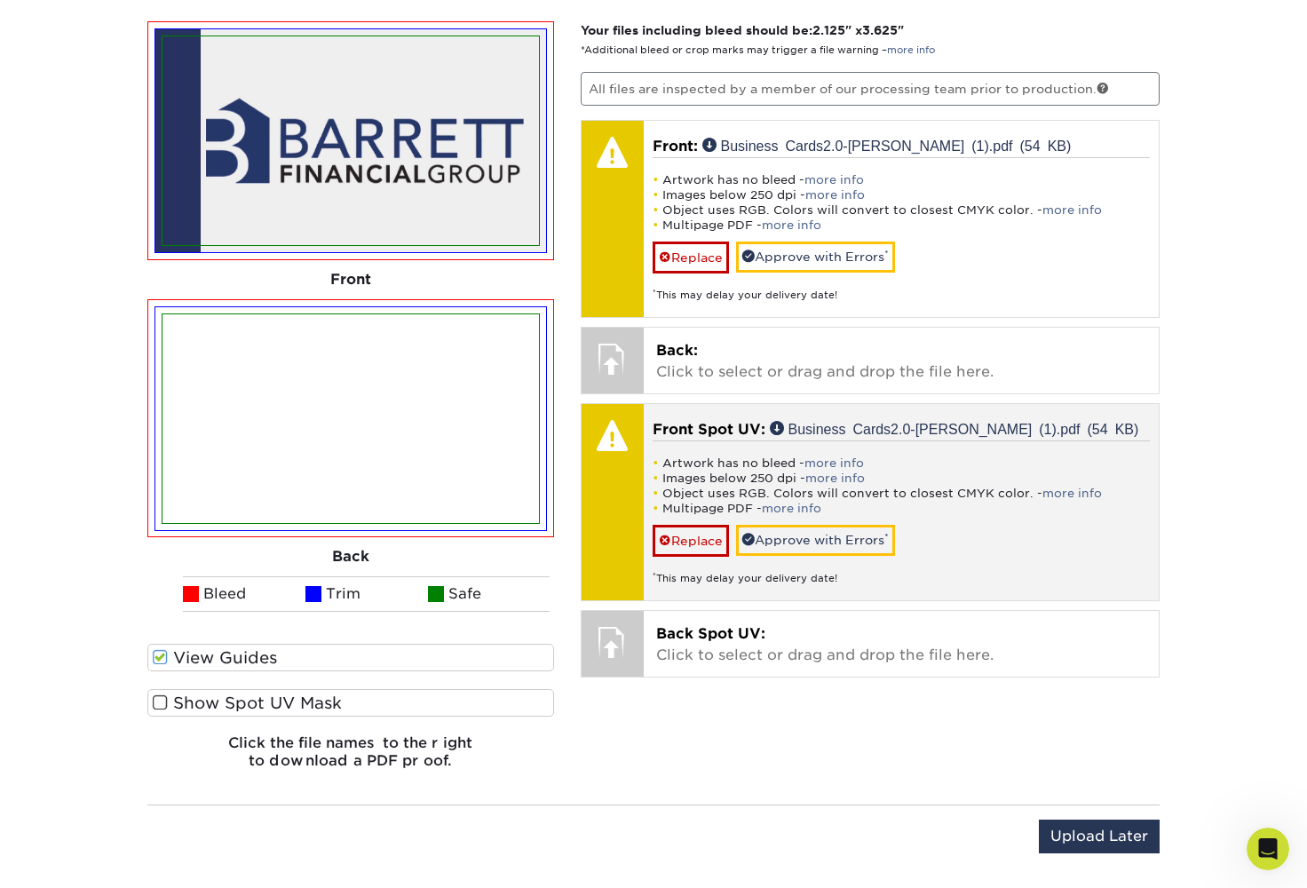
click at [704, 242] on link "Replace" at bounding box center [691, 257] width 76 height 31
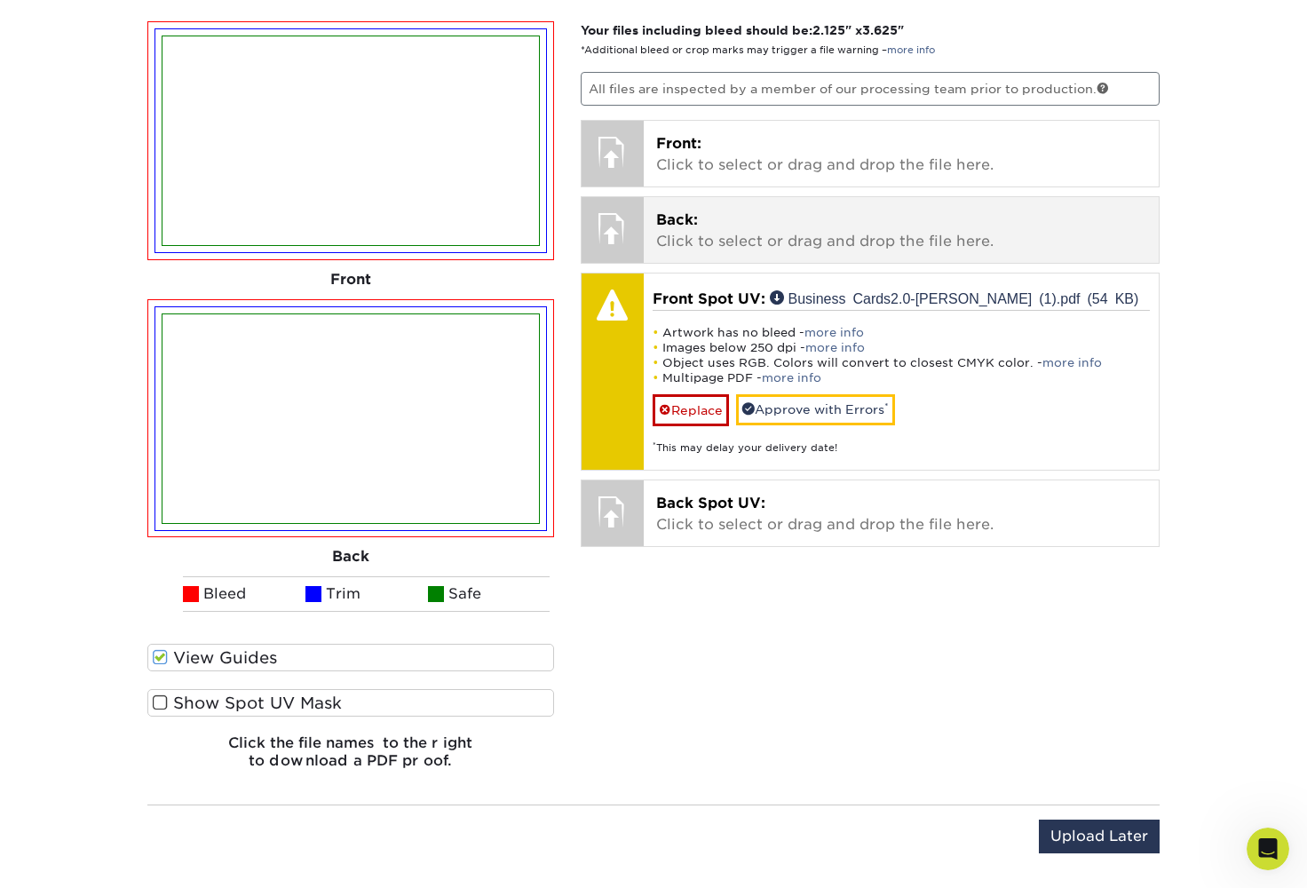
click at [702, 401] on link "Replace" at bounding box center [691, 409] width 76 height 31
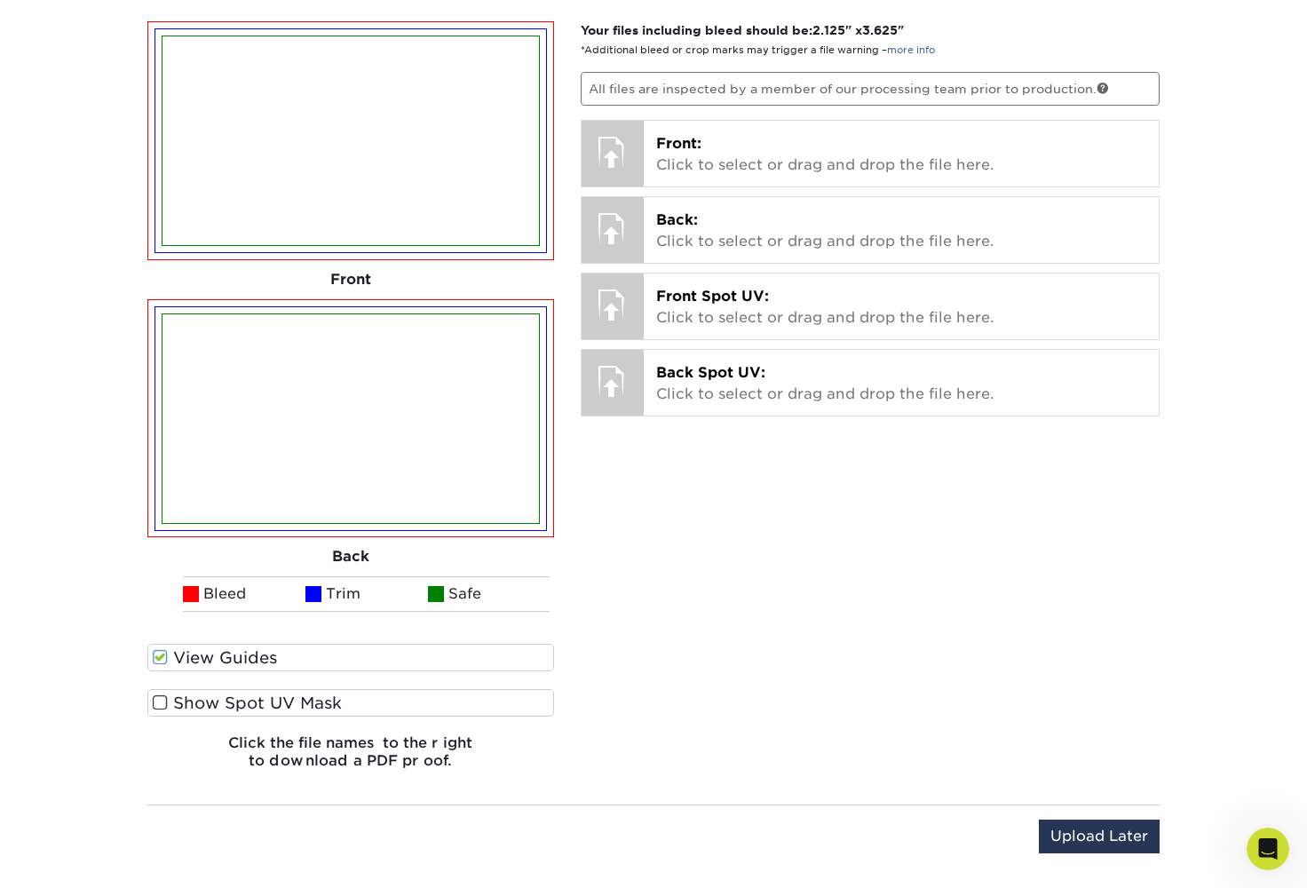
click at [729, 288] on span "Front Spot UV:" at bounding box center [712, 296] width 113 height 17
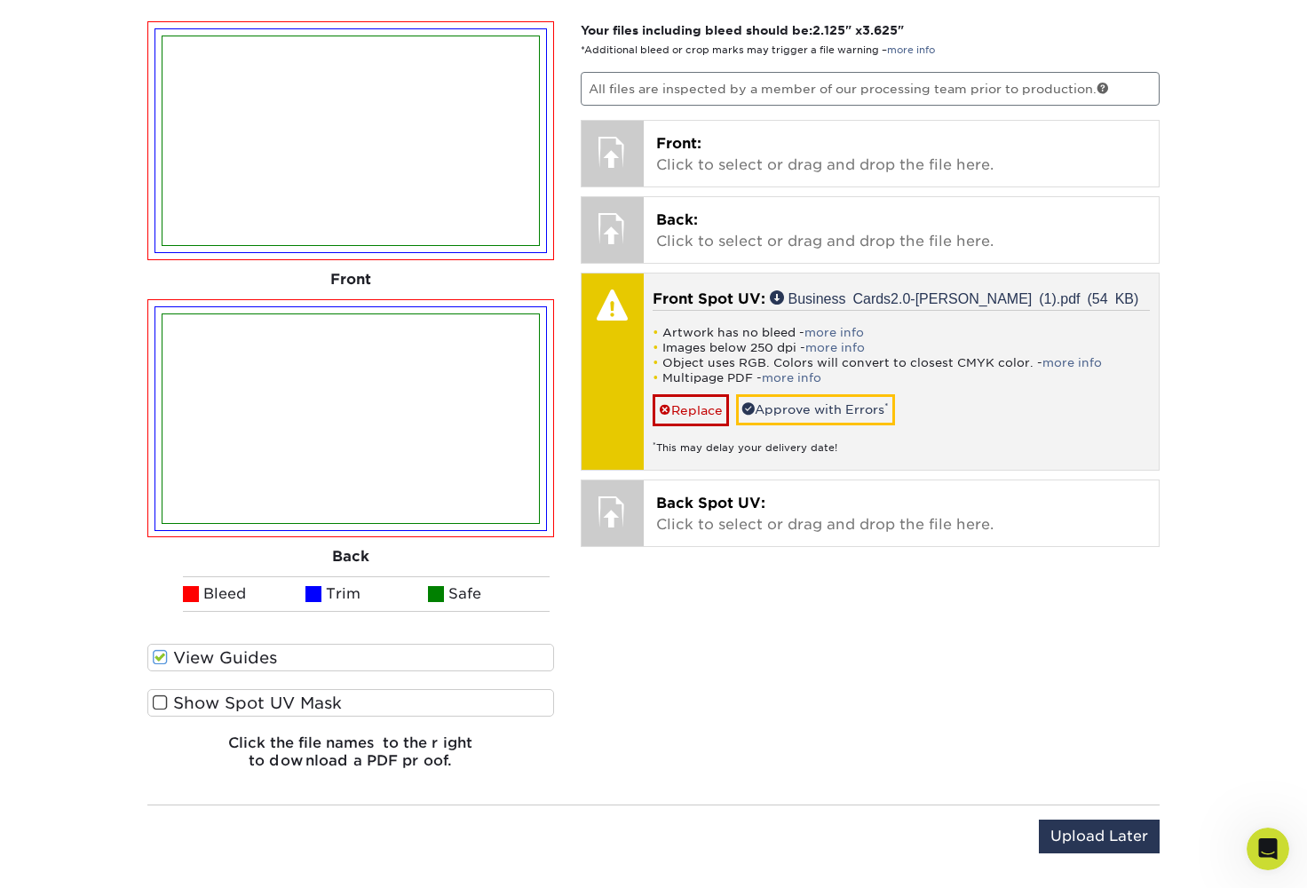
click at [165, 694] on span at bounding box center [160, 702] width 15 height 17
click at [0, 0] on input "Show Spot UV Mask" at bounding box center [0, 0] width 0 height 0
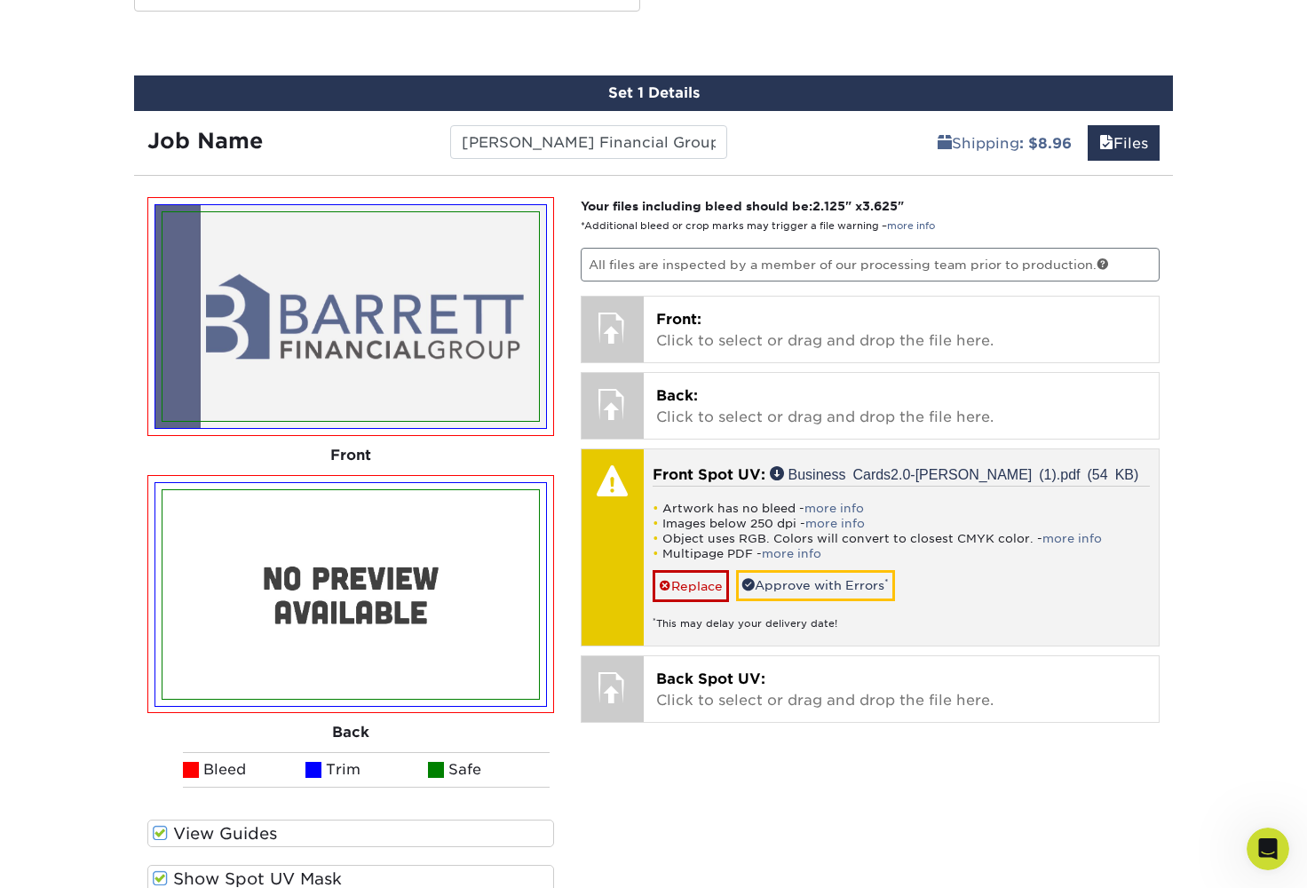
scroll to position [1503, 0]
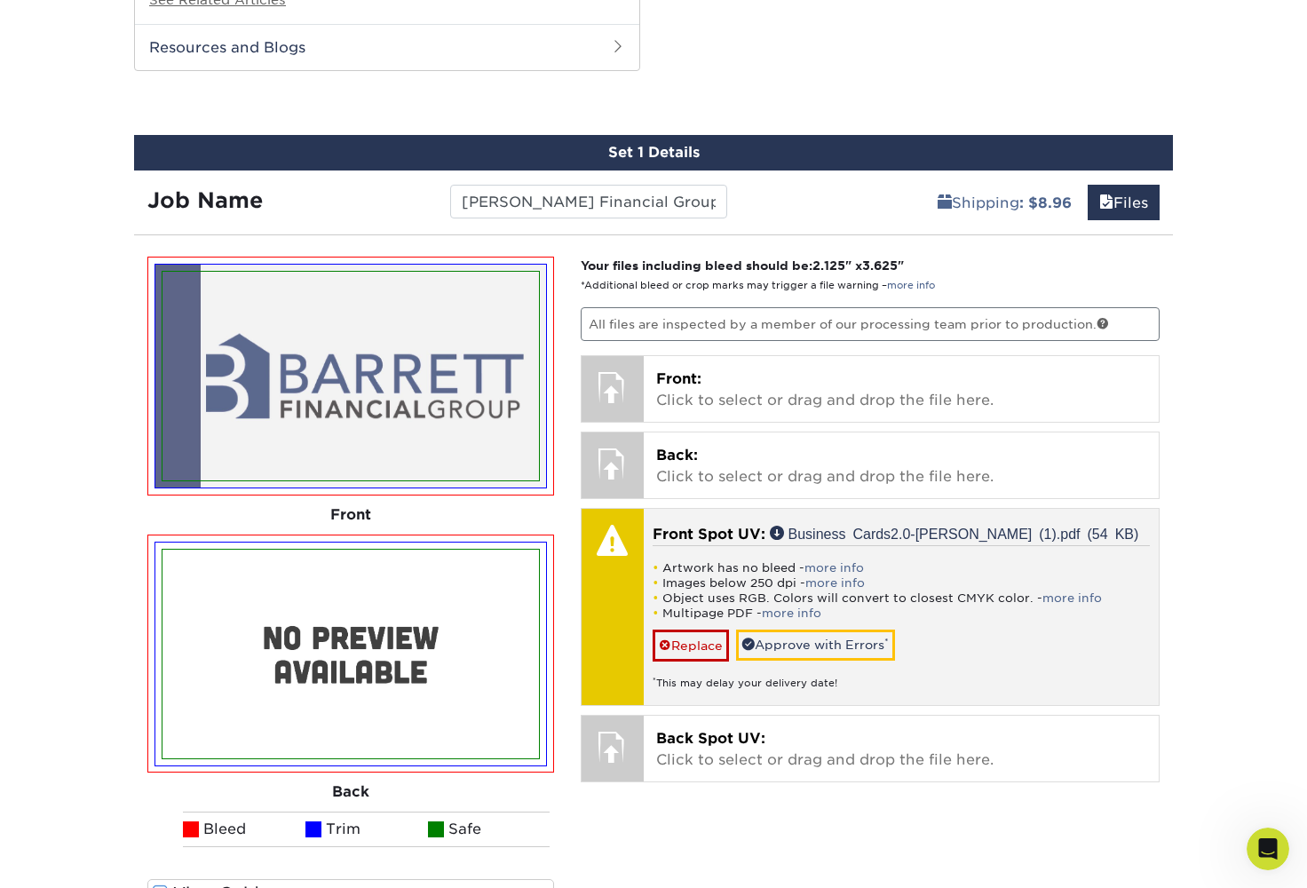
click at [685, 730] on span "Back Spot UV:" at bounding box center [710, 738] width 109 height 17
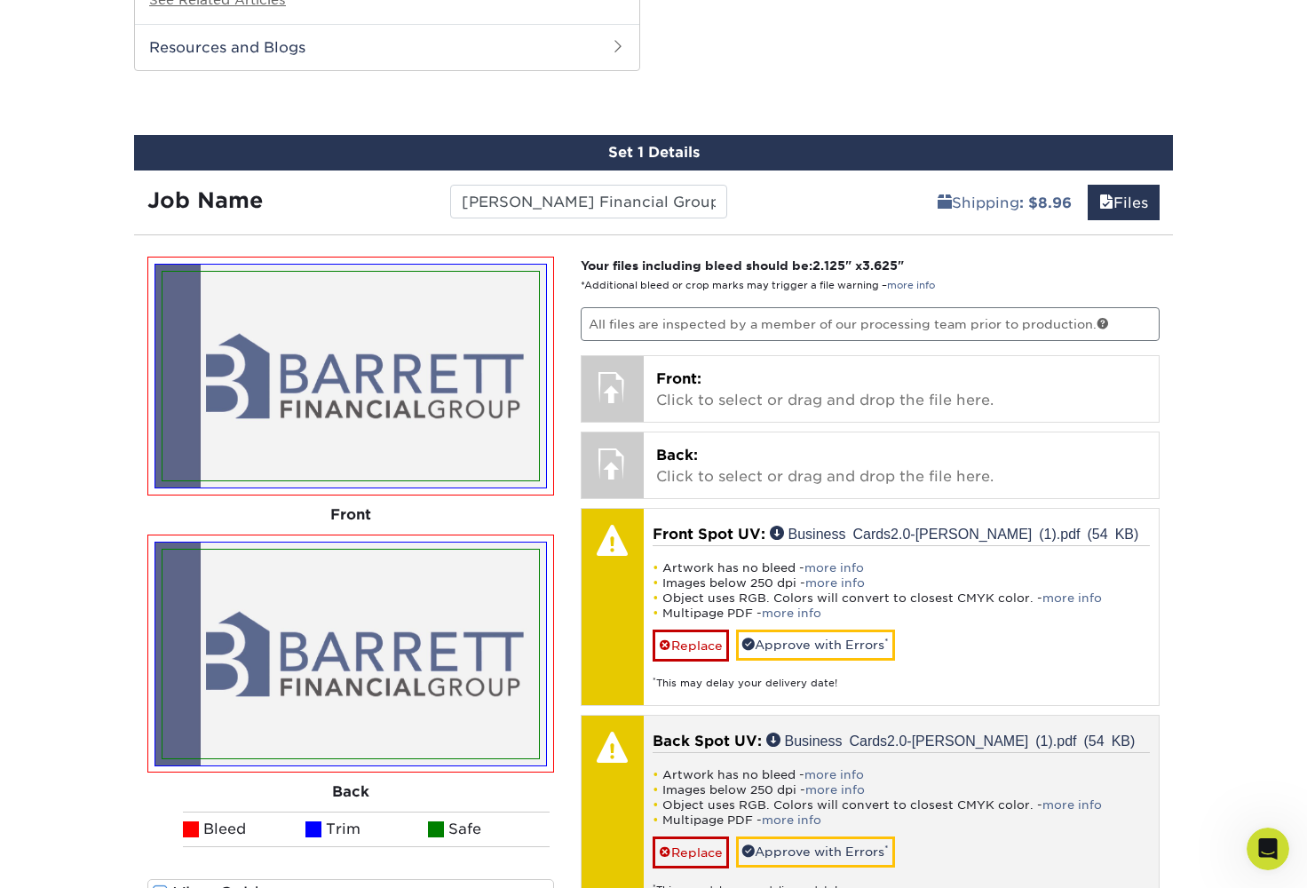
click at [430, 690] on img at bounding box center [351, 654] width 377 height 209
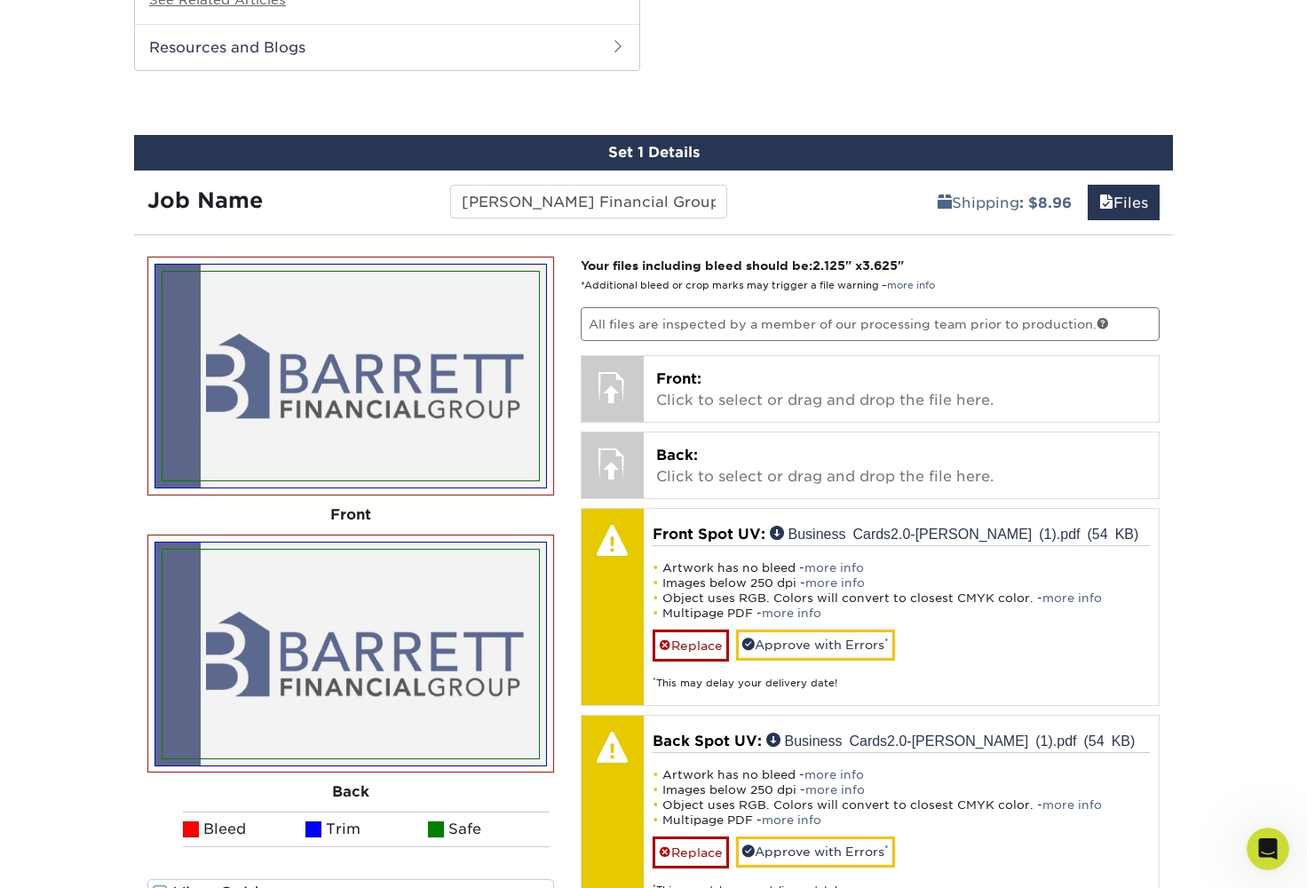
click at [696, 837] on link "Replace" at bounding box center [691, 852] width 76 height 31
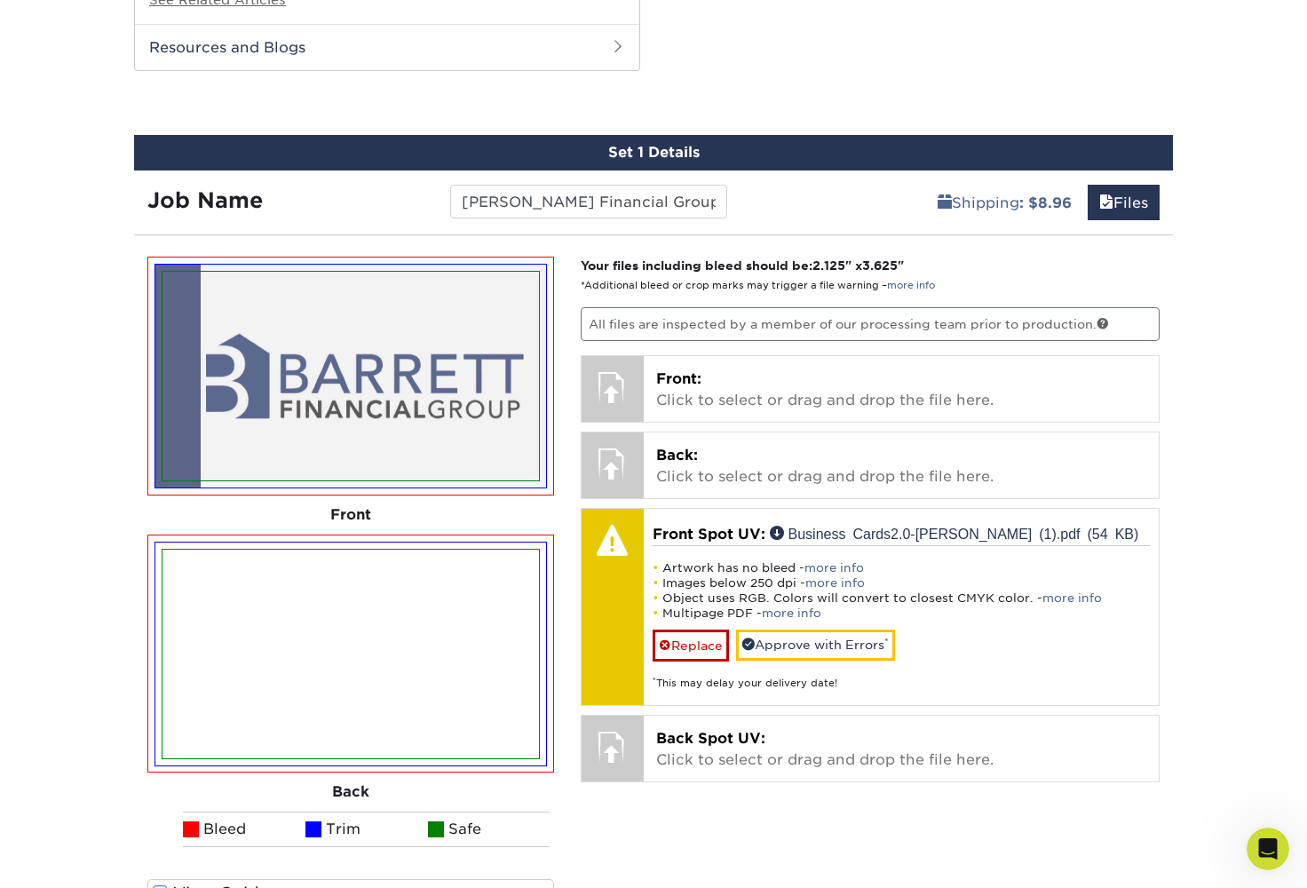
click at [691, 630] on link "Replace" at bounding box center [691, 645] width 76 height 31
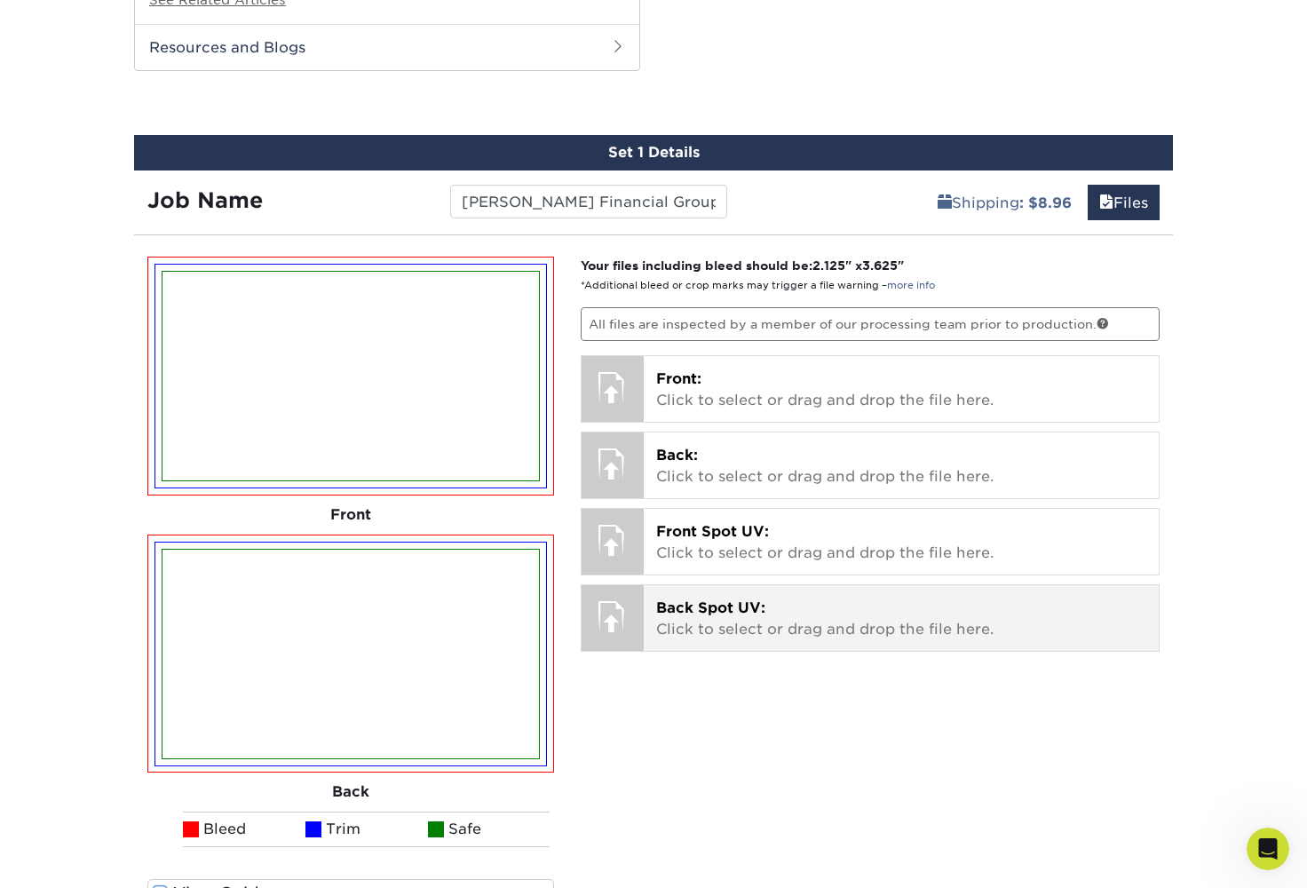
click at [679, 370] on span "Front:" at bounding box center [678, 378] width 45 height 17
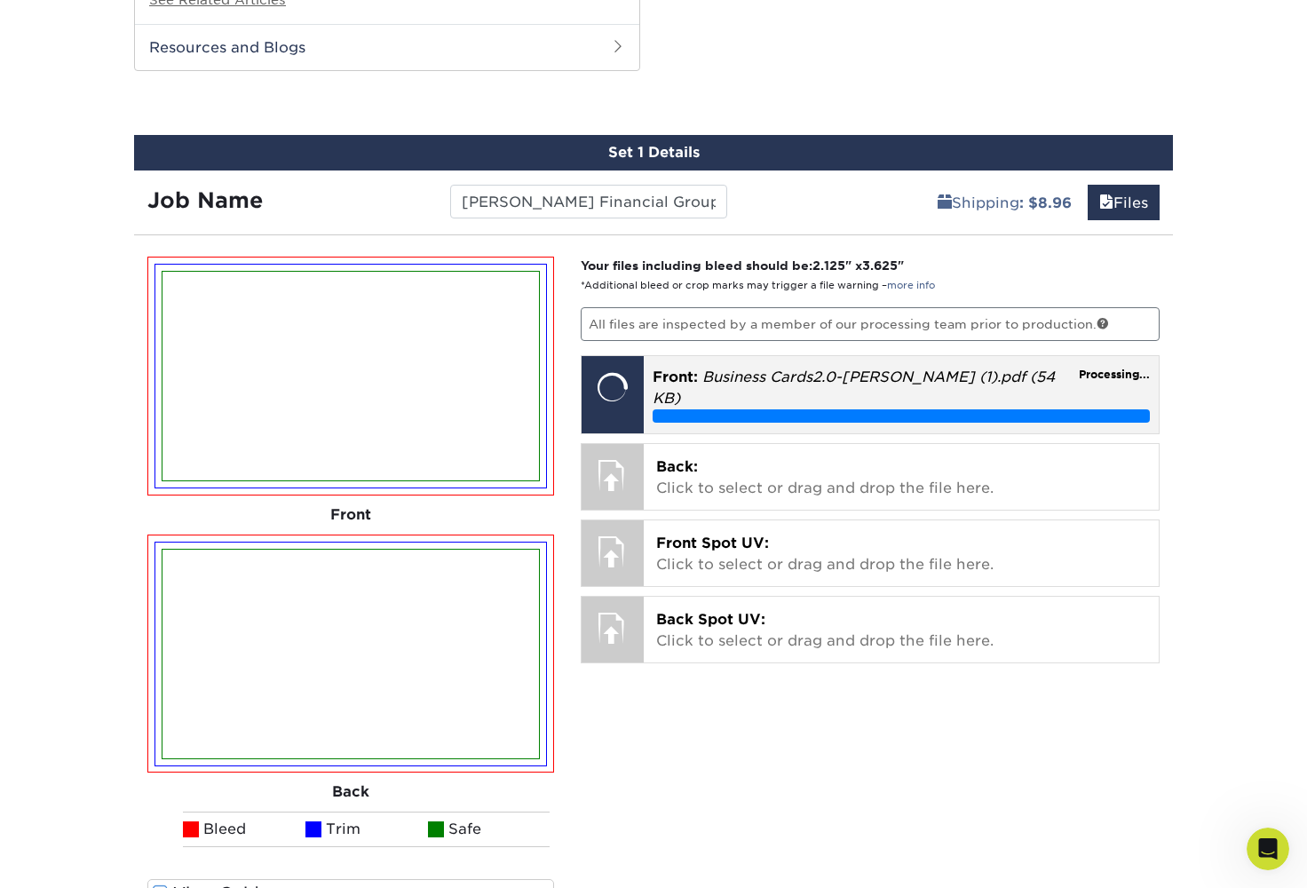
click at [717, 456] on p "Back: Click to select or drag and drop the file here." at bounding box center [901, 477] width 491 height 43
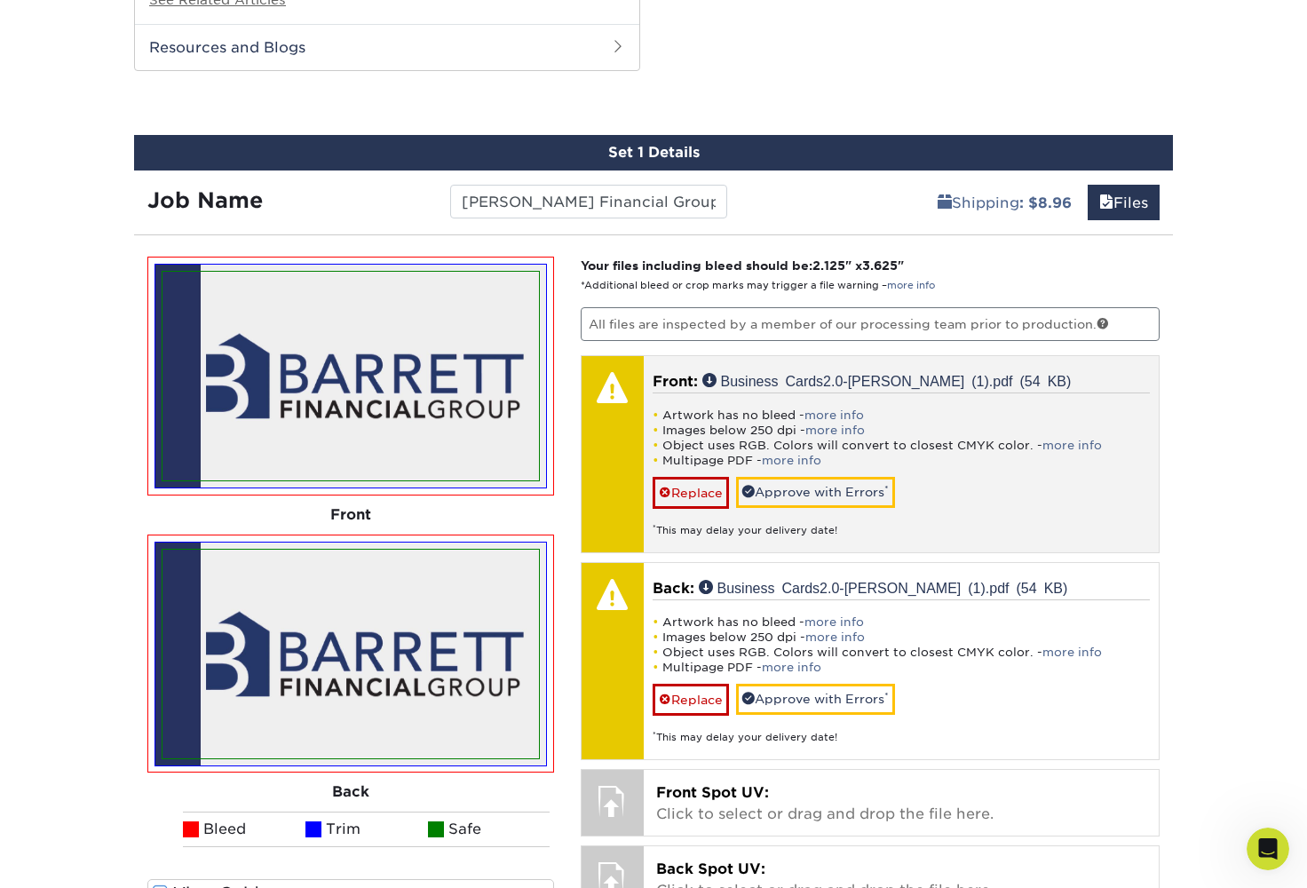
click at [679, 684] on link "Replace" at bounding box center [691, 699] width 76 height 31
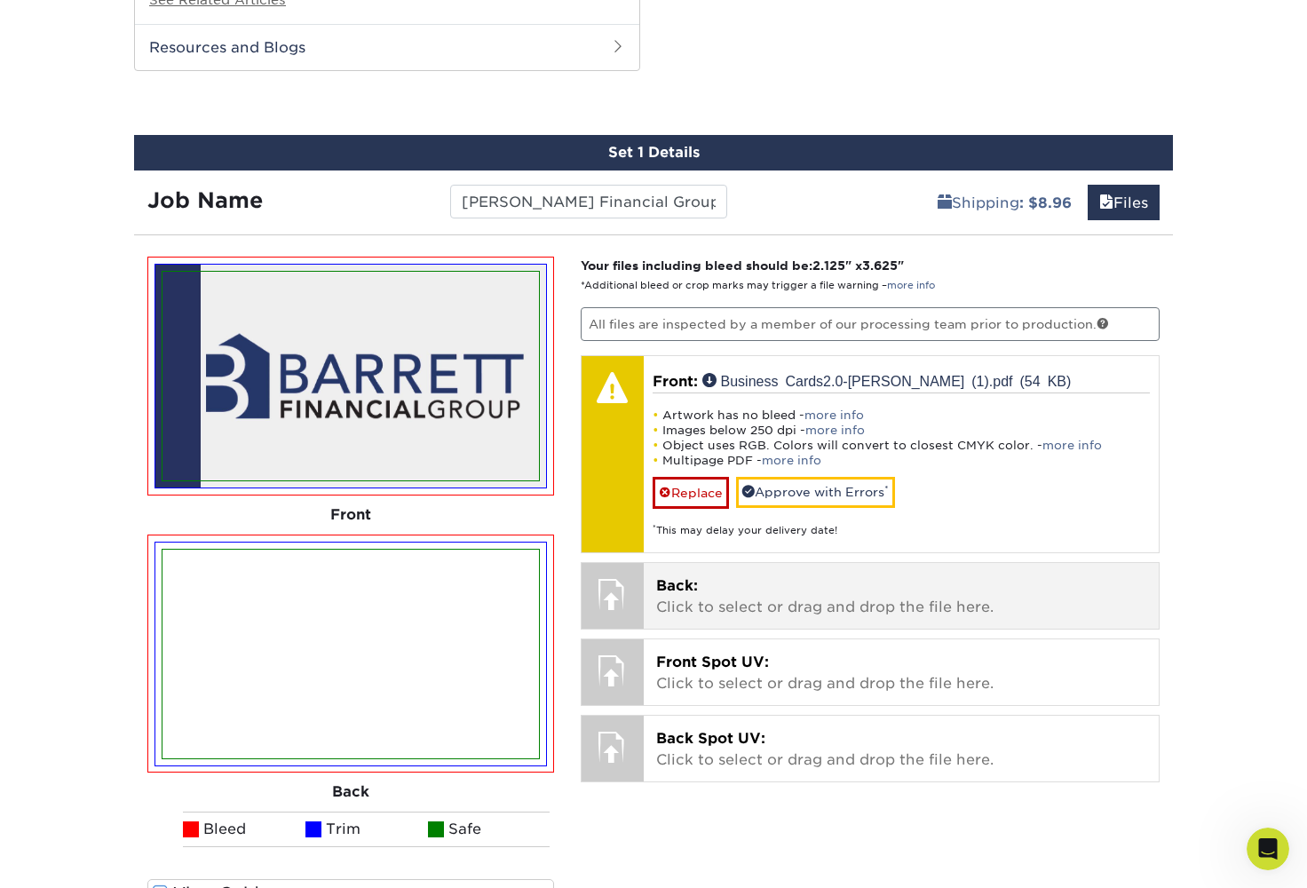
drag, startPoint x: 679, startPoint y: 681, endPoint x: 686, endPoint y: 586, distance: 95.4
click at [686, 586] on p "Back: Click to select or drag and drop the file here." at bounding box center [901, 596] width 491 height 43
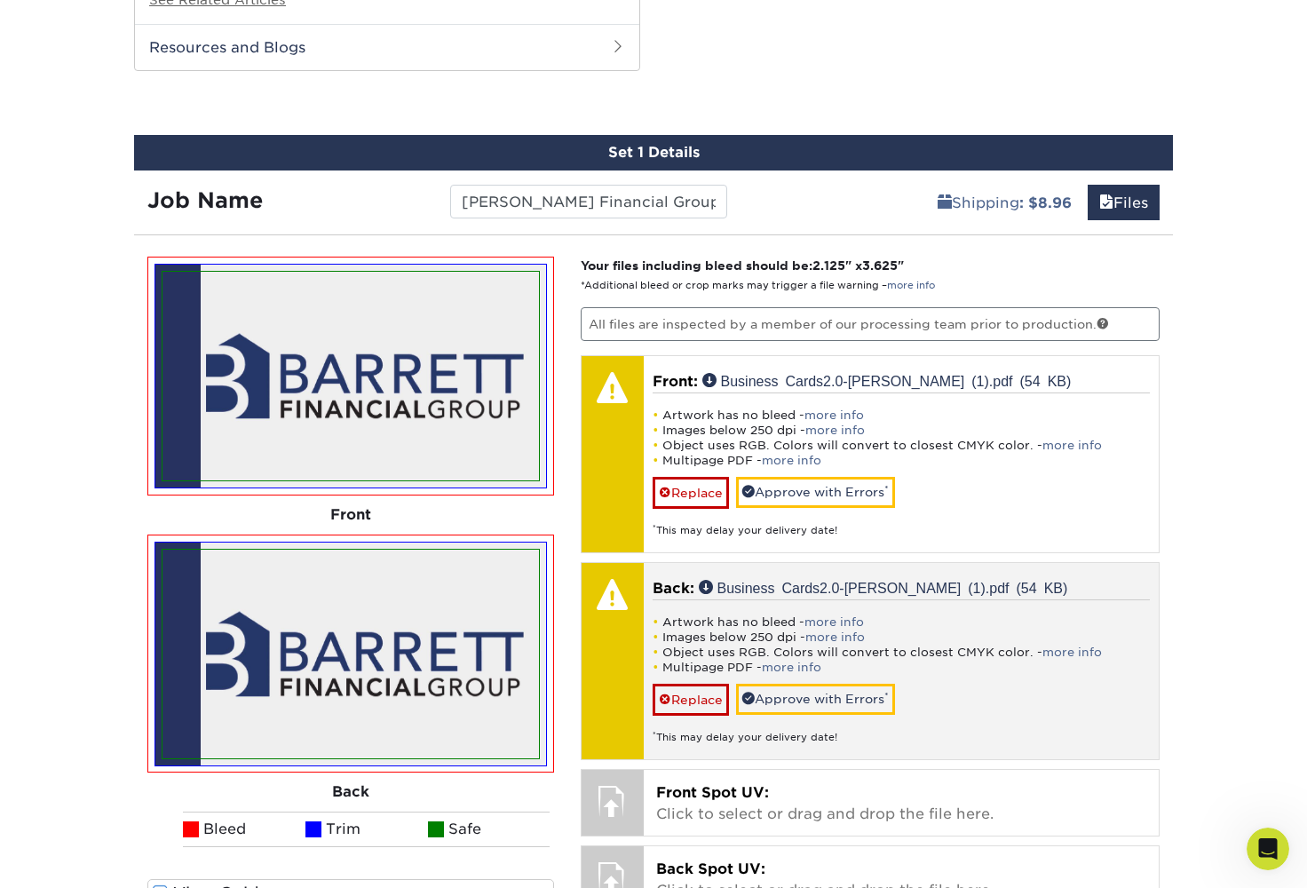
click at [438, 647] on img at bounding box center [351, 654] width 377 height 209
drag, startPoint x: 442, startPoint y: 644, endPoint x: 704, endPoint y: 568, distance: 272.6
click at [704, 580] on link "Business Cards2.0-[PERSON_NAME] (1).pdf (54 KB)" at bounding box center [883, 587] width 369 height 14
click at [466, 589] on img at bounding box center [351, 654] width 377 height 209
click at [706, 580] on link "Business Cards2.0-[PERSON_NAME] (1).pdf (54 KB)" at bounding box center [883, 587] width 369 height 14
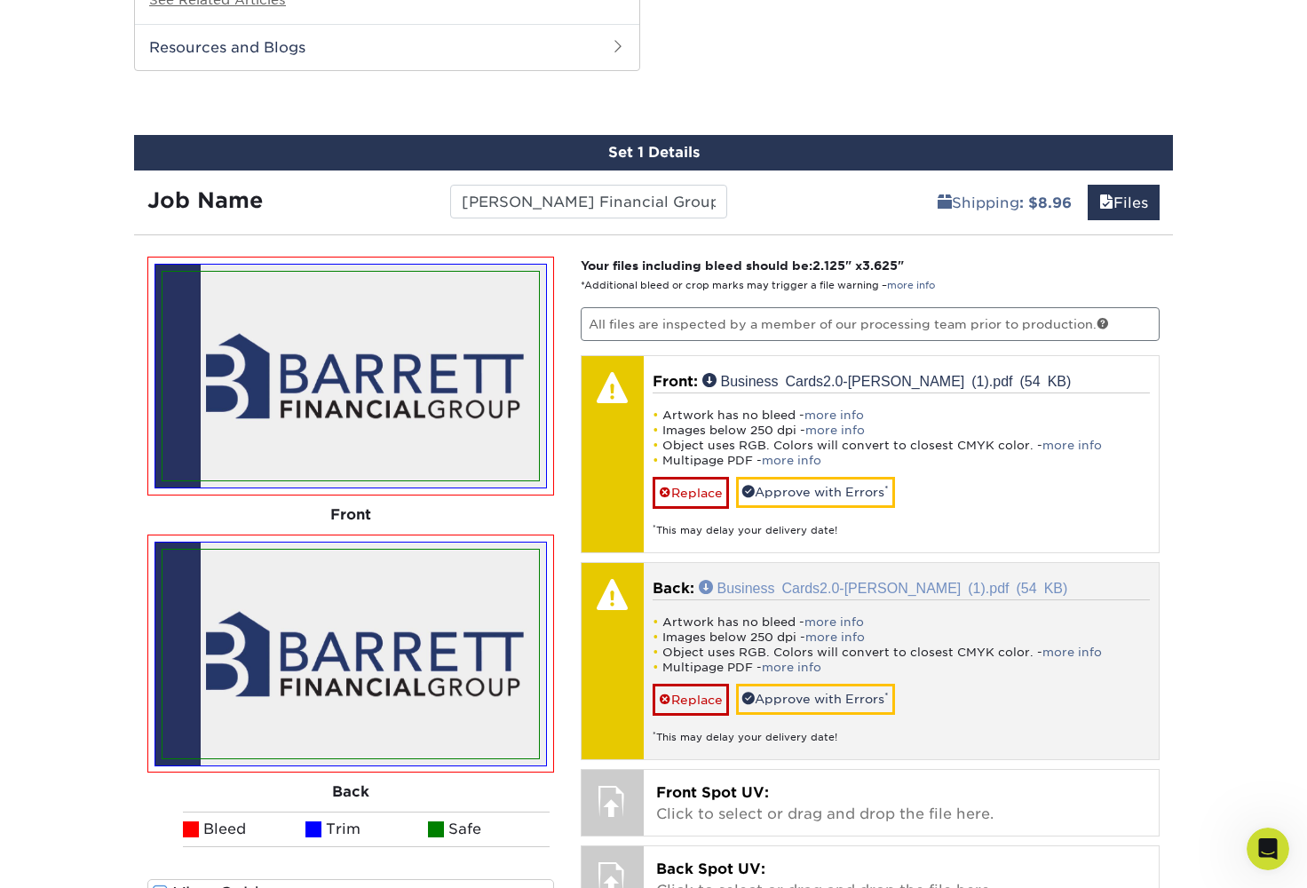
click at [852, 580] on link "Business Cards2.0-[PERSON_NAME] (1).pdf (54 KB)" at bounding box center [883, 587] width 369 height 14
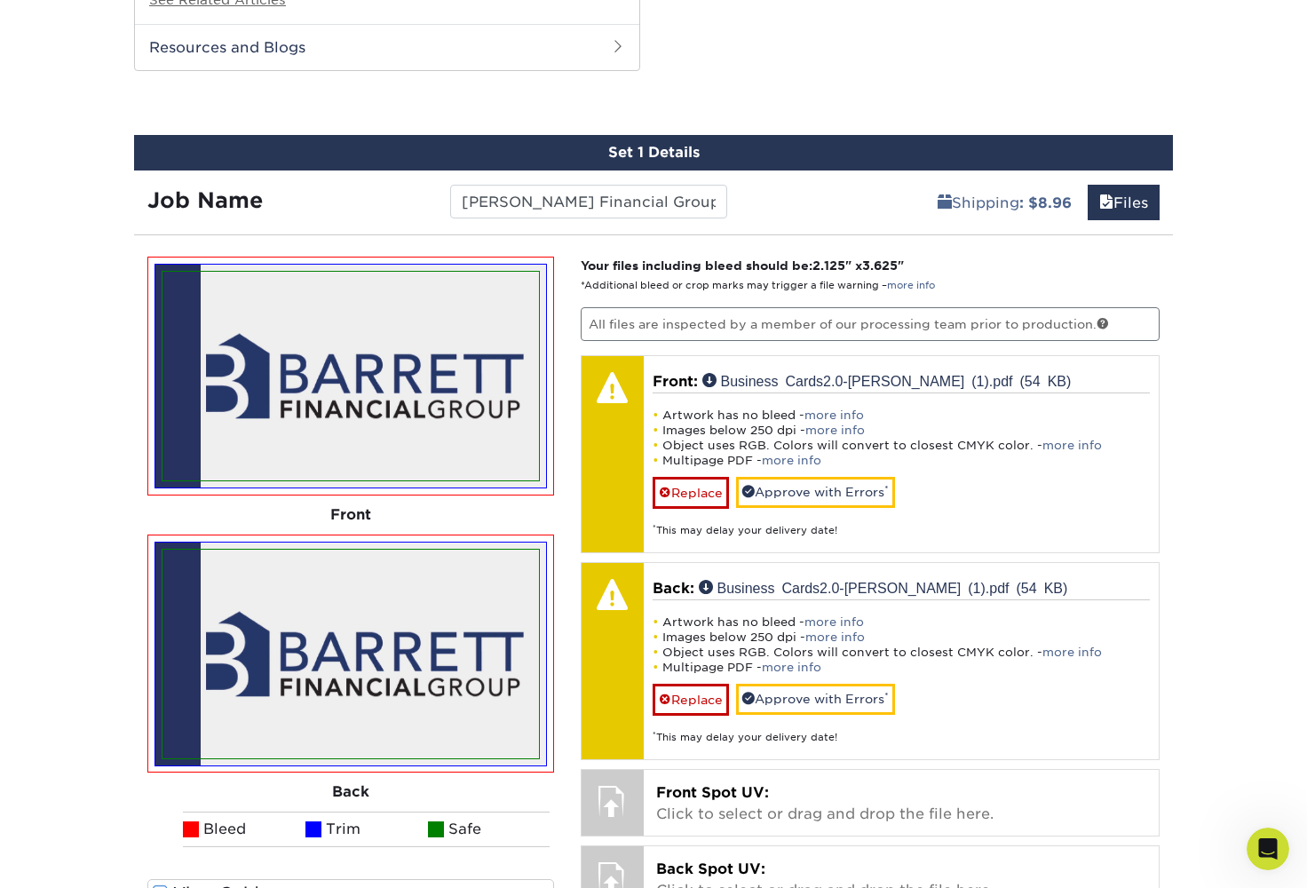
drag, startPoint x: 704, startPoint y: 568, endPoint x: 433, endPoint y: 409, distance: 315.3
click at [433, 409] on img at bounding box center [351, 376] width 377 height 209
click at [475, 663] on img at bounding box center [351, 654] width 377 height 209
click at [665, 693] on span at bounding box center [665, 700] width 12 height 14
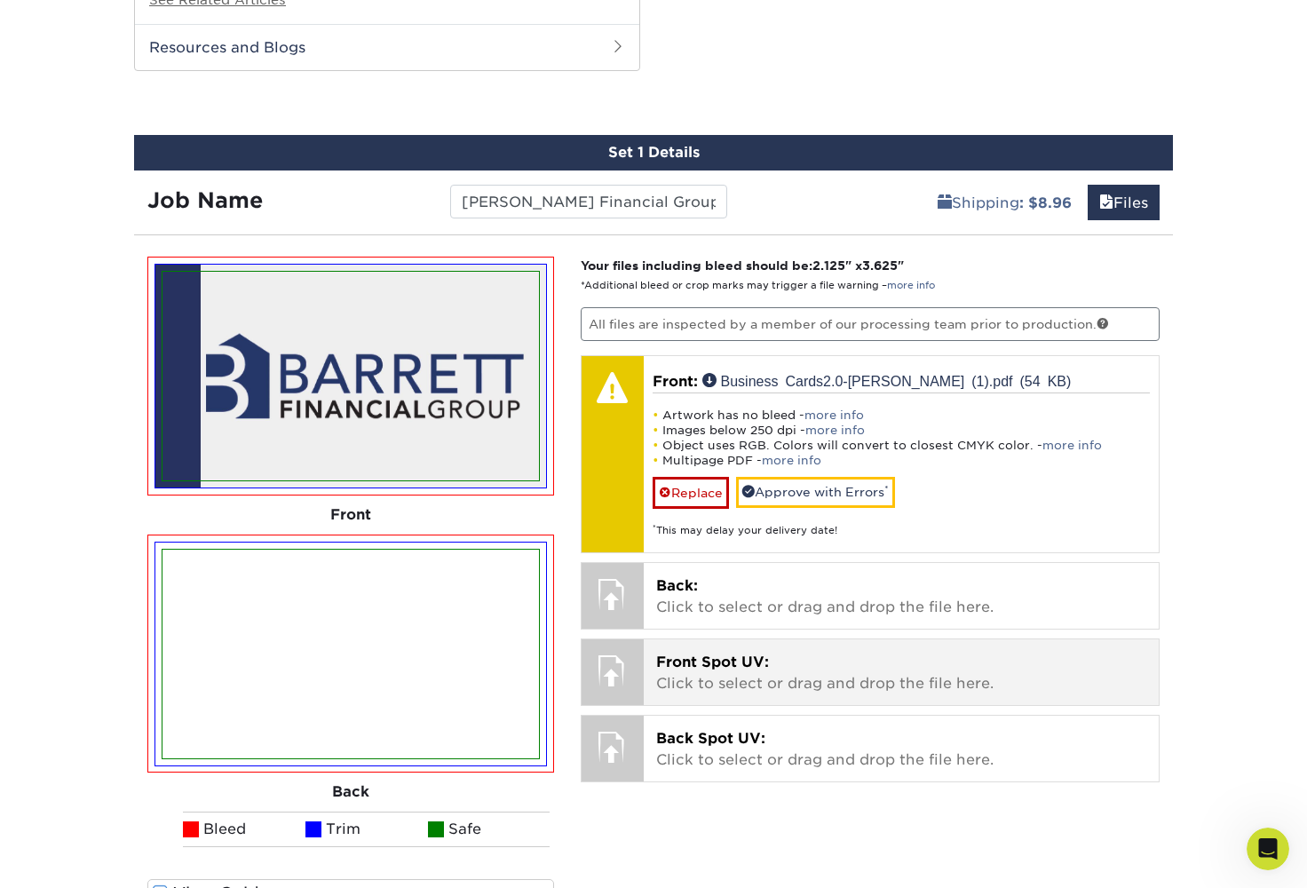
click at [682, 586] on p "Back: Click to select or drag and drop the file here." at bounding box center [901, 596] width 491 height 43
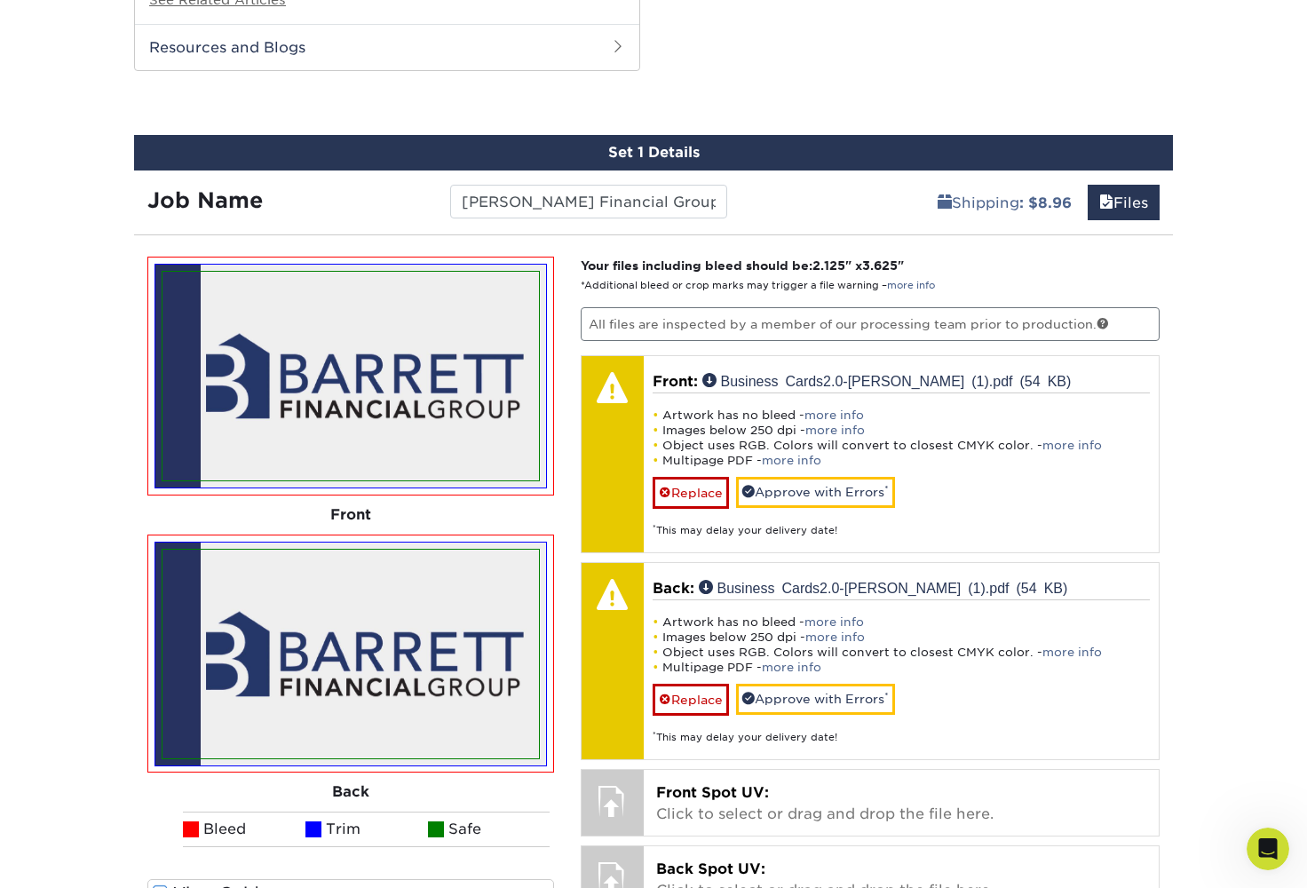
drag, startPoint x: 682, startPoint y: 586, endPoint x: 326, endPoint y: 633, distance: 359.2
click at [326, 633] on img at bounding box center [351, 654] width 377 height 209
drag, startPoint x: 326, startPoint y: 633, endPoint x: 342, endPoint y: 689, distance: 58.2
click at [342, 689] on img at bounding box center [351, 654] width 377 height 209
drag, startPoint x: 342, startPoint y: 689, endPoint x: 344, endPoint y: 714, distance: 24.9
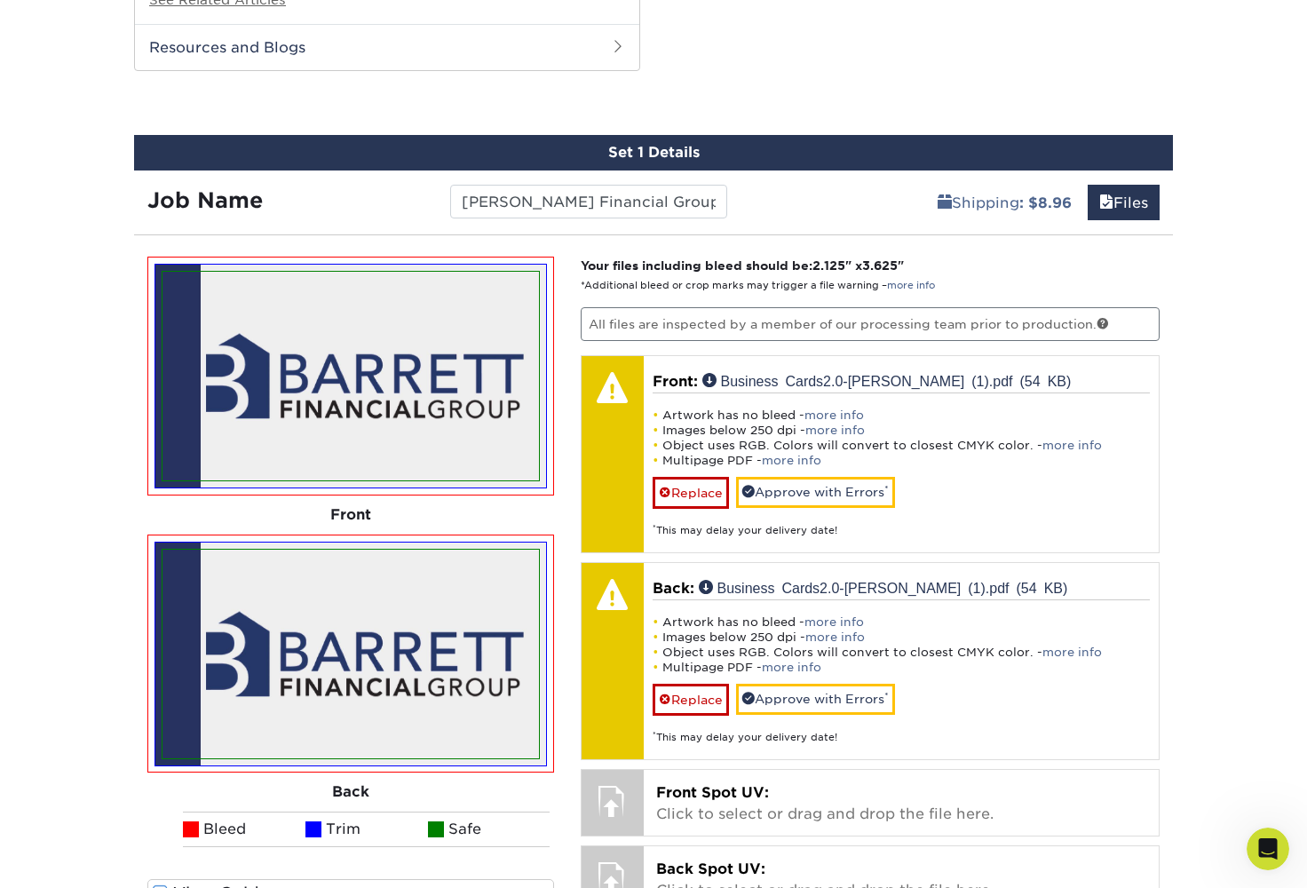
click at [344, 714] on img at bounding box center [351, 654] width 377 height 209
click at [350, 718] on img at bounding box center [351, 654] width 377 height 209
drag, startPoint x: 350, startPoint y: 718, endPoint x: 316, endPoint y: 705, distance: 36.0
click at [316, 705] on img at bounding box center [351, 654] width 377 height 209
drag, startPoint x: 316, startPoint y: 705, endPoint x: 322, endPoint y: 565, distance: 140.5
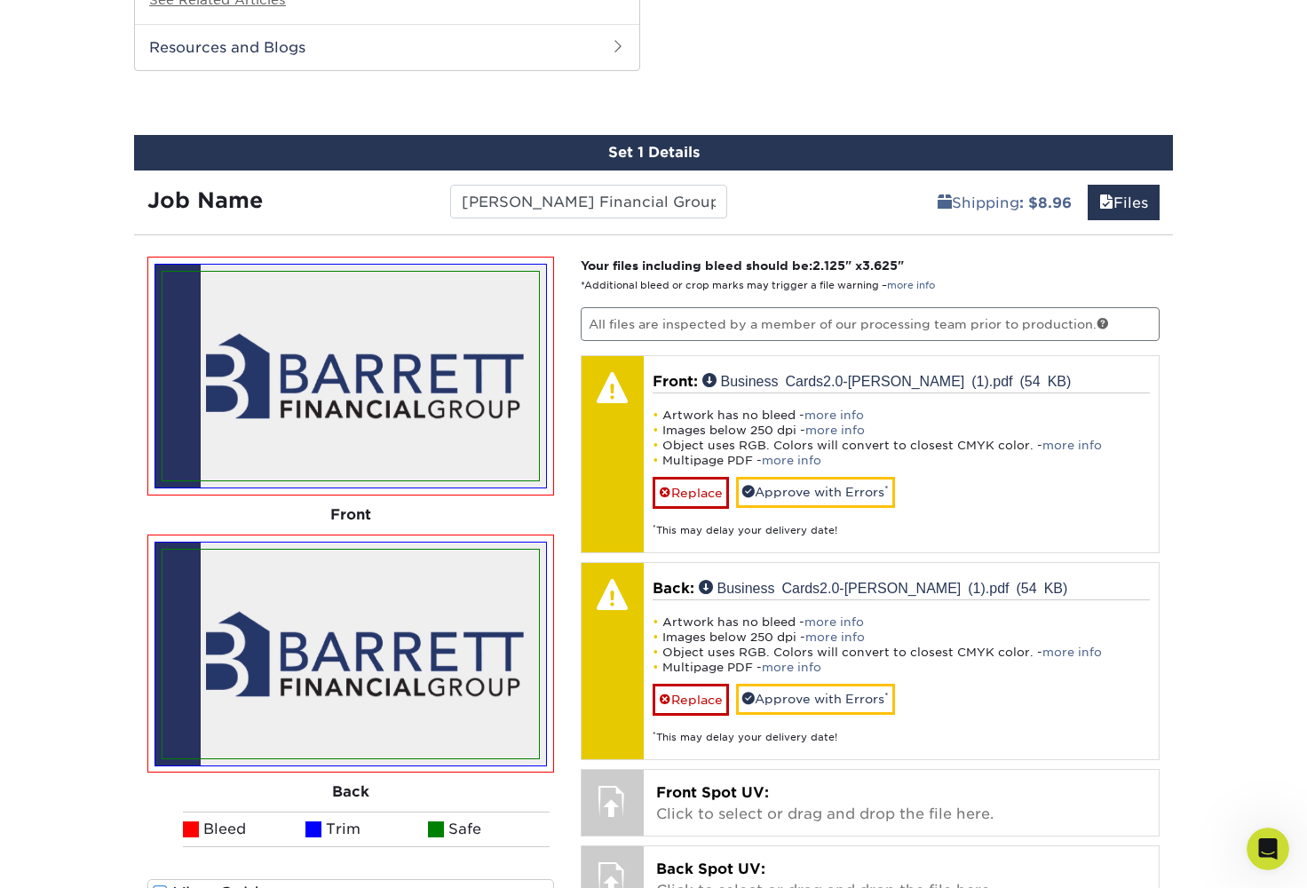
click at [322, 565] on img at bounding box center [351, 654] width 377 height 209
drag, startPoint x: 322, startPoint y: 565, endPoint x: 339, endPoint y: 390, distance: 175.8
click at [339, 390] on img at bounding box center [351, 376] width 377 height 209
click at [392, 638] on img at bounding box center [351, 654] width 377 height 209
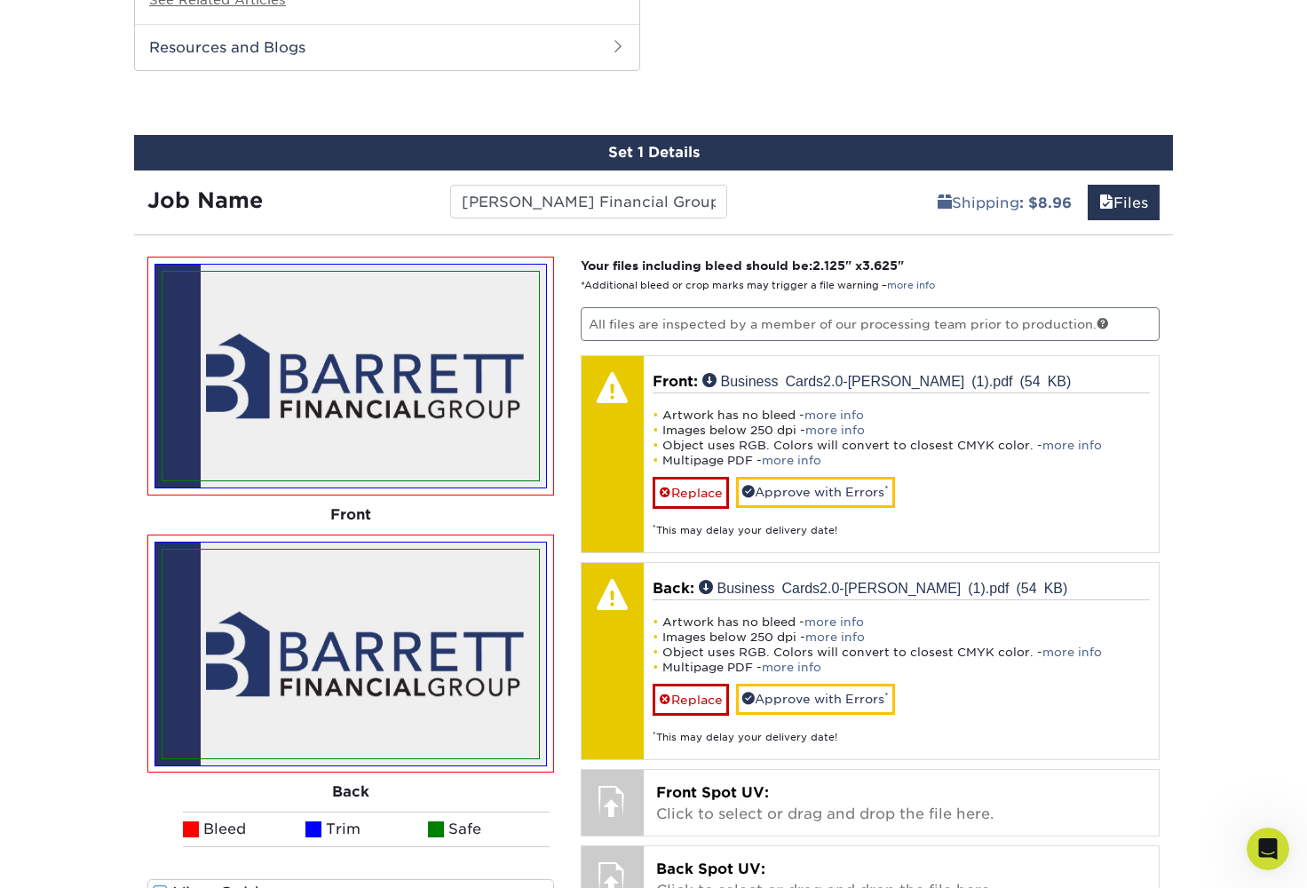
drag, startPoint x: 339, startPoint y: 390, endPoint x: 523, endPoint y: 718, distance: 376.5
click at [523, 718] on img at bounding box center [351, 654] width 377 height 209
click at [819, 615] on link "more info" at bounding box center [835, 621] width 60 height 13
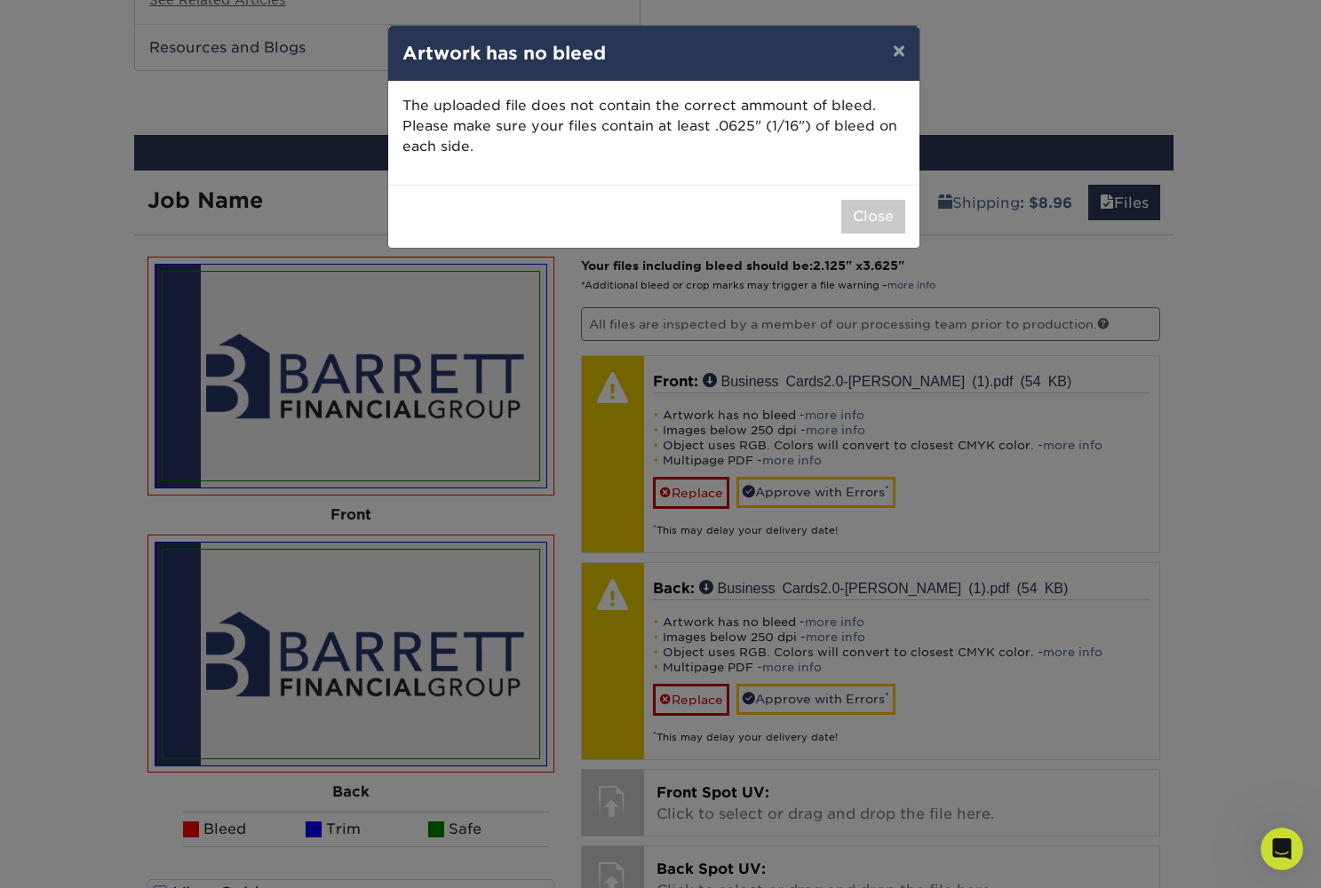
click at [879, 216] on button "Close" at bounding box center [873, 217] width 64 height 34
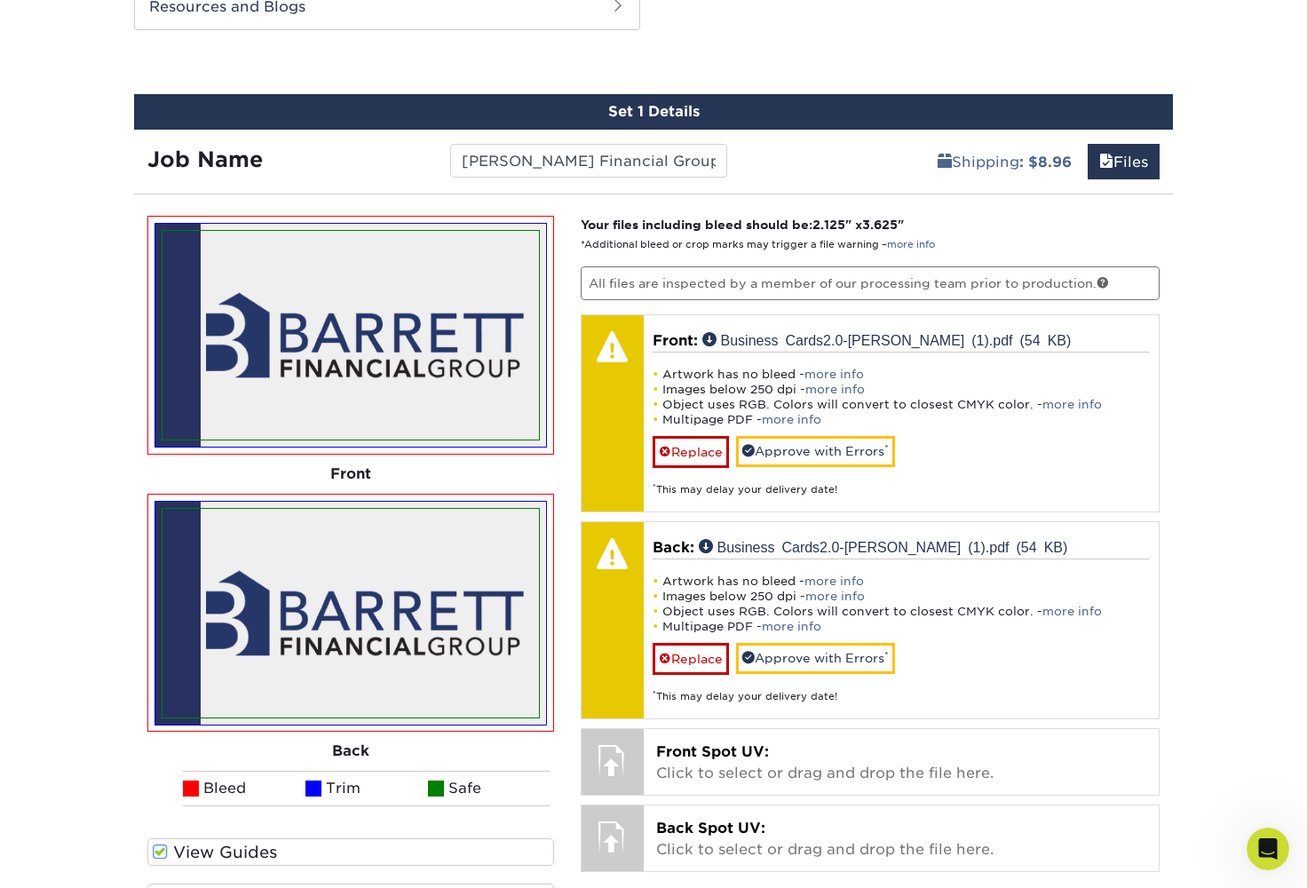
scroll to position [1547, 0]
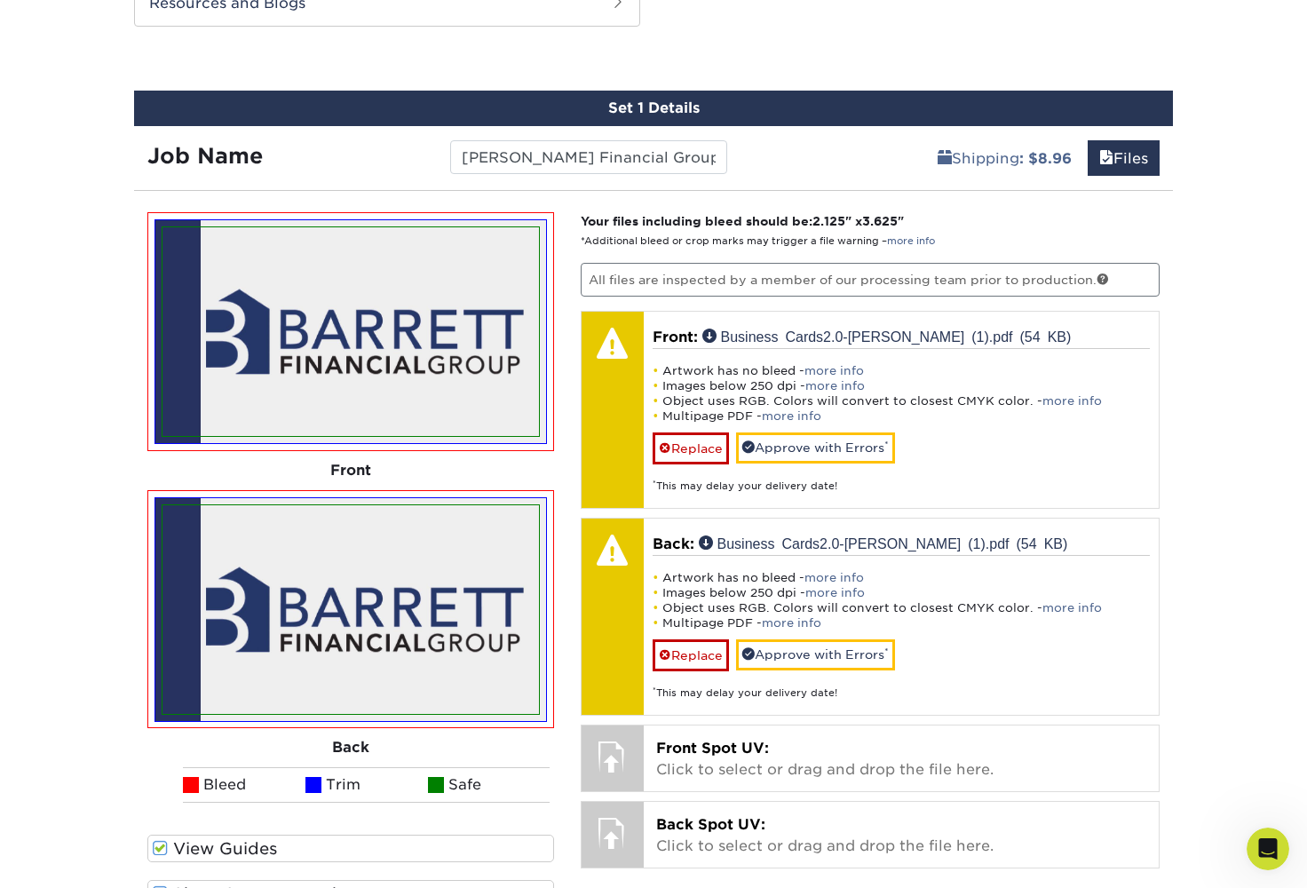
click at [504, 537] on img at bounding box center [351, 609] width 377 height 209
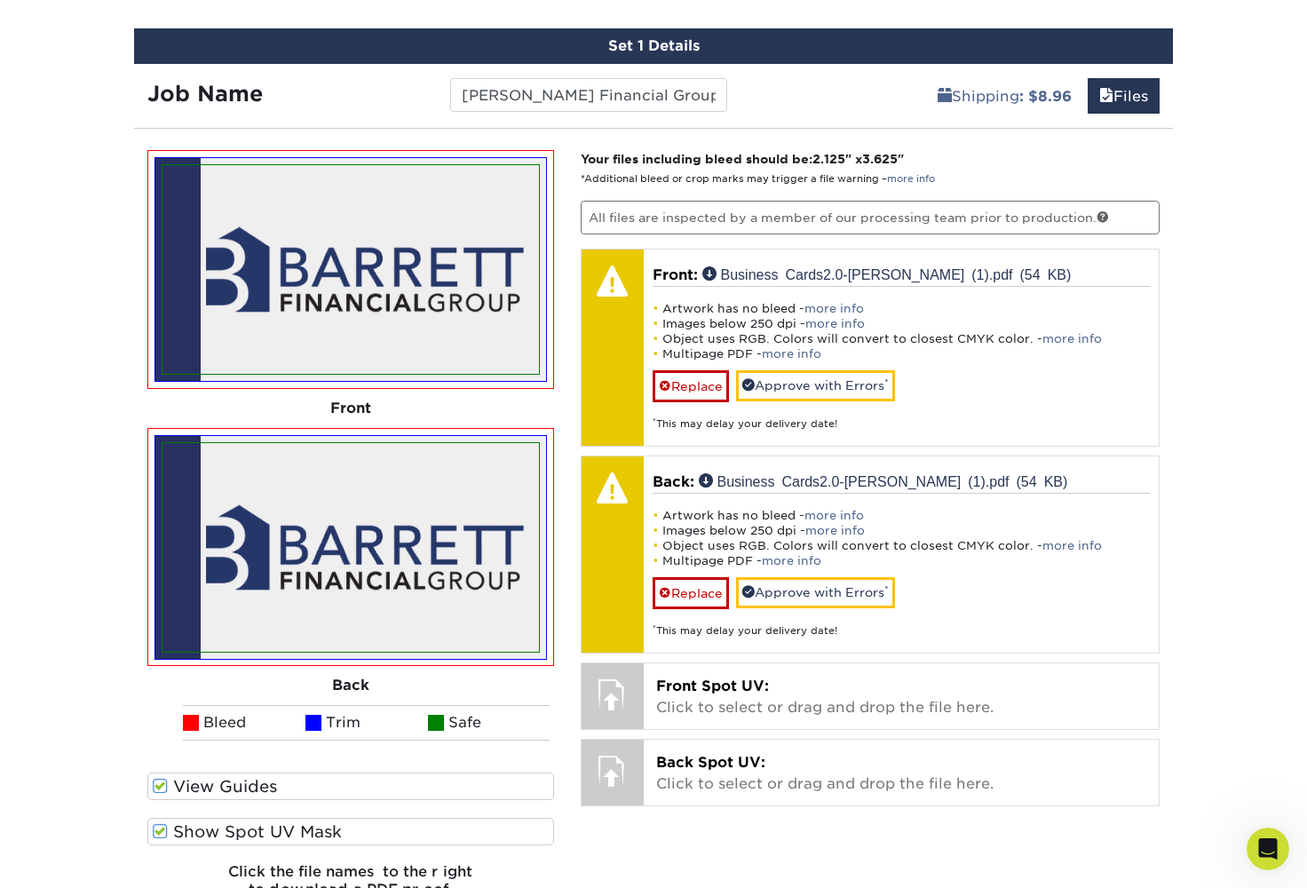
scroll to position [1623, 0]
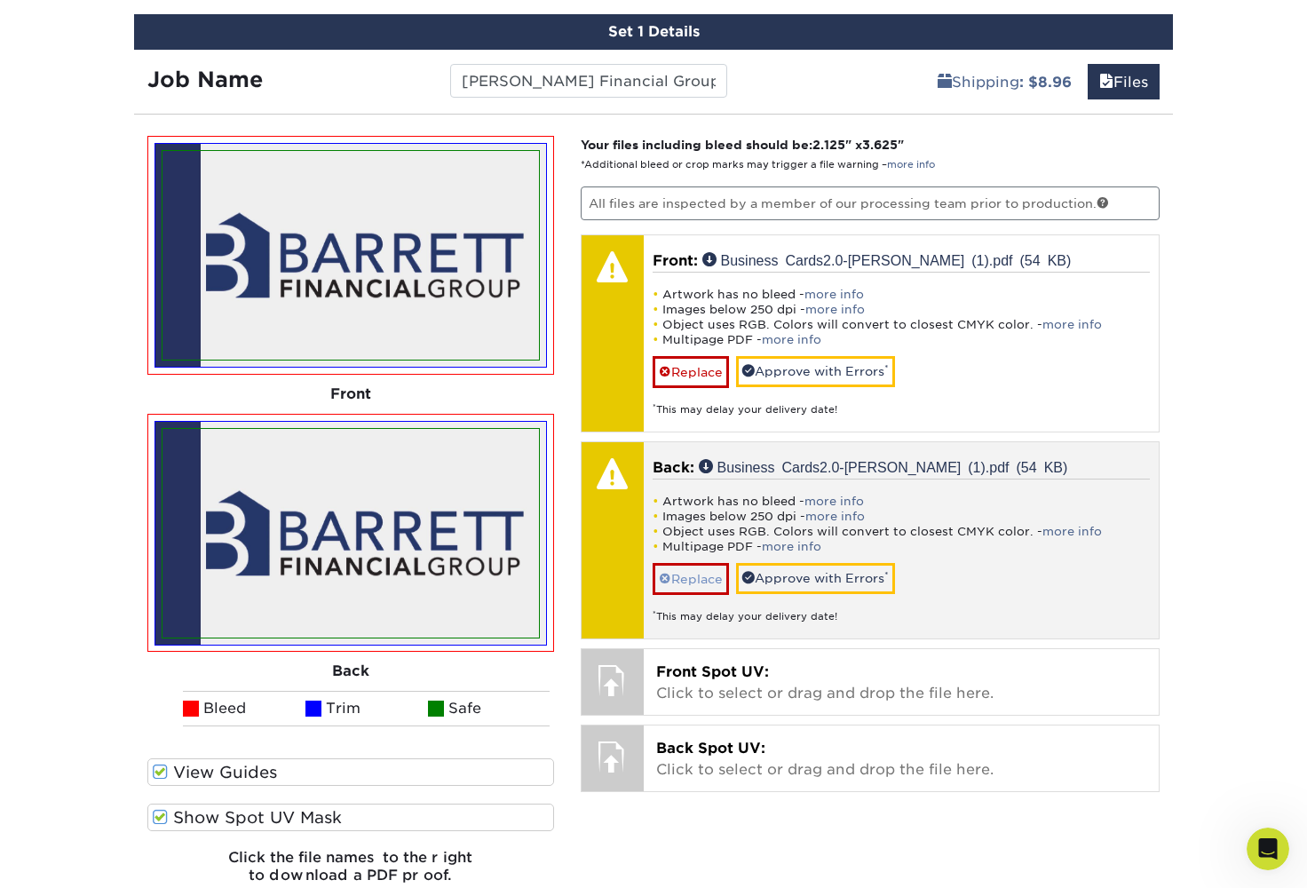
drag, startPoint x: 504, startPoint y: 537, endPoint x: 679, endPoint y: 553, distance: 175.7
click at [679, 563] on link "Replace" at bounding box center [691, 578] width 76 height 31
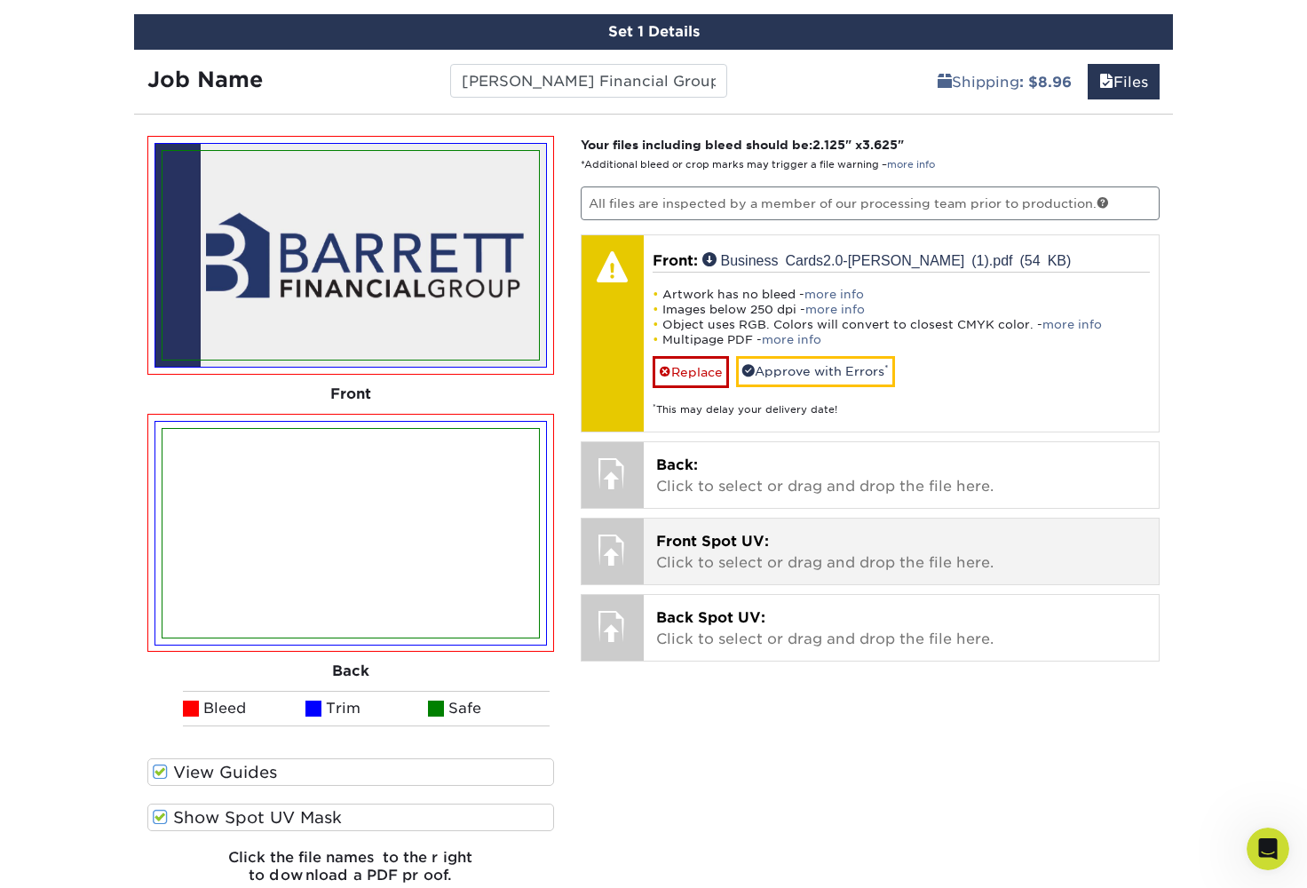
click at [472, 512] on img at bounding box center [351, 533] width 377 height 209
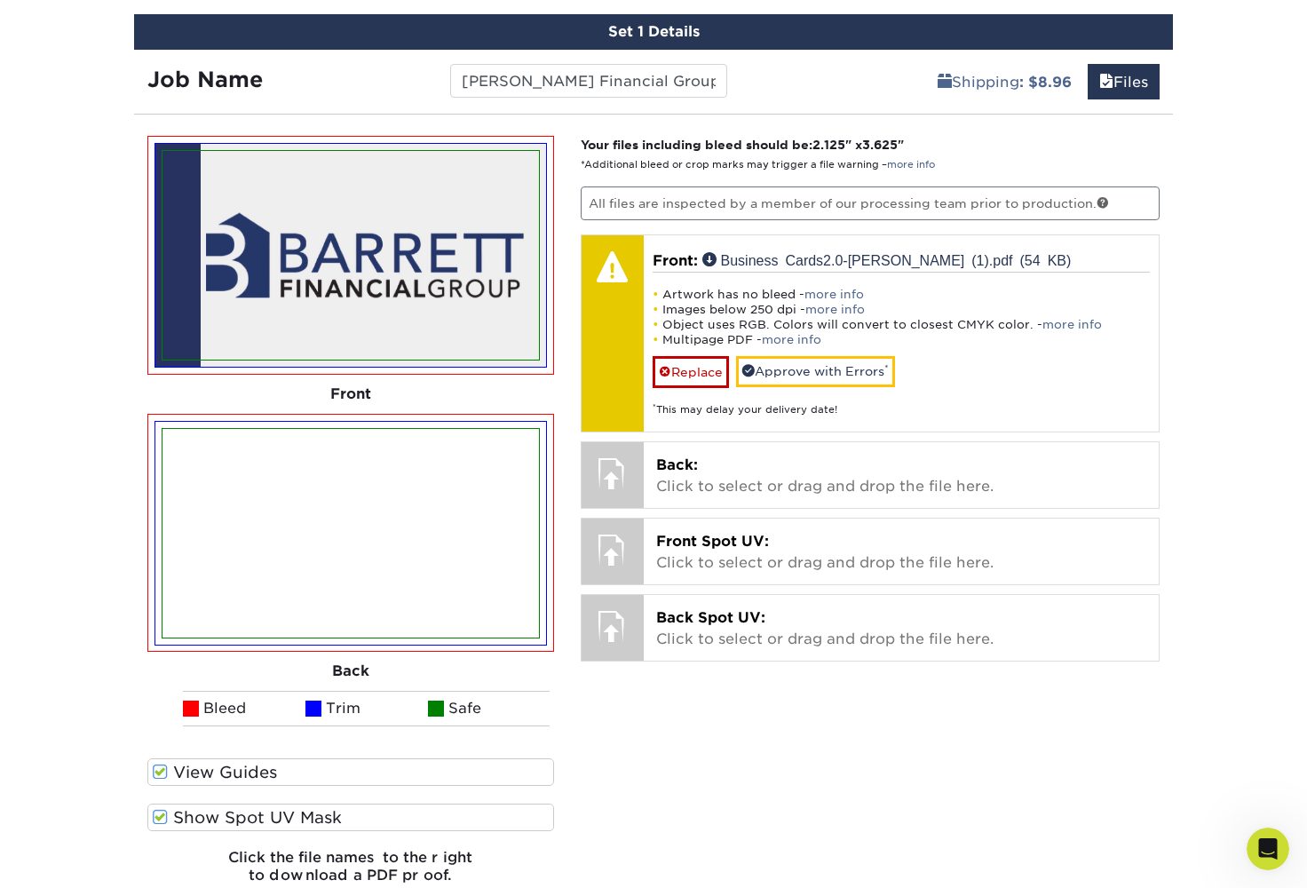
drag, startPoint x: 679, startPoint y: 553, endPoint x: 507, endPoint y: 491, distance: 183.2
click at [507, 491] on img at bounding box center [351, 533] width 377 height 209
click at [611, 464] on div at bounding box center [613, 473] width 62 height 62
click at [745, 456] on p "Back: Click to select or drag and drop the file here." at bounding box center [901, 476] width 491 height 43
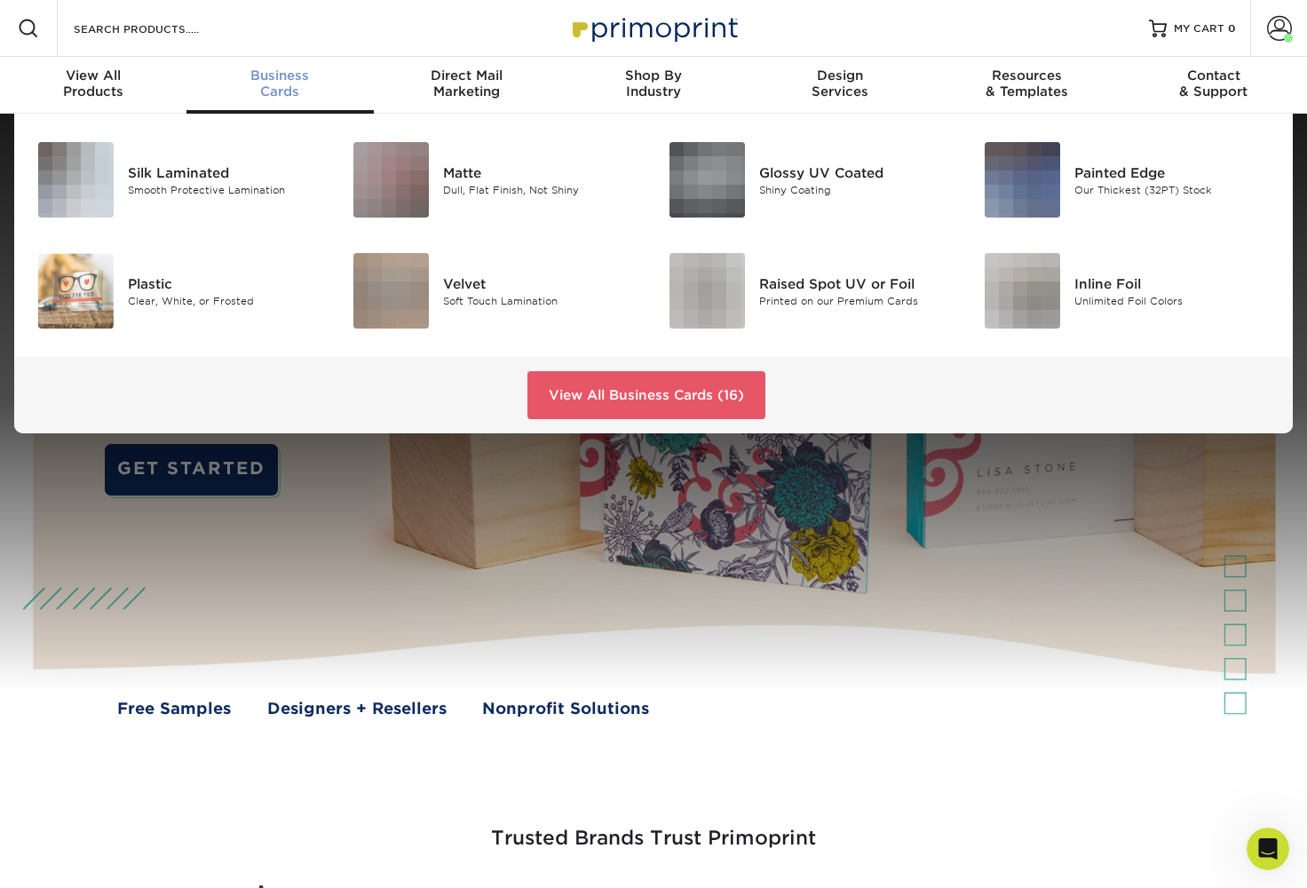
click at [279, 76] on span "Business" at bounding box center [280, 75] width 187 height 16
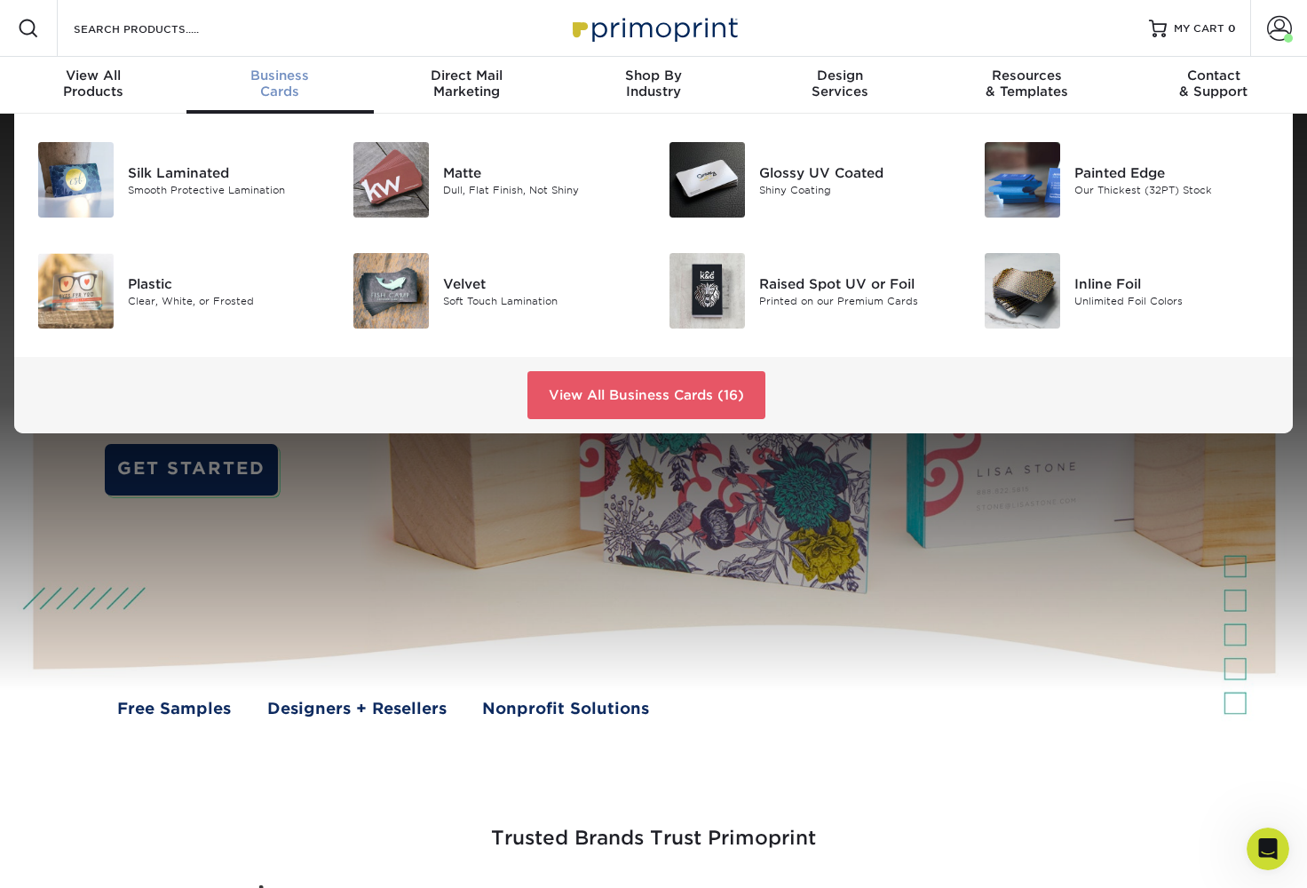
click at [279, 76] on span "Business" at bounding box center [280, 75] width 187 height 16
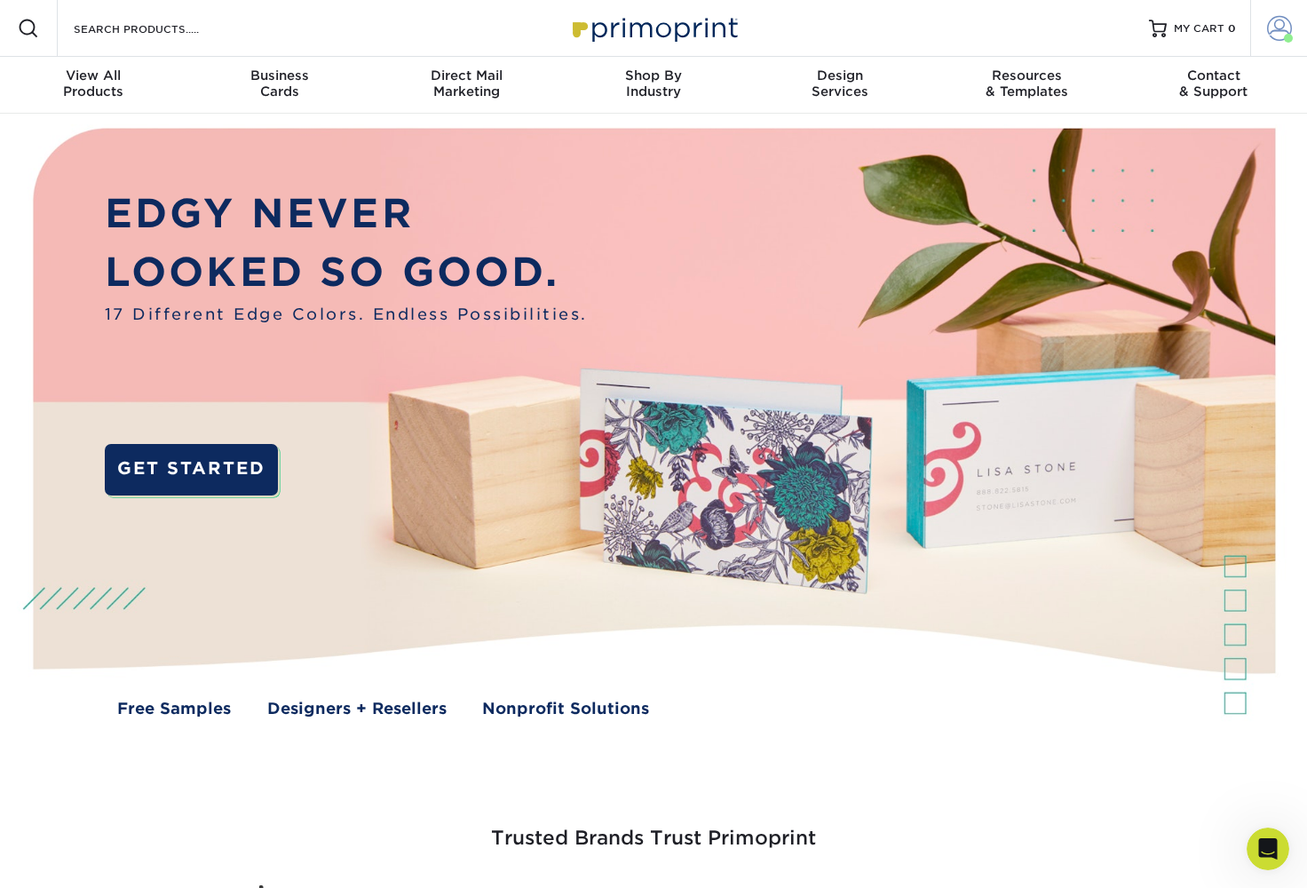
click at [1276, 36] on span at bounding box center [1279, 28] width 25 height 25
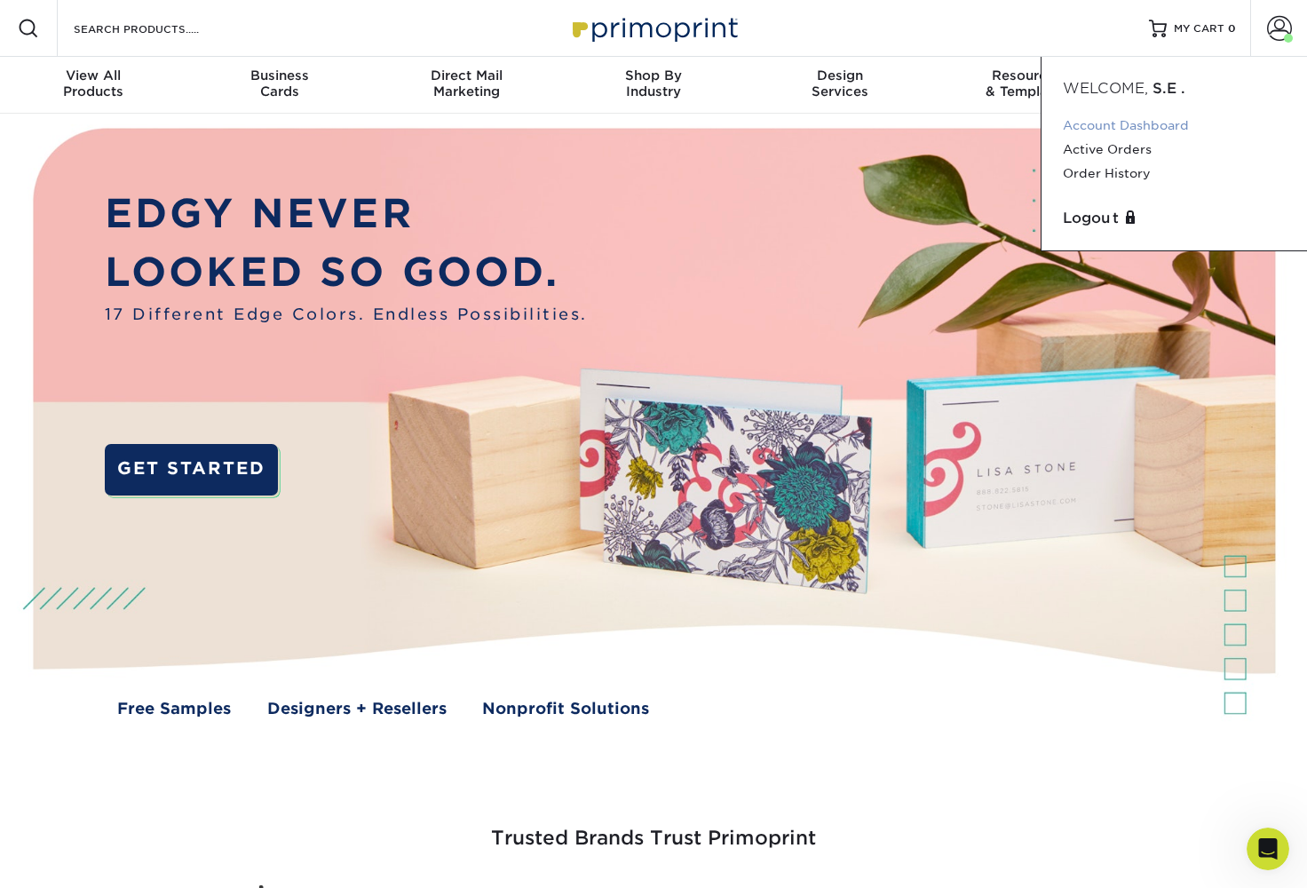
click at [1147, 124] on link "Account Dashboard" at bounding box center [1174, 126] width 223 height 24
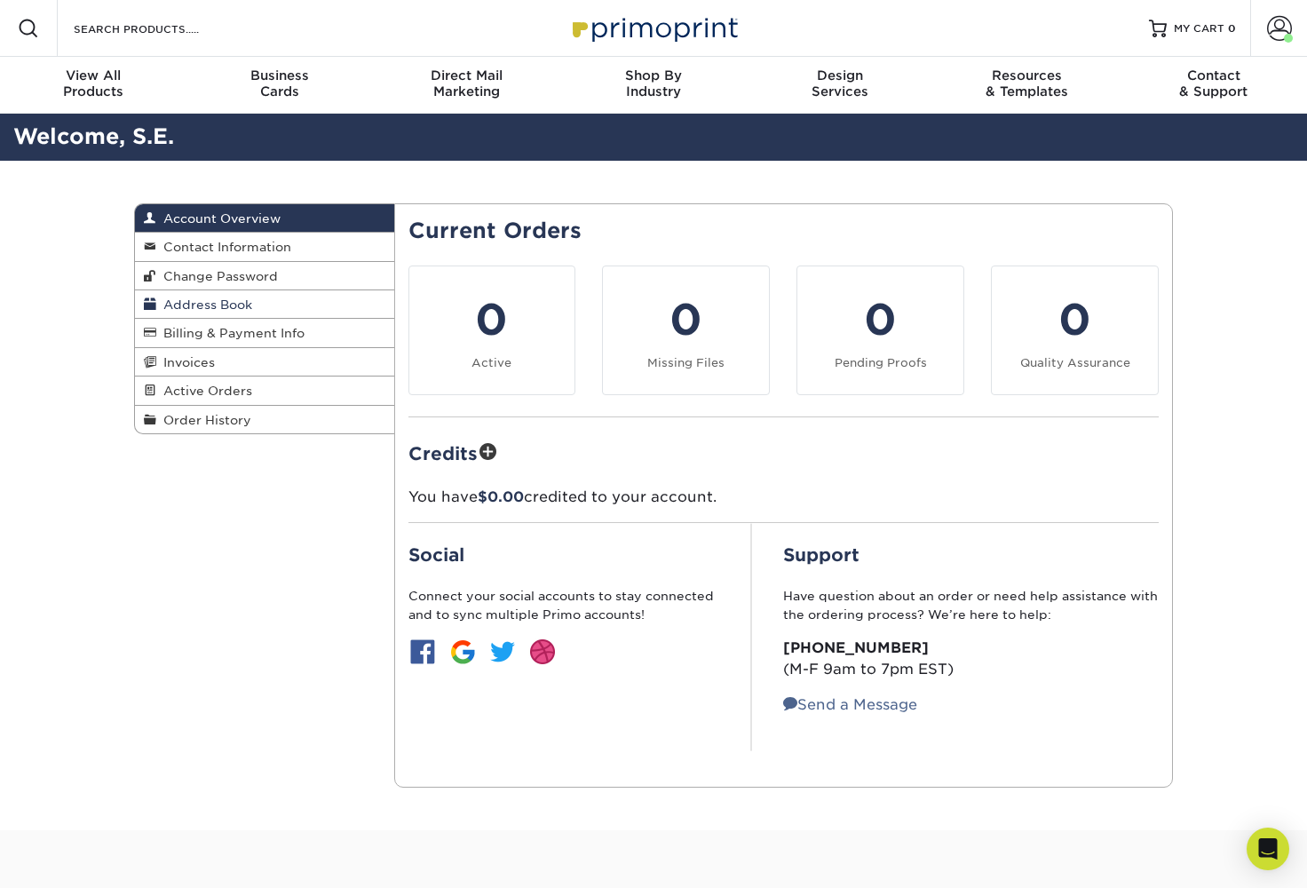
click at [227, 304] on span "Address Book" at bounding box center [204, 305] width 96 height 14
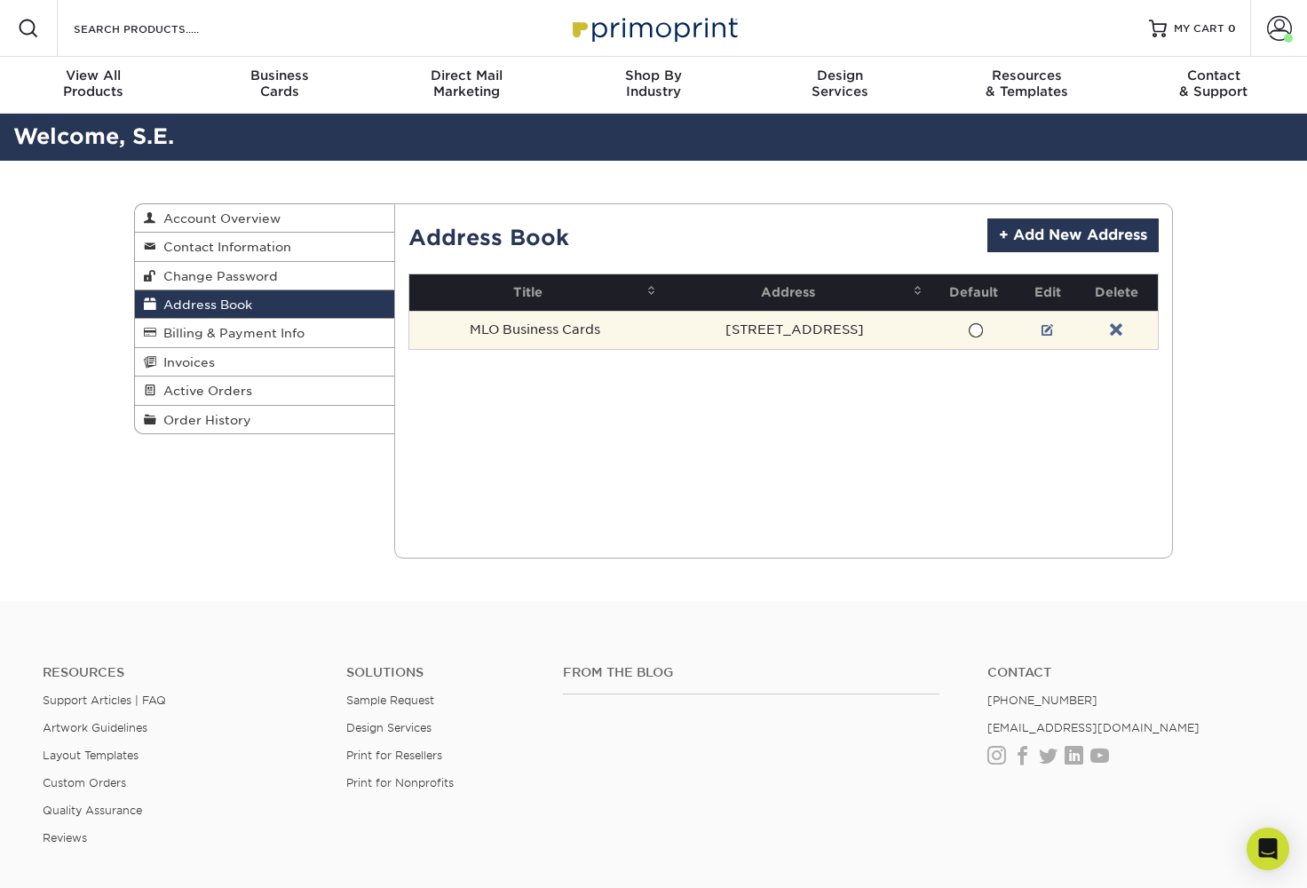
click at [618, 335] on td "MLO Business Cards" at bounding box center [535, 330] width 253 height 38
click at [1042, 327] on link at bounding box center [1048, 330] width 12 height 14
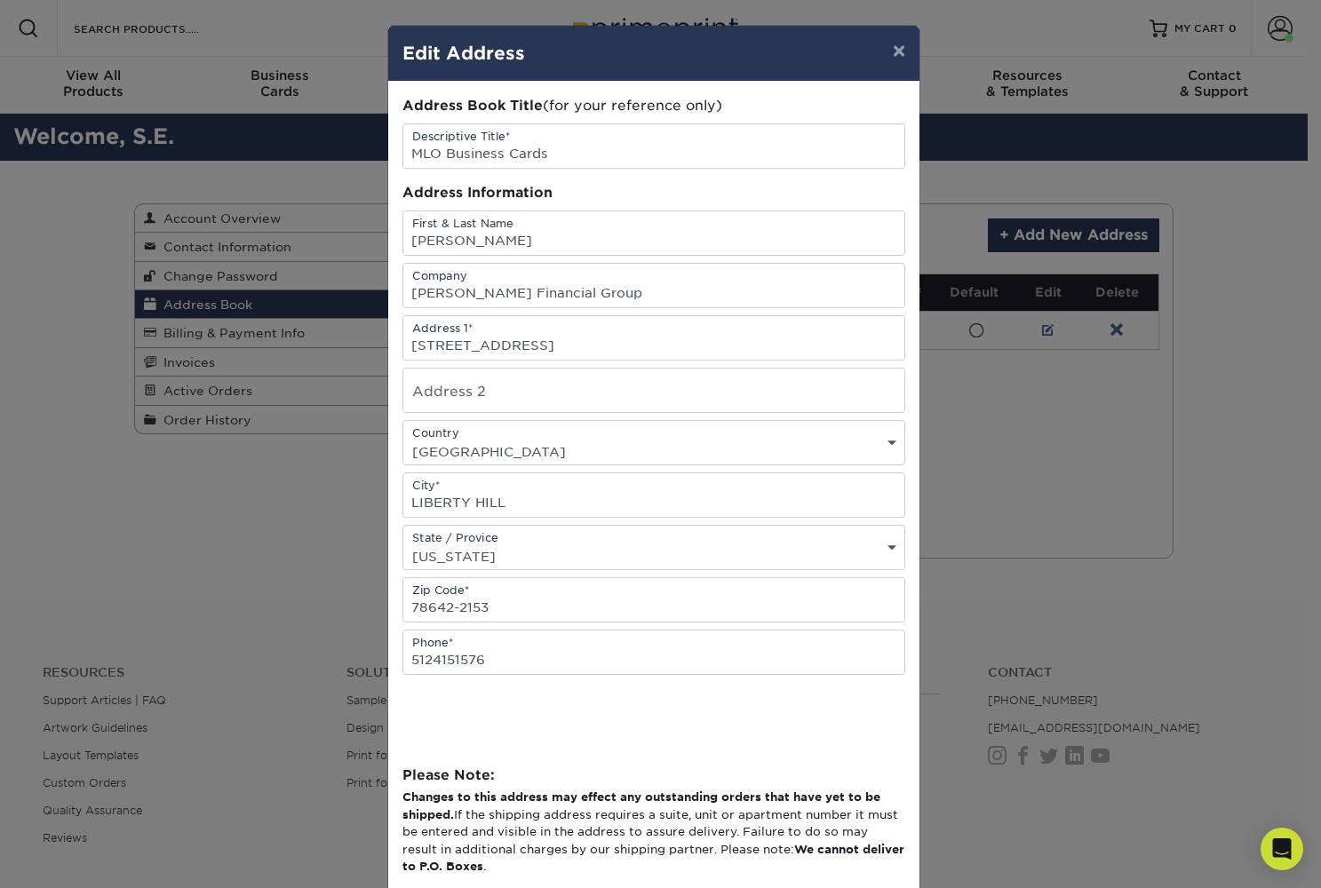
scroll to position [93, 0]
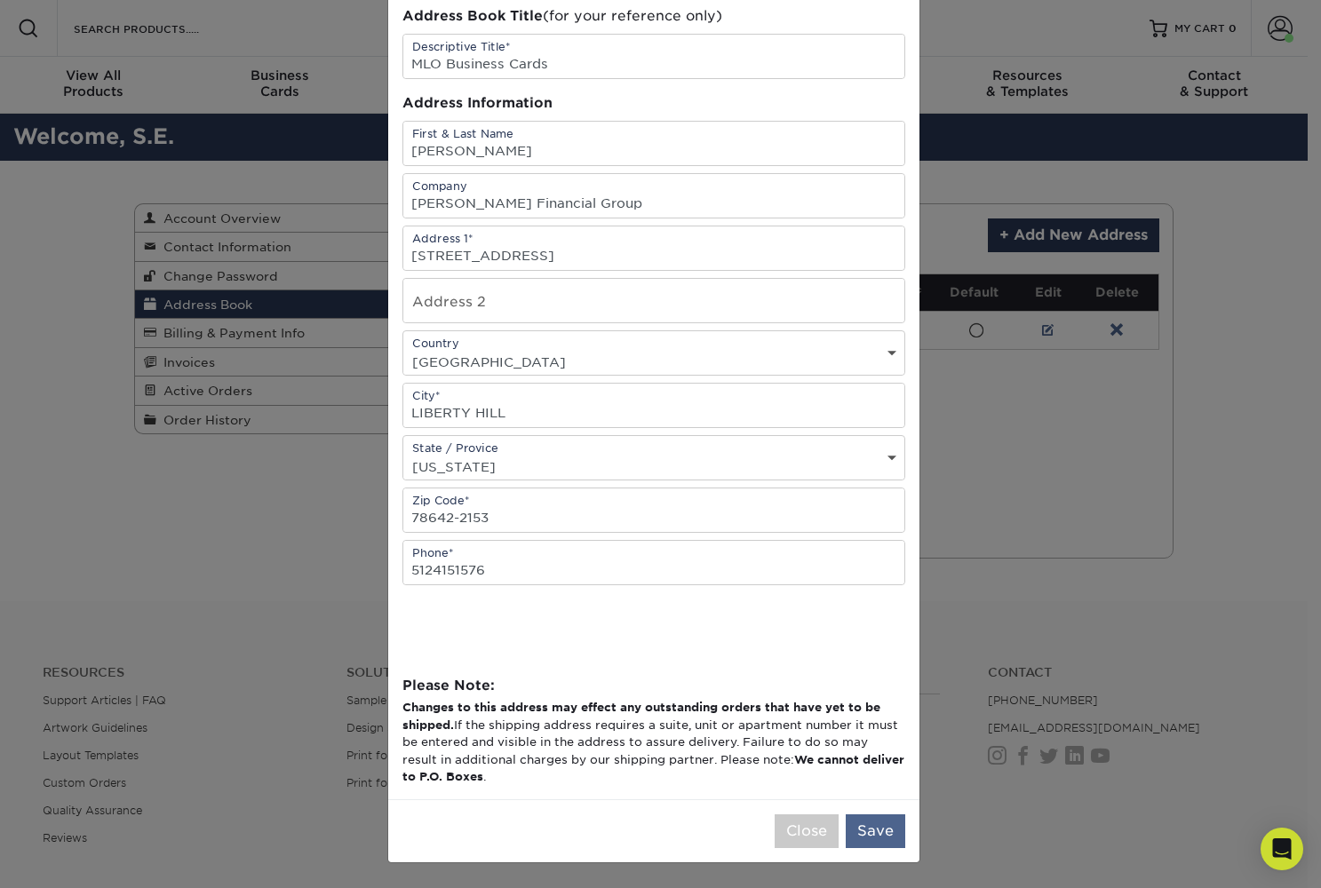
click at [888, 826] on button "Save" at bounding box center [875, 831] width 60 height 34
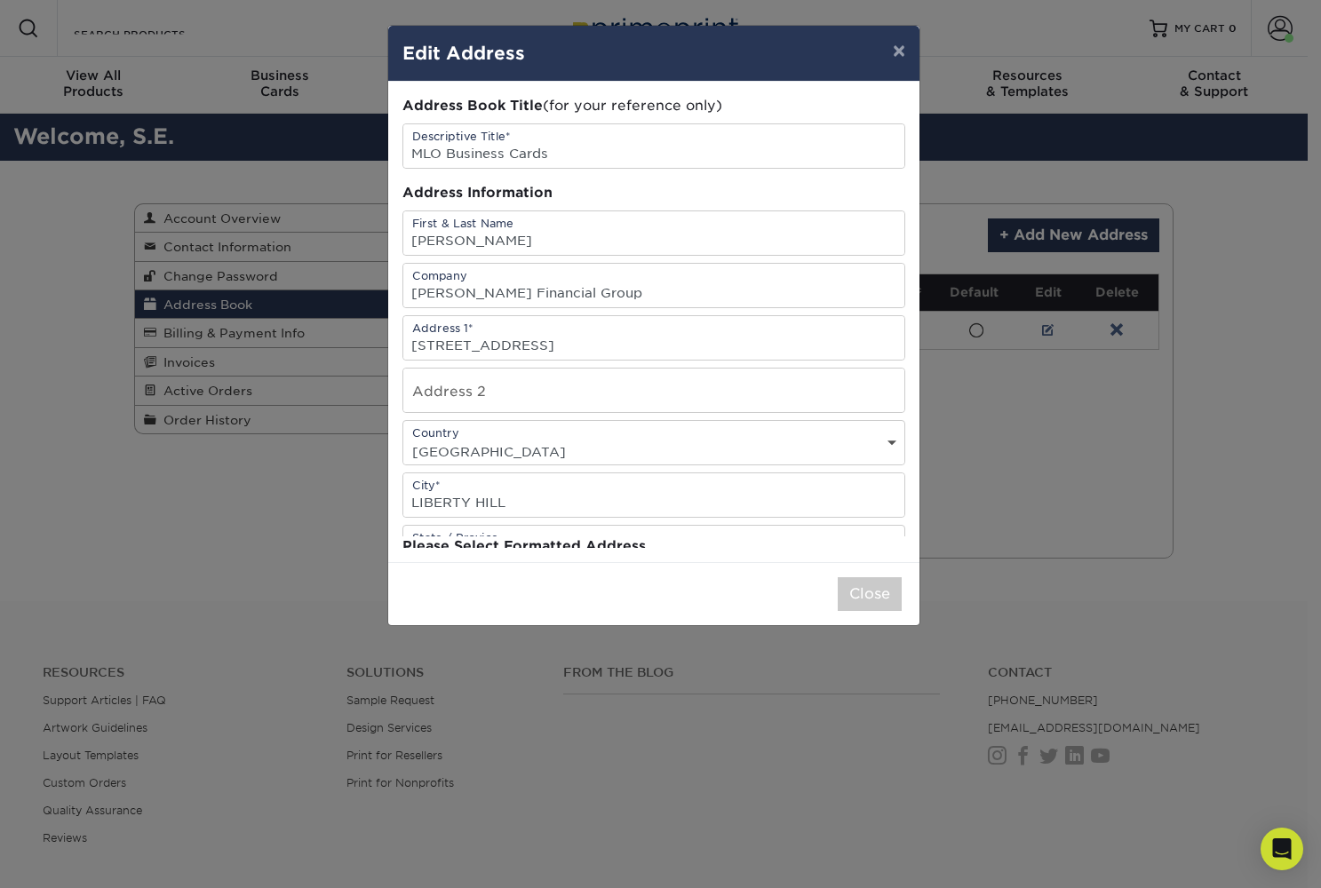
scroll to position [0, 0]
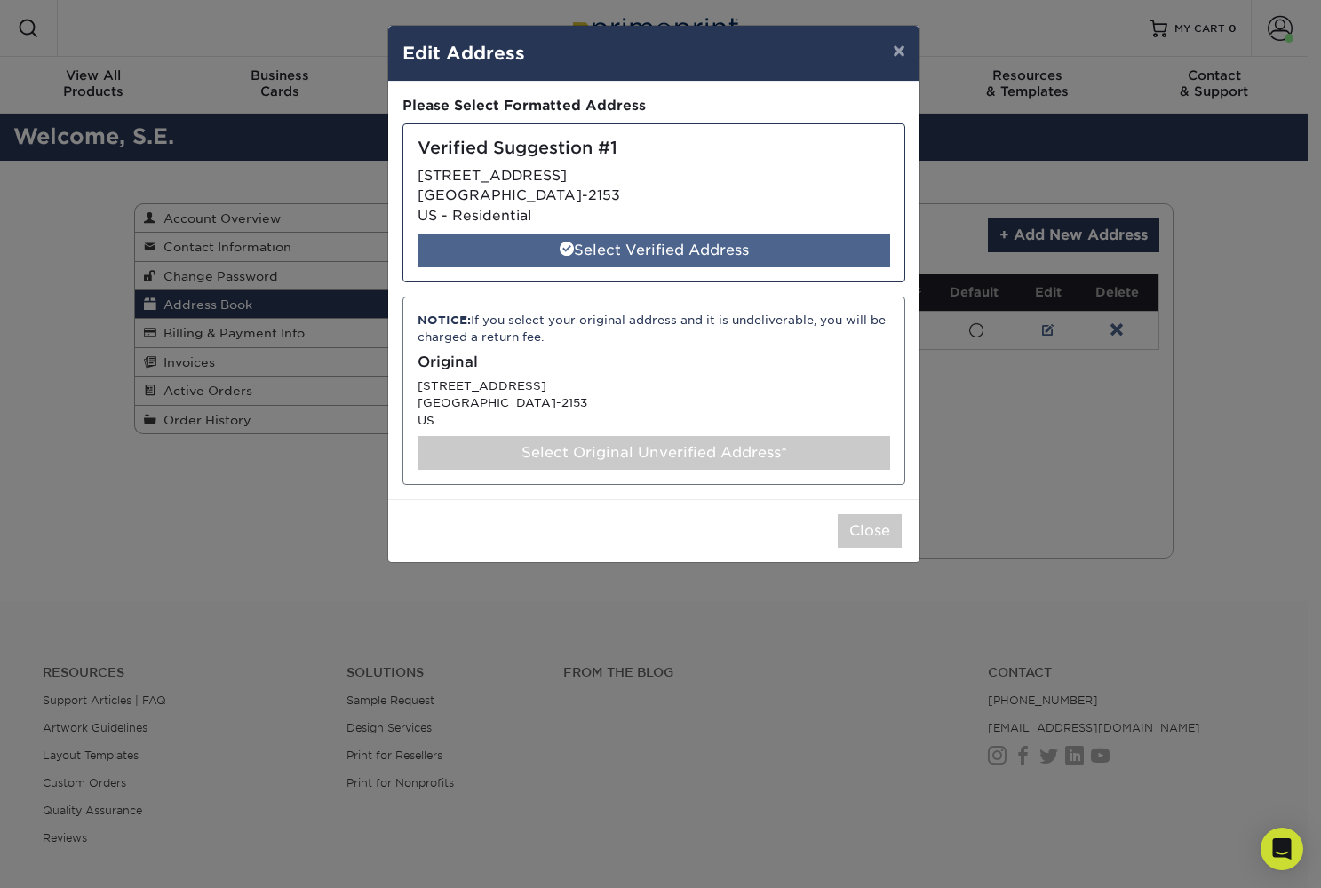
click at [758, 253] on div "Select Verified Address" at bounding box center [653, 251] width 472 height 34
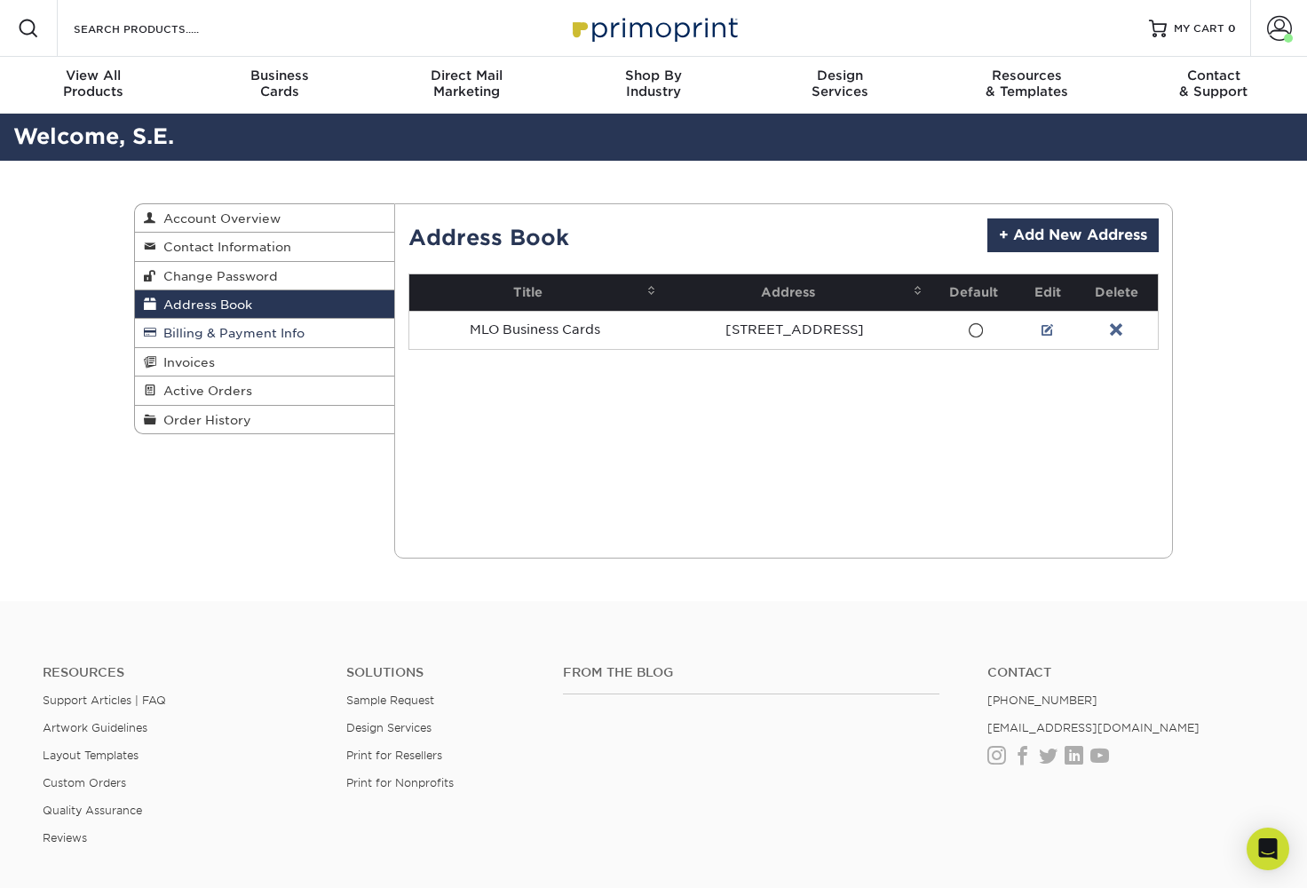
click at [213, 332] on span "Billing & Payment Info" at bounding box center [230, 333] width 148 height 14
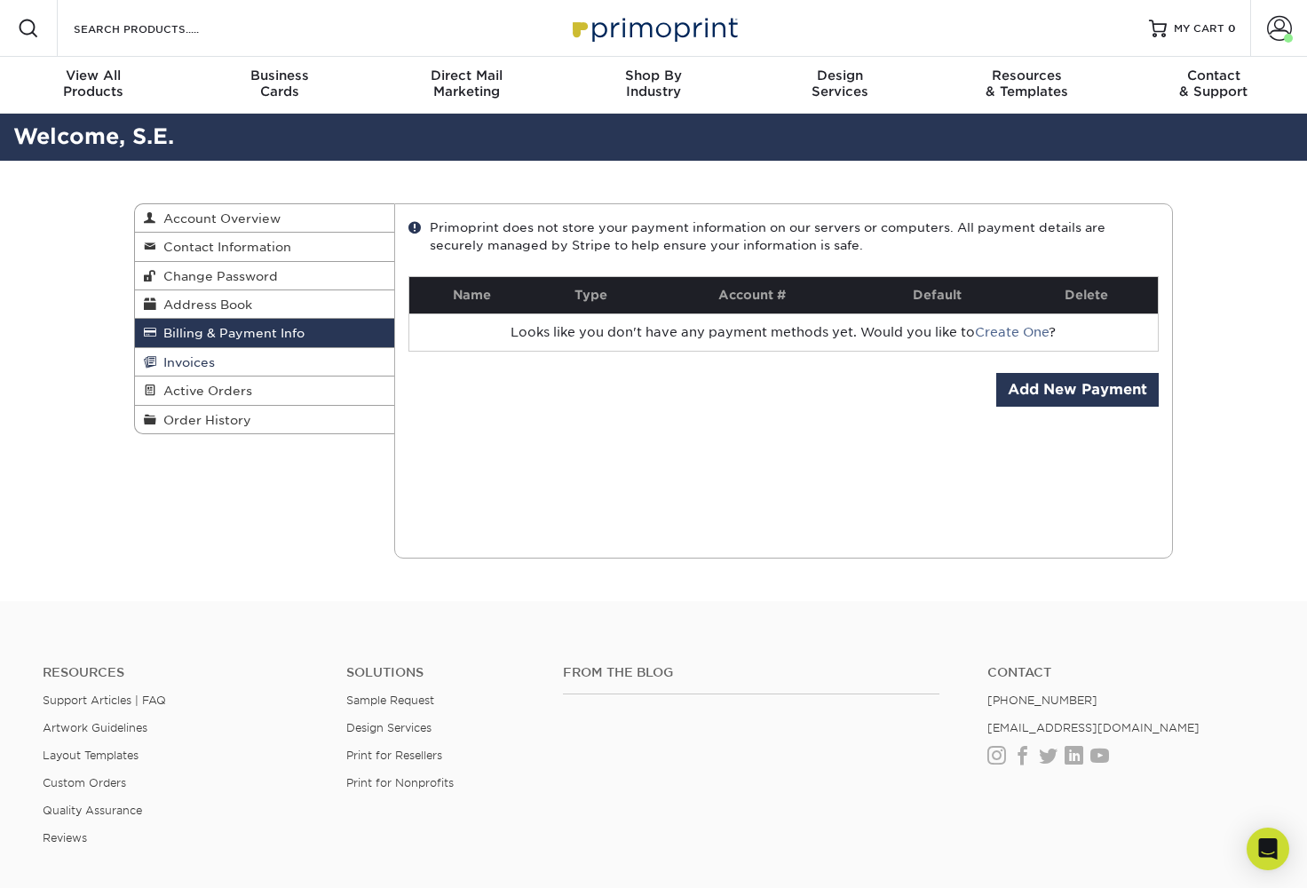
click at [210, 356] on span "Invoices" at bounding box center [185, 362] width 59 height 14
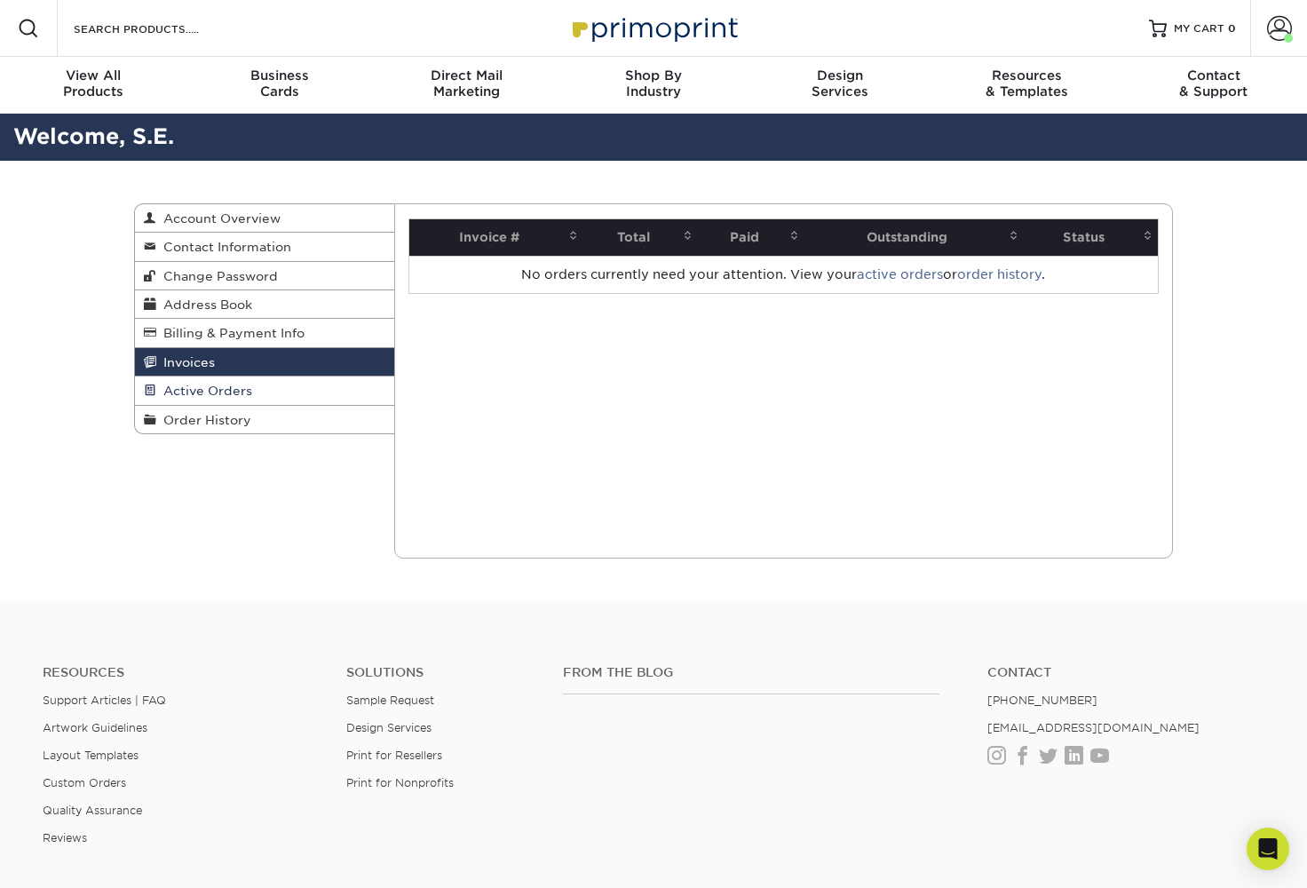
click at [209, 384] on span "Active Orders" at bounding box center [204, 391] width 96 height 14
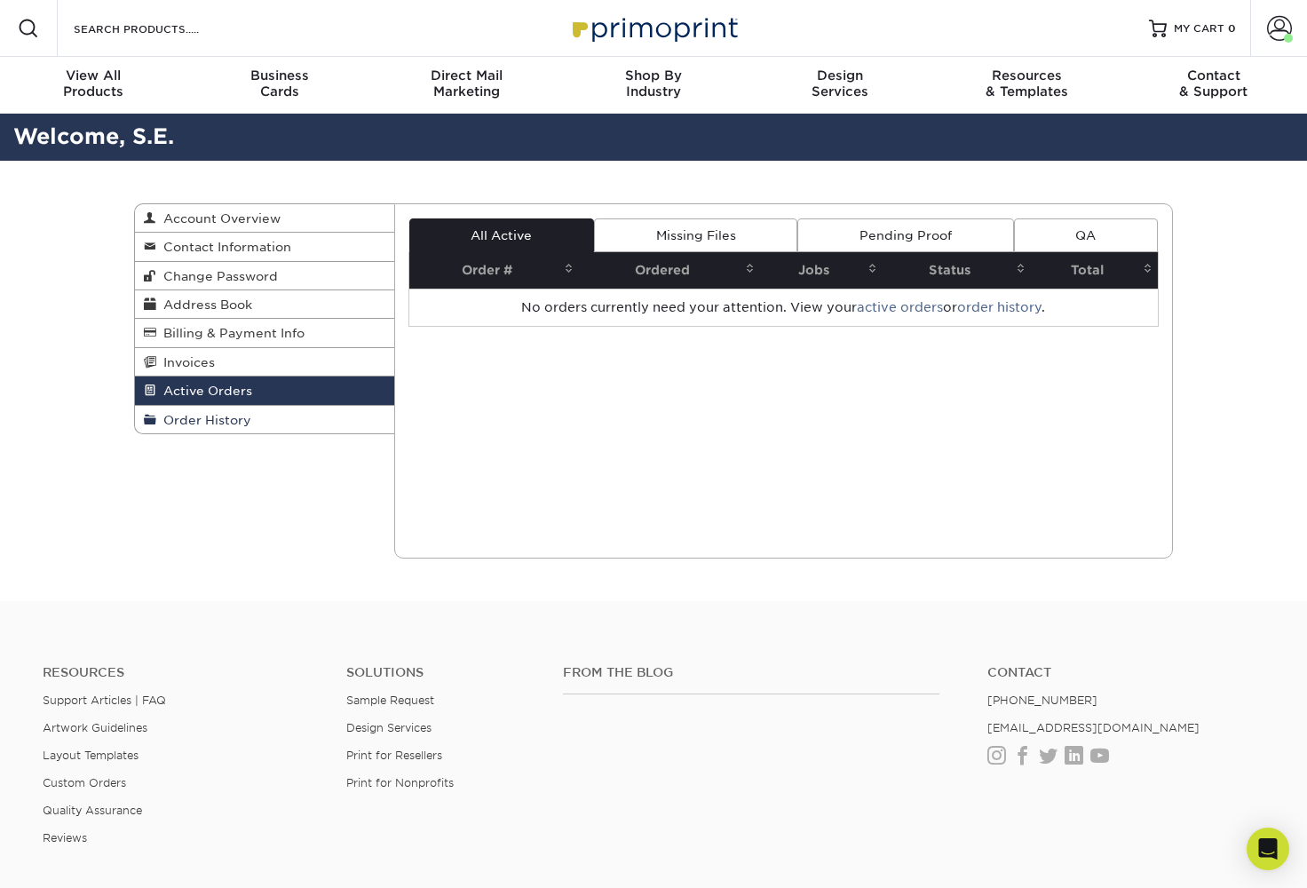
click at [205, 413] on span "Order History" at bounding box center [203, 420] width 95 height 14
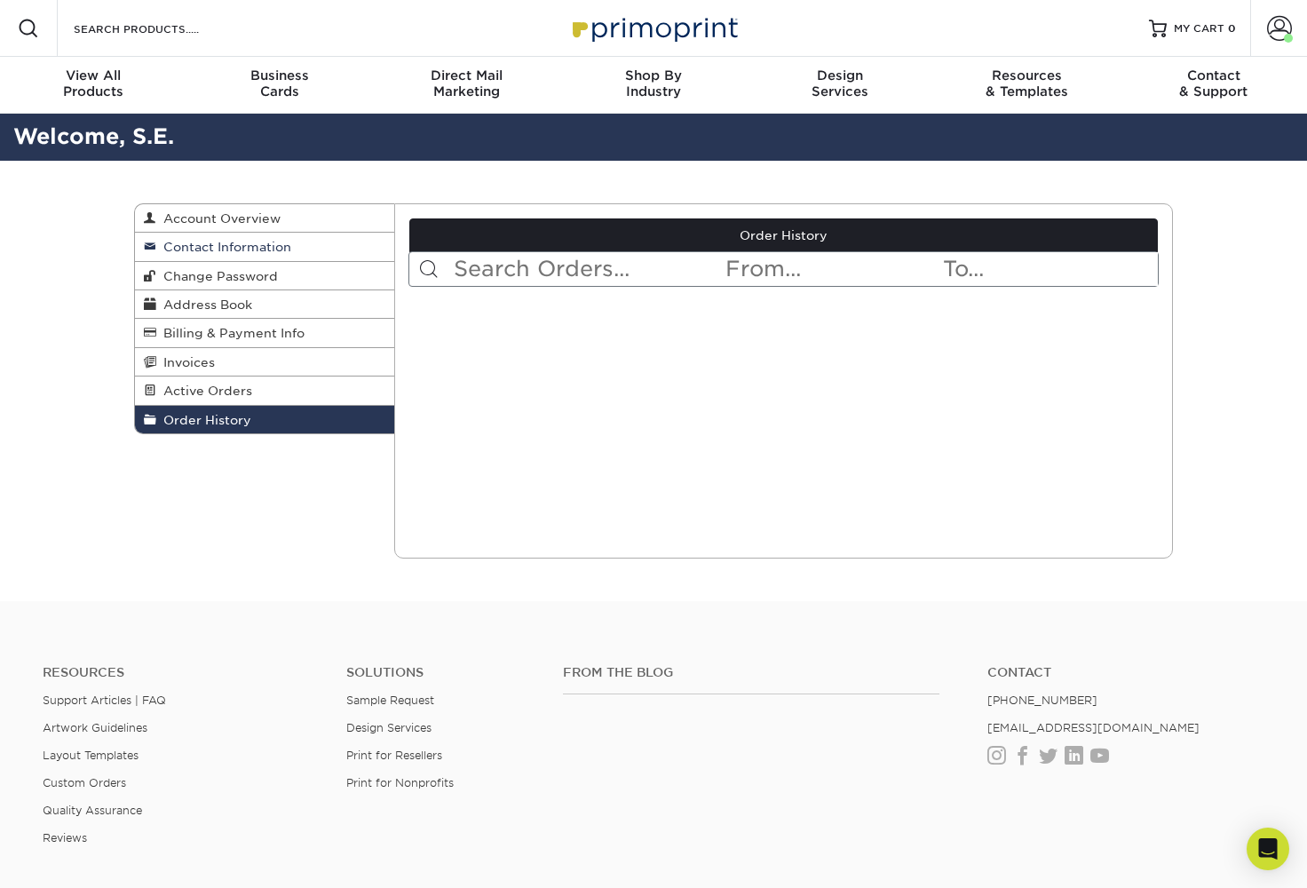
click at [234, 242] on span "Contact Information" at bounding box center [223, 247] width 135 height 14
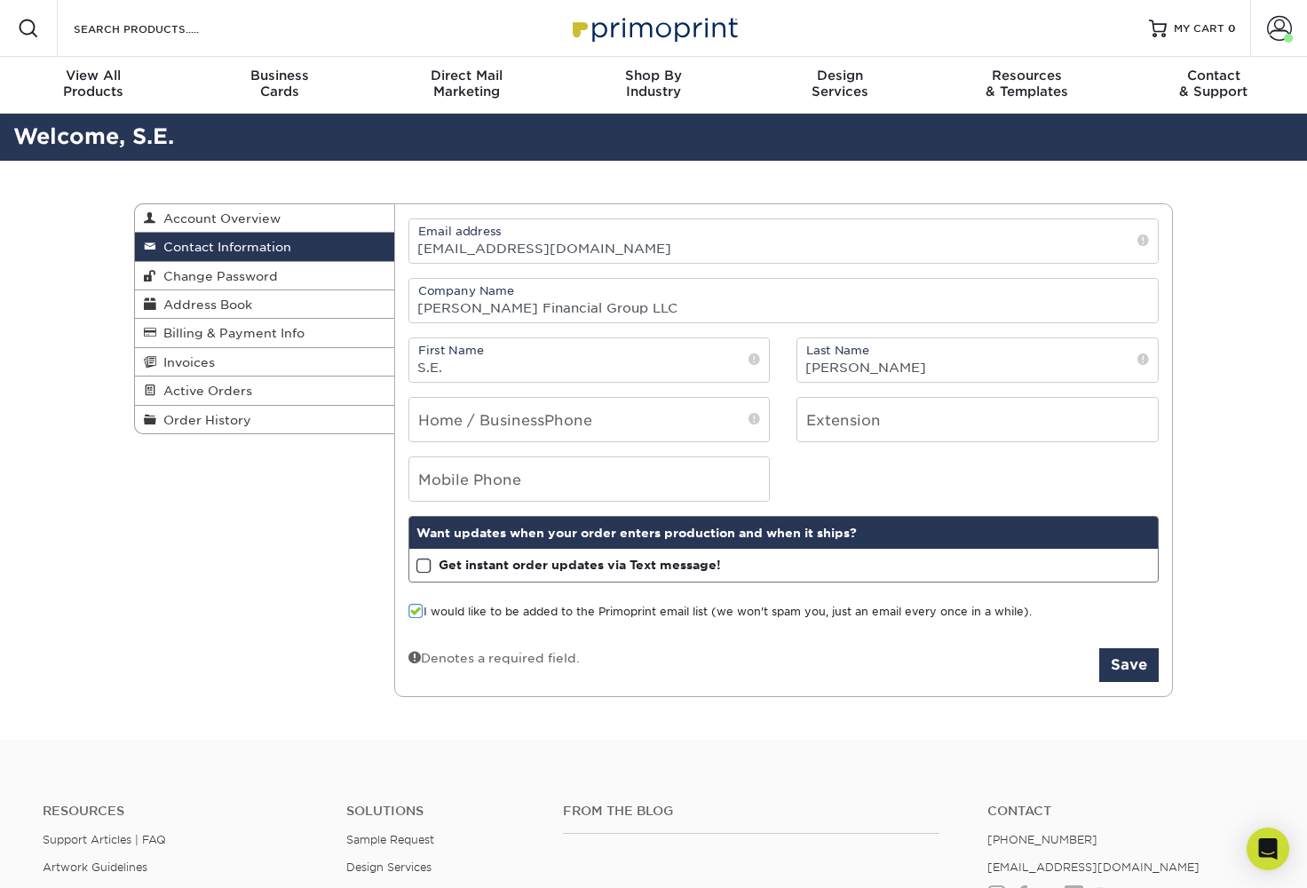
click at [417, 566] on span at bounding box center [424, 566] width 15 height 17
click at [0, 0] on input "Get instant order updates via Text message!" at bounding box center [0, 0] width 0 height 0
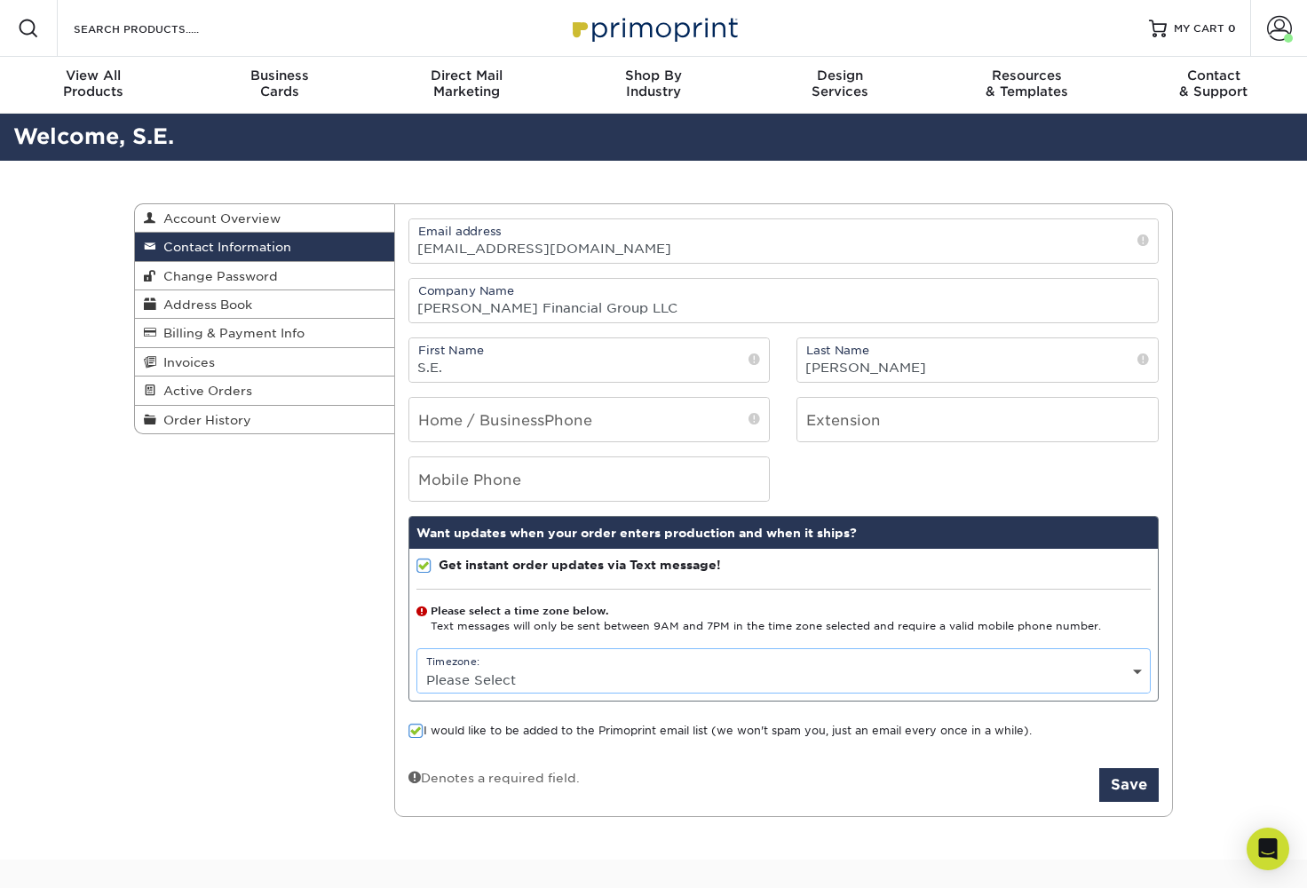
select select "-6.0"
click at [221, 216] on span "Account Overview" at bounding box center [218, 218] width 124 height 14
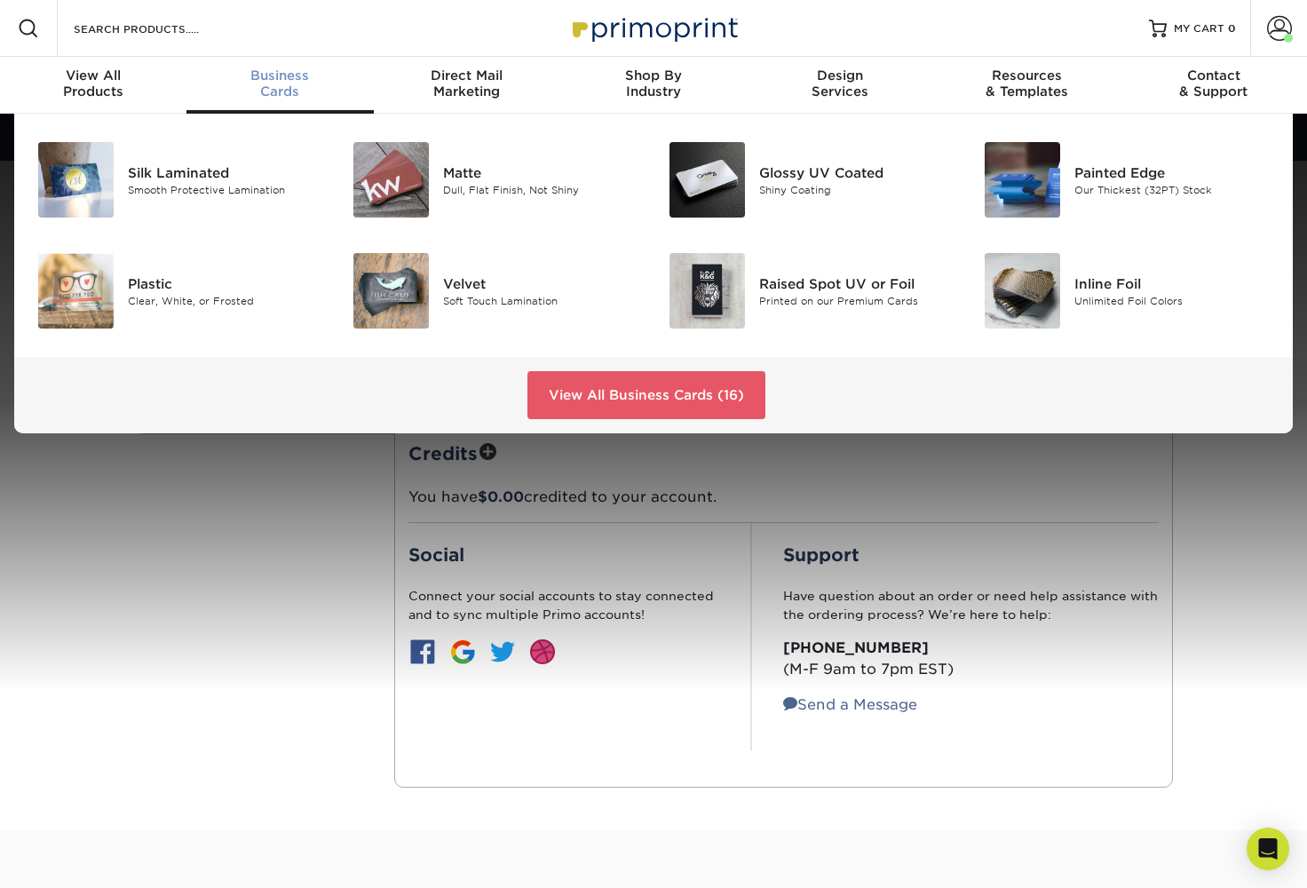
click at [281, 73] on span "Business" at bounding box center [280, 75] width 187 height 16
click at [394, 296] on img at bounding box center [390, 290] width 75 height 75
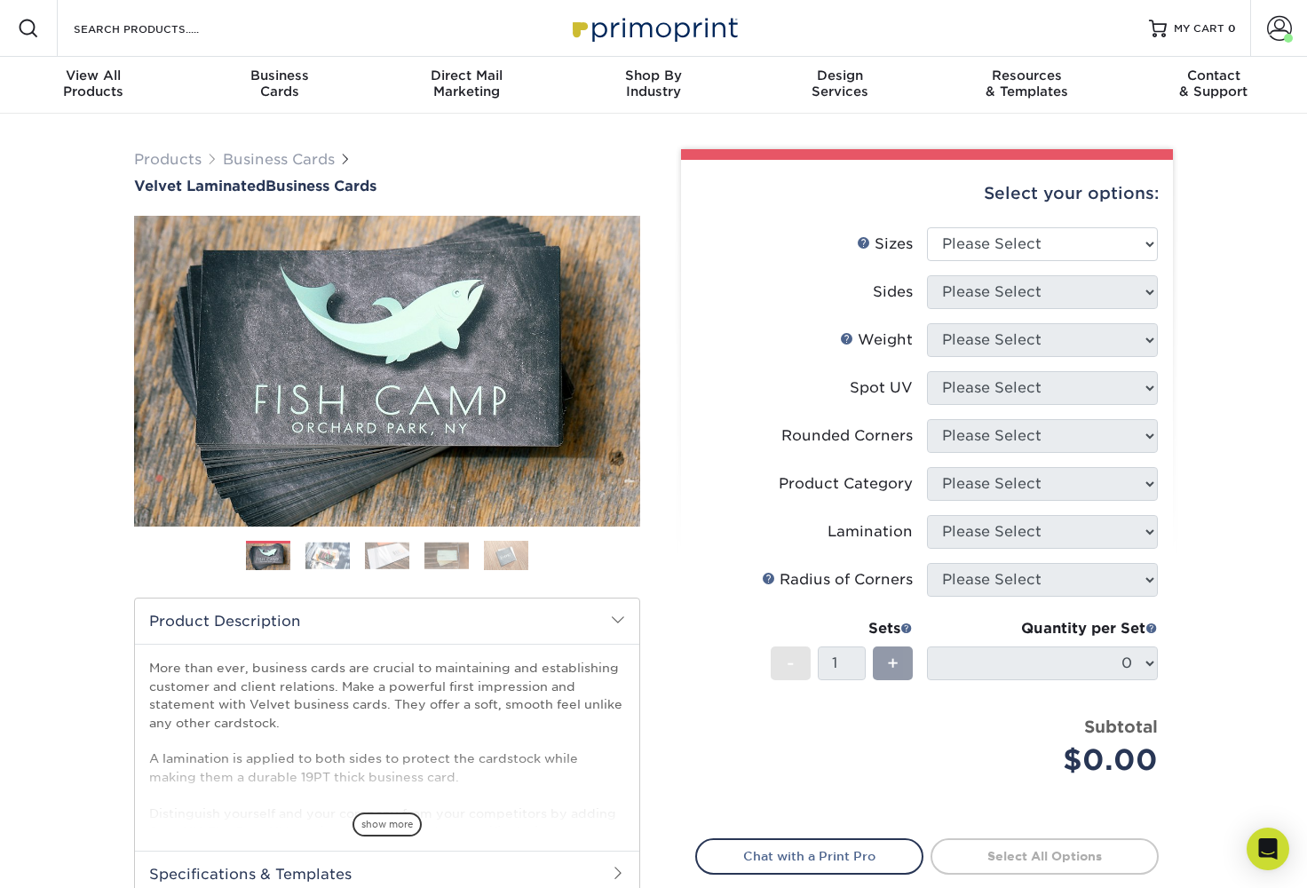
click at [378, 560] on img at bounding box center [387, 556] width 44 height 28
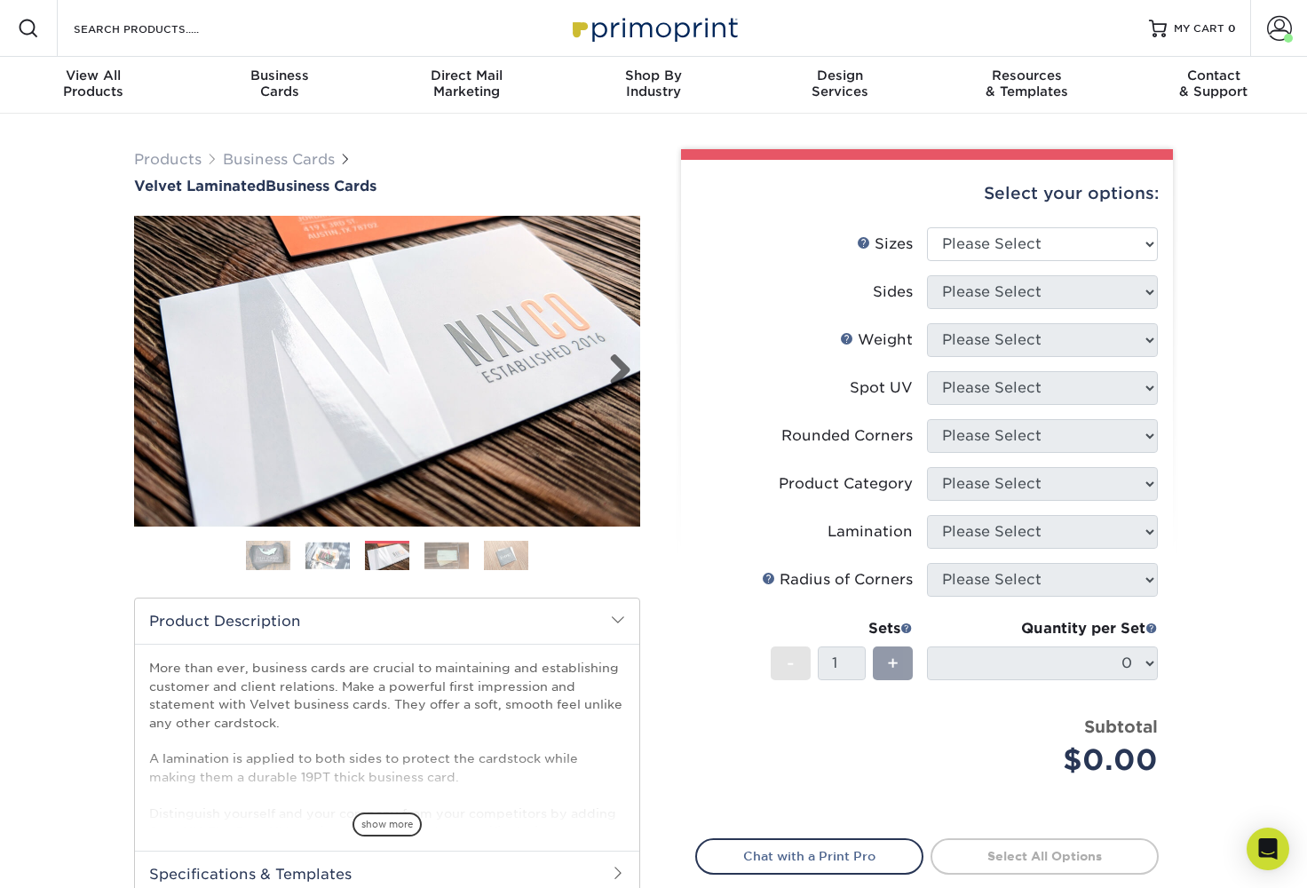
click at [525, 398] on img at bounding box center [387, 371] width 506 height 311
select select "2.00x2.00"
select select "13abbda7-1d64-4f25-8bb2-c179b224825d"
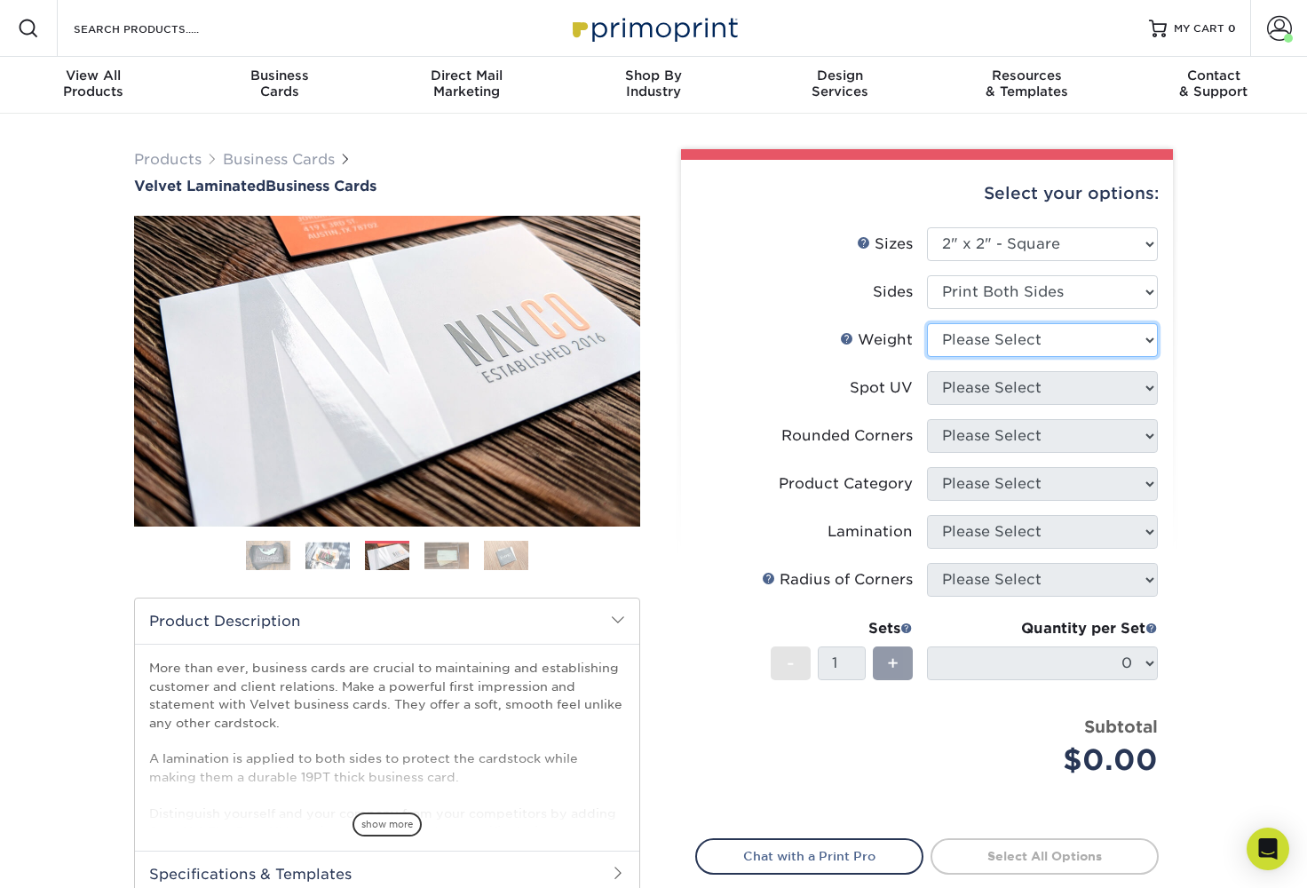
select select "16PT"
select select "0"
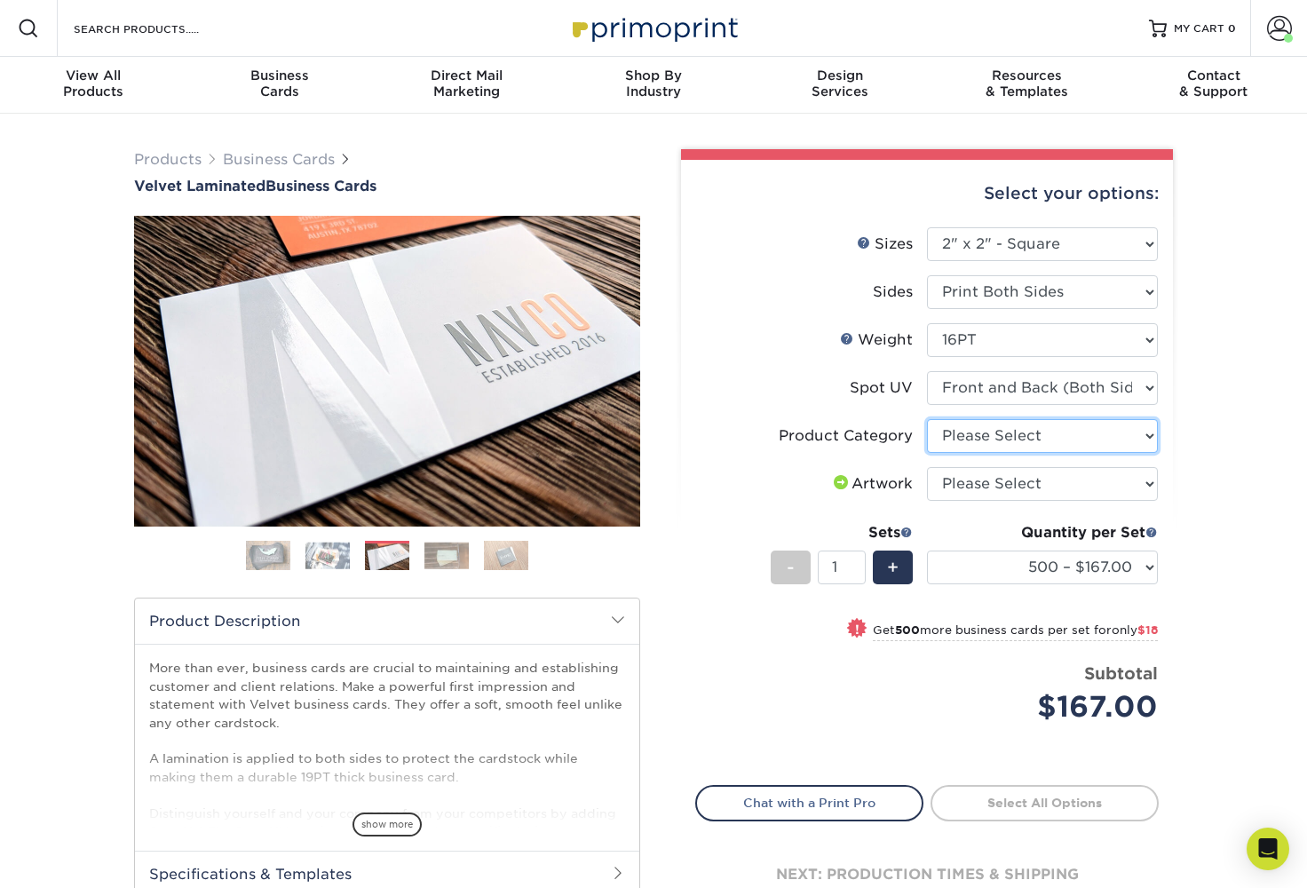
select select "3b5148f1-0588-4f88-a218-97bcfdce65c1"
select select "upload"
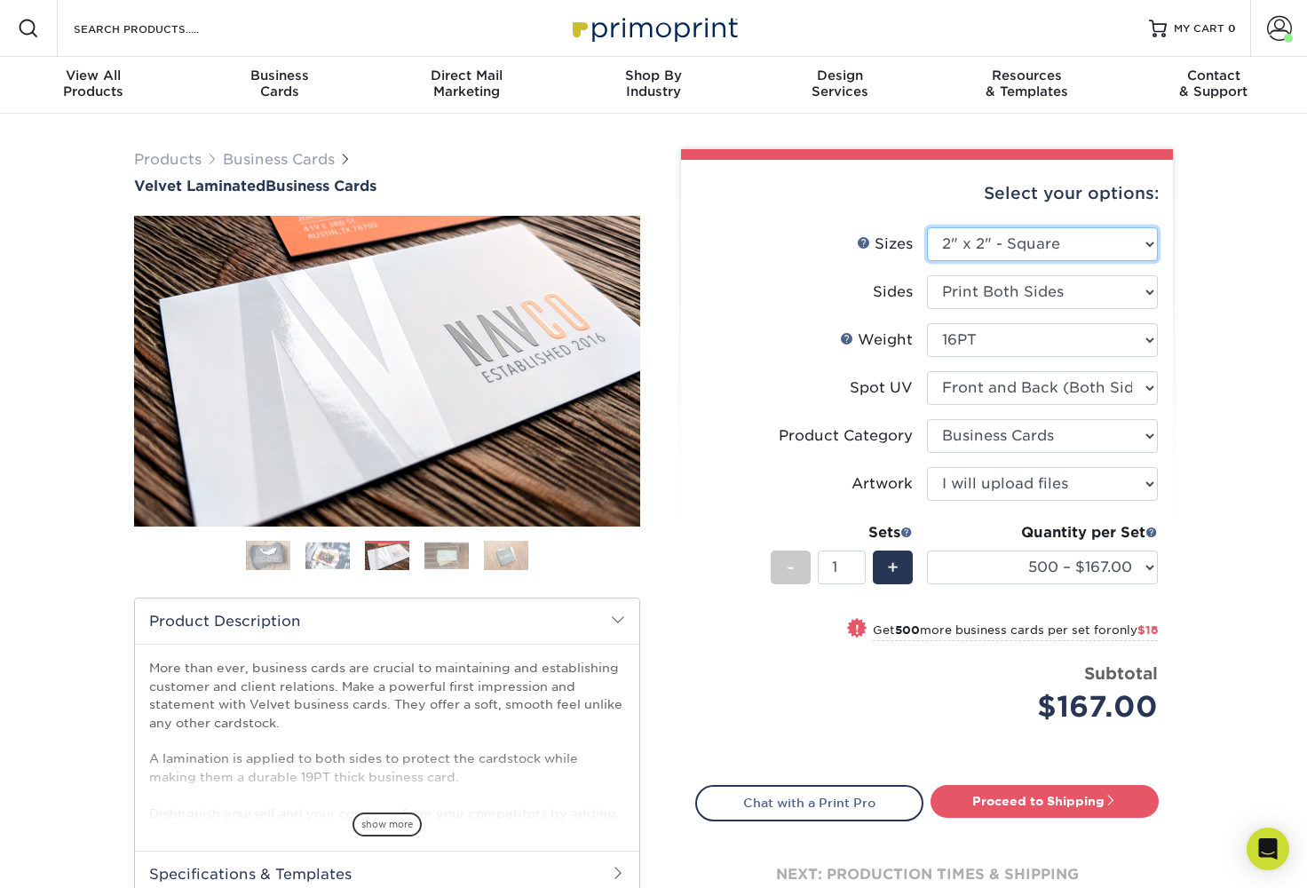
select select "2.00x3.50"
select select "-1"
select select
select select "-1"
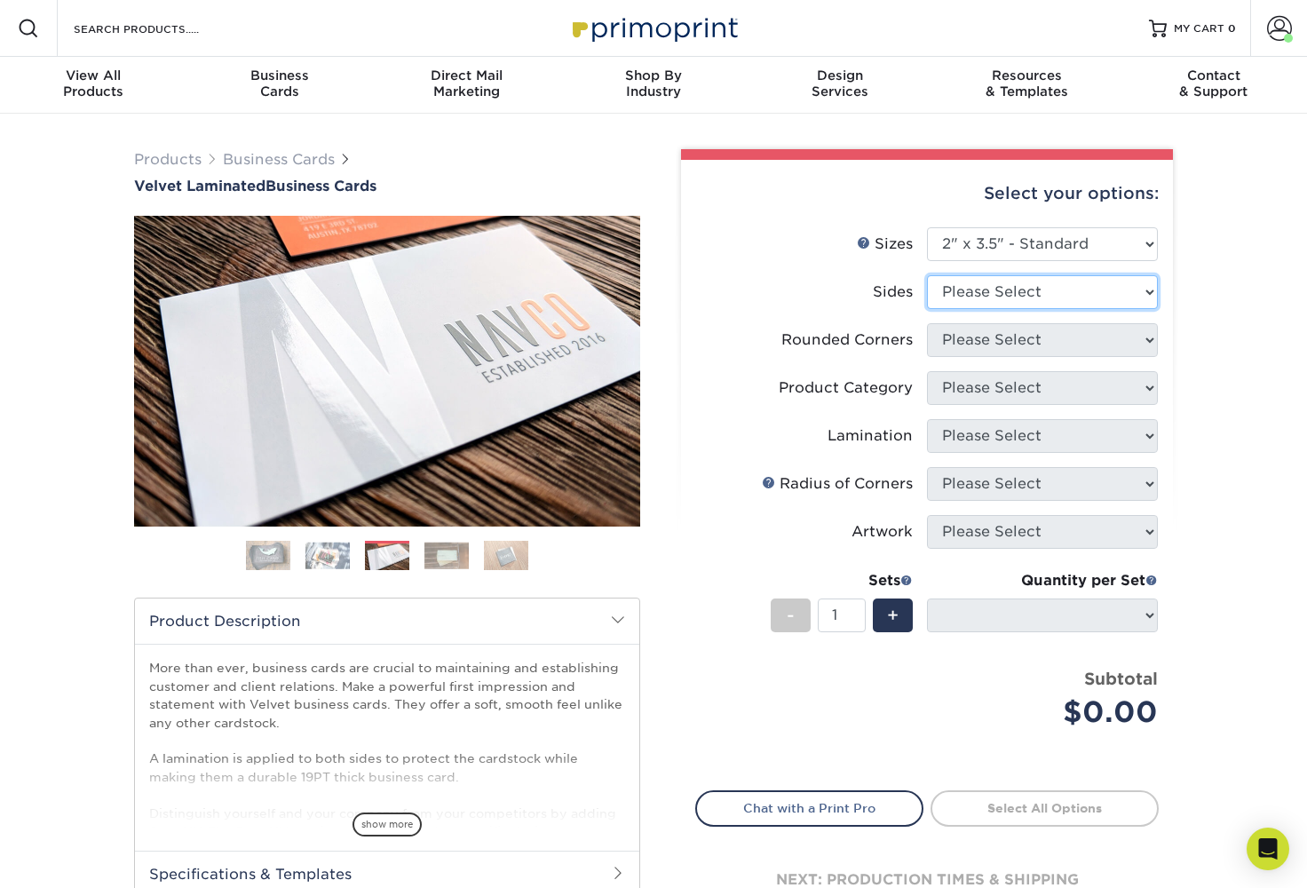
select select "13abbda7-1d64-4f25-8bb2-c179b224825d"
select select
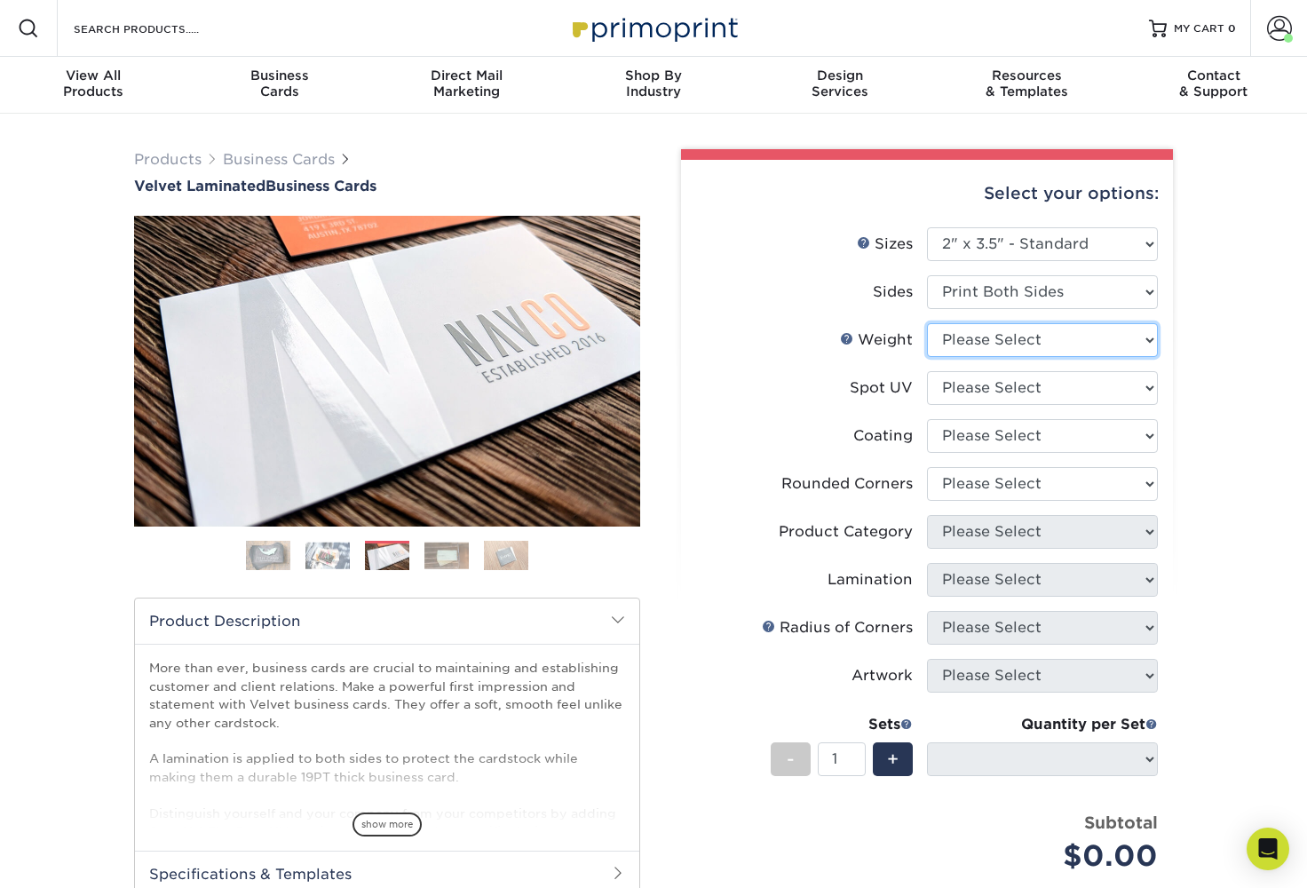
select select "16PT"
select select
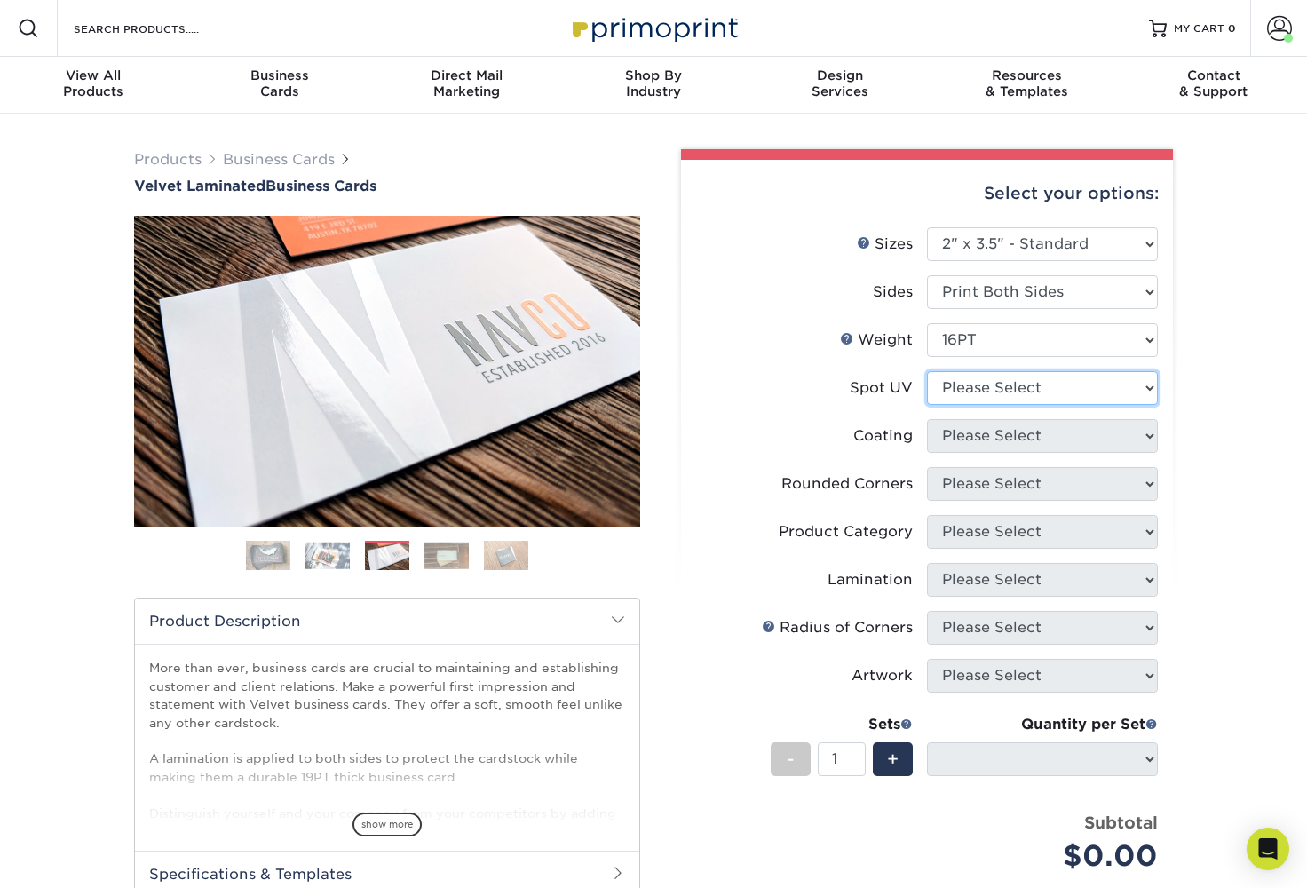
select select "0"
select select
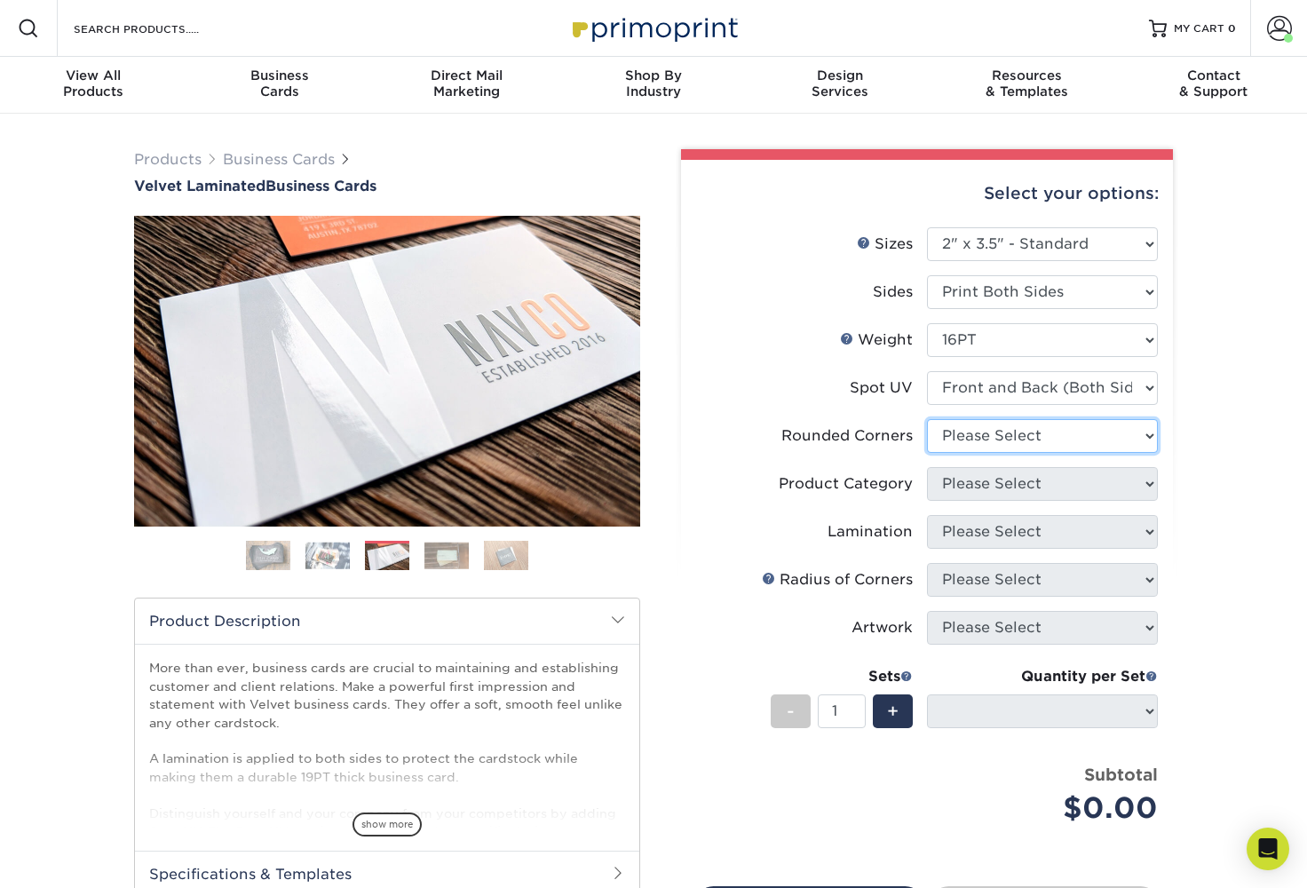
select select "0"
select select "-1"
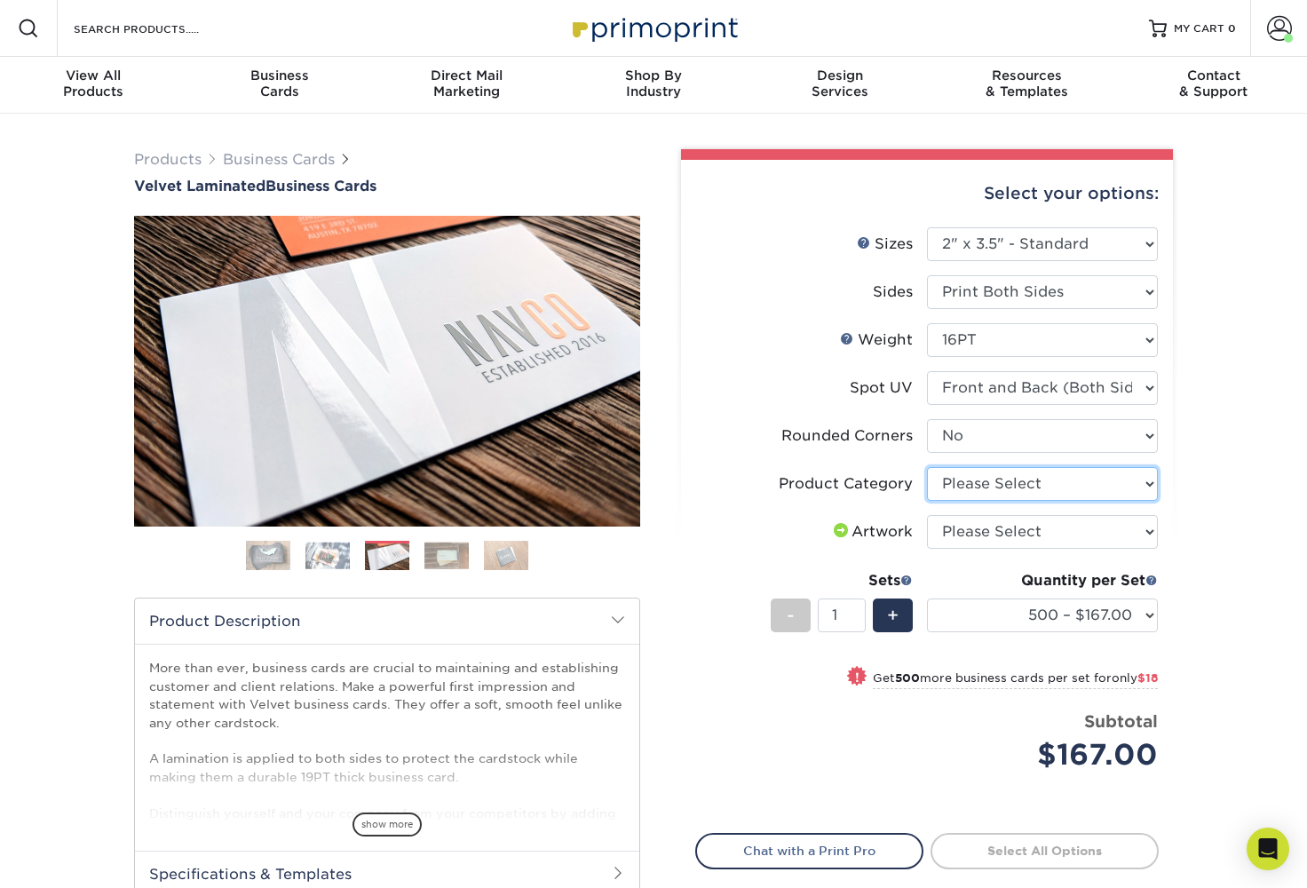
select select "3b5148f1-0588-4f88-a218-97bcfdce65c1"
select select "upload"
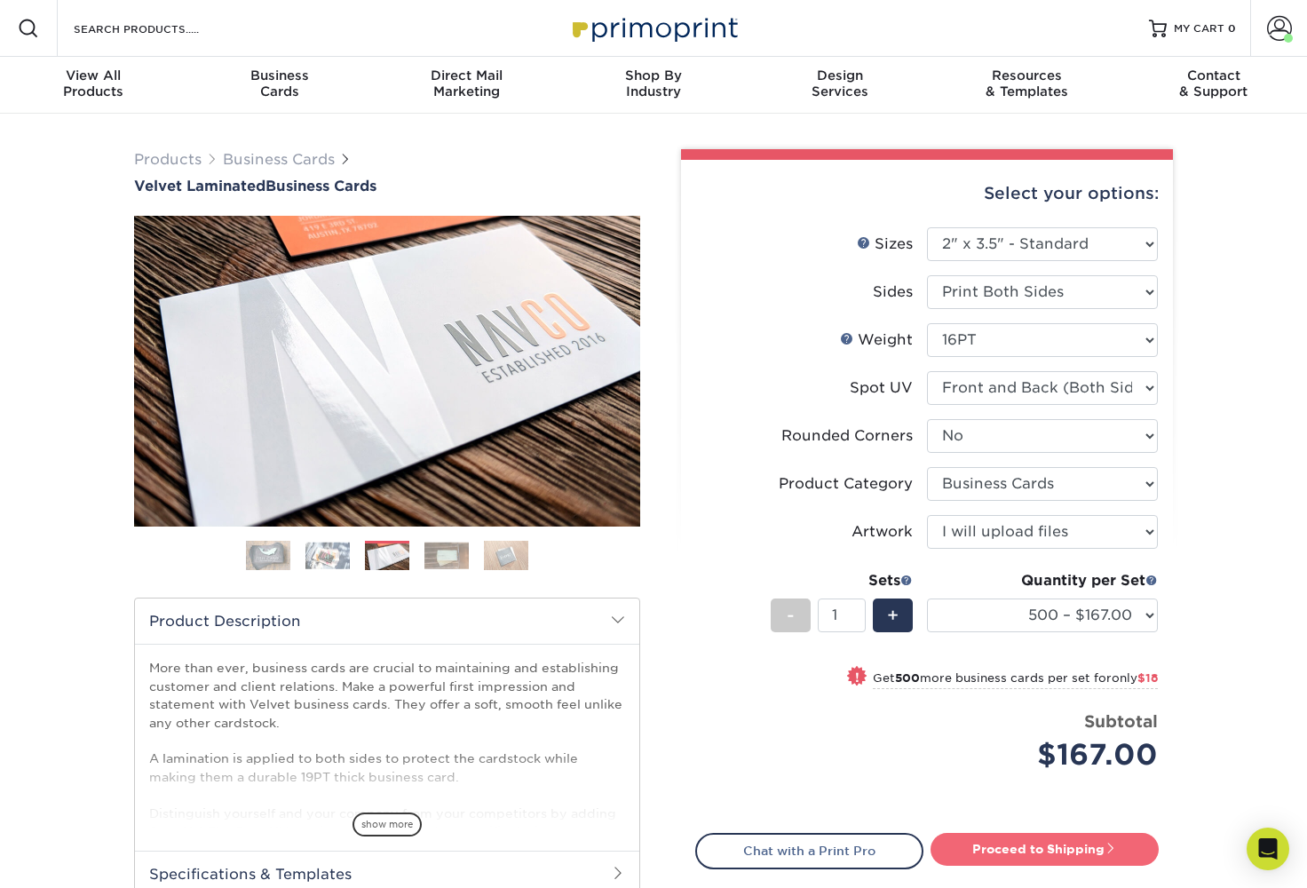
click at [974, 845] on link "Proceed to Shipping" at bounding box center [1045, 849] width 228 height 32
type input "Set 1"
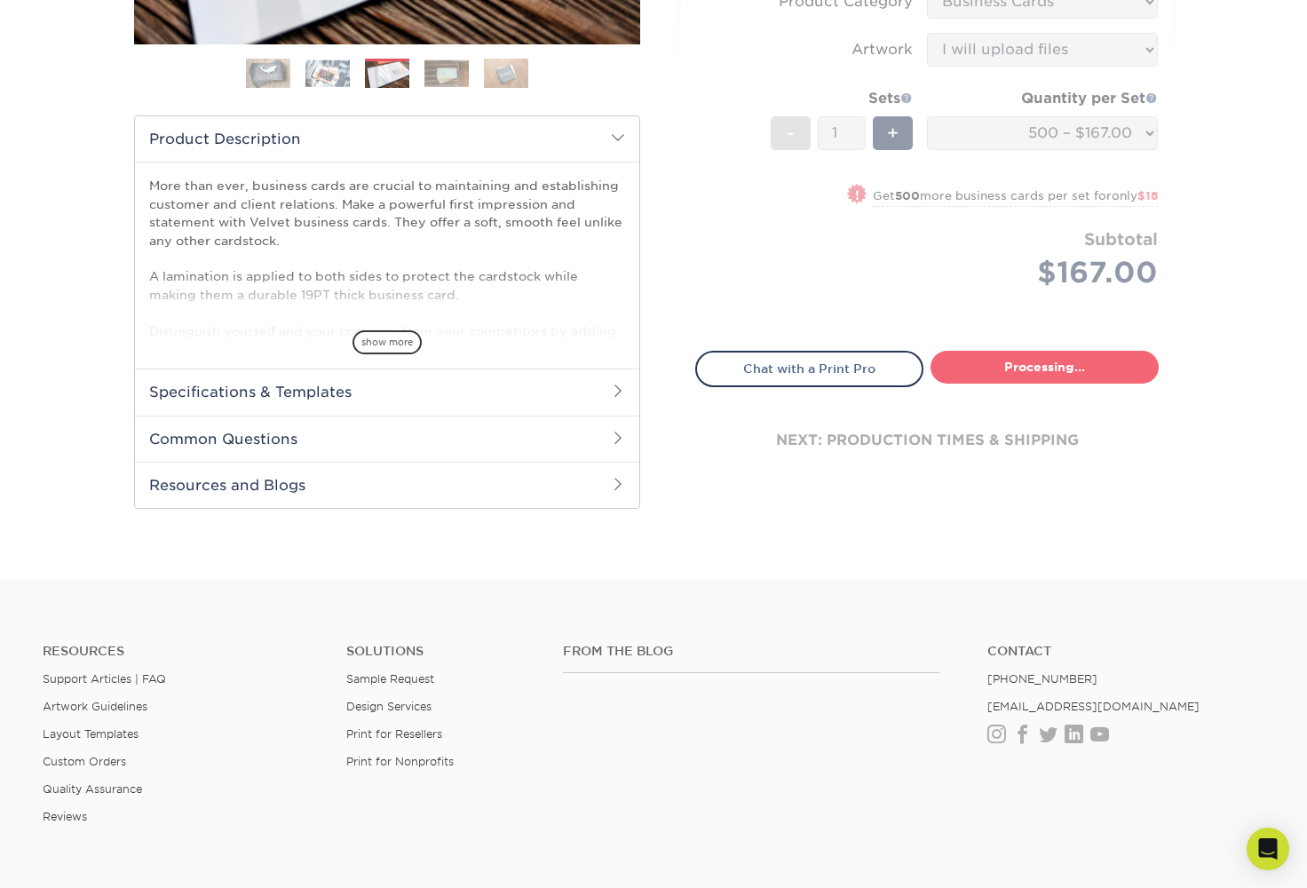
select select "4255bcc9-c807-49ed-9fda-38550f218dbc"
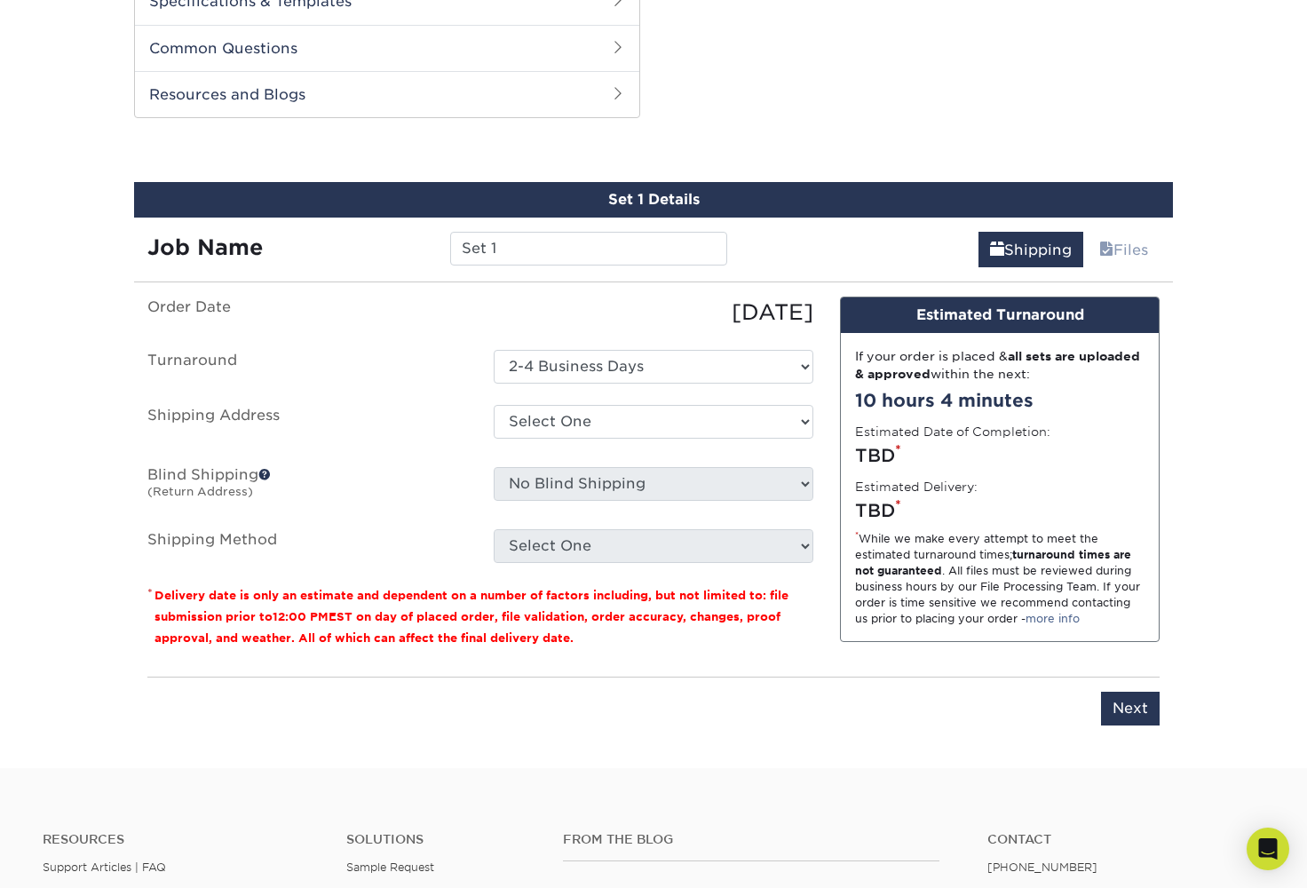
scroll to position [903, 0]
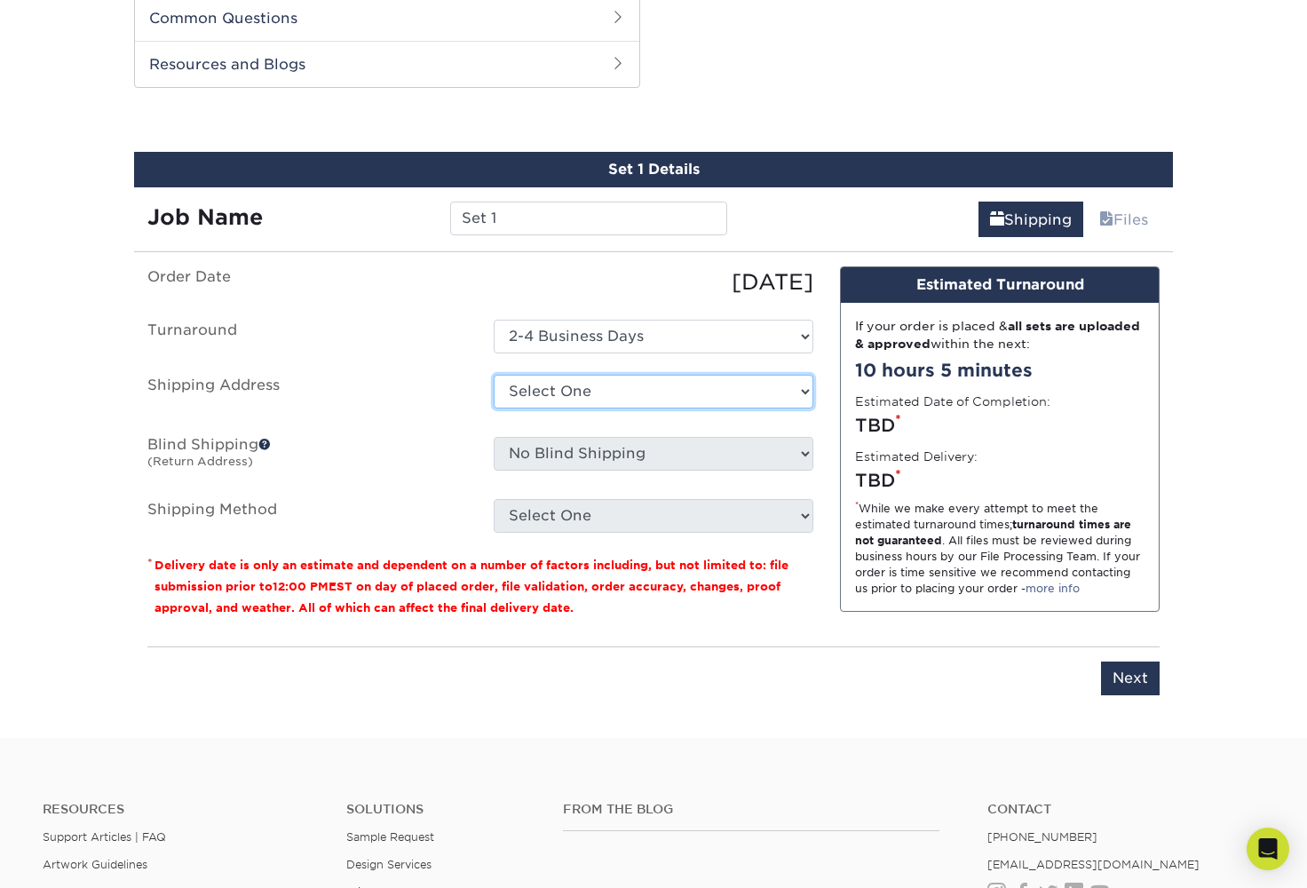
select select "285060"
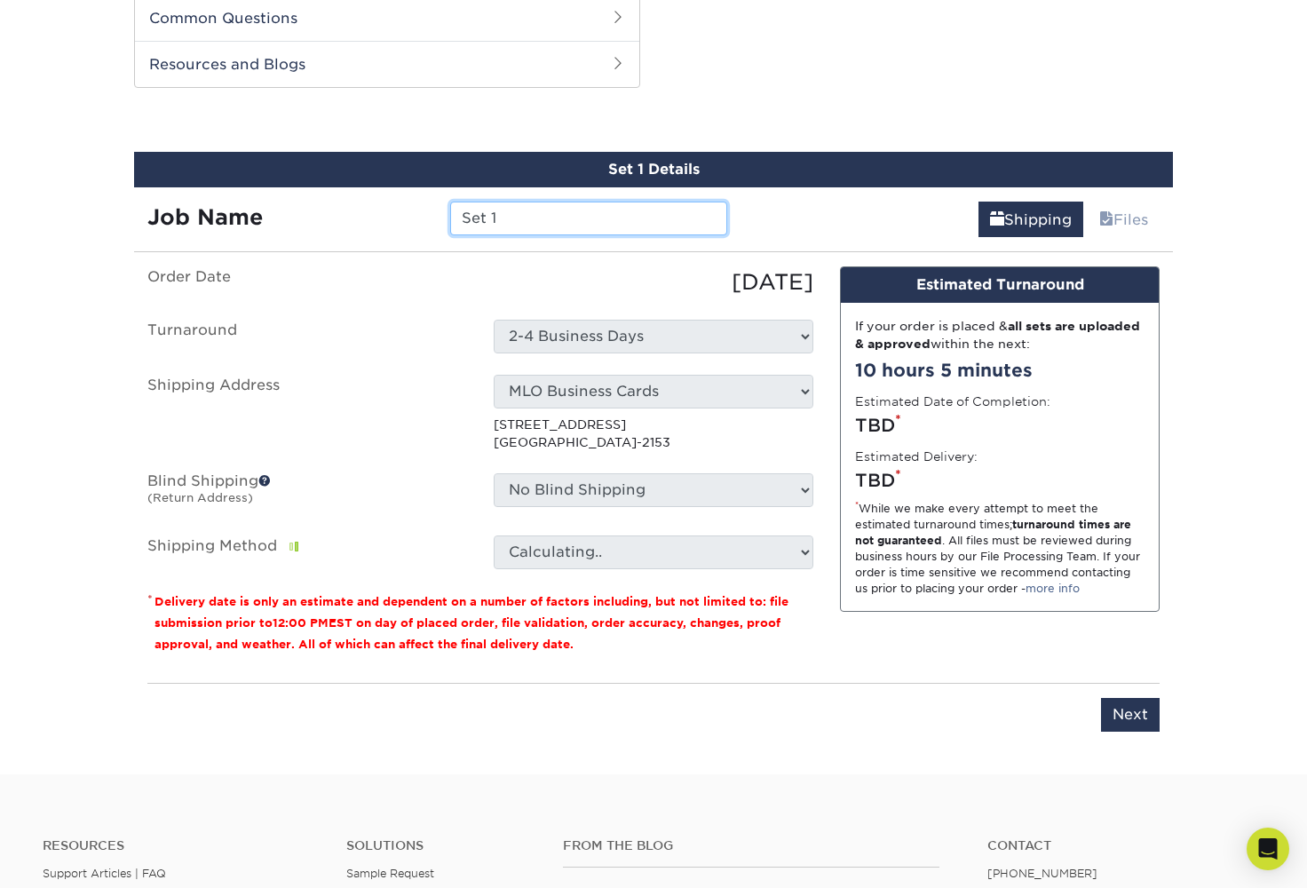
click at [534, 218] on input "Set 1" at bounding box center [588, 219] width 276 height 34
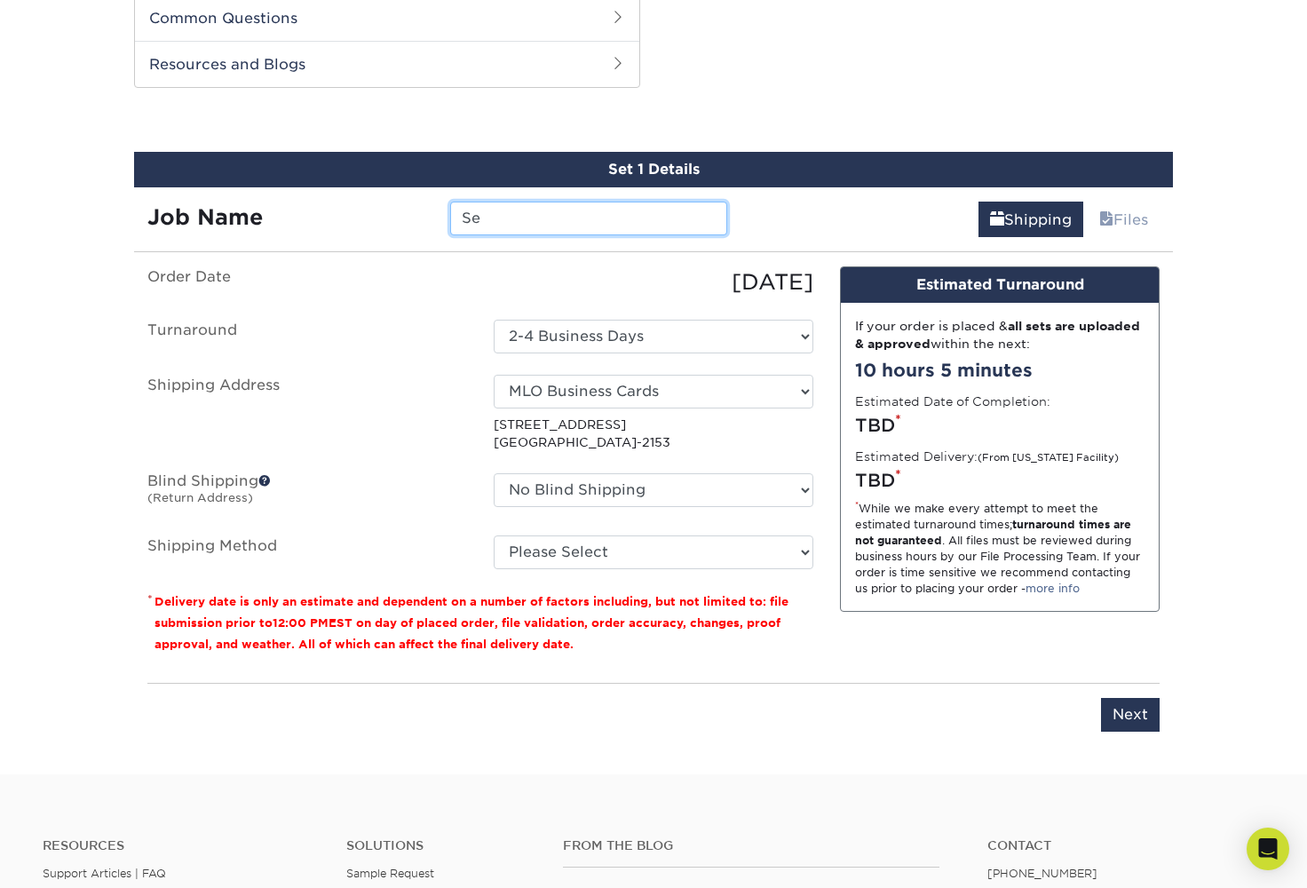
type input "S"
type input "[PERSON_NAME] Financial Group"
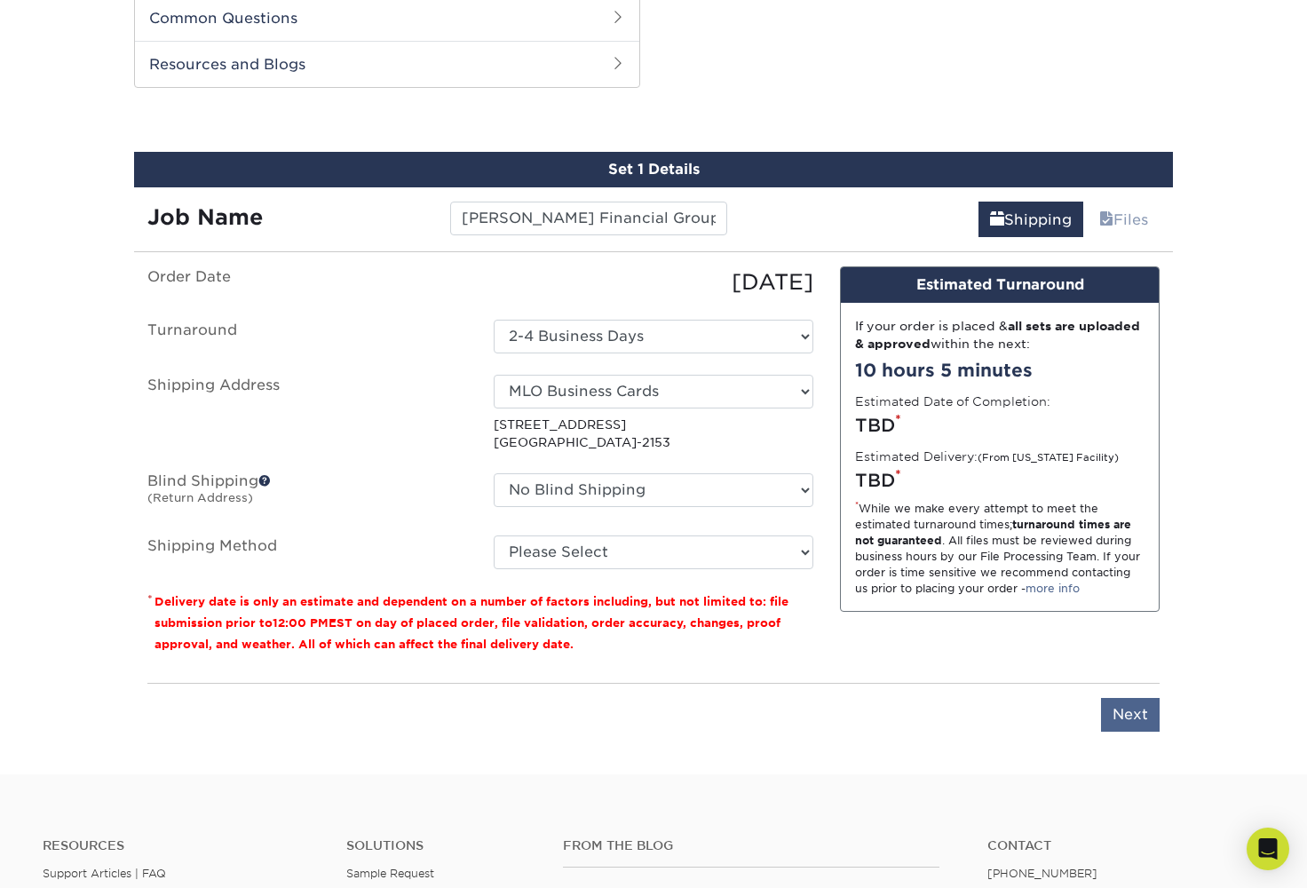
click at [1115, 714] on input "Next" at bounding box center [1130, 715] width 59 height 34
type input "Next"
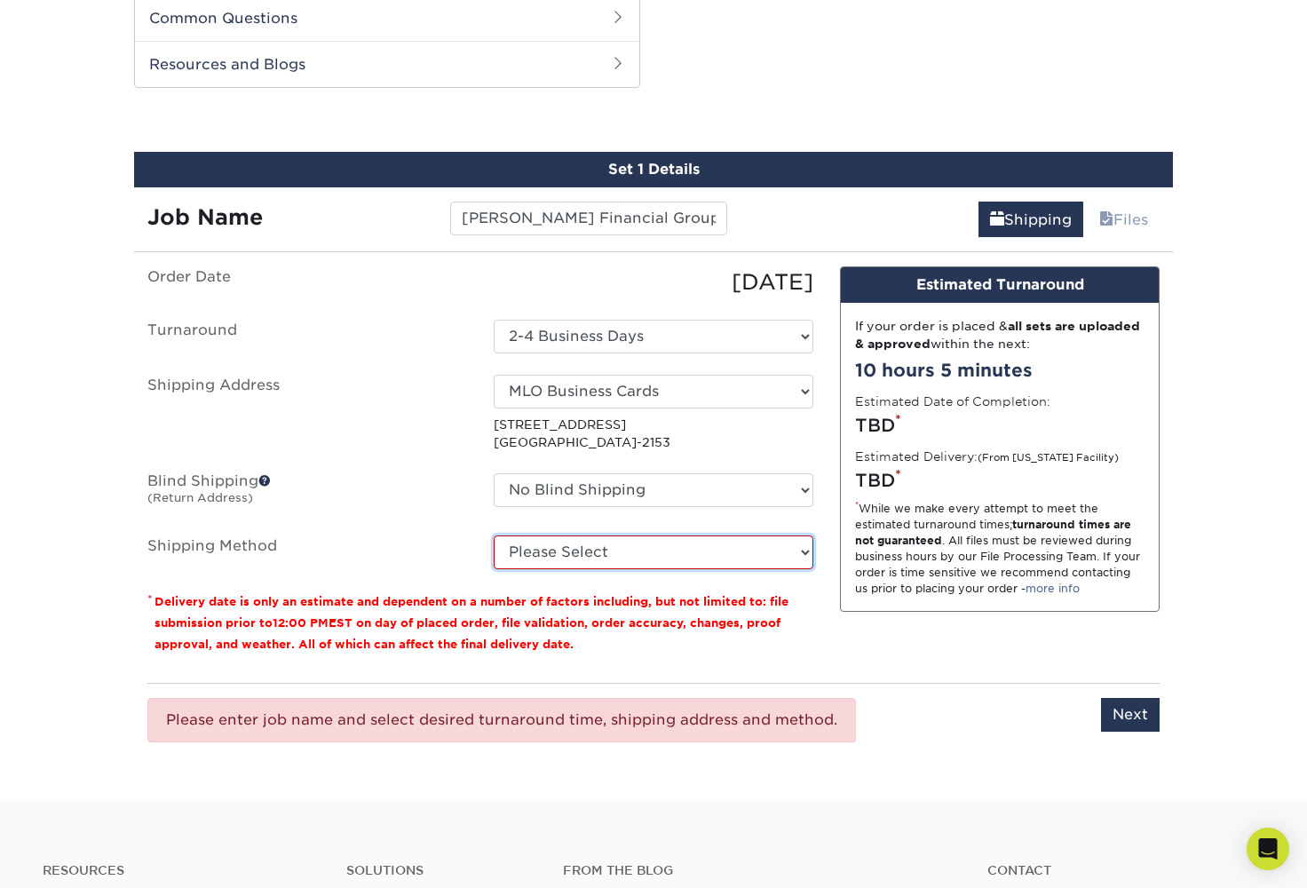
select select "03"
click at [1128, 713] on input "Next" at bounding box center [1130, 715] width 59 height 34
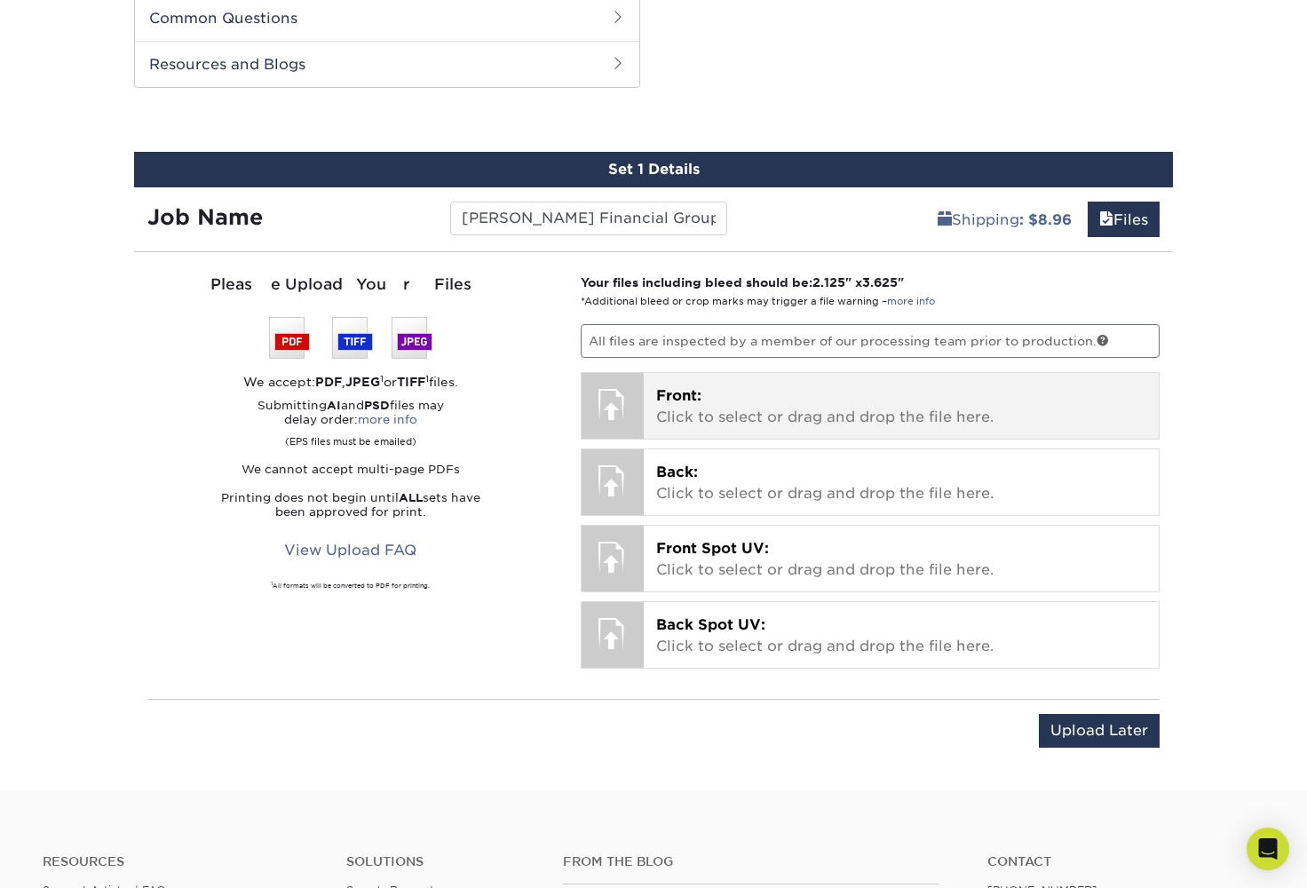
click at [640, 393] on div at bounding box center [613, 404] width 62 height 62
click at [663, 409] on p "Front: Click to select or drag and drop the file here." at bounding box center [901, 406] width 491 height 43
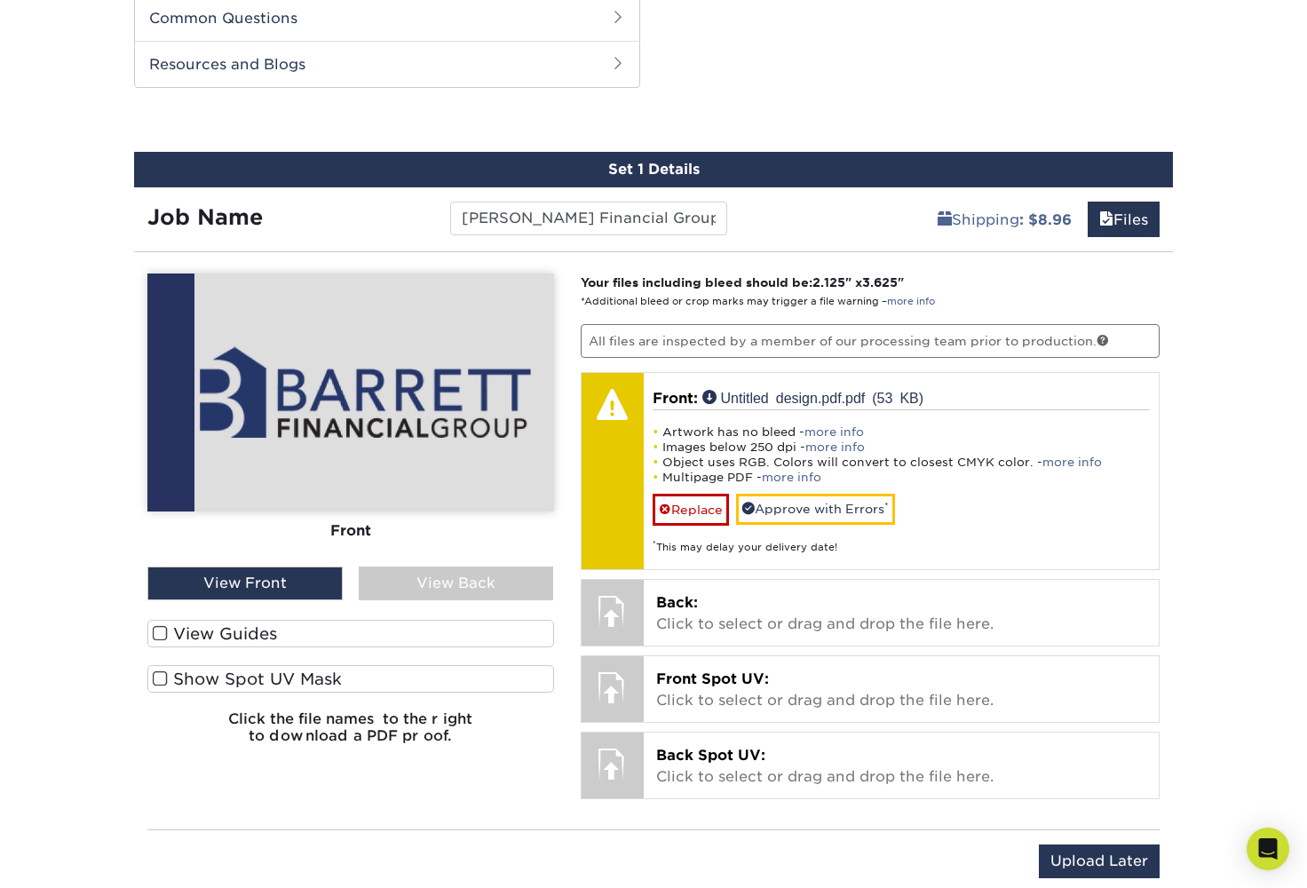
click at [410, 575] on div "View Back" at bounding box center [456, 584] width 195 height 34
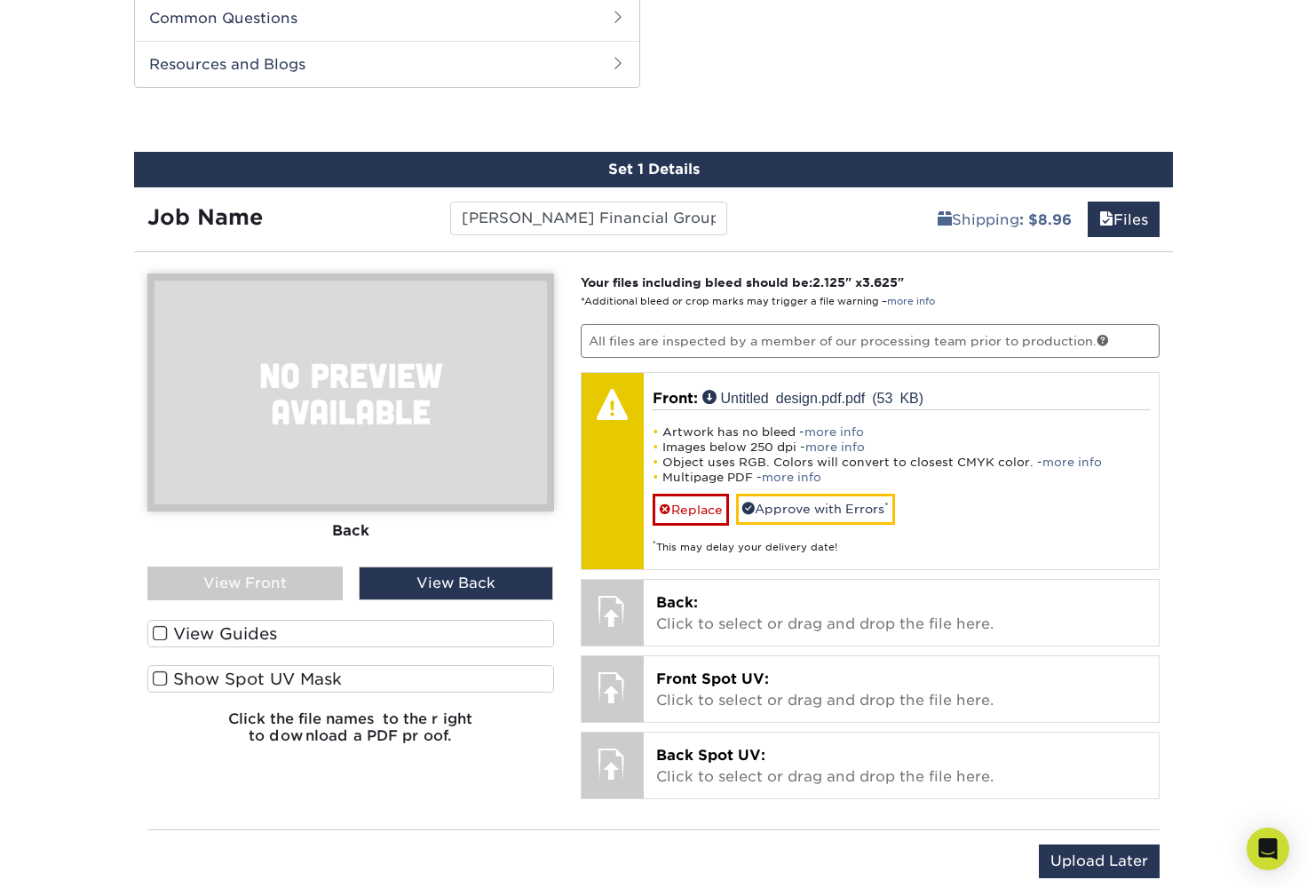
click at [410, 575] on div "View Back" at bounding box center [456, 584] width 195 height 34
click at [310, 578] on div "View Front" at bounding box center [244, 584] width 195 height 34
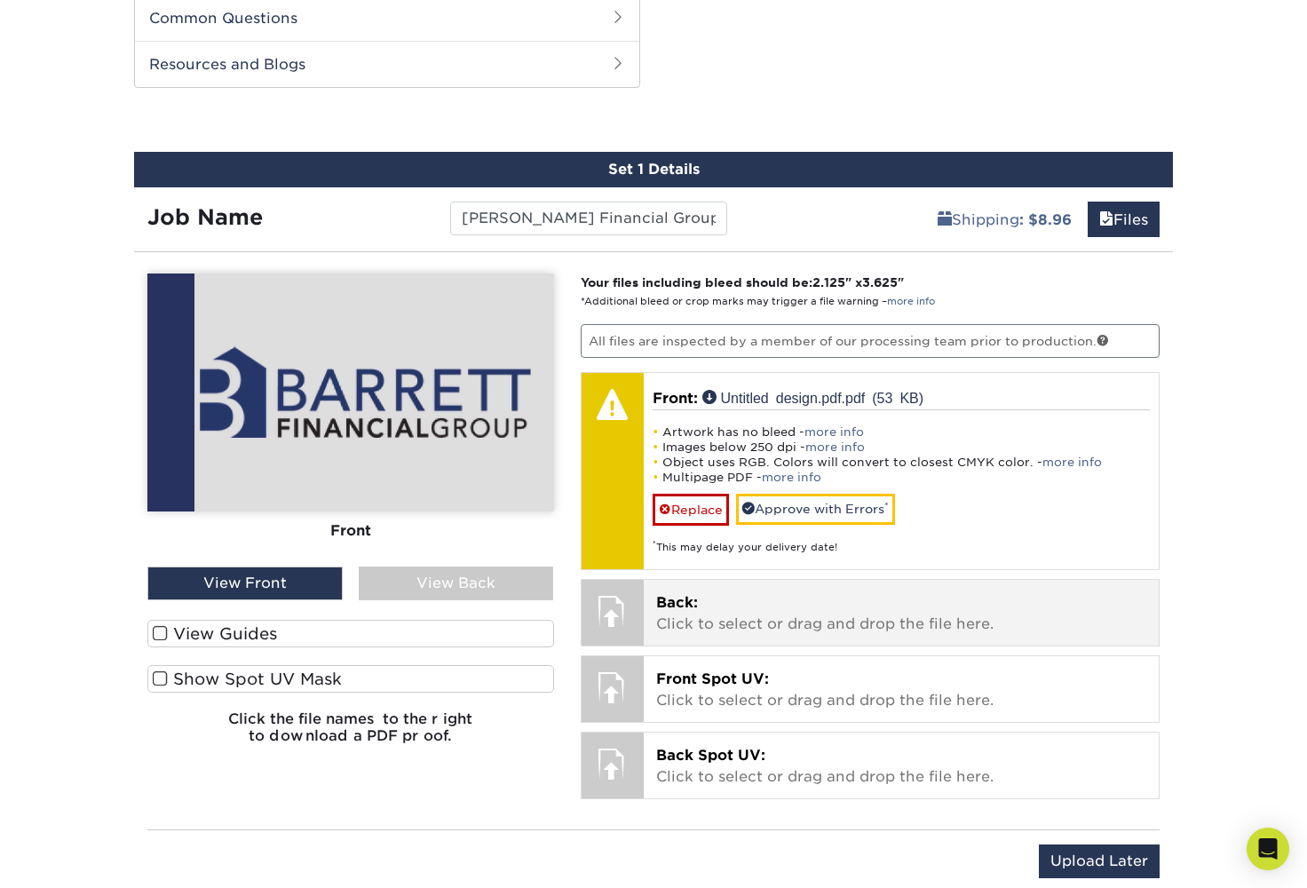
click at [662, 608] on p "Back: Click to select or drag and drop the file here." at bounding box center [901, 613] width 491 height 43
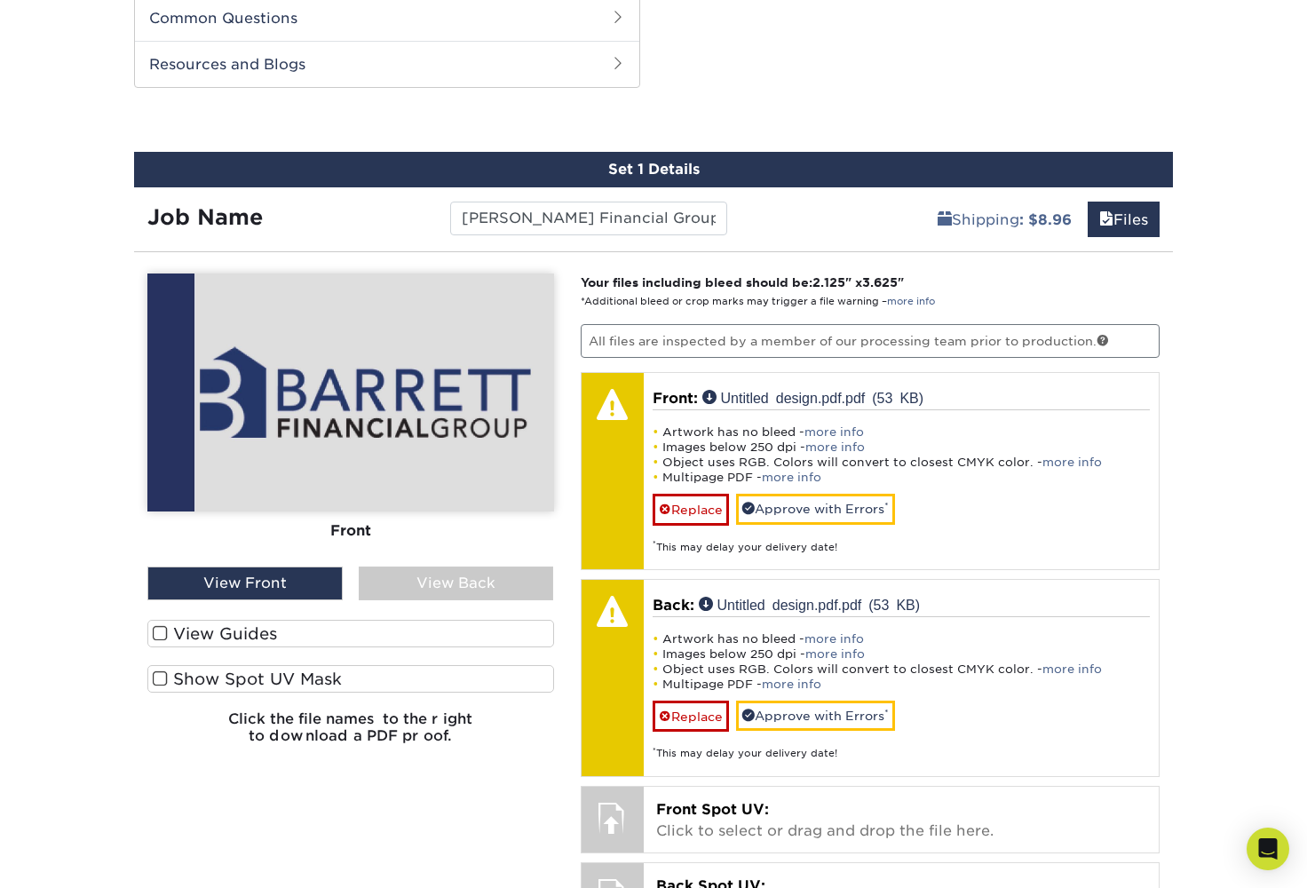
click at [486, 588] on div "View Back" at bounding box center [456, 584] width 195 height 34
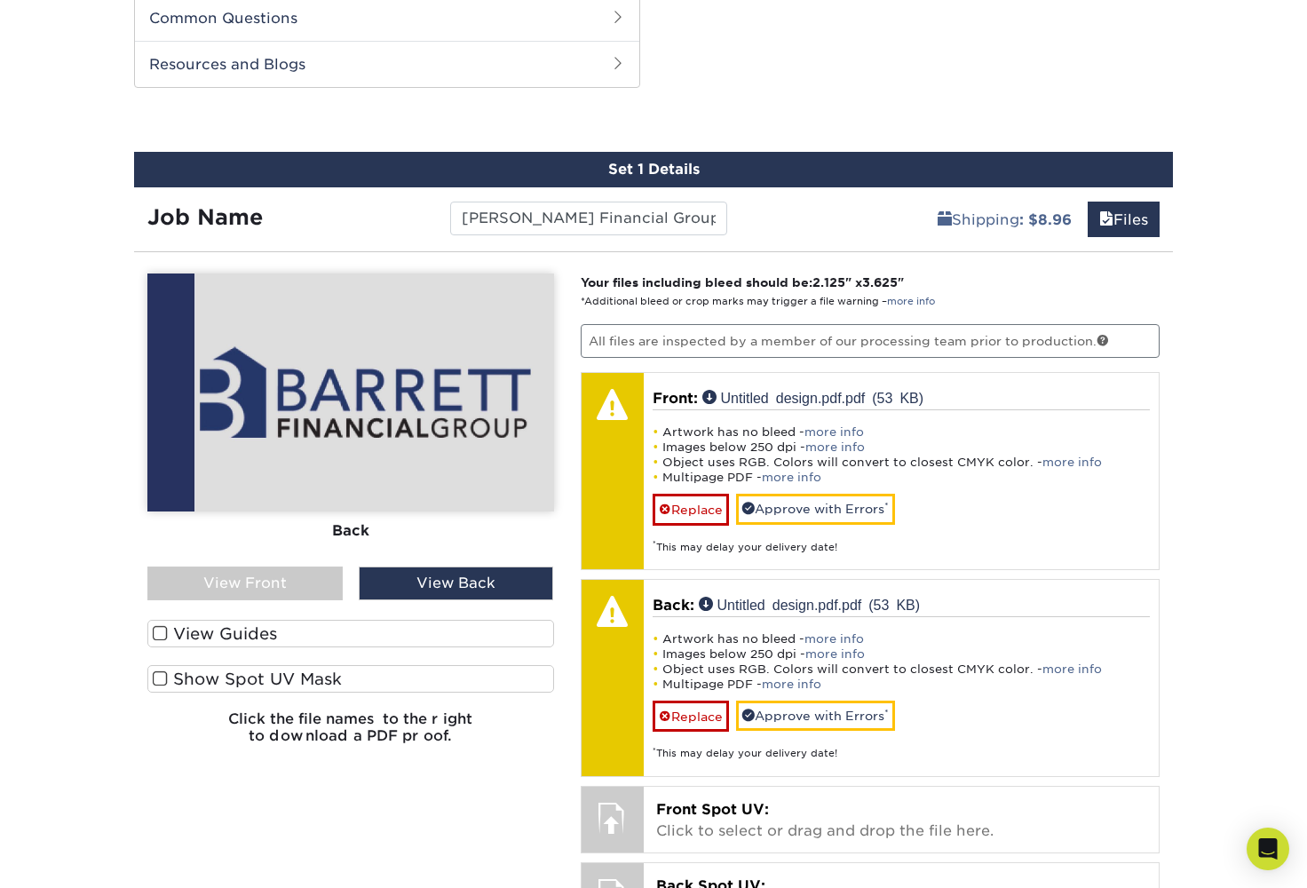
click at [486, 588] on div "View Back" at bounding box center [456, 584] width 195 height 34
click at [273, 598] on div "View Front" at bounding box center [244, 584] width 195 height 34
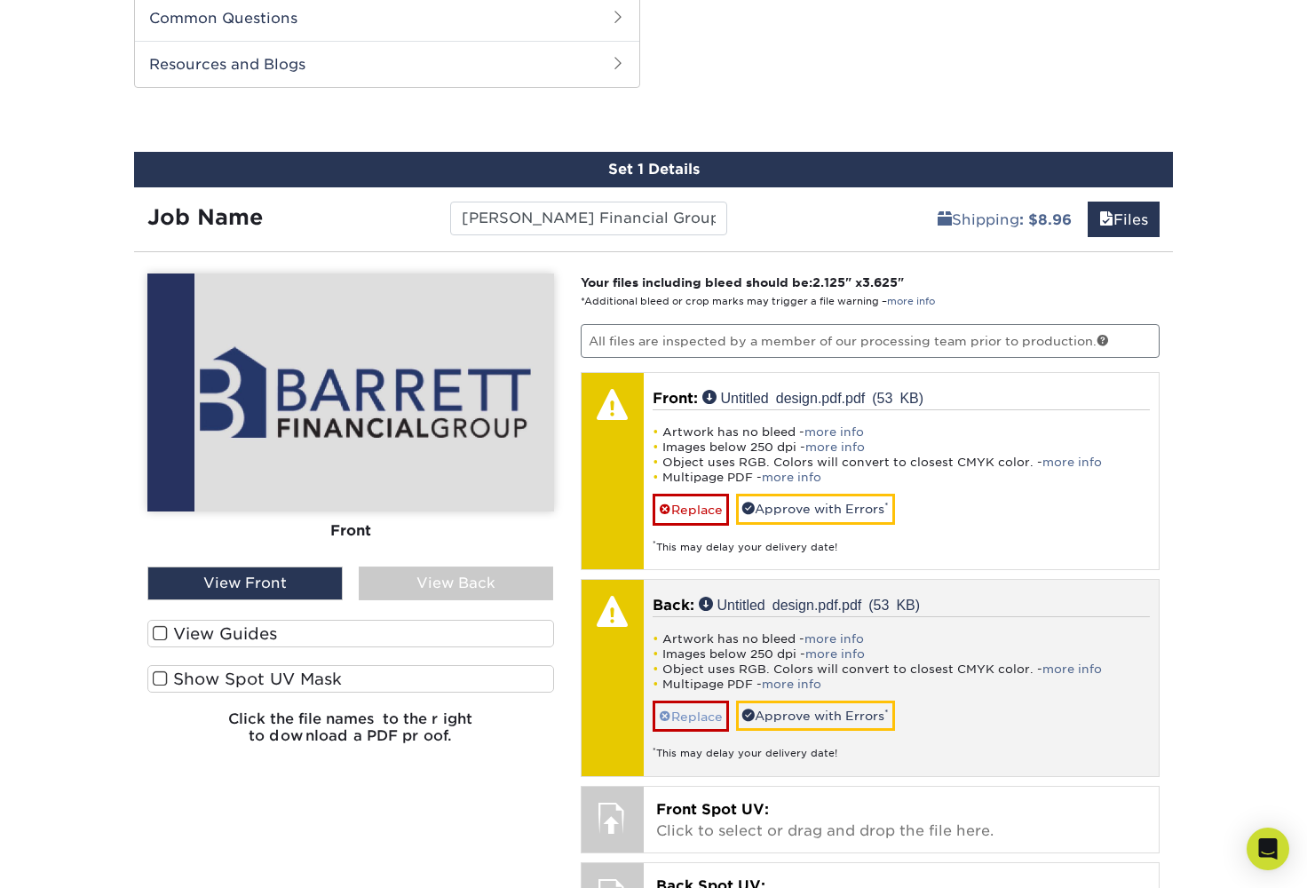
click at [685, 717] on link "Replace" at bounding box center [691, 716] width 76 height 31
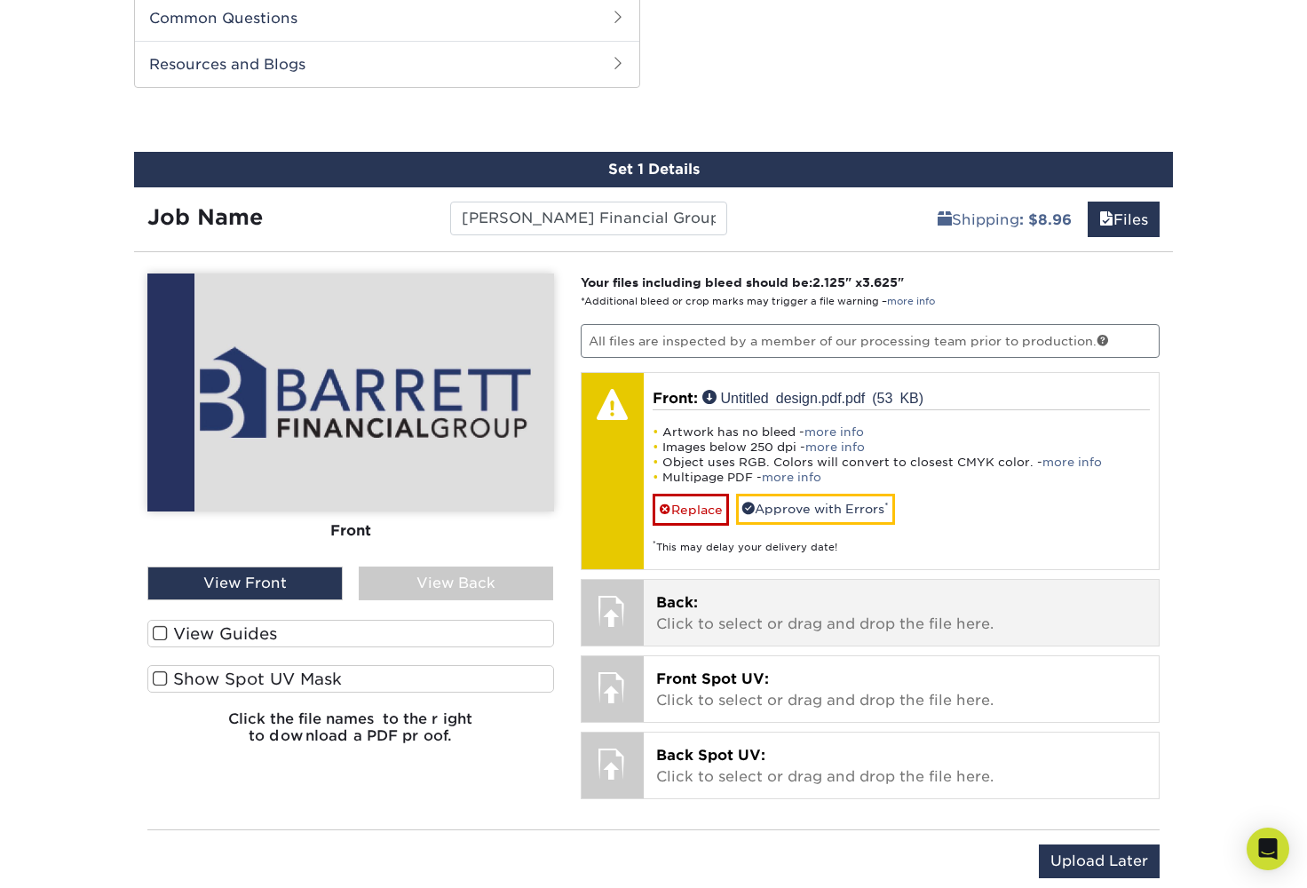
click at [691, 607] on span "Back:" at bounding box center [677, 602] width 42 height 17
click at [669, 596] on span "Back:" at bounding box center [677, 602] width 42 height 17
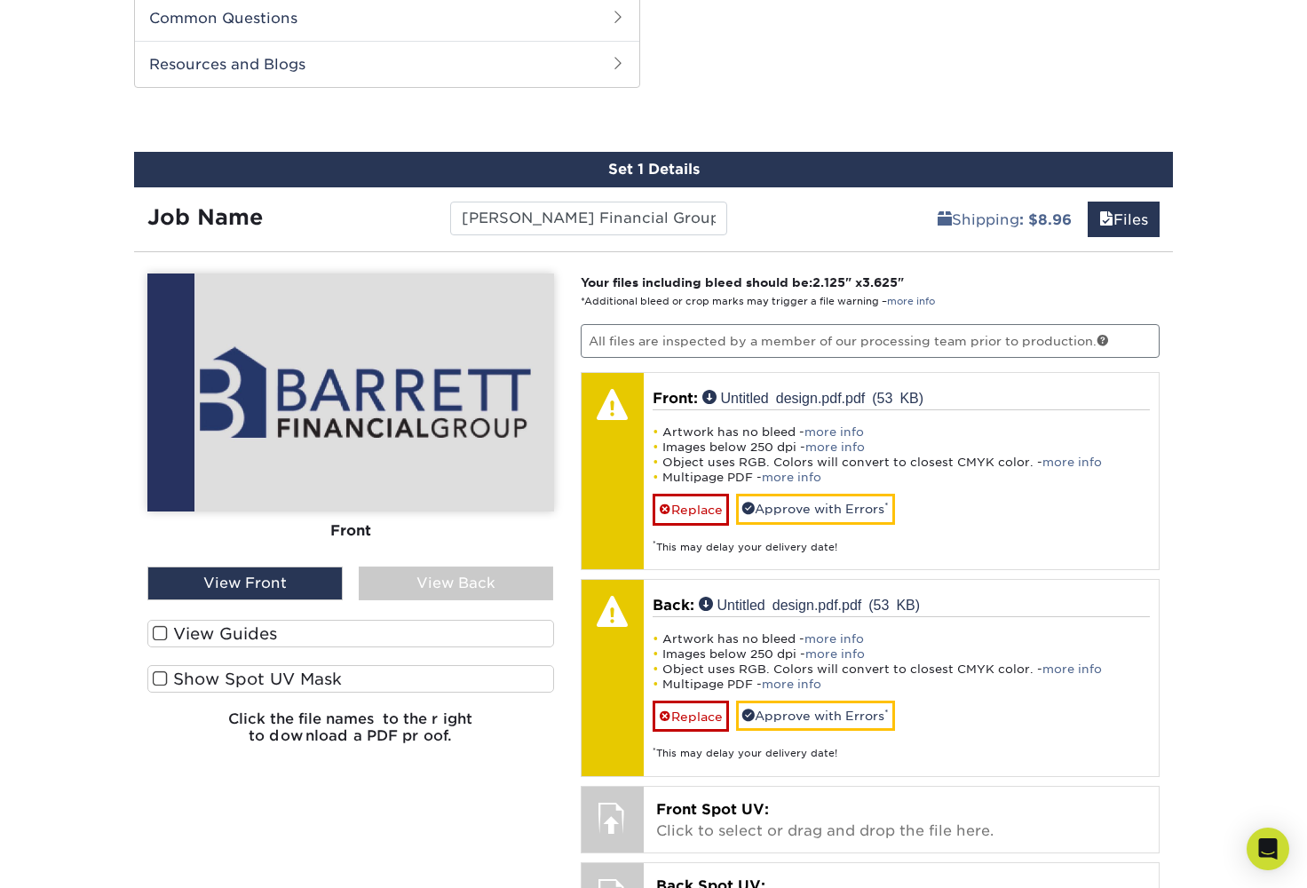
click at [501, 591] on div "View Back" at bounding box center [456, 584] width 195 height 34
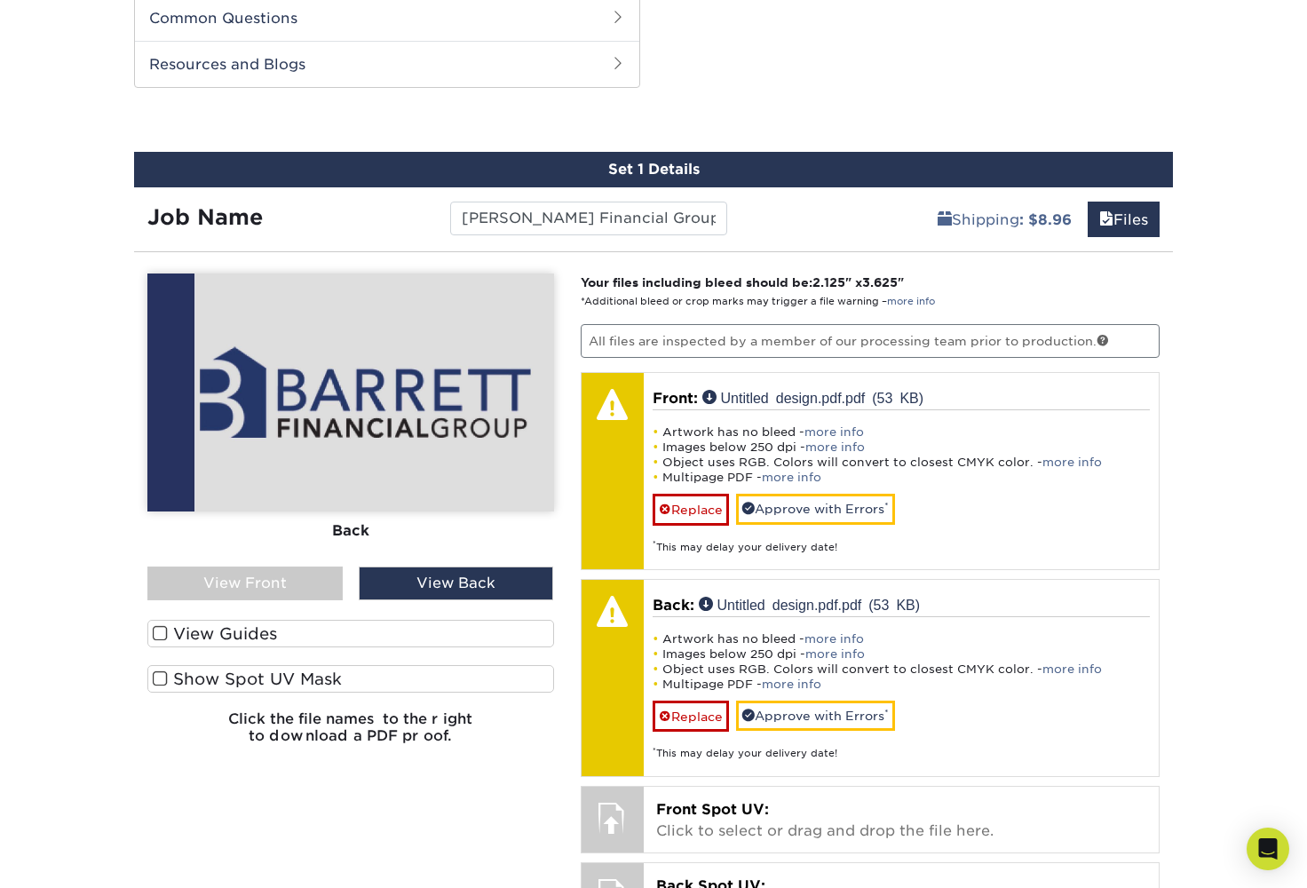
click at [501, 591] on div "View Back" at bounding box center [456, 584] width 195 height 34
click at [495, 590] on div "View Back" at bounding box center [456, 584] width 195 height 34
click at [328, 591] on div "View Front" at bounding box center [244, 584] width 195 height 34
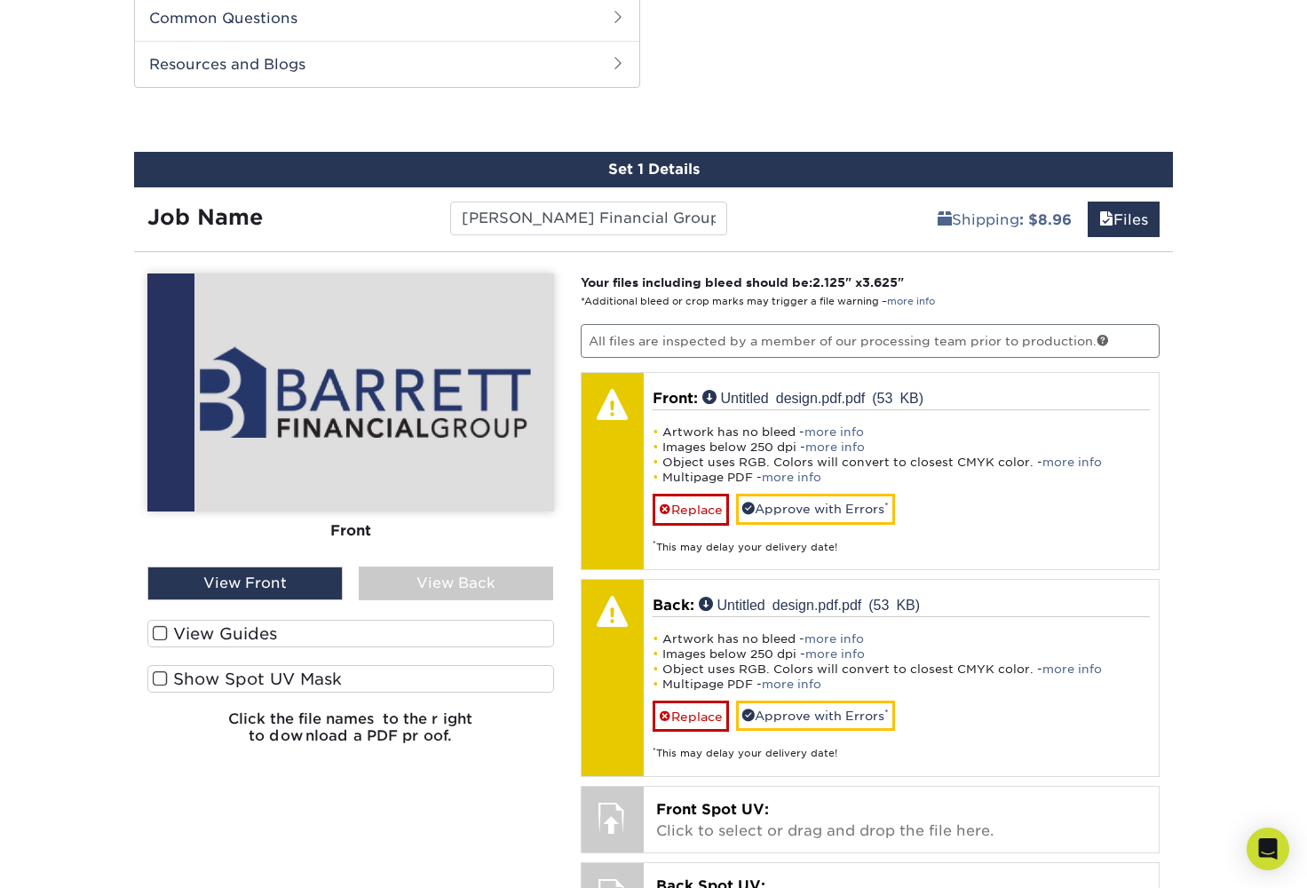
click at [428, 577] on div "View Back" at bounding box center [456, 584] width 195 height 34
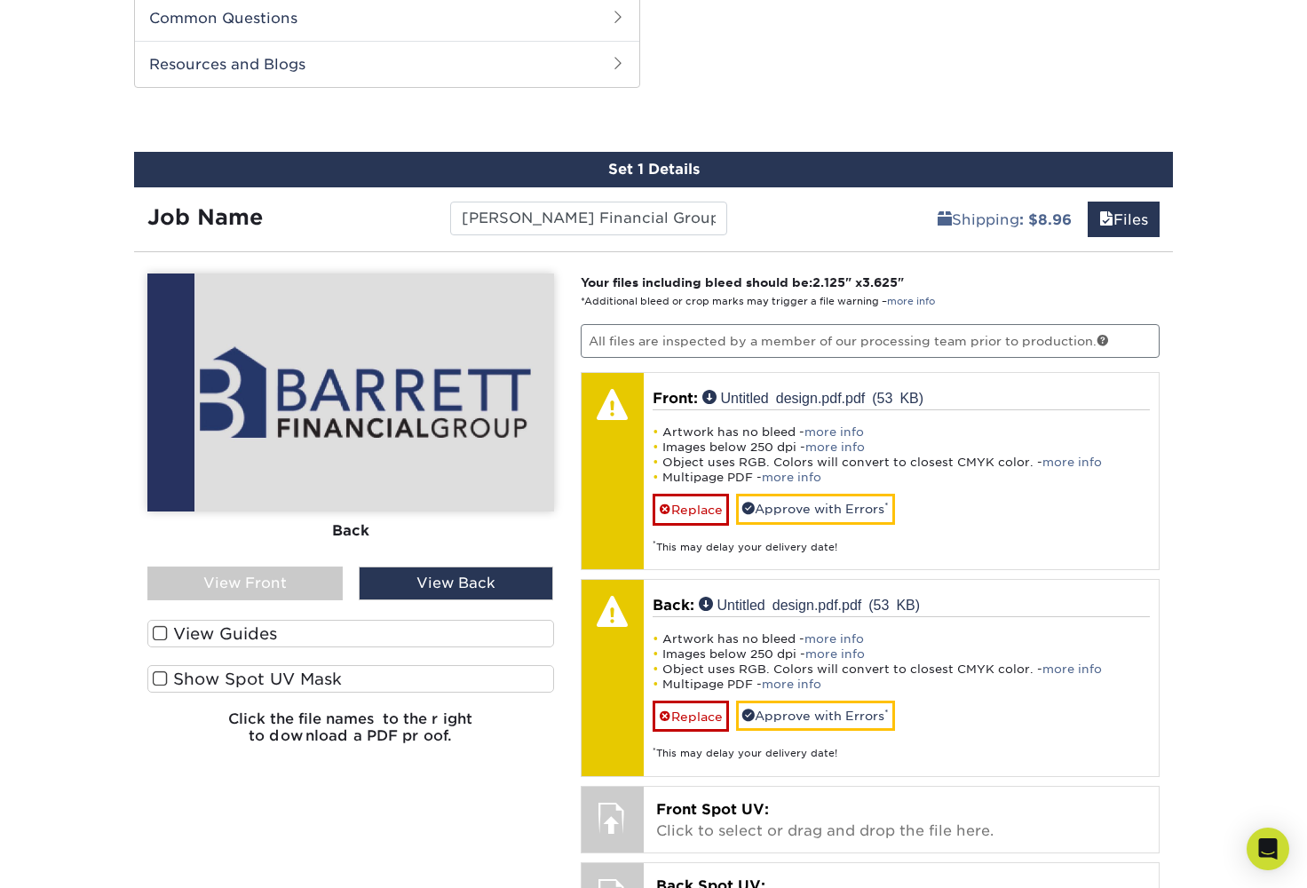
click at [428, 577] on div "View Back" at bounding box center [456, 584] width 195 height 34
click at [150, 629] on label "View Guides" at bounding box center [350, 634] width 407 height 28
click at [0, 0] on input "View Guides" at bounding box center [0, 0] width 0 height 0
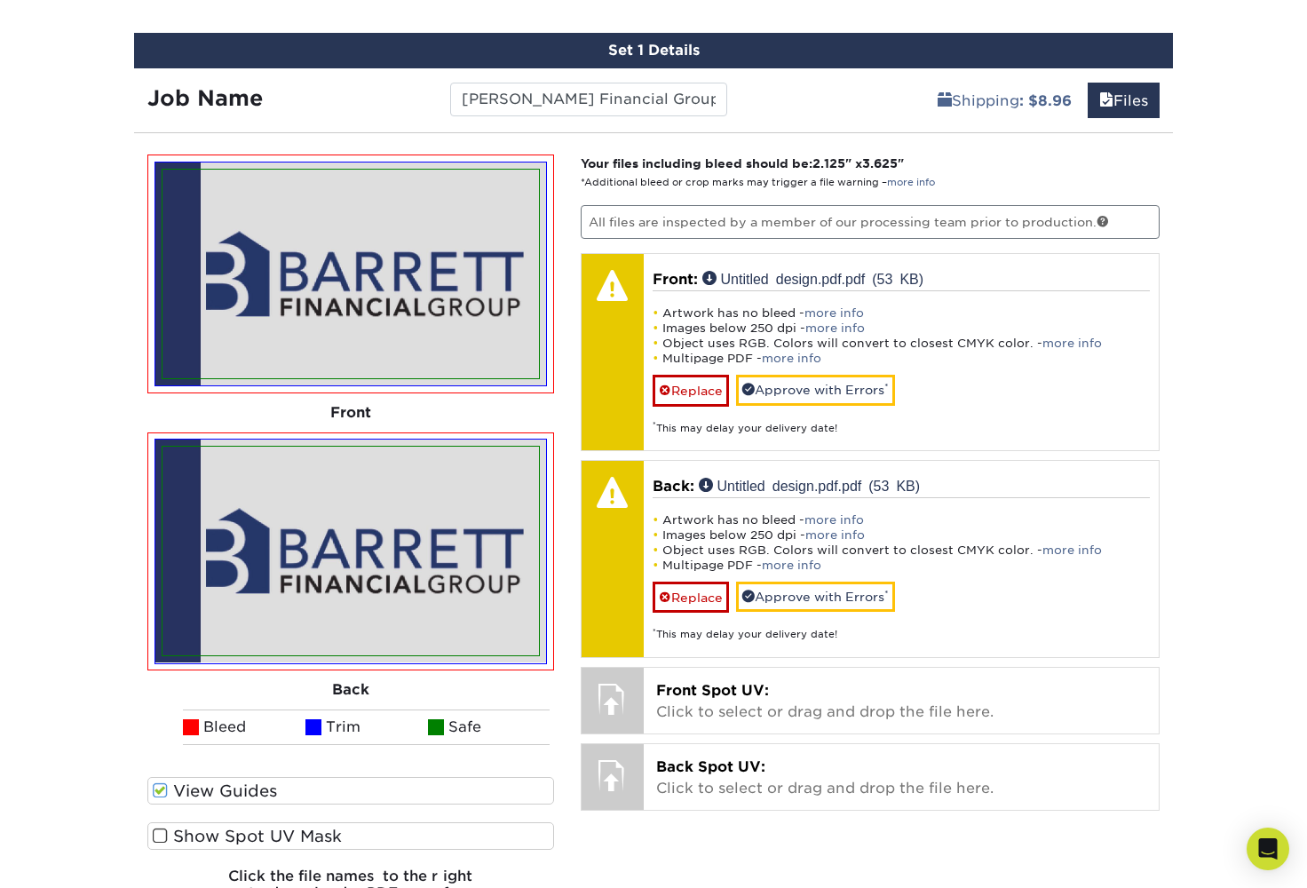
scroll to position [1083, 0]
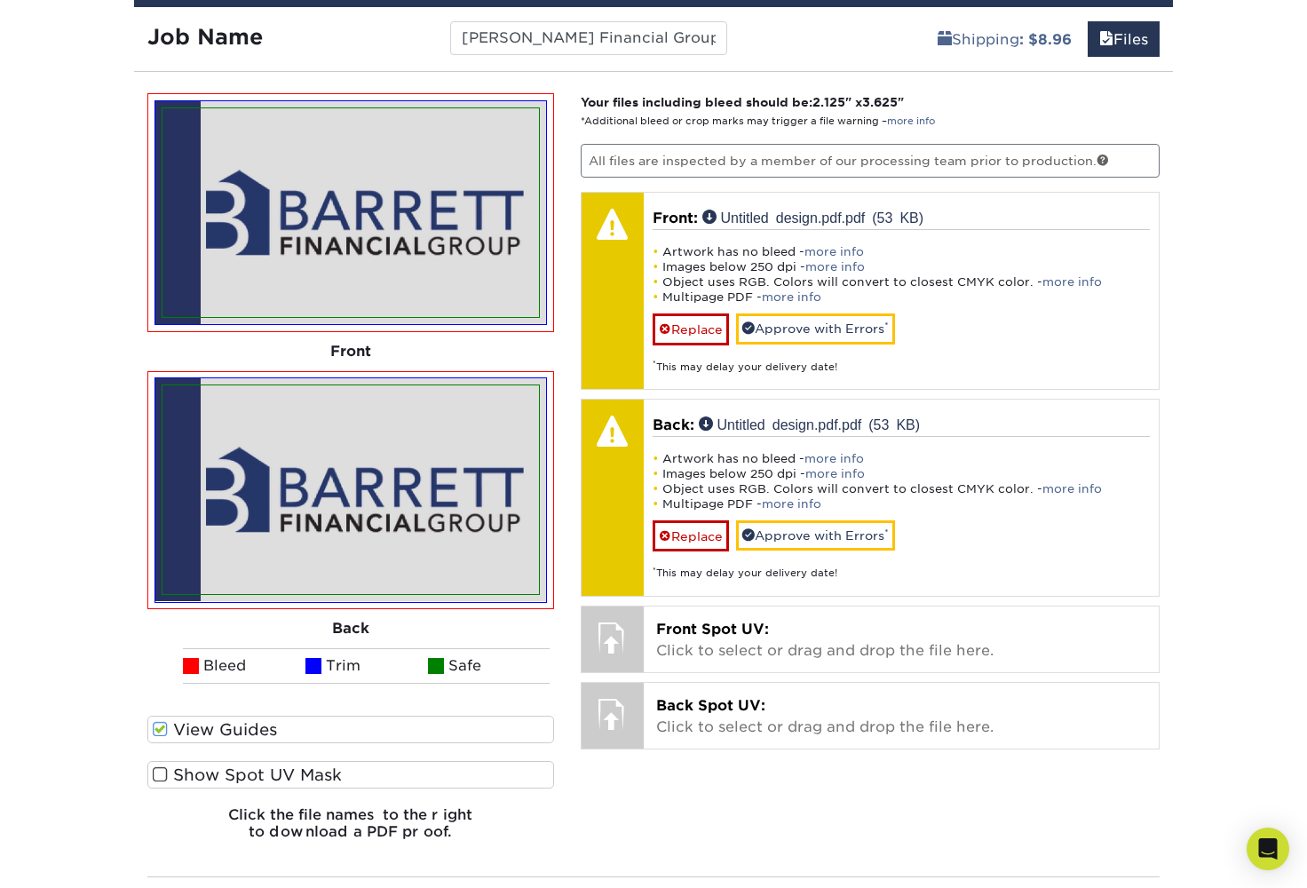
click at [167, 774] on span at bounding box center [160, 774] width 15 height 17
click at [0, 0] on input "Show Spot UV Mask" at bounding box center [0, 0] width 0 height 0
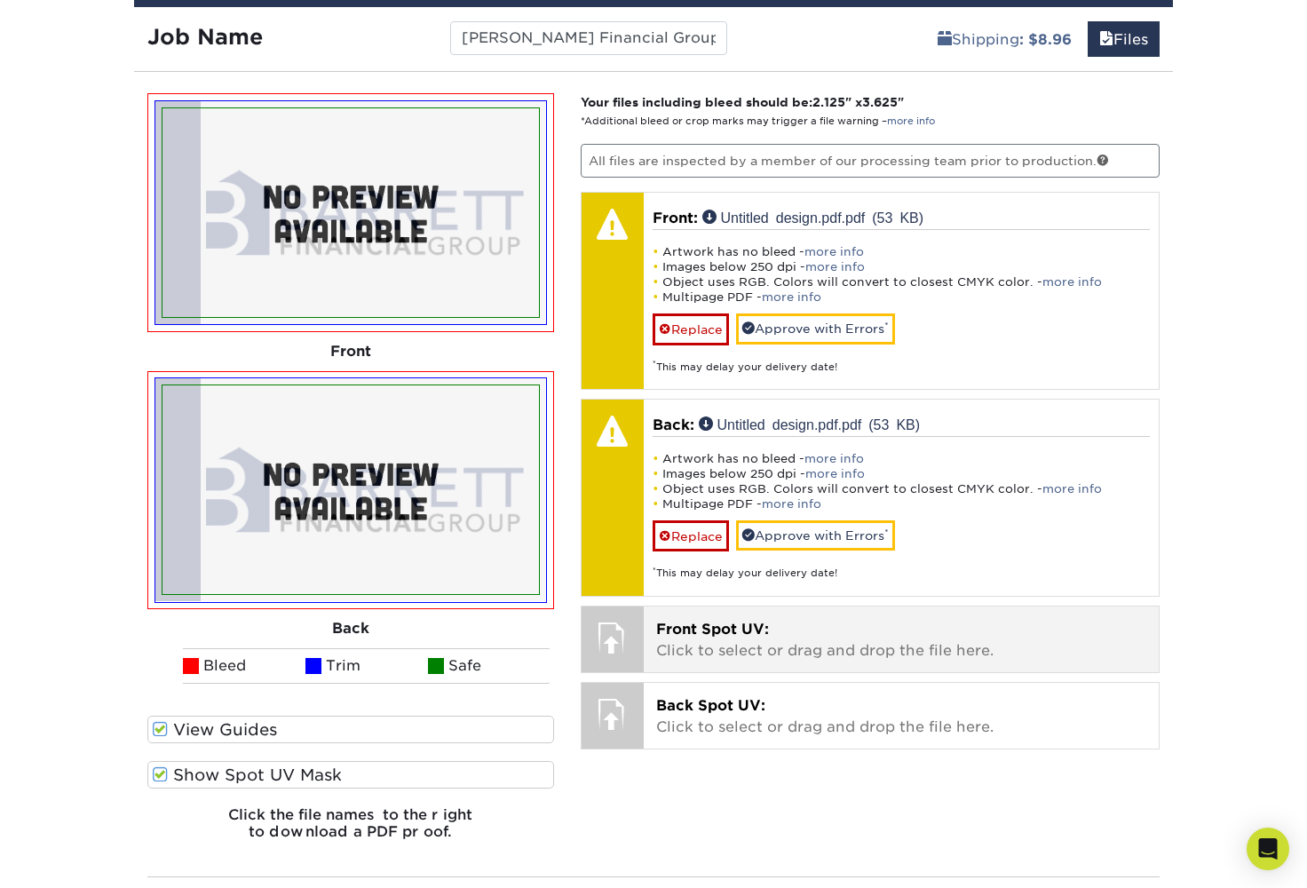
click at [650, 626] on div "Front Spot UV: Click to select or drag and drop the file here. Choose file" at bounding box center [902, 640] width 516 height 66
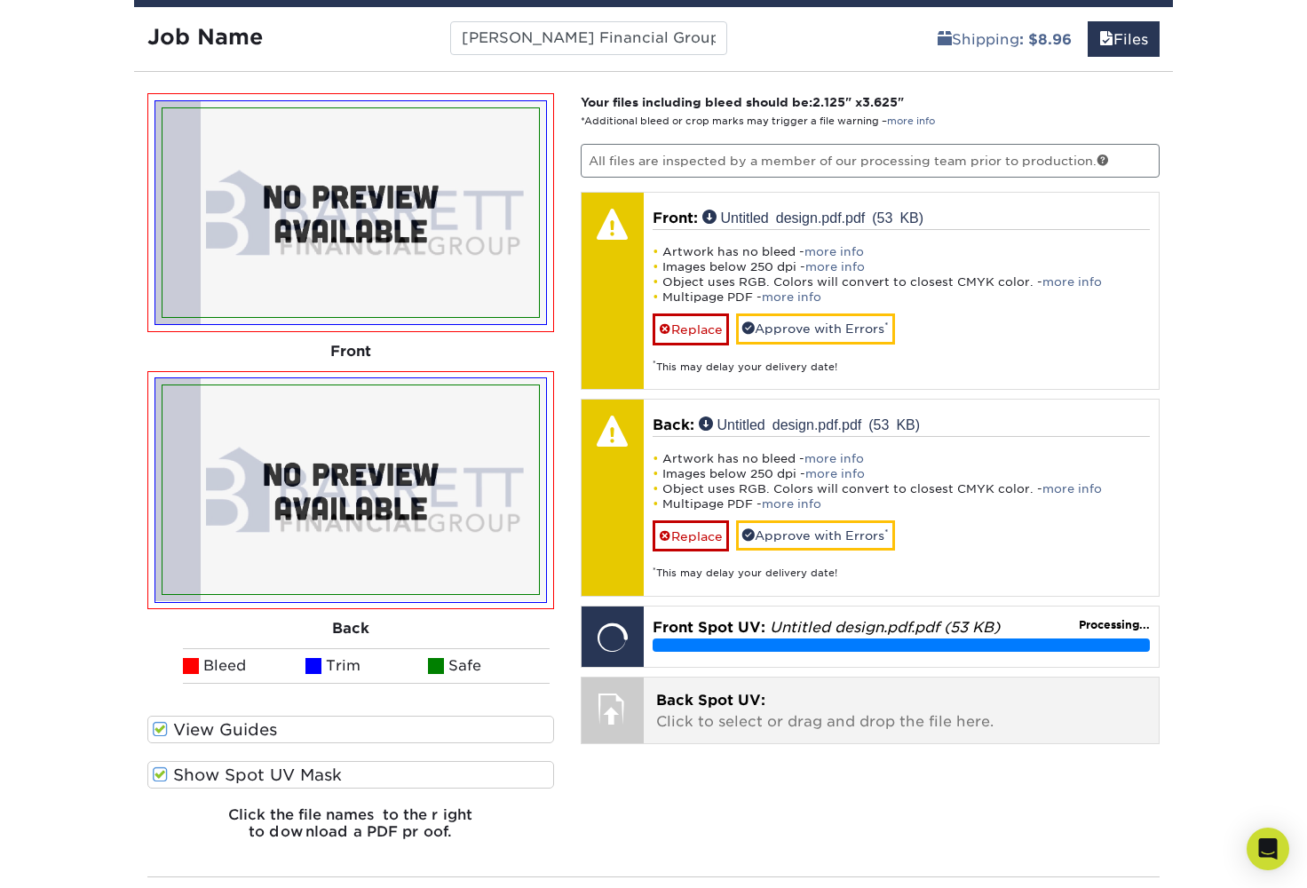
click at [676, 697] on span "Back Spot UV:" at bounding box center [710, 700] width 109 height 17
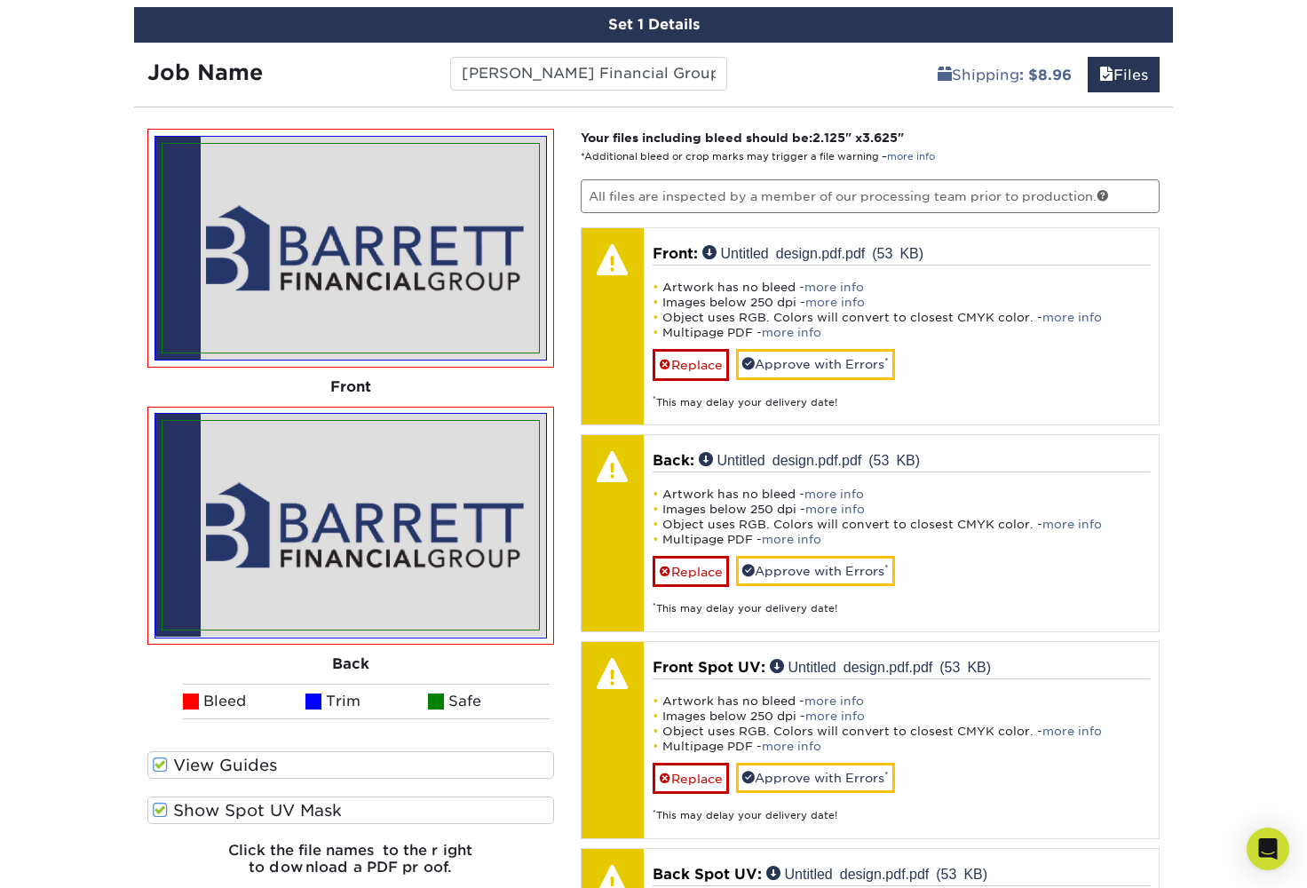
scroll to position [1043, 0]
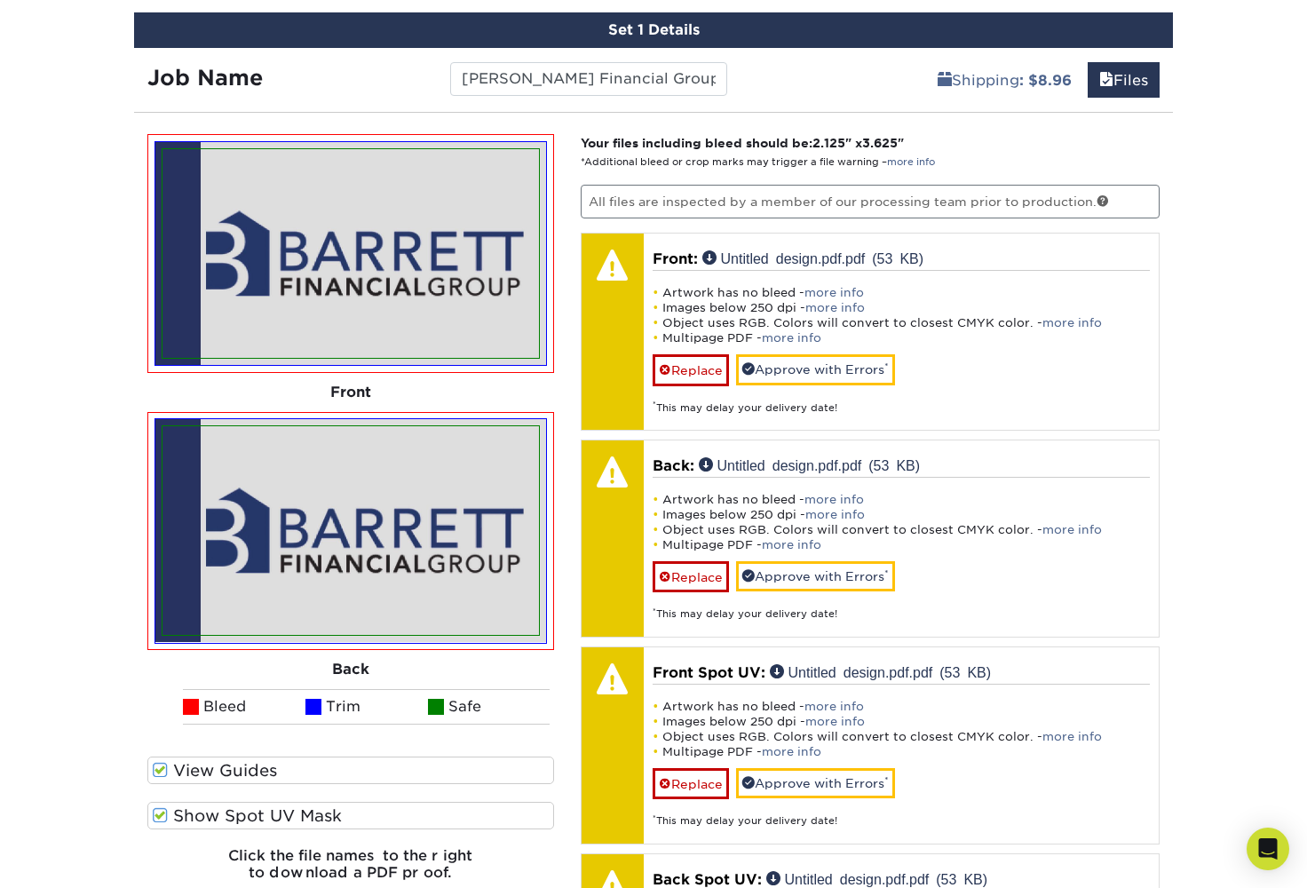
click at [443, 448] on img at bounding box center [351, 530] width 377 height 209
click at [439, 449] on img at bounding box center [351, 530] width 377 height 209
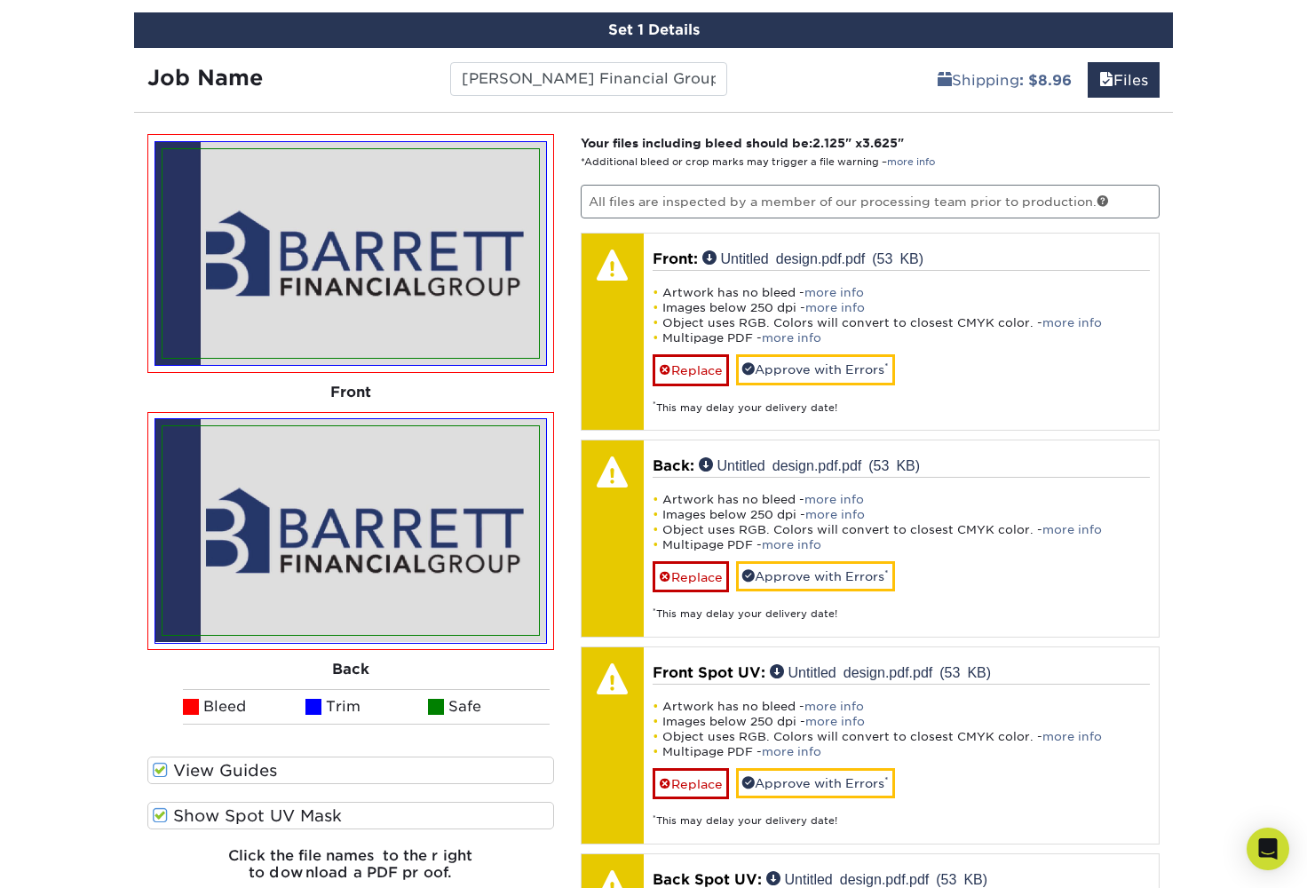
click at [439, 449] on img at bounding box center [351, 530] width 377 height 209
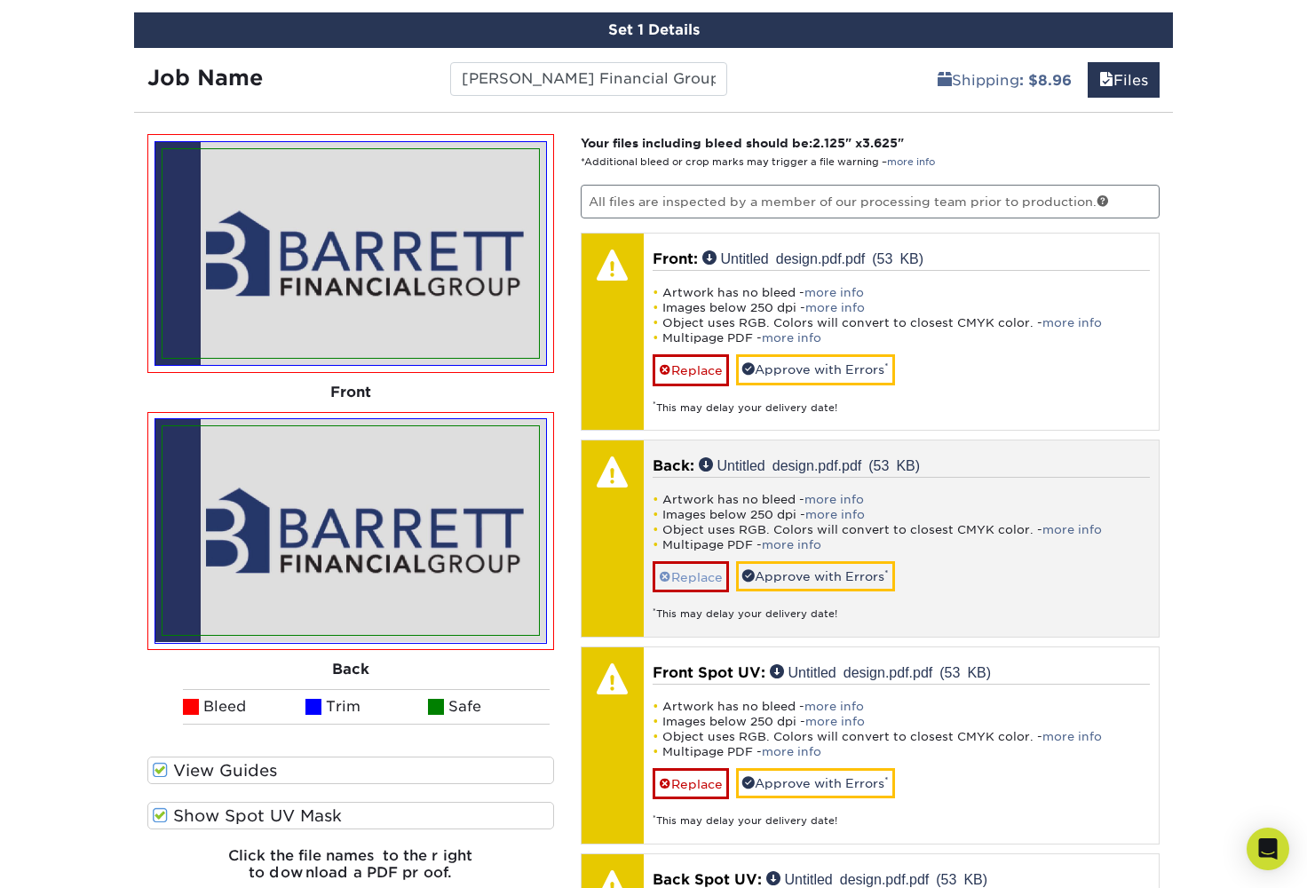
click at [684, 566] on link "Replace" at bounding box center [691, 576] width 76 height 31
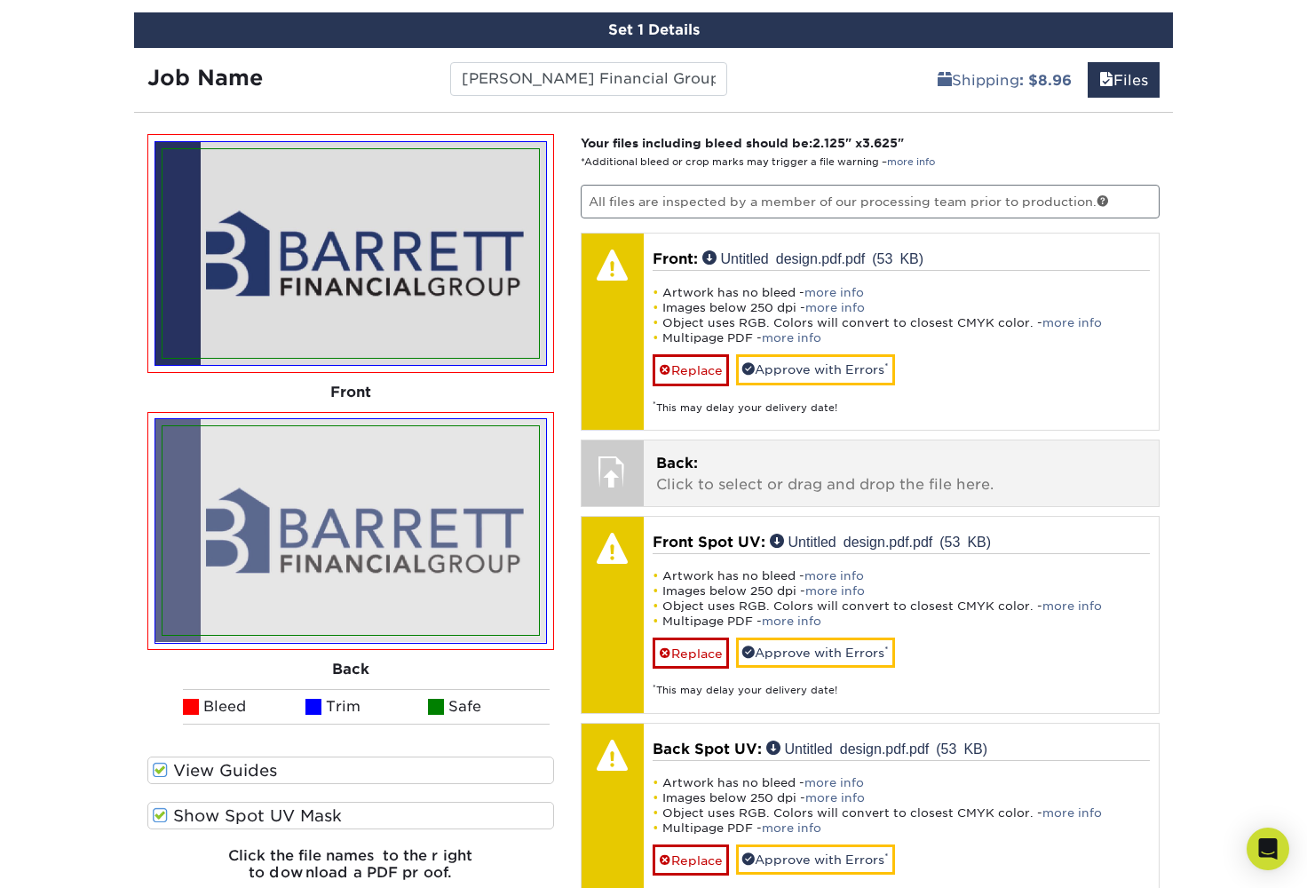
click at [714, 469] on p "Back: Click to select or drag and drop the file here." at bounding box center [901, 474] width 491 height 43
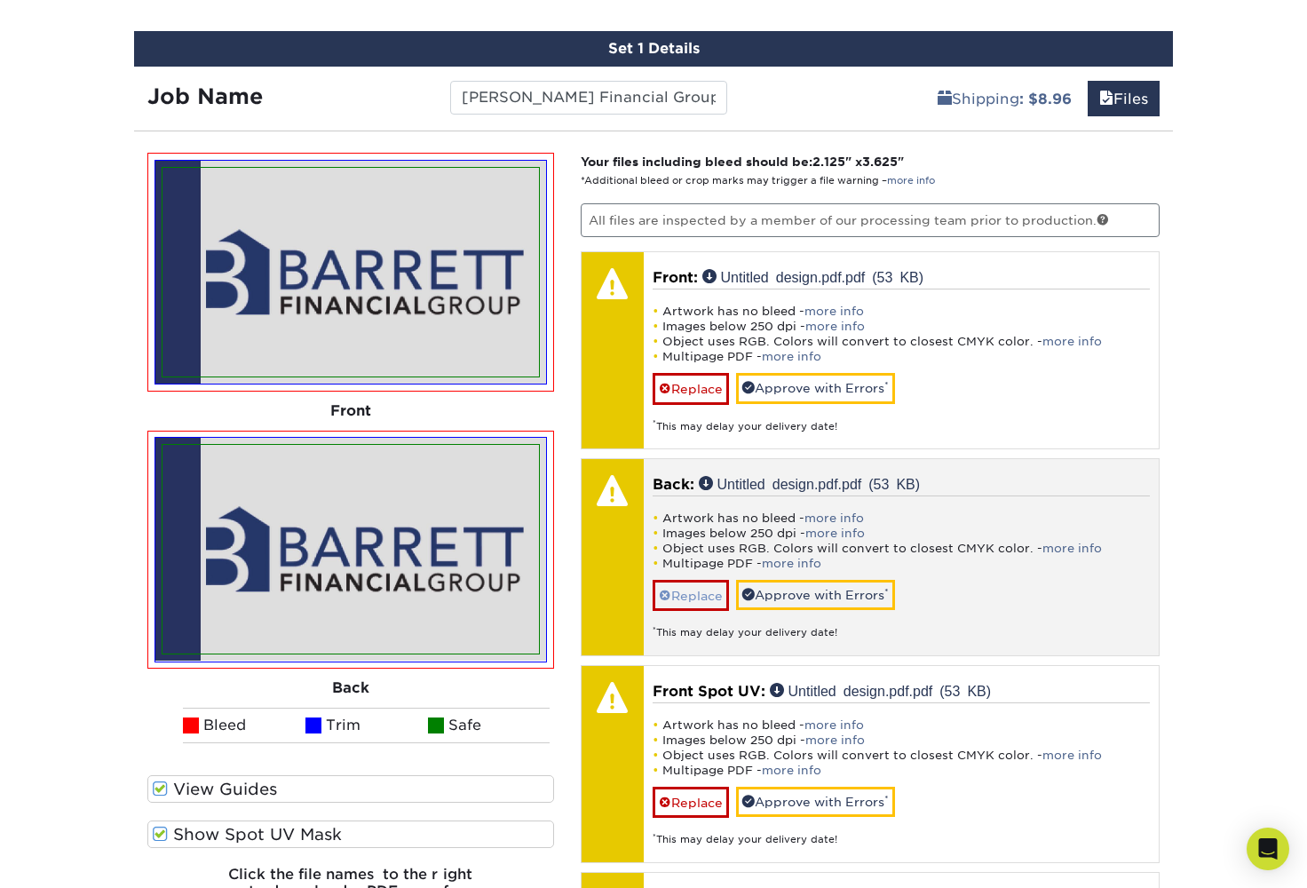
scroll to position [1019, 0]
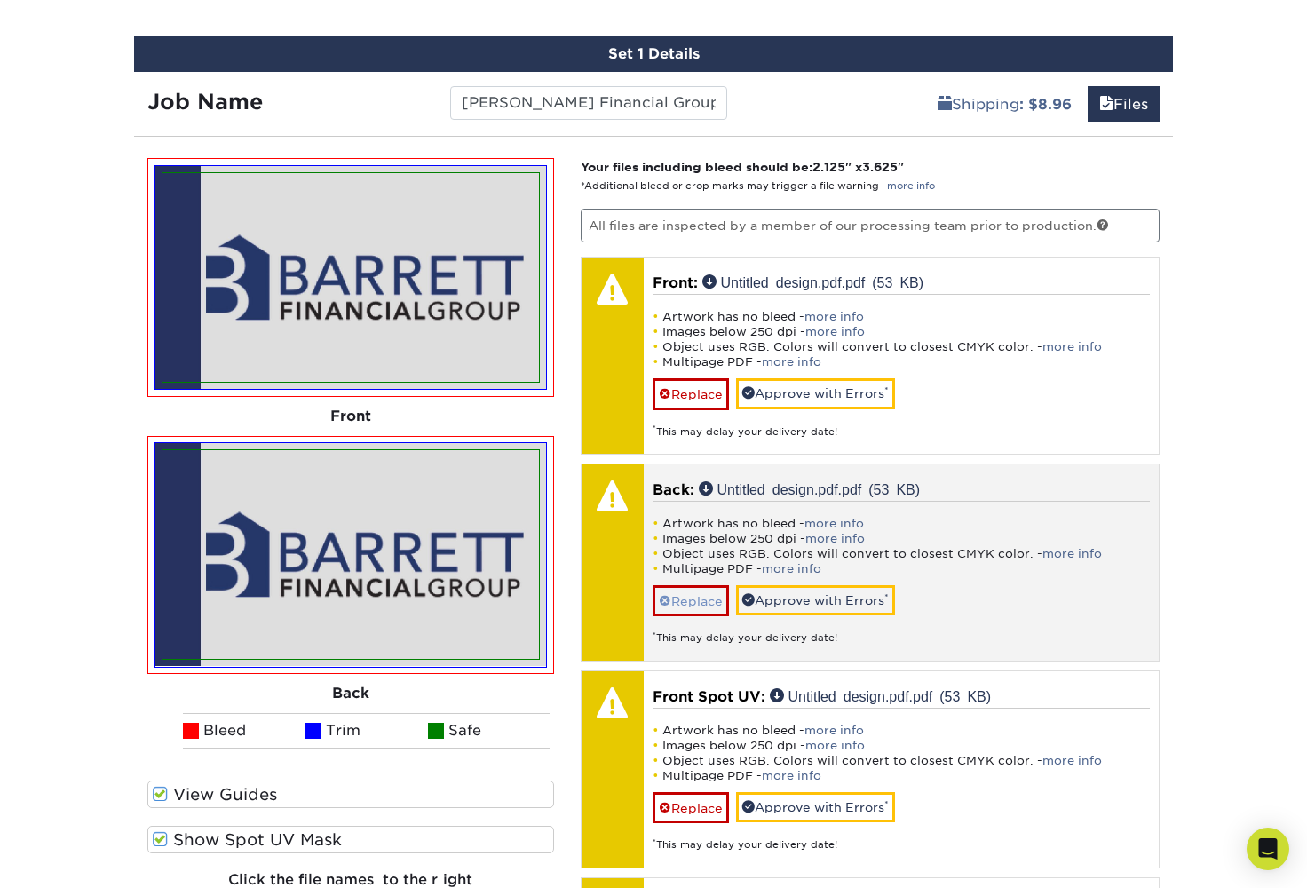
click at [710, 596] on link "Replace" at bounding box center [691, 600] width 76 height 31
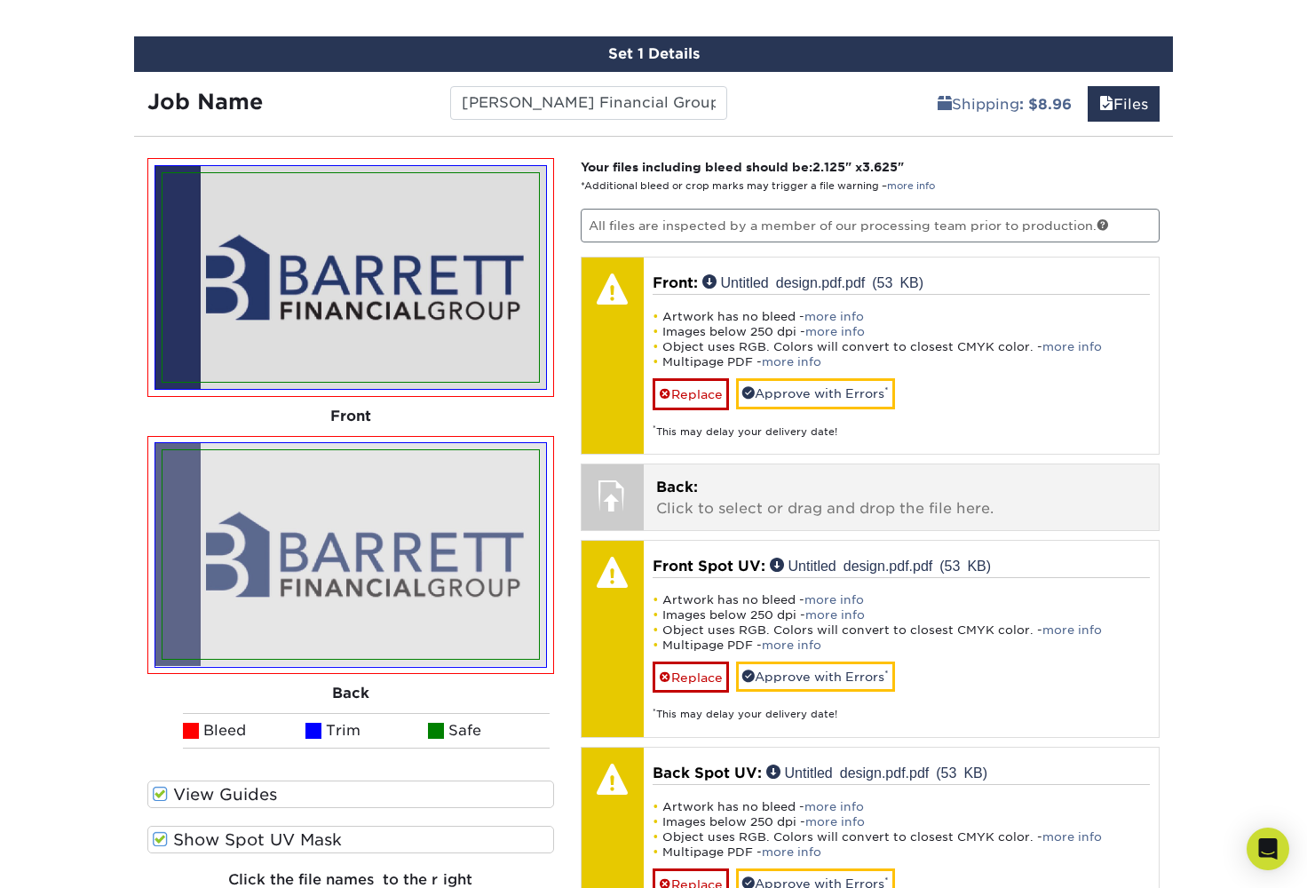
click at [696, 506] on p "Back: Click to select or drag and drop the file here." at bounding box center [901, 498] width 491 height 43
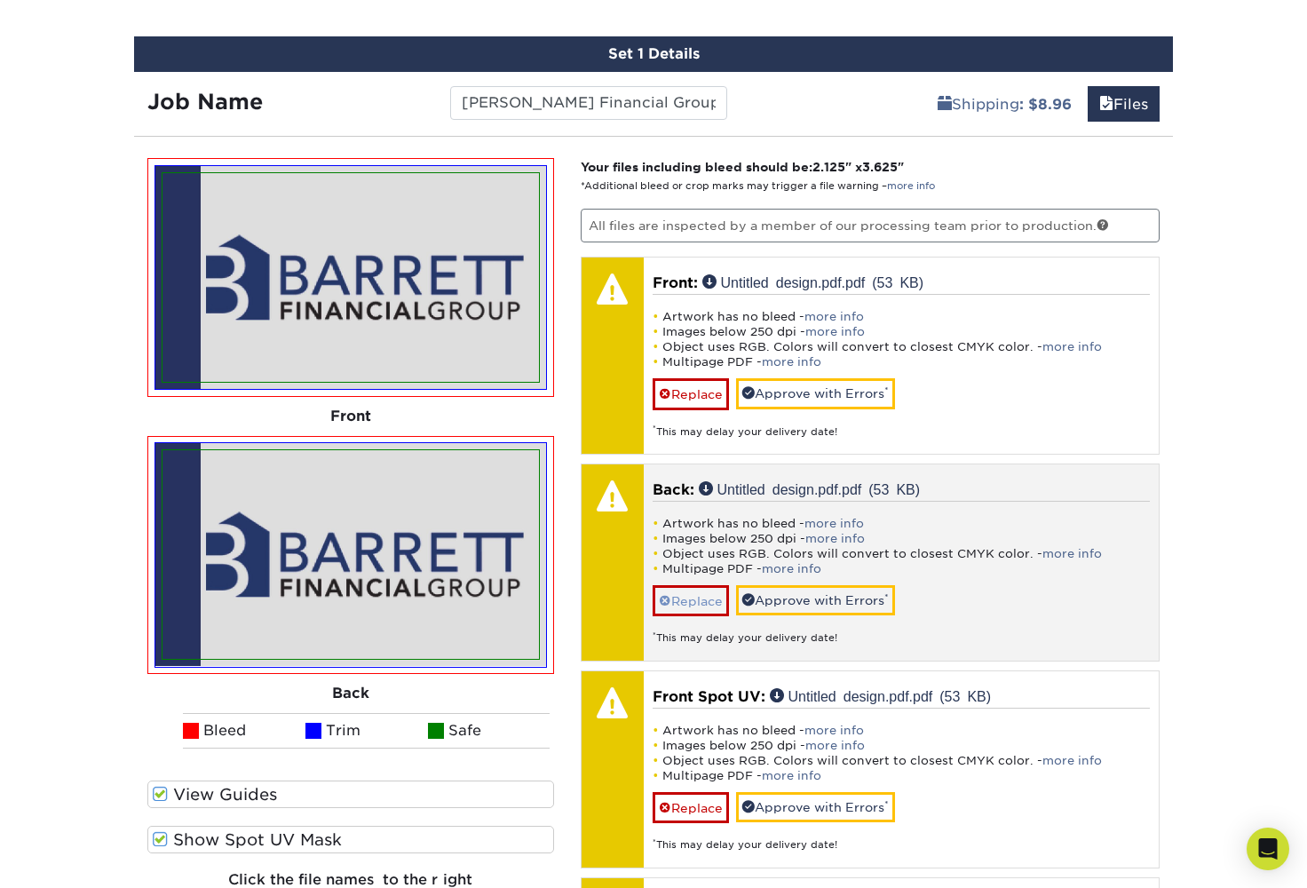
click at [671, 595] on link "Replace" at bounding box center [691, 600] width 76 height 31
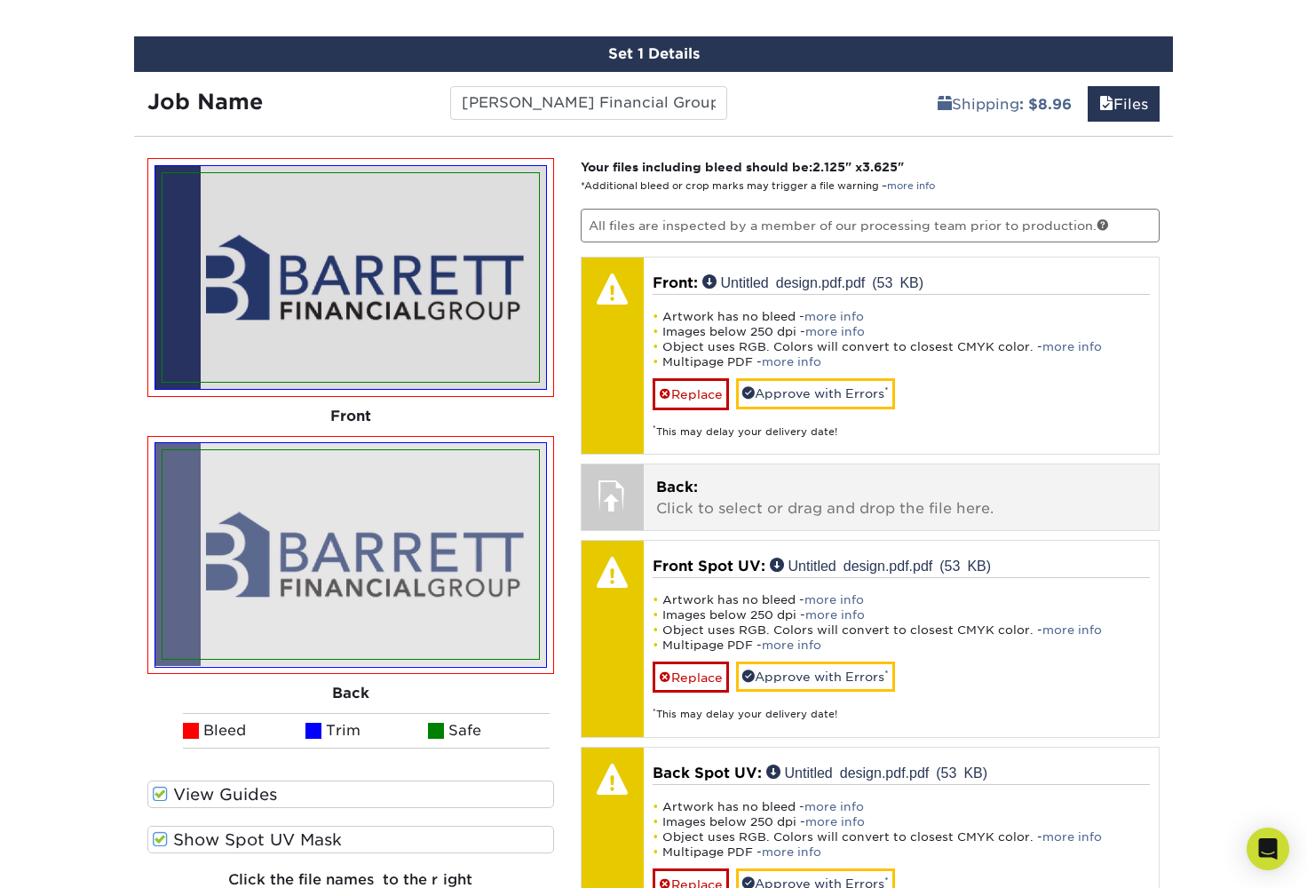
click at [689, 503] on p "Back: Click to select or drag and drop the file here." at bounding box center [901, 498] width 491 height 43
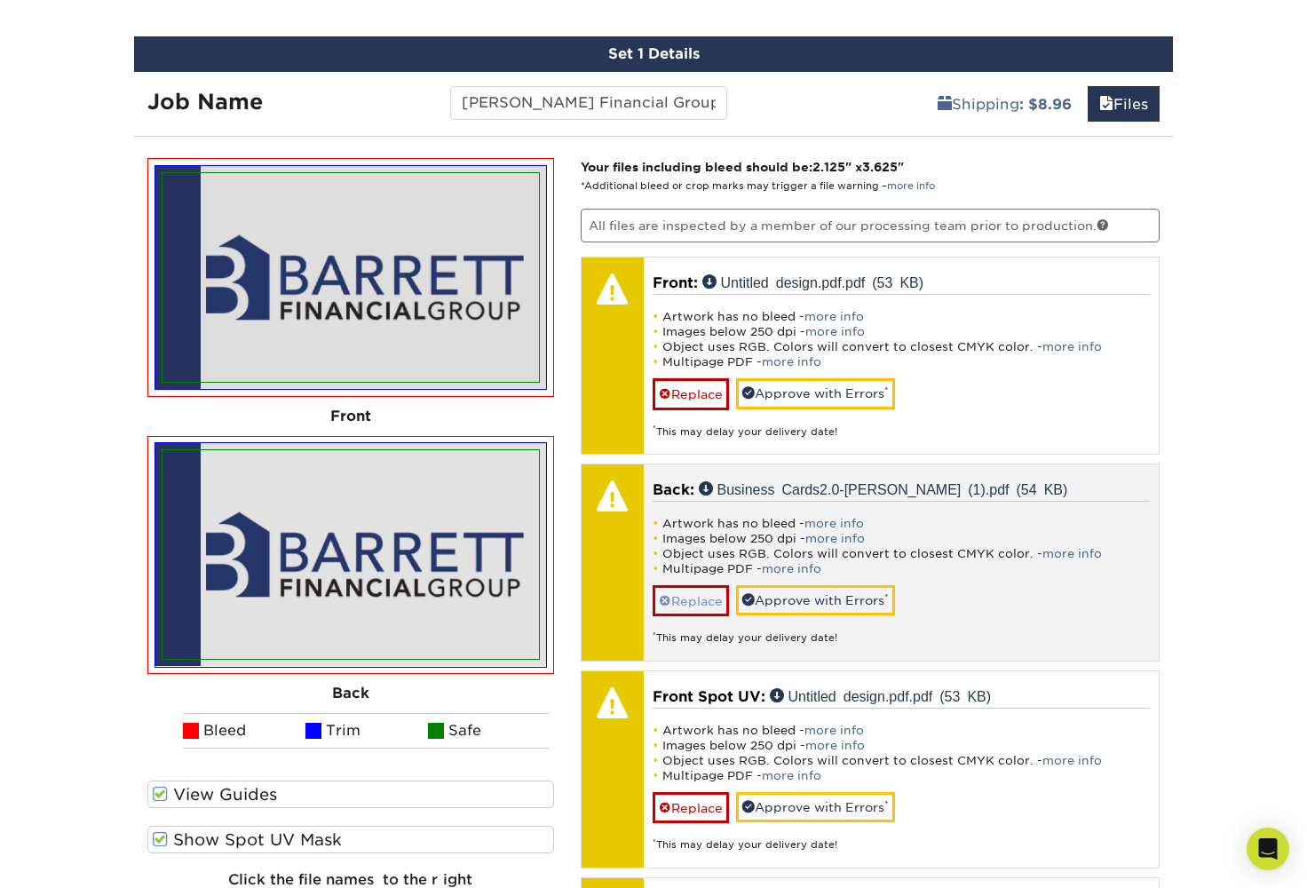
click at [697, 600] on link "Replace" at bounding box center [691, 600] width 76 height 31
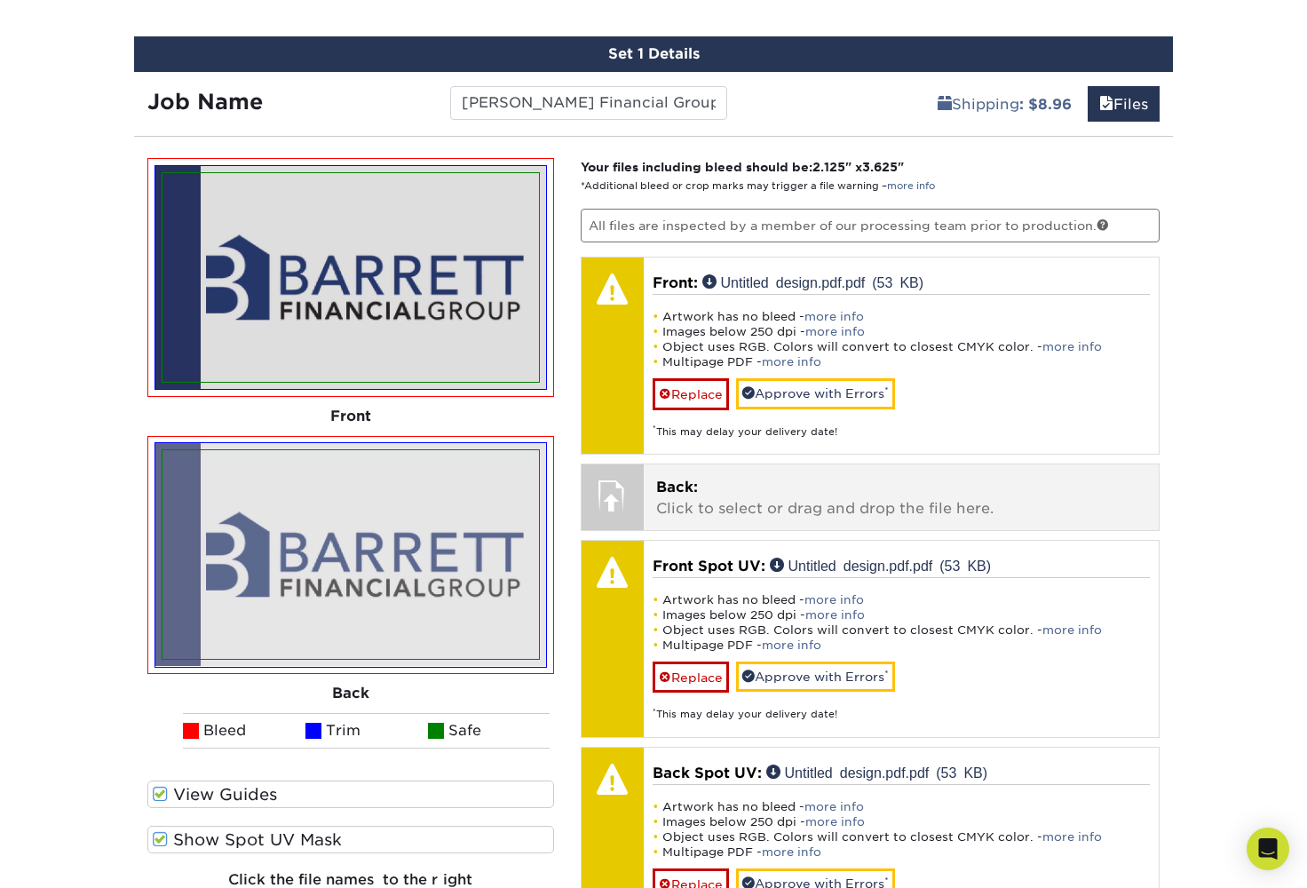
click at [688, 495] on p "Back: Click to select or drag and drop the file here." at bounding box center [901, 498] width 491 height 43
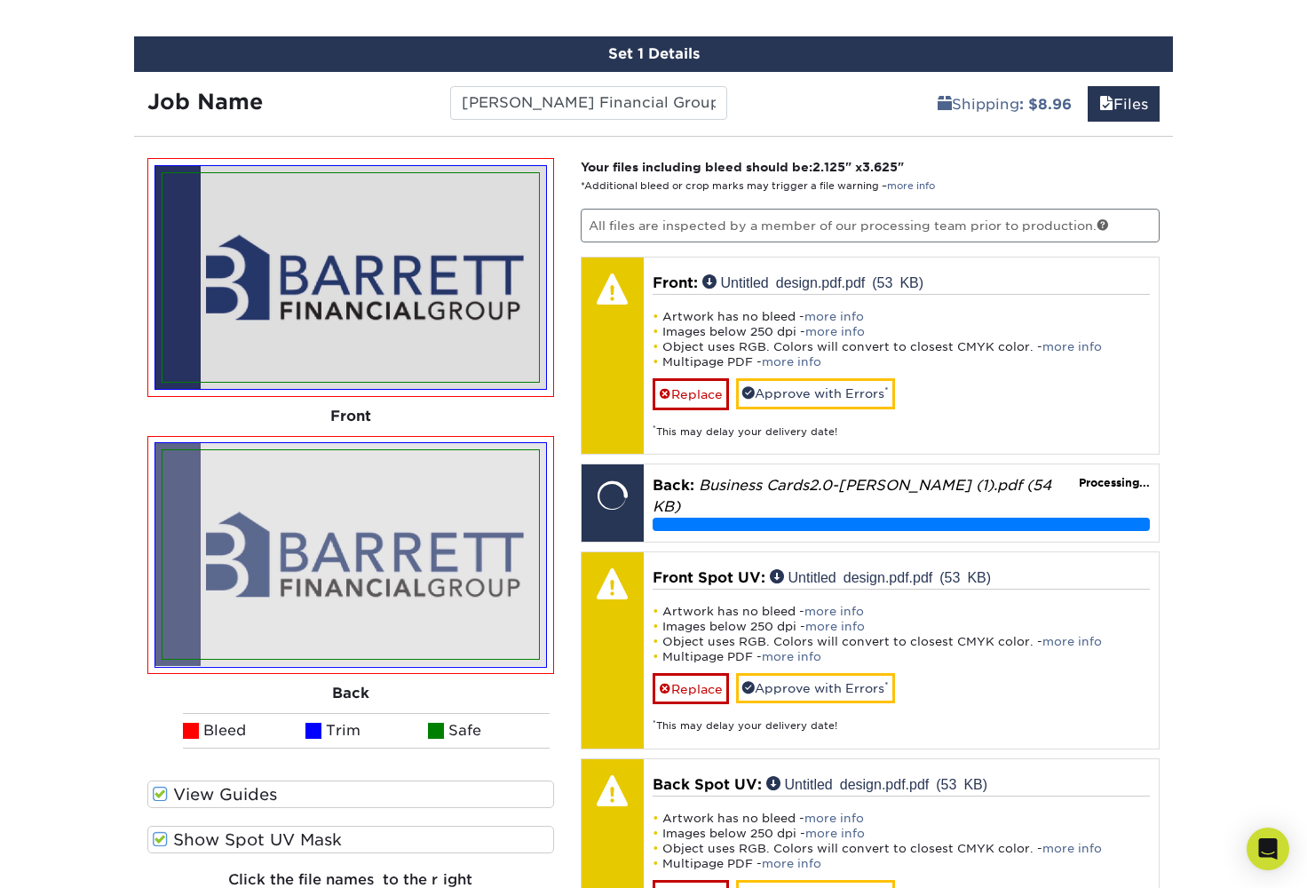
click at [417, 577] on img at bounding box center [351, 554] width 377 height 209
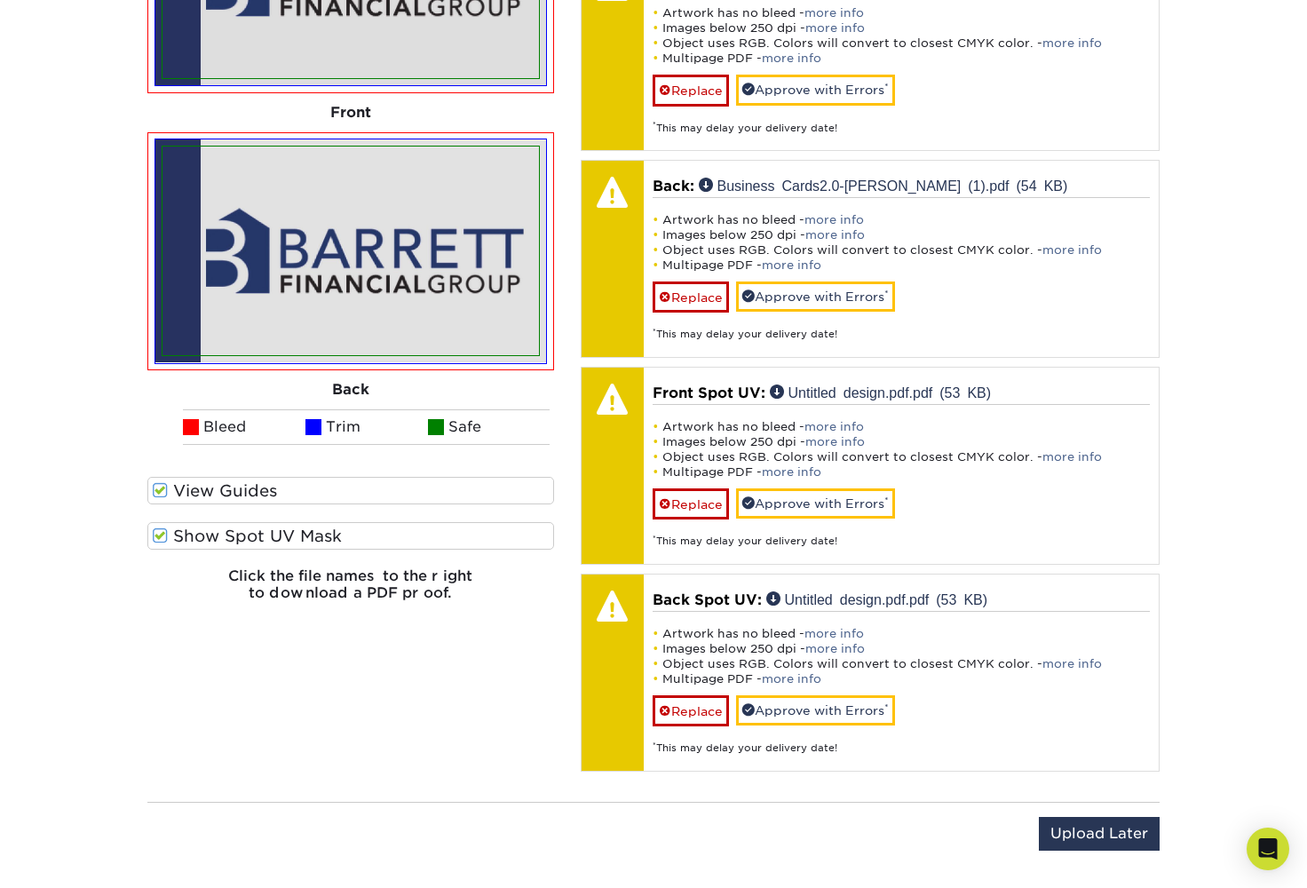
scroll to position [1305, 0]
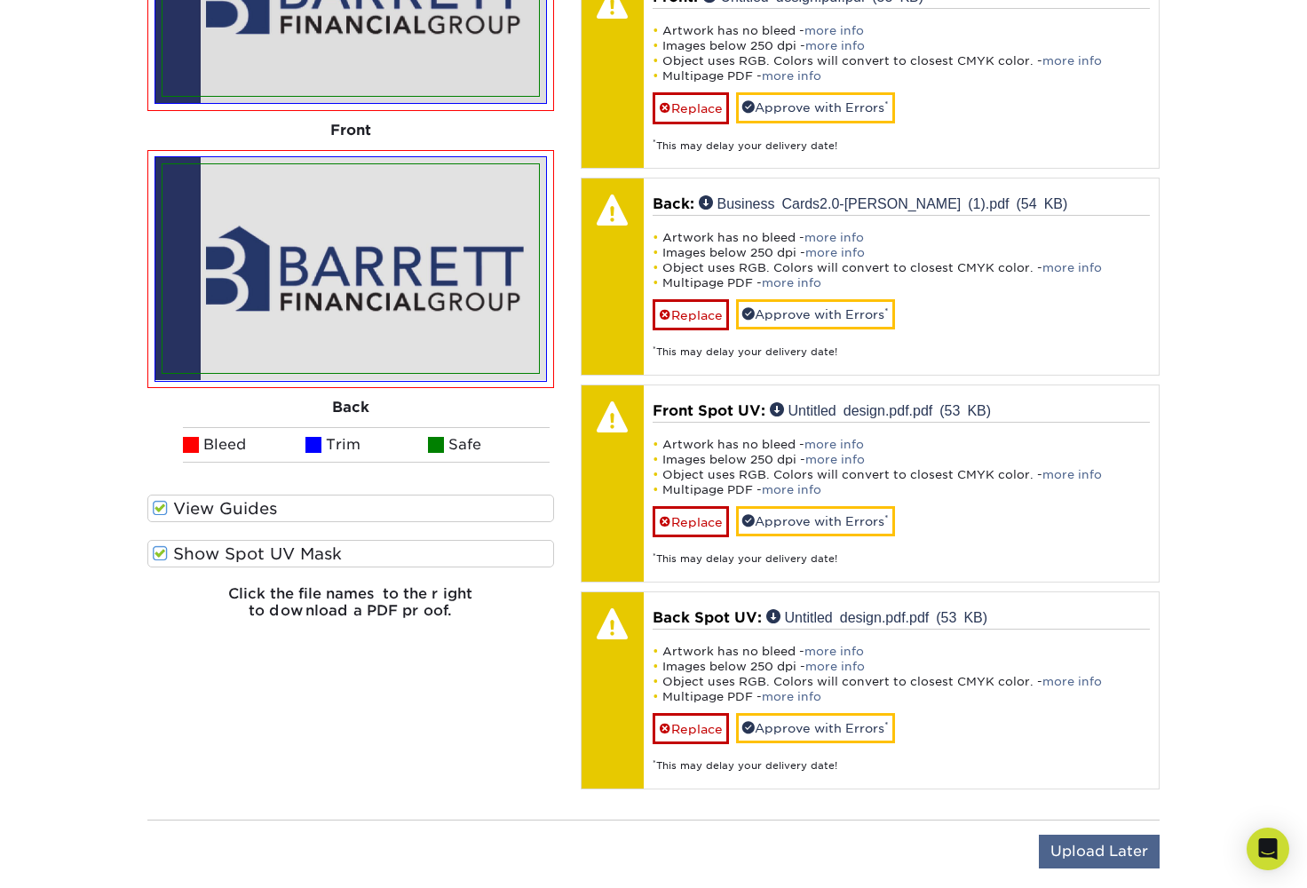
click at [1076, 844] on input "Upload Later" at bounding box center [1099, 852] width 121 height 34
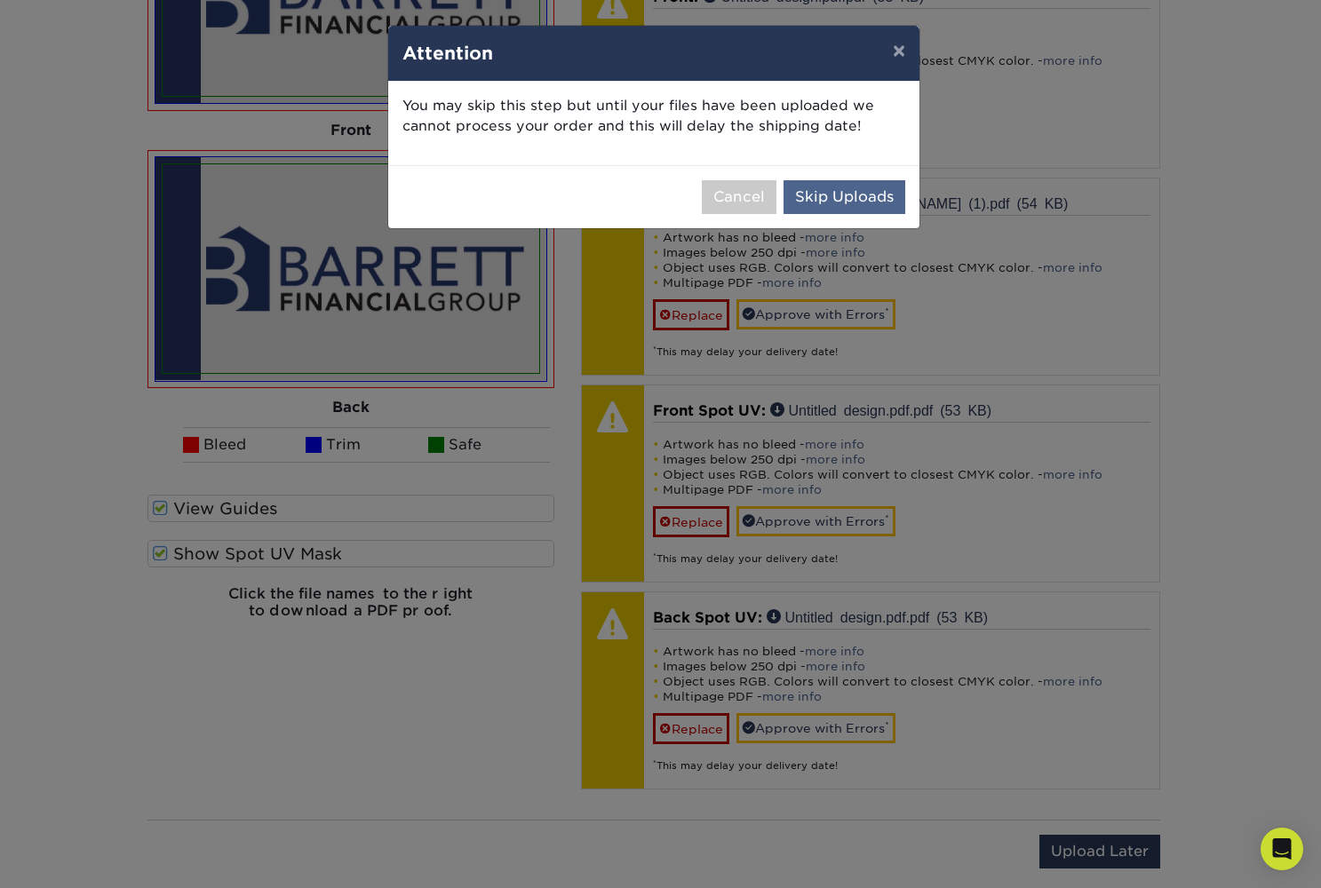
click at [840, 201] on button "Skip Uploads" at bounding box center [844, 197] width 122 height 34
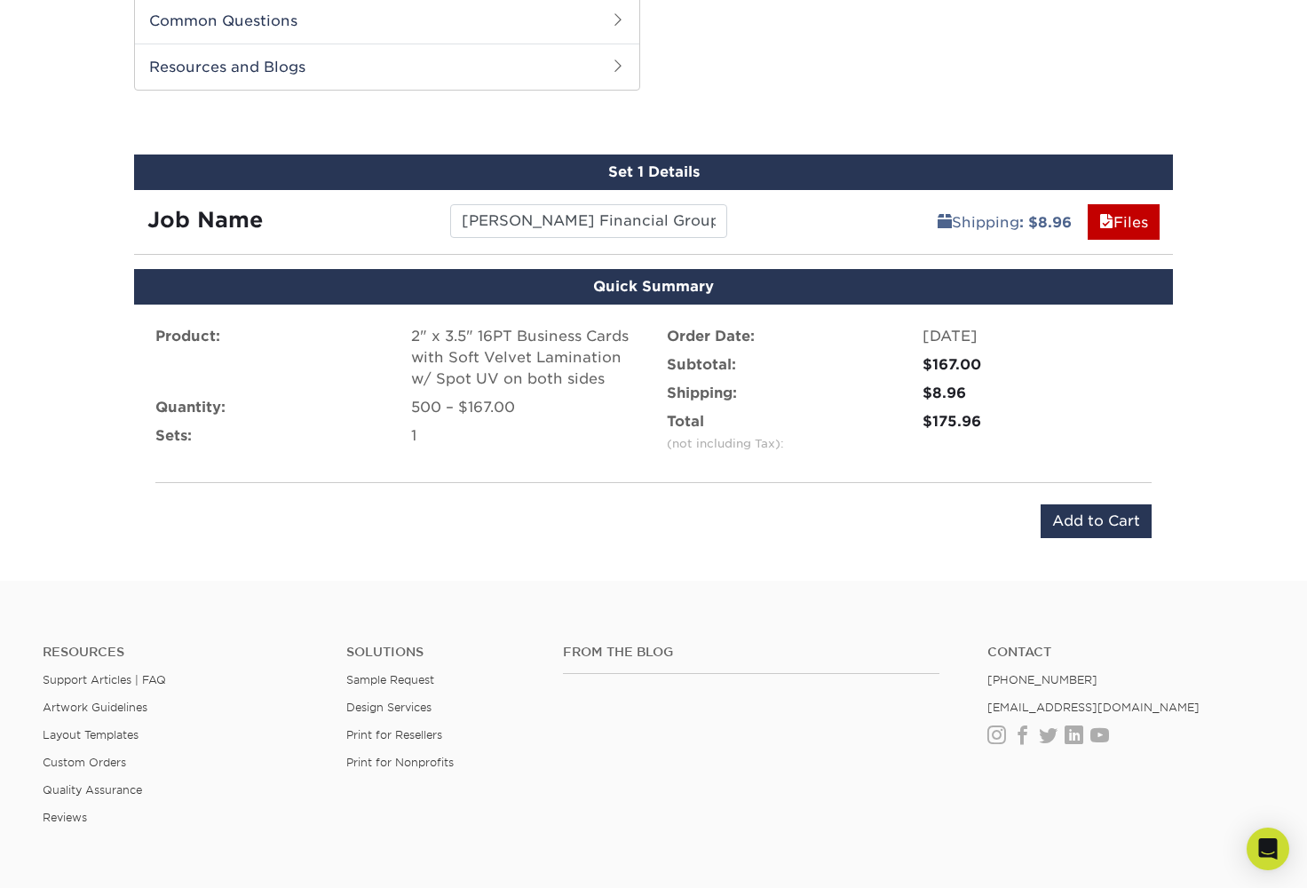
scroll to position [821, 0]
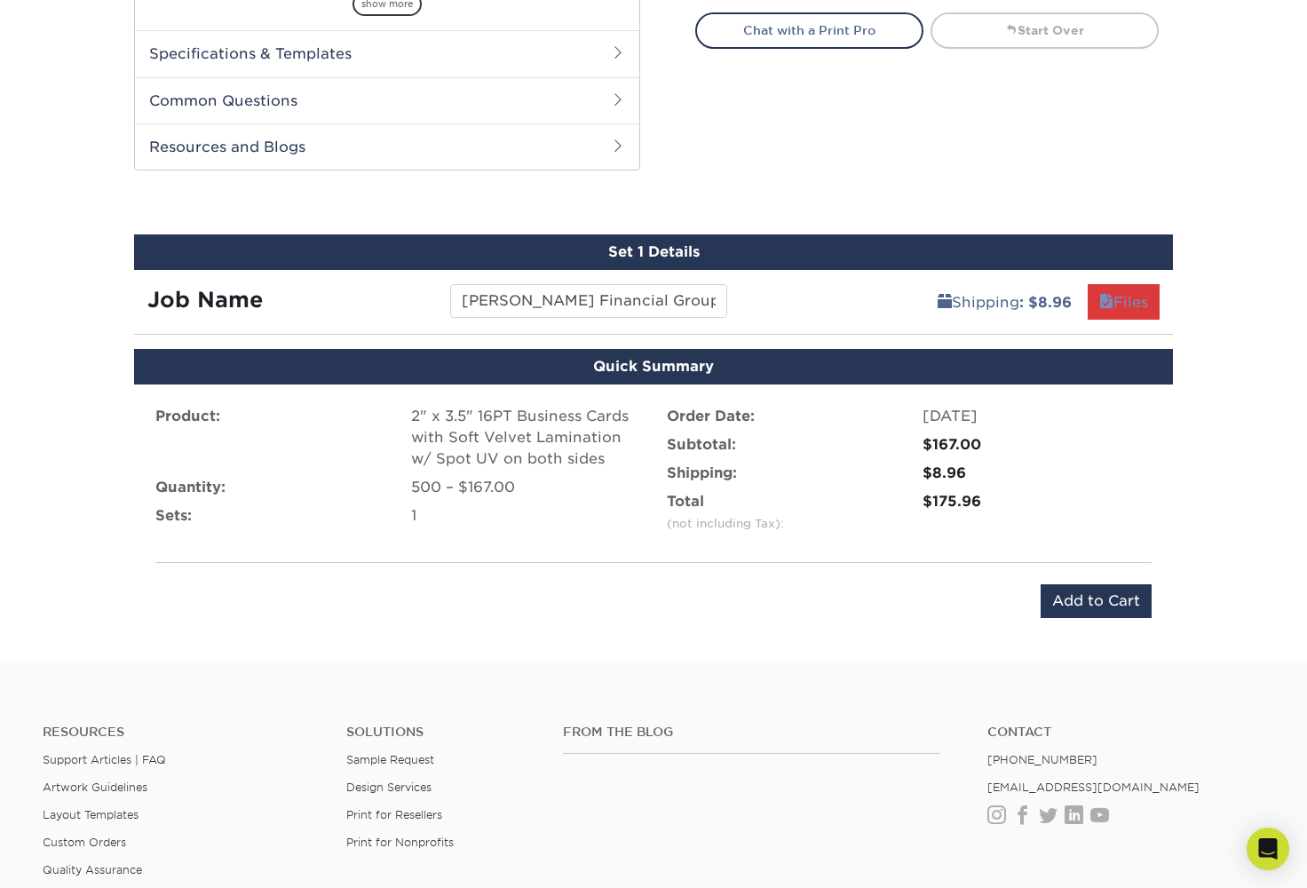
click at [1105, 311] on link "Files" at bounding box center [1124, 302] width 72 height 36
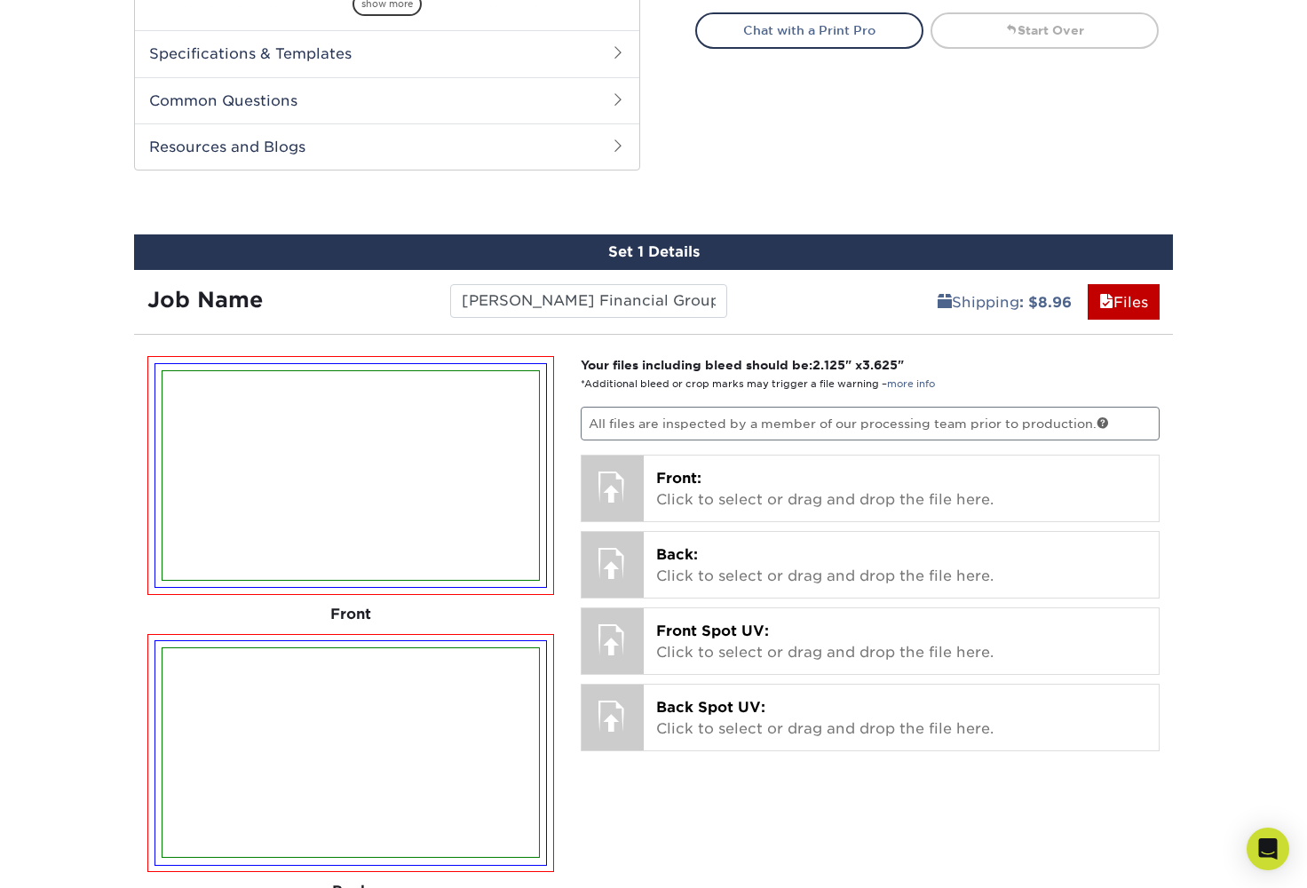
click at [811, 417] on p "All files are inspected by a member of our processing team prior to production." at bounding box center [871, 424] width 580 height 34
click at [810, 417] on p "All files are inspected by a member of our processing team prior to production." at bounding box center [871, 424] width 580 height 34
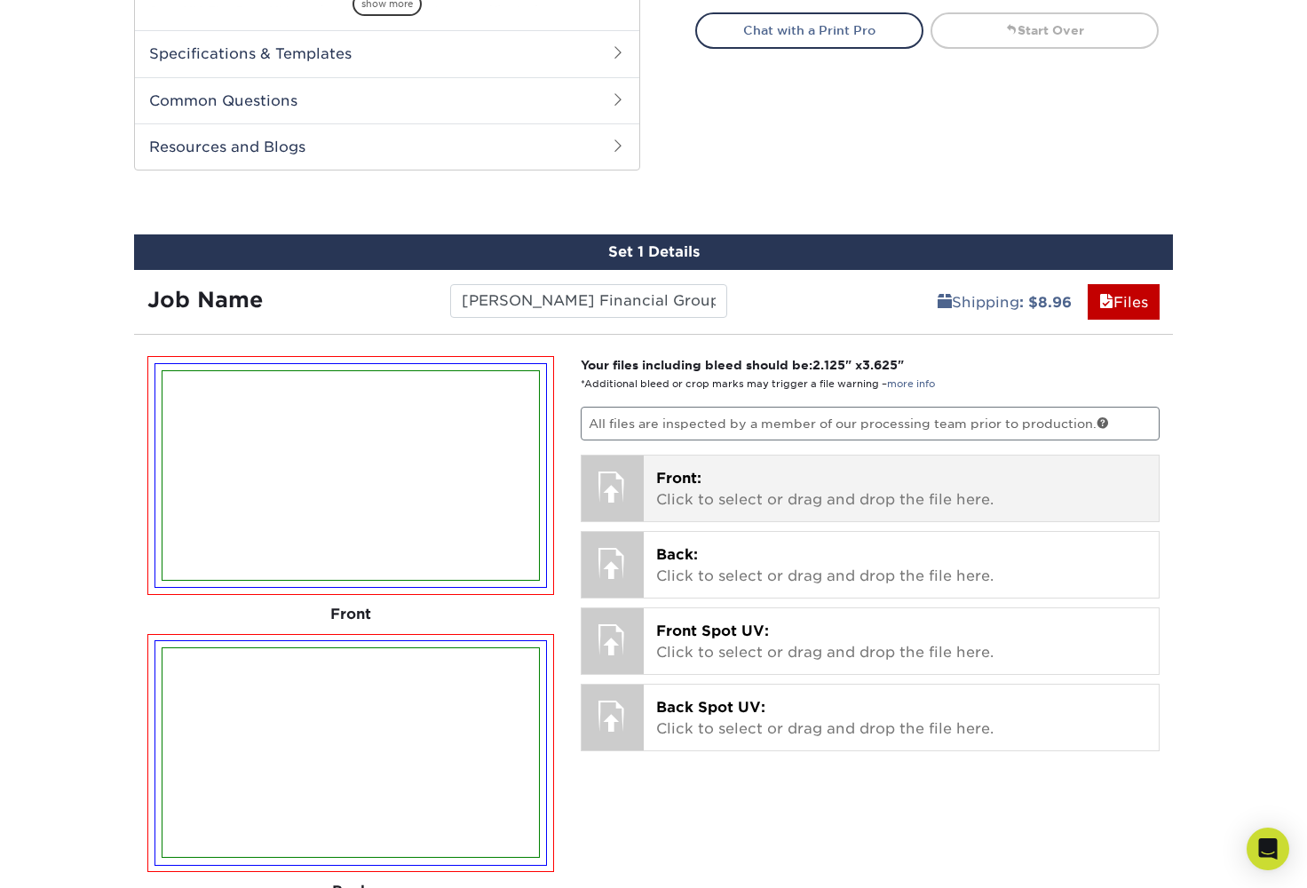
click at [637, 488] on div at bounding box center [613, 487] width 62 height 62
click at [647, 493] on div "Front: Click to select or drag and drop the file here. Choose file Untitled des…" at bounding box center [902, 489] width 516 height 66
click at [675, 513] on div "Front: Click to select or drag and drop the file here. Choose file Untitled des…" at bounding box center [902, 489] width 516 height 66
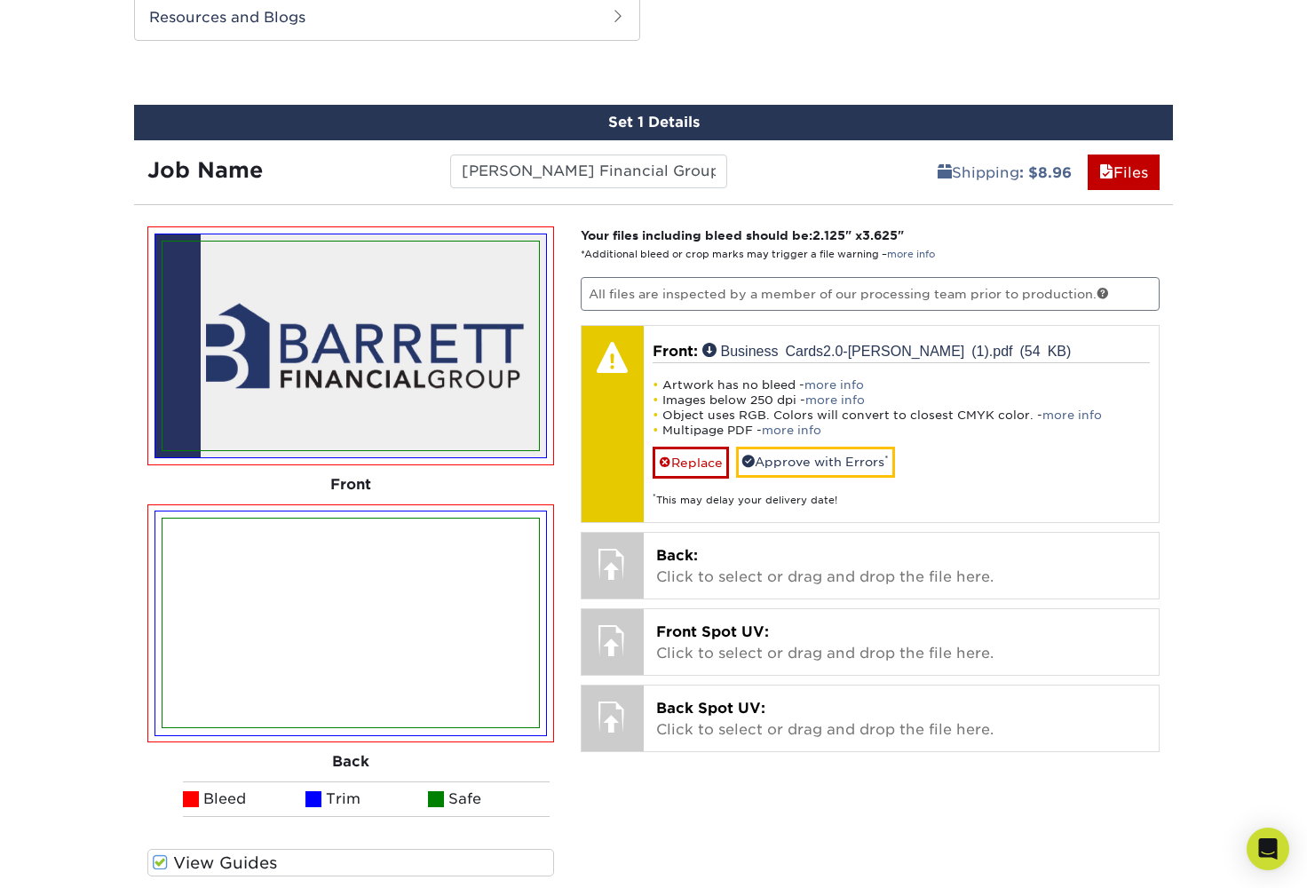
scroll to position [945, 0]
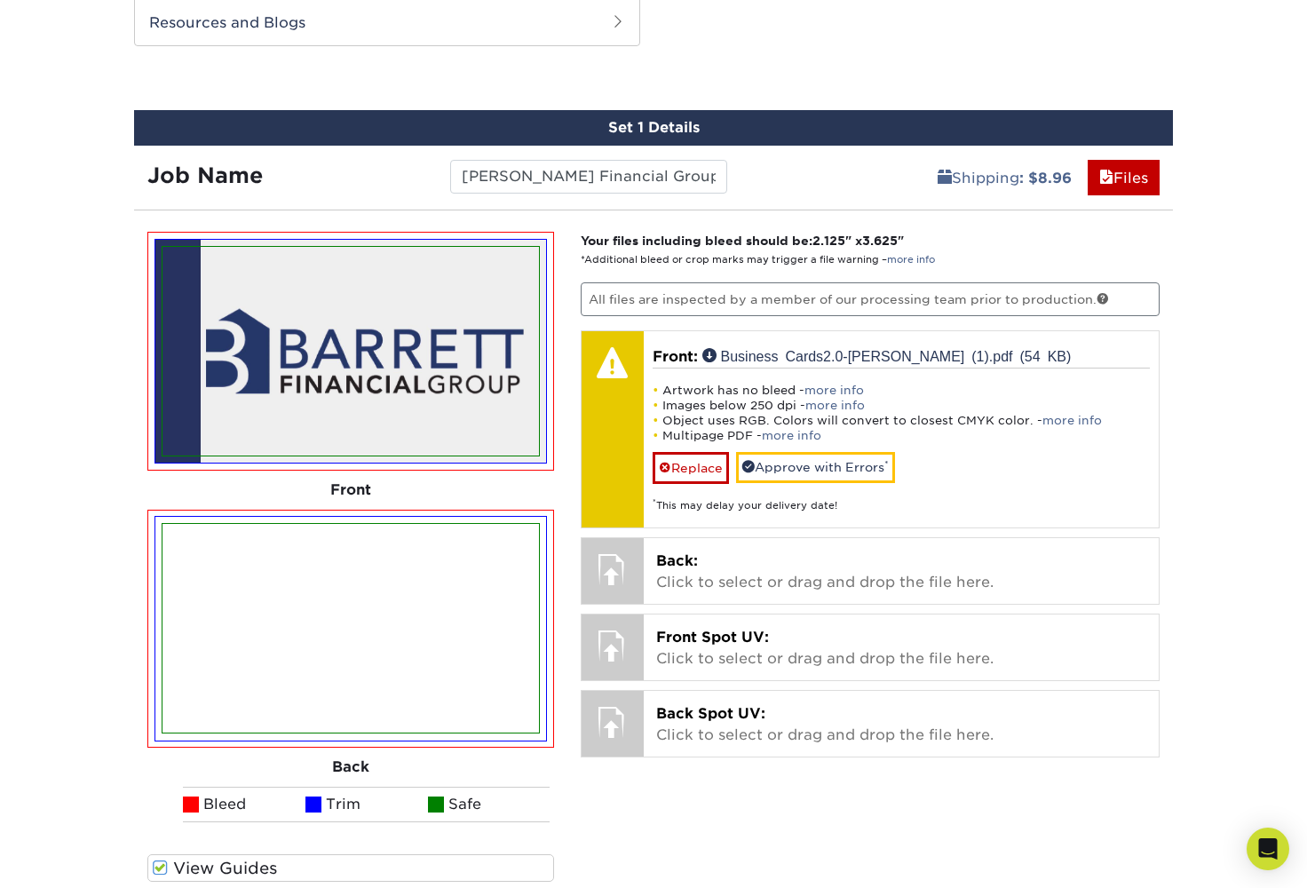
click at [865, 302] on p "All files are inspected by a member of our processing team prior to production." at bounding box center [871, 299] width 580 height 34
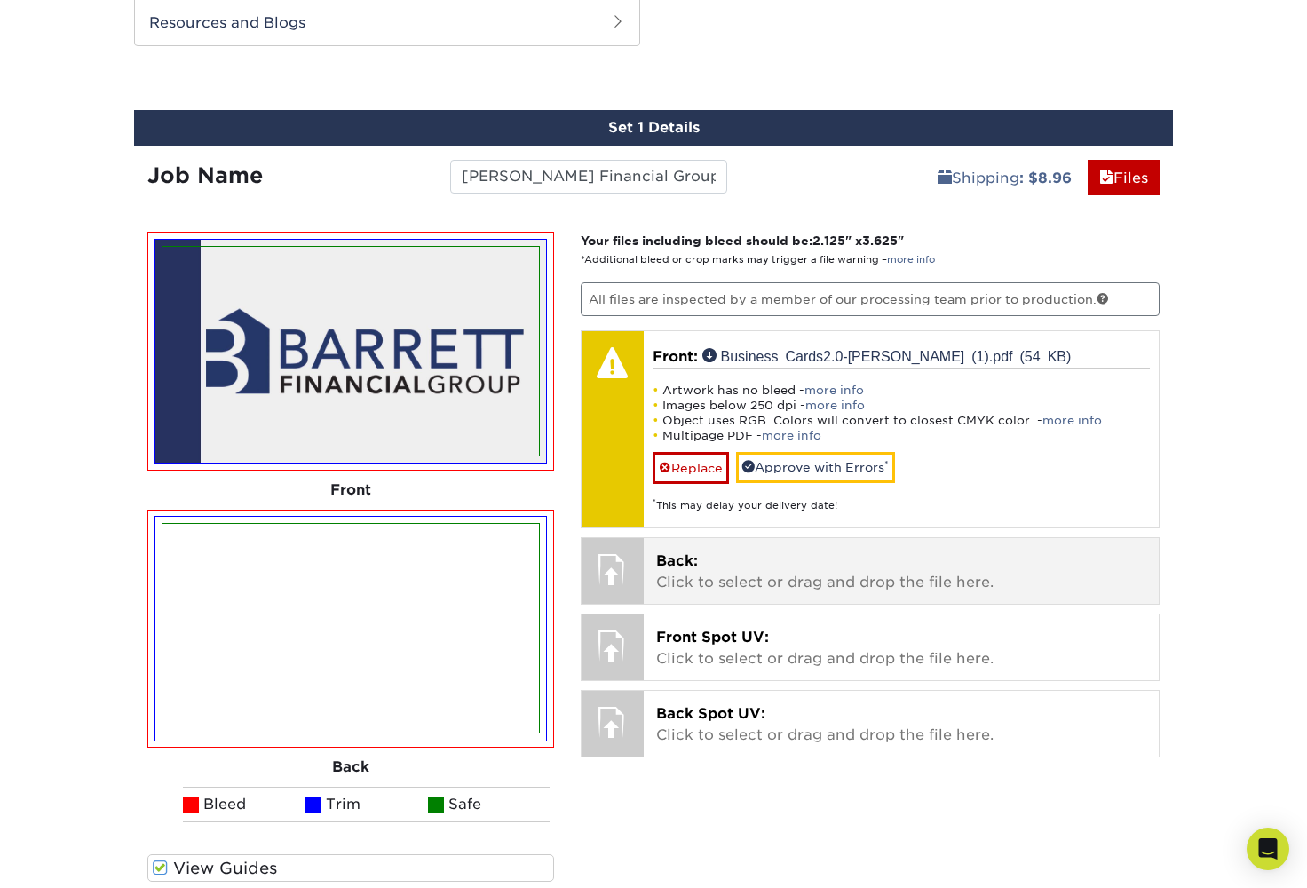
click at [678, 570] on p "Back: Click to select or drag and drop the file here." at bounding box center [901, 572] width 491 height 43
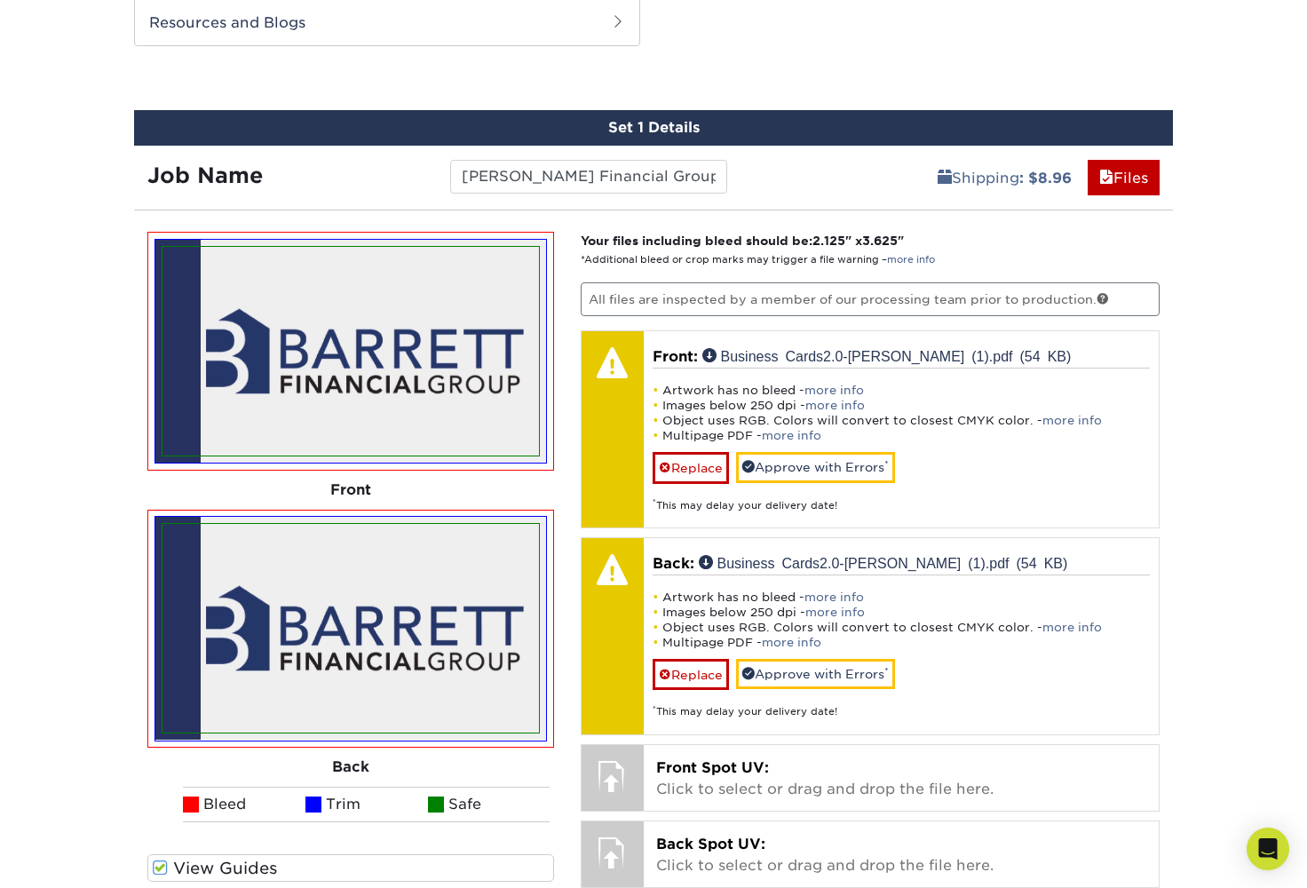
click at [417, 597] on img at bounding box center [351, 628] width 377 height 209
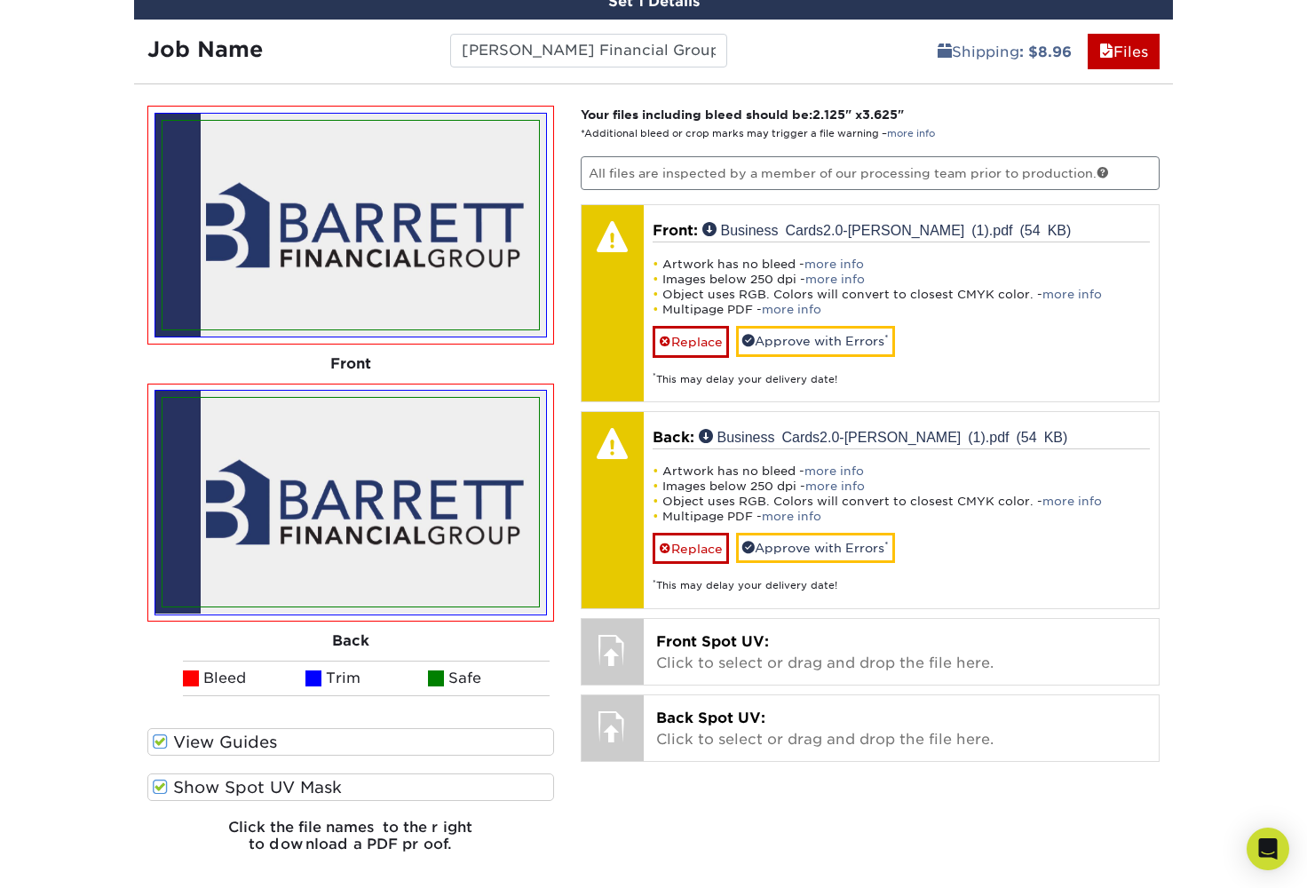
scroll to position [1077, 0]
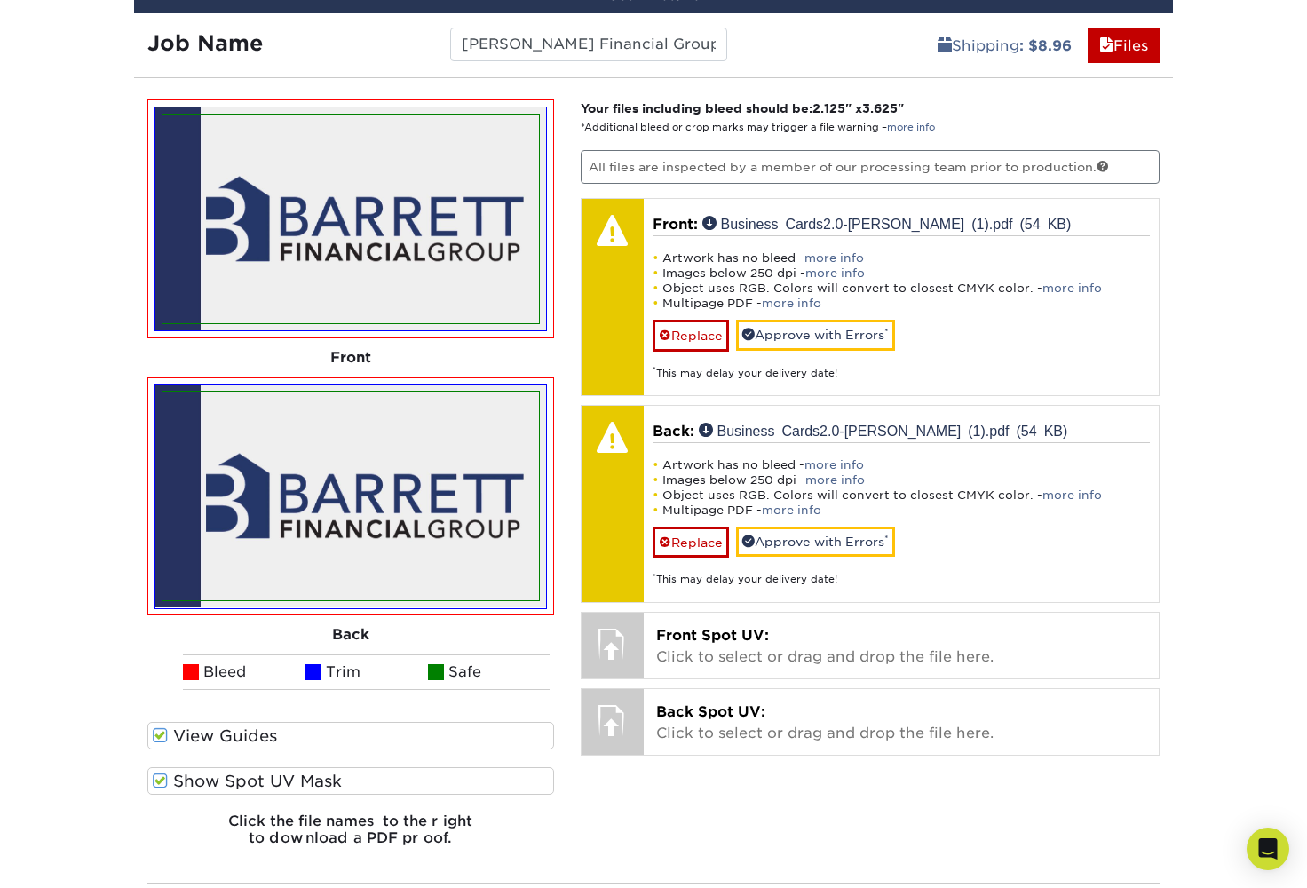
click at [449, 543] on img at bounding box center [351, 496] width 377 height 209
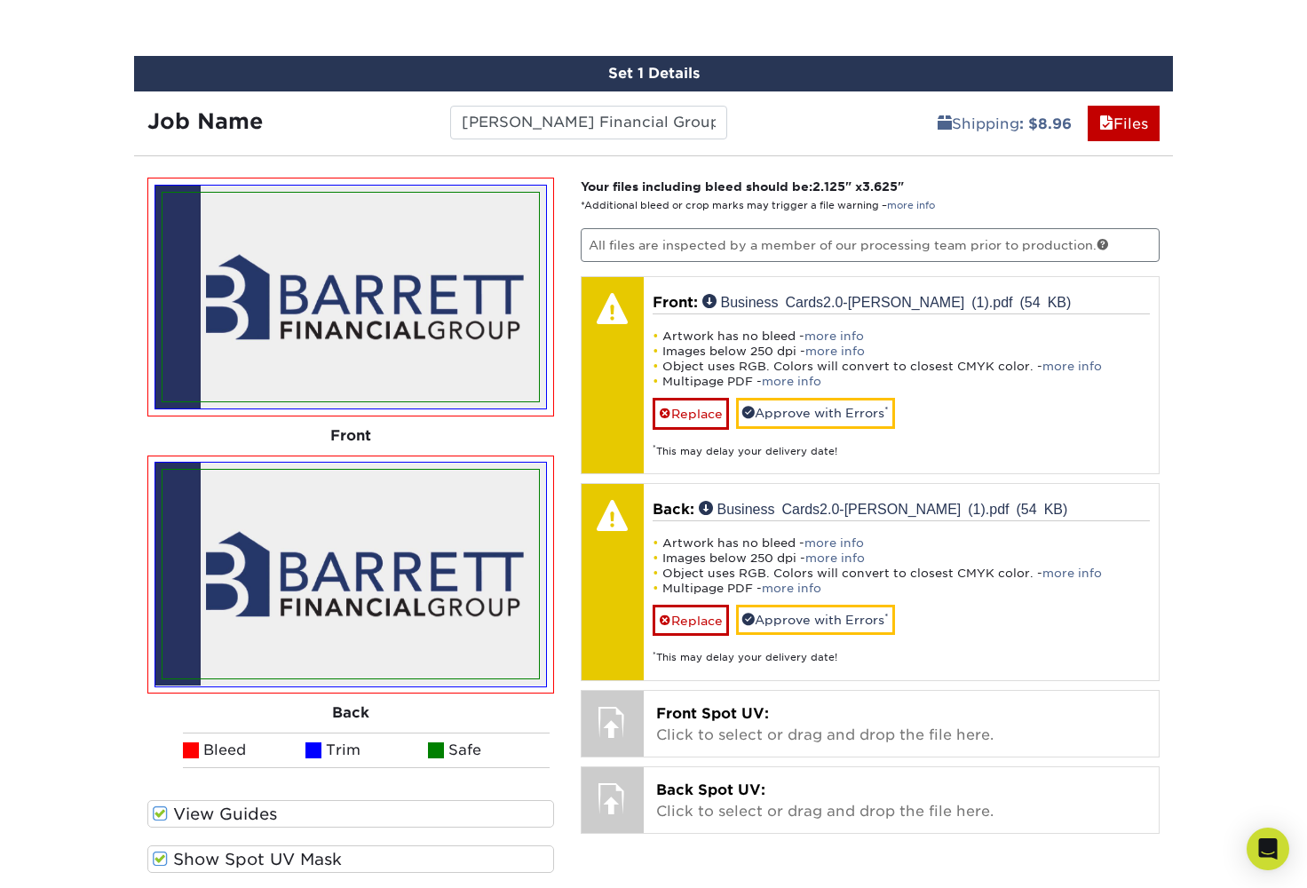
scroll to position [975, 0]
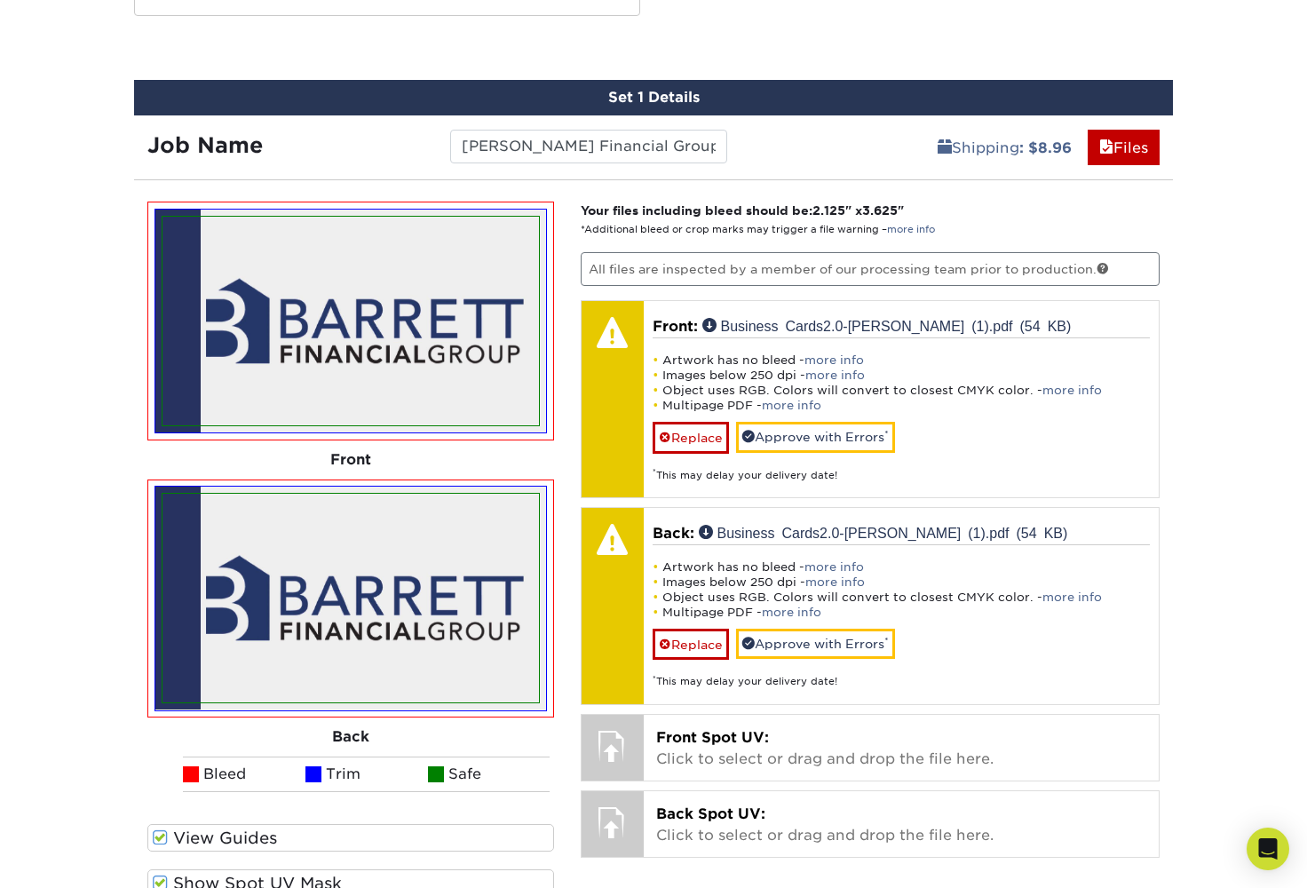
click at [445, 544] on img at bounding box center [351, 598] width 377 height 209
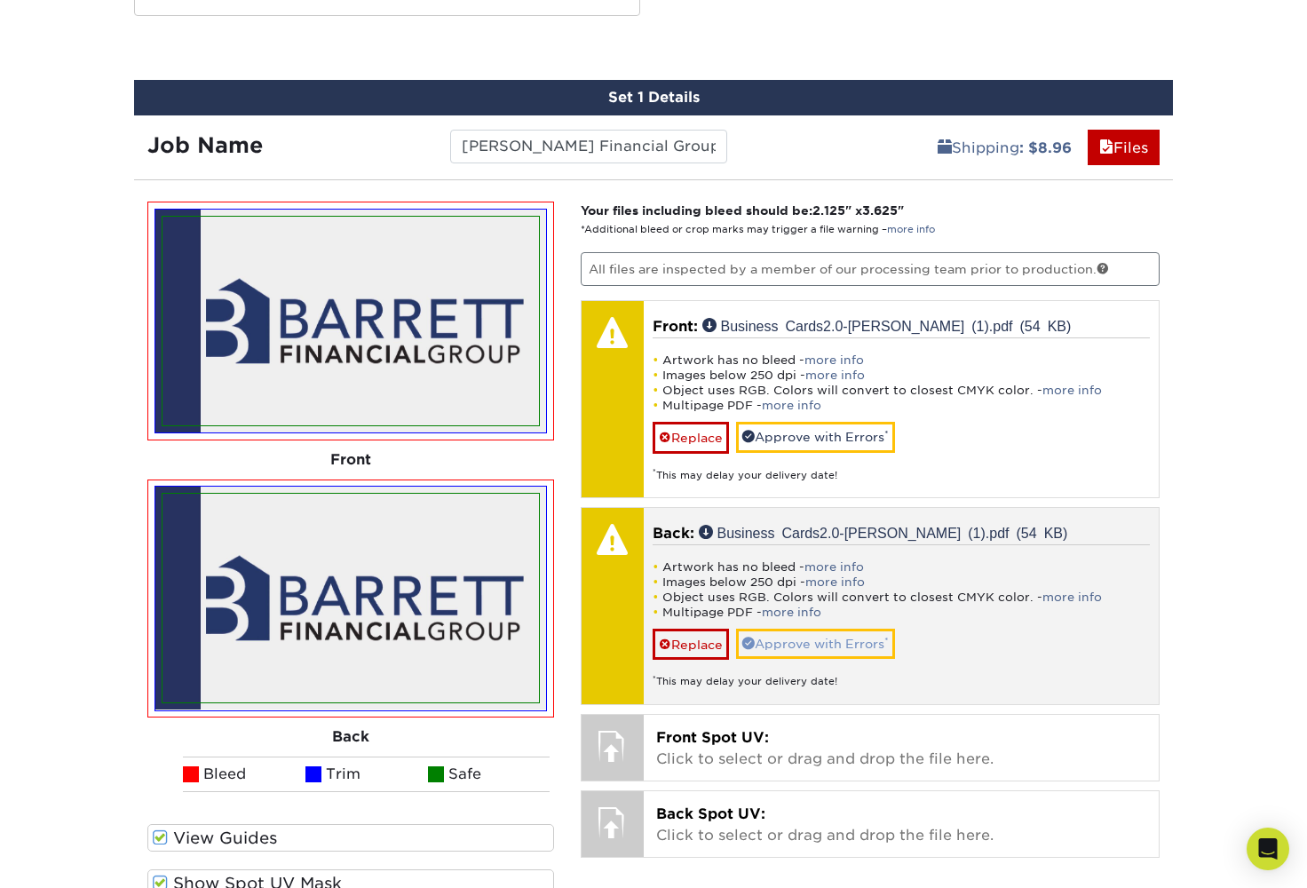
click at [834, 637] on link "Approve with Errors *" at bounding box center [815, 644] width 159 height 30
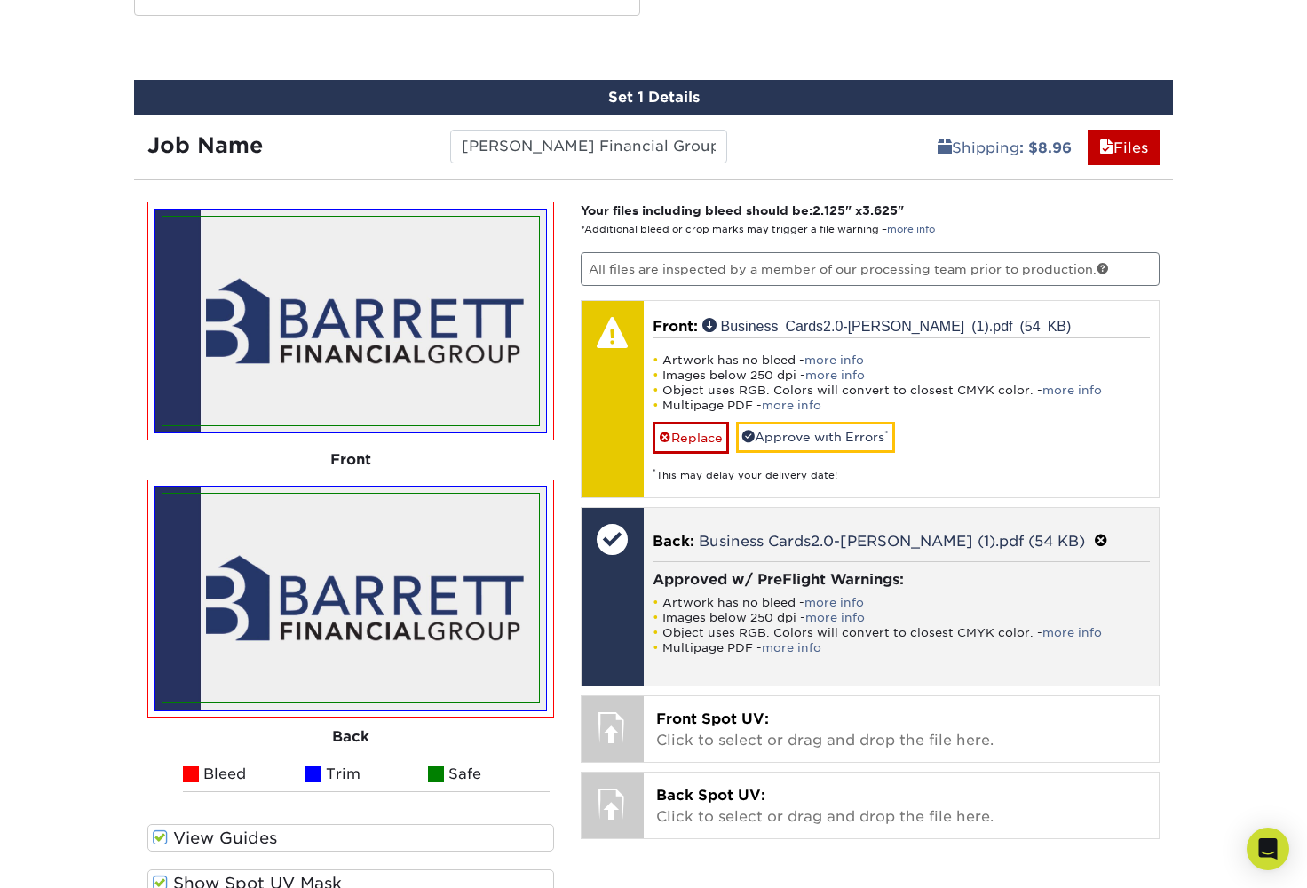
click at [1094, 536] on span at bounding box center [1101, 541] width 14 height 17
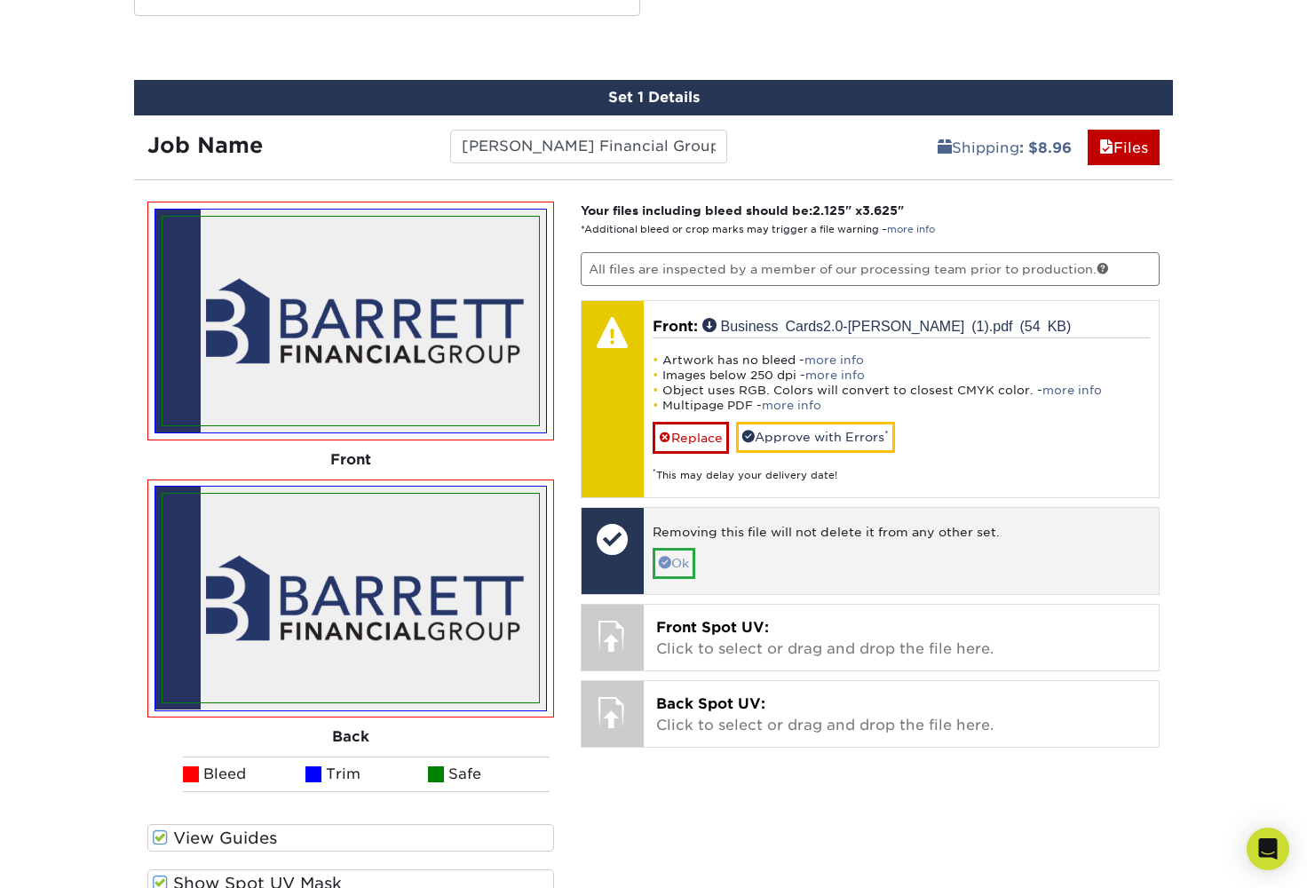
click at [682, 559] on link "Ok" at bounding box center [674, 563] width 43 height 30
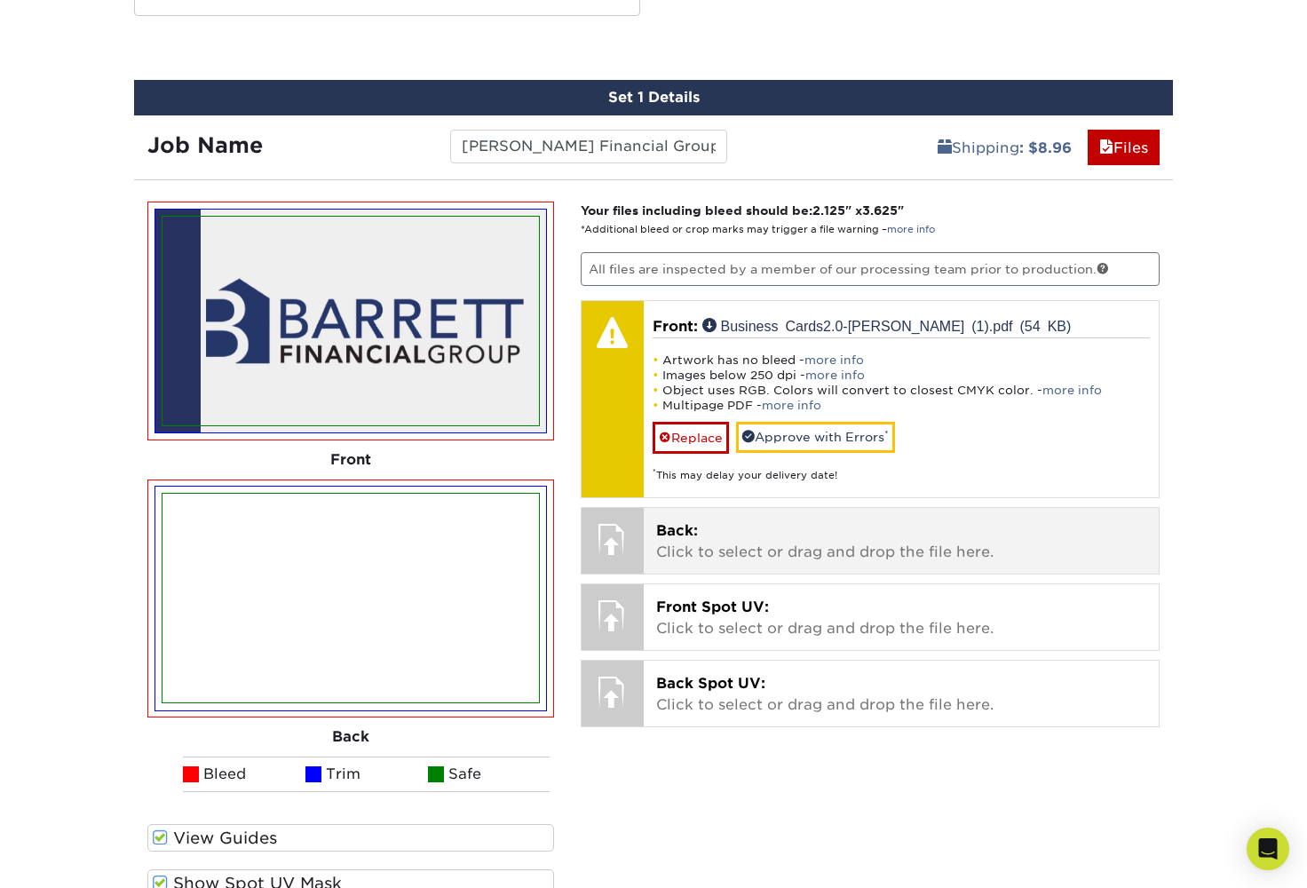
click at [681, 550] on p "Back: Click to select or drag and drop the file here." at bounding box center [901, 541] width 491 height 43
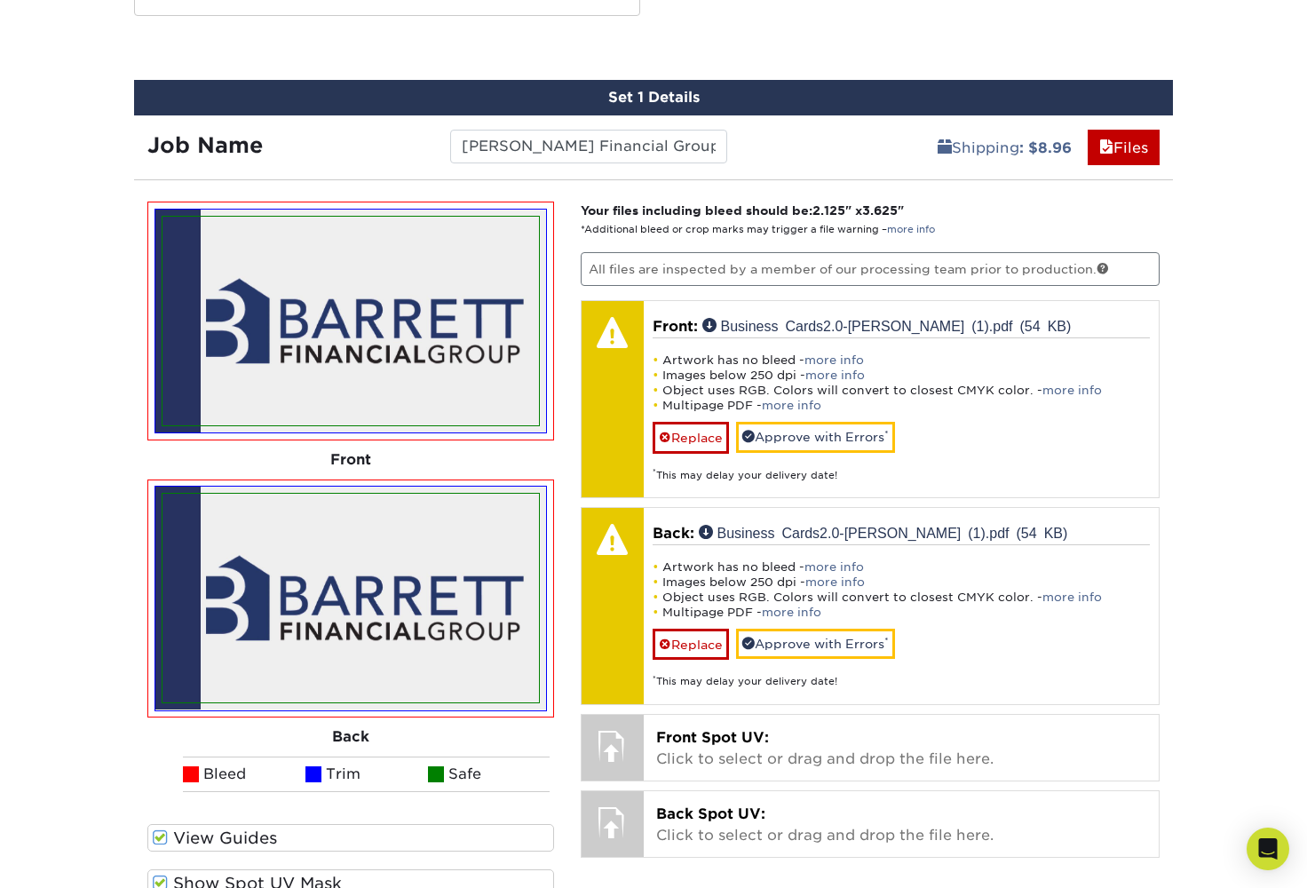
click at [388, 654] on img at bounding box center [351, 598] width 377 height 209
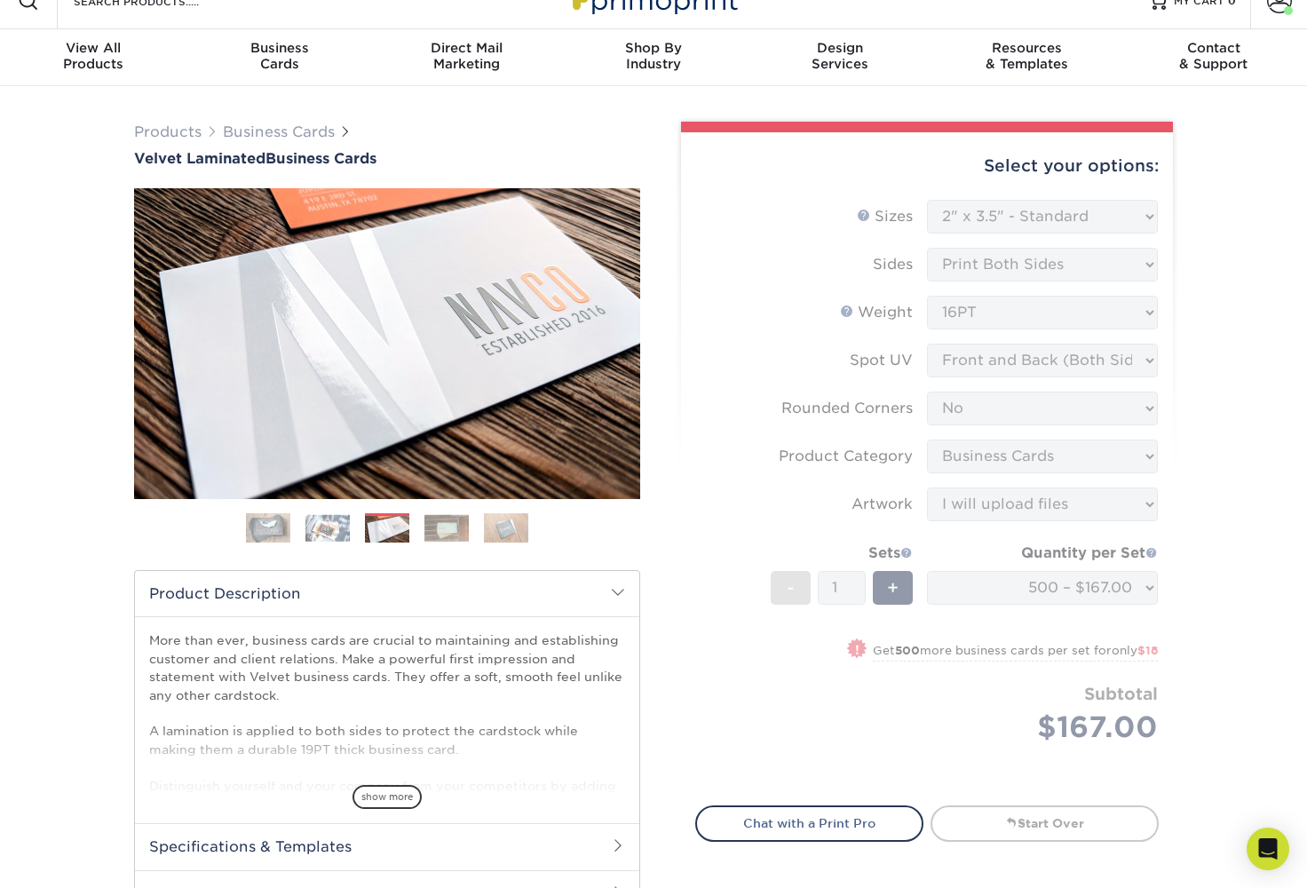
scroll to position [20, 0]
